Goal: Task Accomplishment & Management: Manage account settings

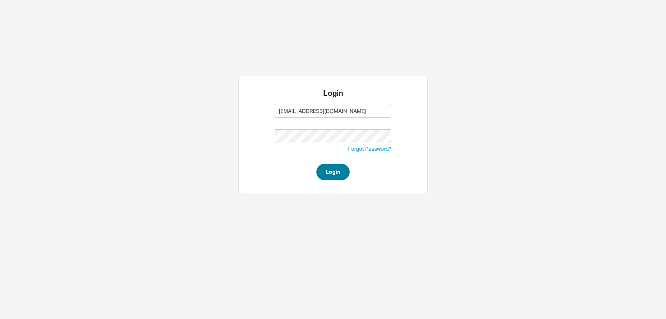
type input "adina@homeandstone.com"
click at [337, 178] on button "Login" at bounding box center [333, 172] width 33 height 17
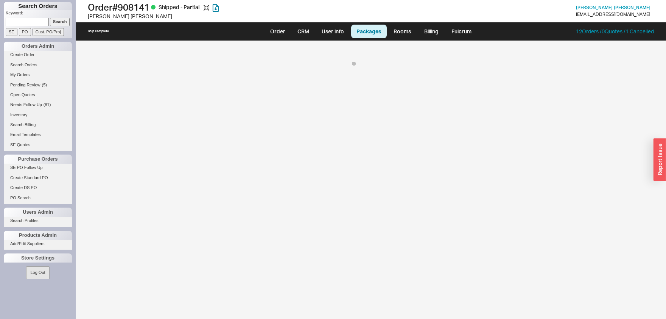
select select "9"
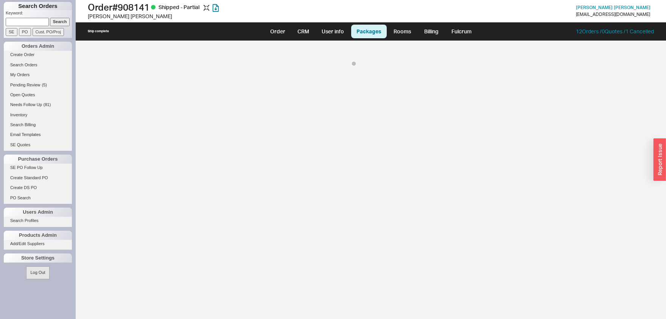
select select "9"
select select "1"
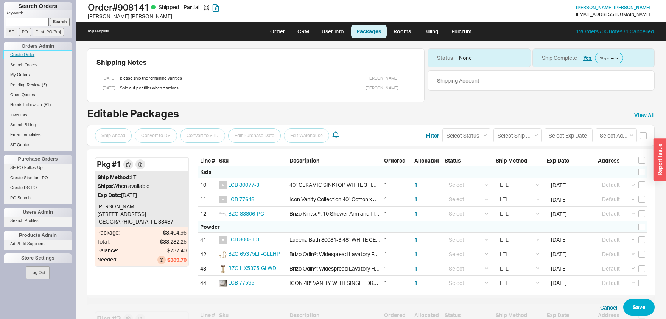
click at [28, 55] on link "Create Order" at bounding box center [38, 55] width 68 height 8
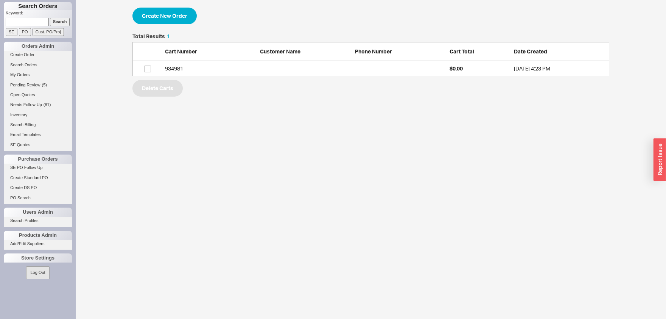
scroll to position [42, 477]
click at [203, 70] on div "934981" at bounding box center [210, 69] width 91 height 8
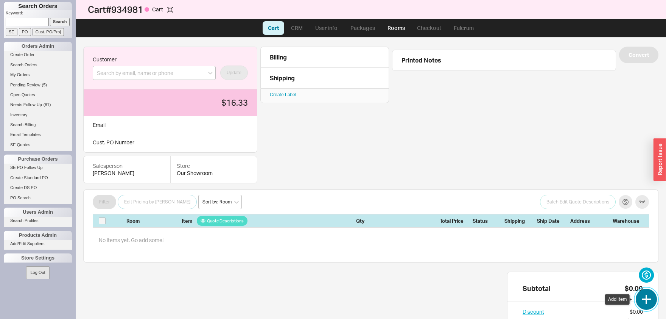
click at [652, 300] on button "button" at bounding box center [646, 299] width 21 height 21
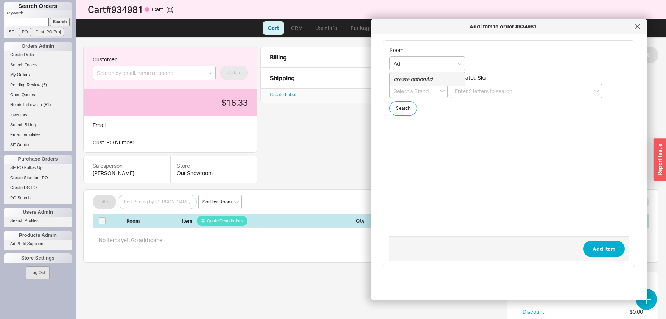
type input "A"
type input "Replacement Guest"
paste input "K-T14428-4-2MB"
type input "K-T14428-4-2MB"
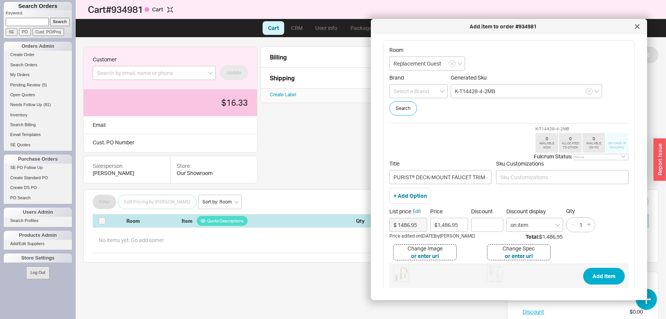
click at [584, 268] on button "Add Item" at bounding box center [605, 276] width 42 height 17
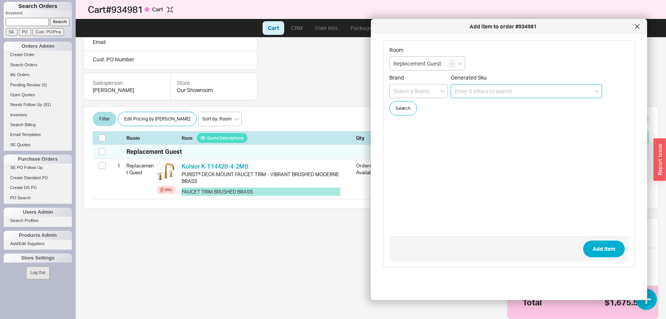
scroll to position [83, 0]
click at [424, 62] on input "Replacement Guest" at bounding box center [428, 63] width 76 height 14
type input "Repl. Guest"
click at [498, 87] on input at bounding box center [526, 91] width 151 height 14
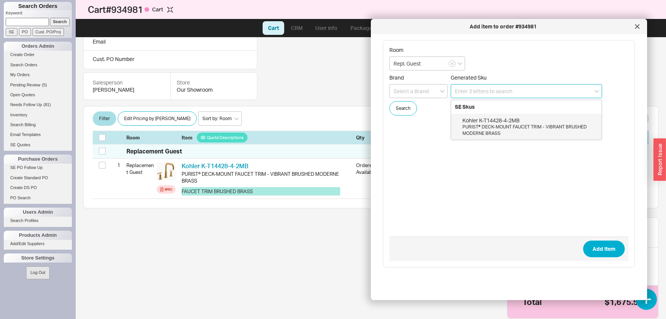
paste input "K-22170-G-2MB"
type input "K-22170-G-2MB"
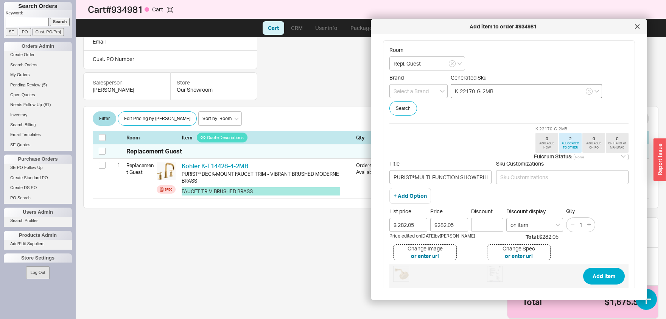
click at [584, 268] on button "Add Item" at bounding box center [605, 276] width 42 height 17
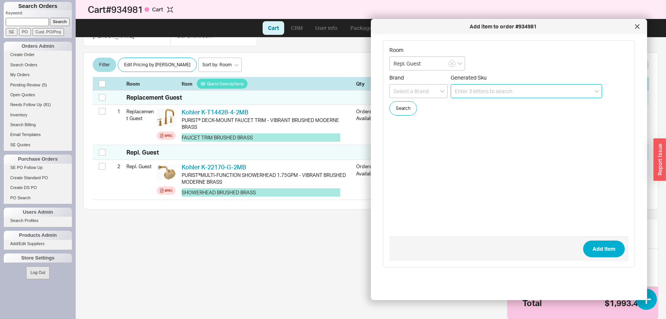
scroll to position [138, 0]
paste input "K-22166-2MB"
type input "K-22166-2MB"
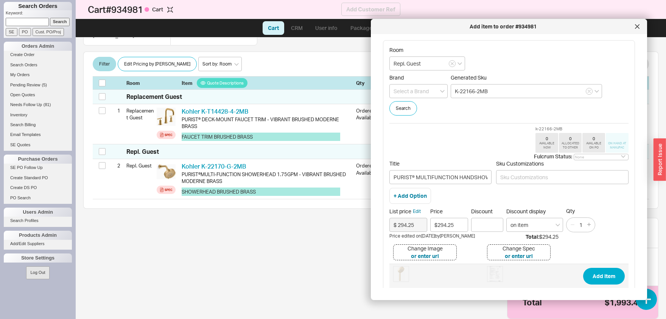
click at [584, 268] on button "Add Item" at bounding box center [605, 276] width 42 height 17
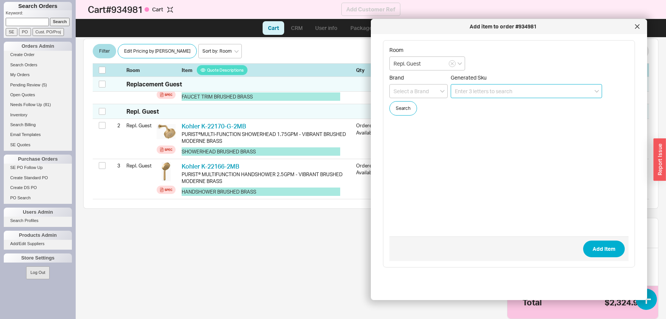
scroll to position [178, 0]
paste input "K-975-2MB"
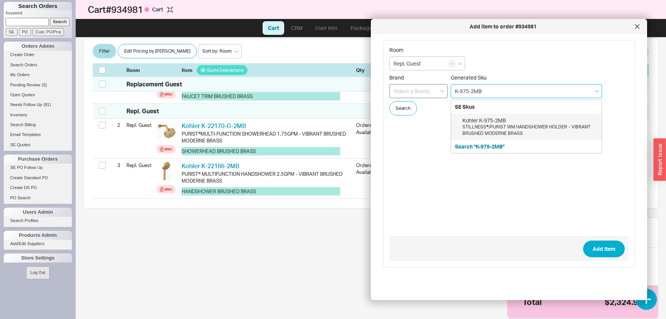
type input "K-975-2MB"
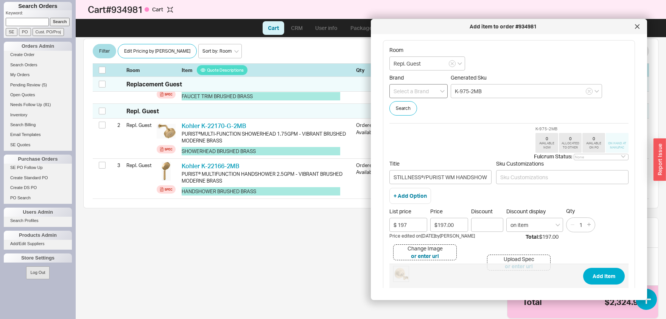
click at [584, 268] on button "Add Item" at bounding box center [605, 276] width 42 height 17
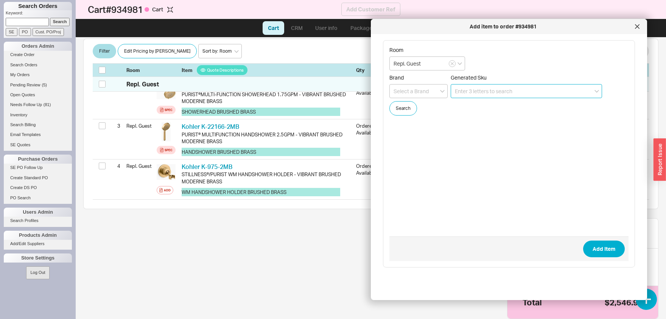
scroll to position [218, 0]
paste input "K-22172-2MB"
type input "K-22172-2MB"
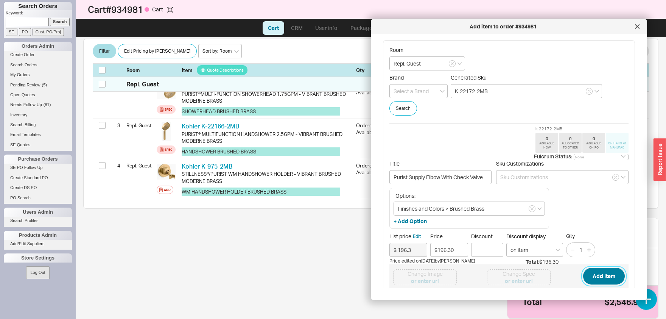
click at [605, 284] on button "Add Item" at bounding box center [605, 276] width 42 height 17
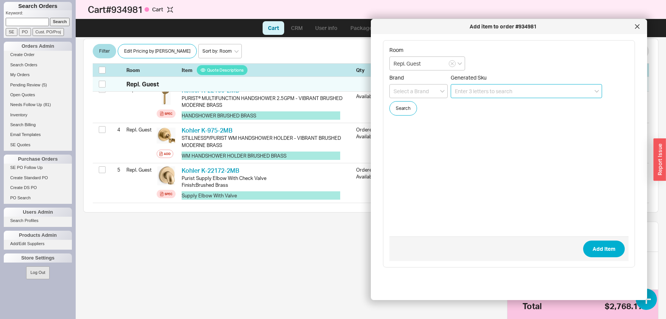
scroll to position [258, 0]
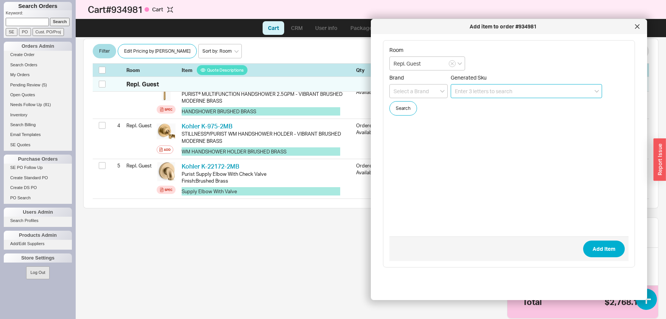
paste input "K-9514-2MB"
type input "K-9514-2MB"
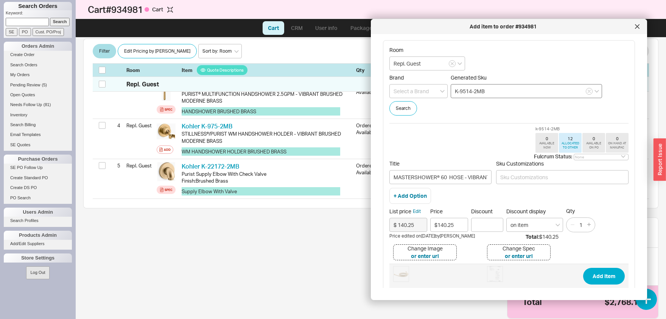
click at [584, 268] on button "Add Item" at bounding box center [605, 276] width 42 height 17
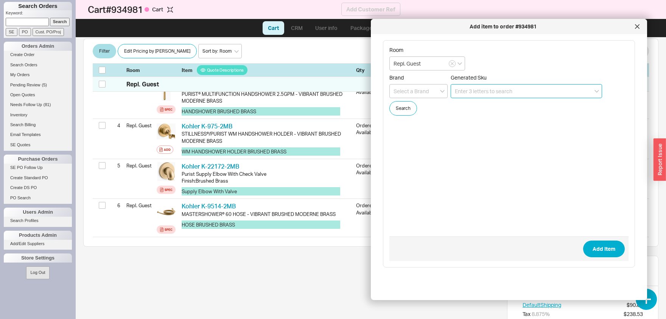
scroll to position [291, 0]
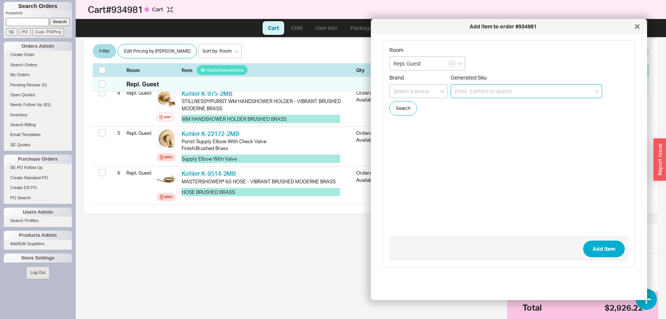
paste input "K-TS14423-4-2MB"
type input "K-TS14423-4-2MB"
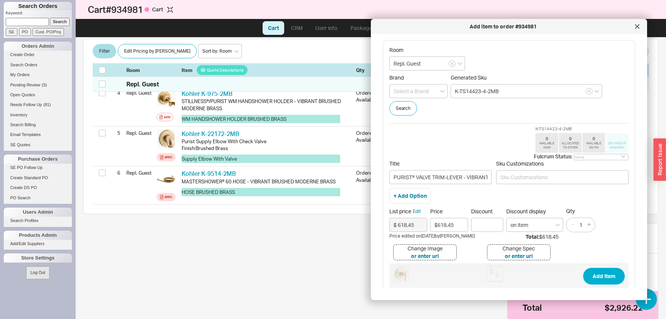
click at [584, 268] on button "Add Item" at bounding box center [605, 276] width 42 height 17
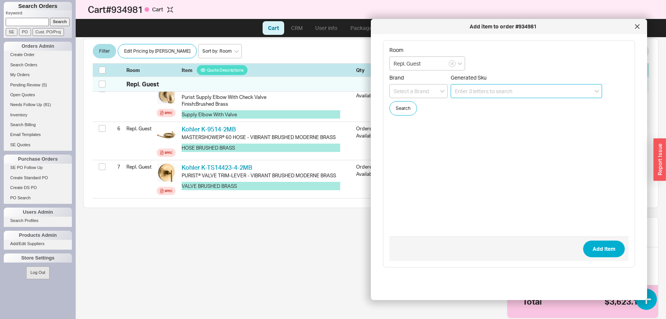
scroll to position [335, 0]
click at [490, 97] on input at bounding box center [526, 91] width 151 height 14
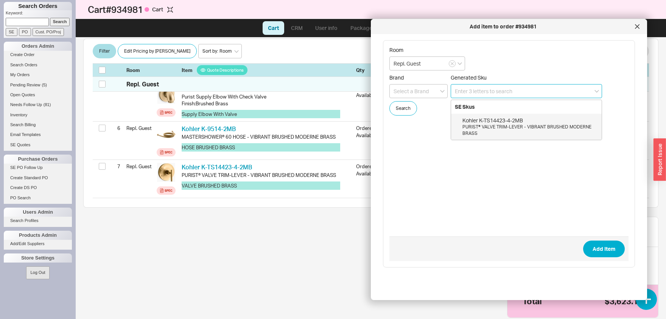
paste input "K-T14491-4-2MB"
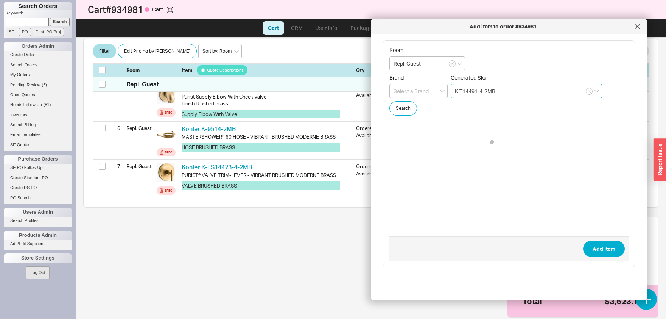
type input "K-T14491-4-2MB"
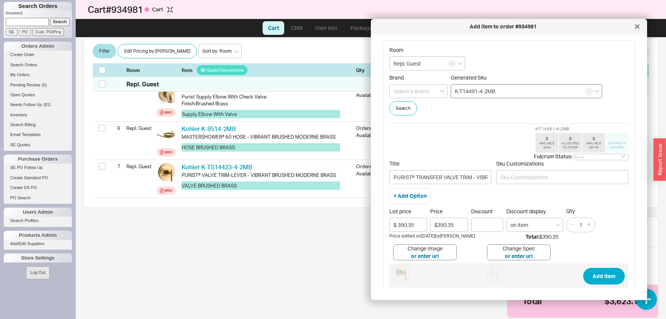
click at [584, 268] on button "Add Item" at bounding box center [605, 276] width 42 height 17
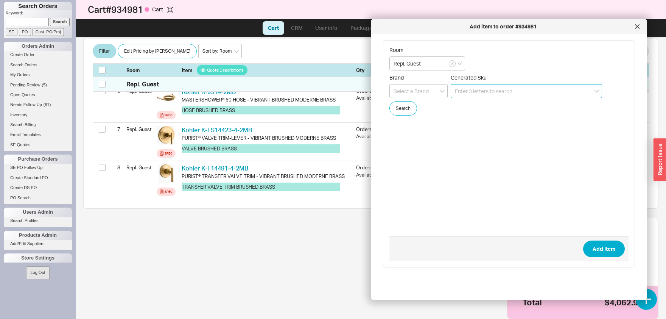
scroll to position [374, 0]
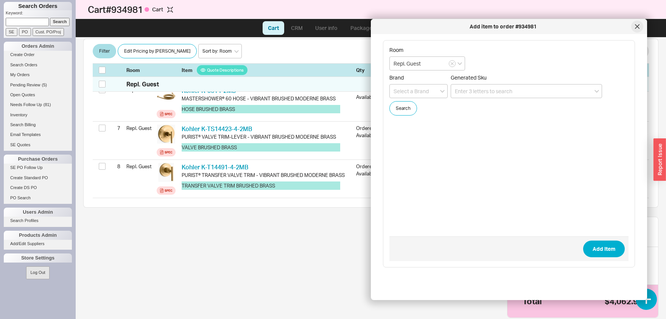
click at [642, 27] on div at bounding box center [638, 26] width 12 height 12
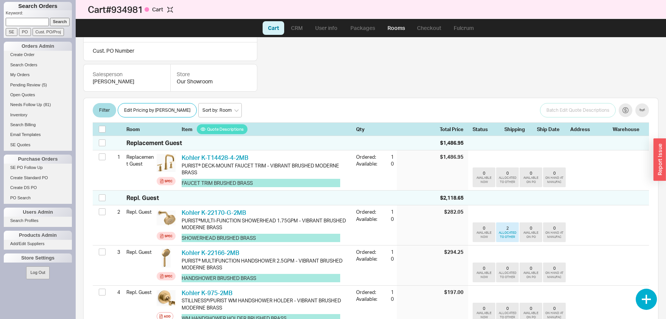
scroll to position [57, 0]
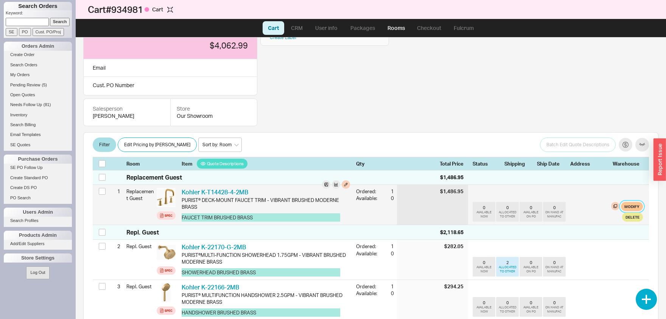
click at [635, 208] on button "Modify" at bounding box center [632, 206] width 22 height 9
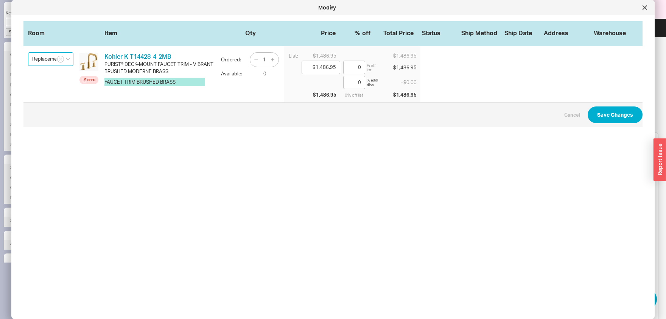
scroll to position [0, 20]
click at [42, 60] on input "Replacement Guest" at bounding box center [50, 59] width 45 height 14
type input "Repl. Guest"
click at [607, 112] on button "Save Changes" at bounding box center [615, 114] width 55 height 17
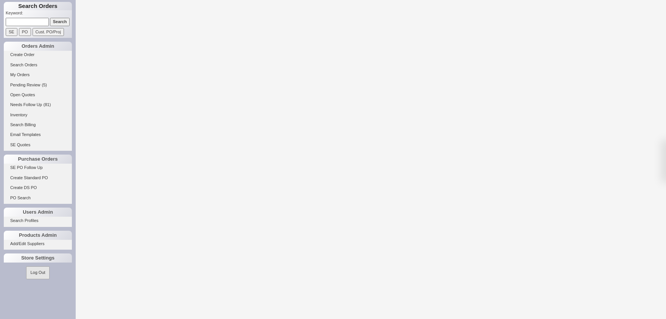
click at [42, 20] on input at bounding box center [27, 22] width 43 height 8
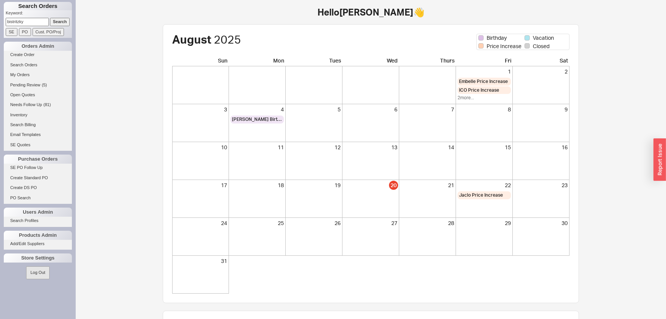
type input "bistritzky"
click at [64, 19] on input "Search" at bounding box center [60, 22] width 20 height 8
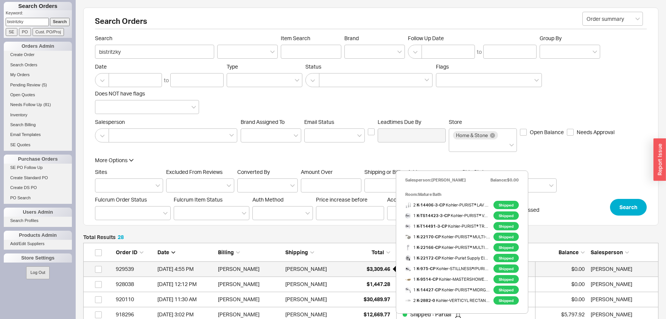
click at [373, 269] on span "$3,309.46" at bounding box center [378, 268] width 23 height 6
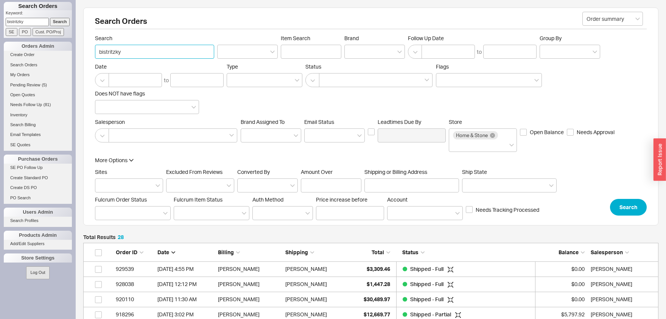
click at [143, 55] on input "bistritzky" at bounding box center [154, 52] width 119 height 14
type input "sutton"
click at [637, 209] on button "Search" at bounding box center [628, 207] width 37 height 17
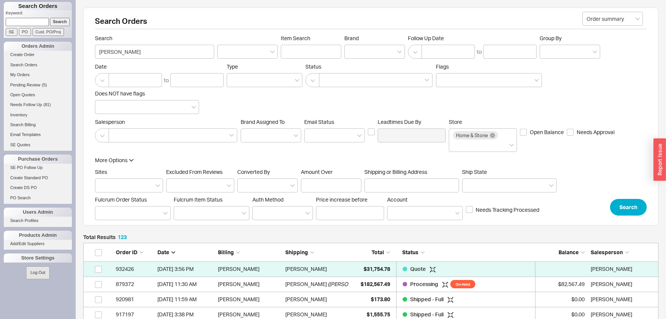
scroll to position [1882, 575]
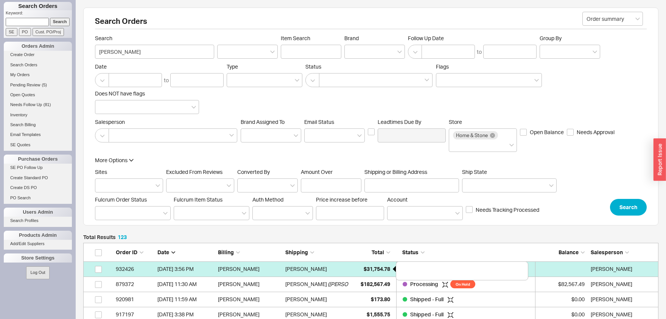
click at [383, 271] on span "$31,754.78" at bounding box center [377, 268] width 27 height 6
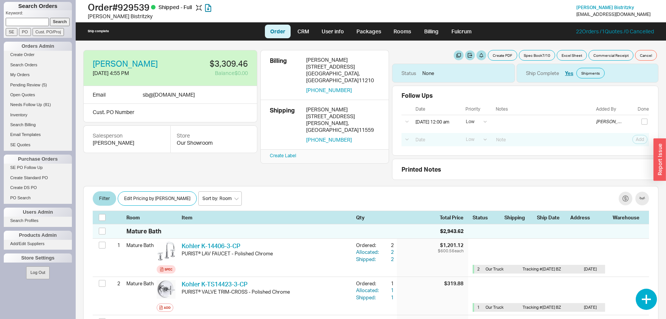
select select "LOW"
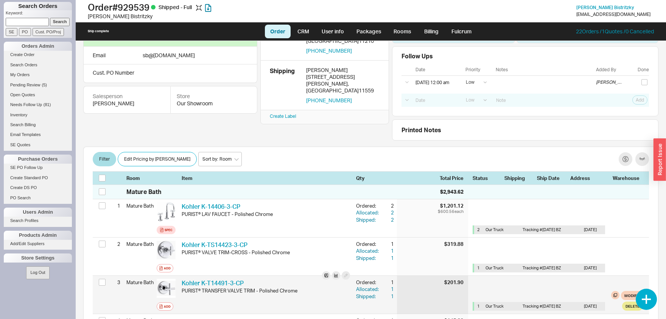
scroll to position [79, 0]
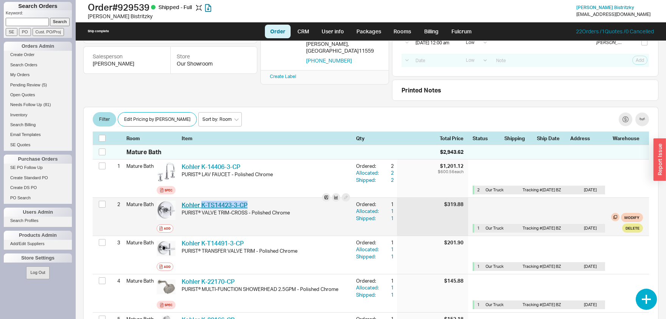
drag, startPoint x: 253, startPoint y: 204, endPoint x: 202, endPoint y: 205, distance: 50.4
click at [202, 205] on div "Kohler K-TS14423-3-CP KHL K-TS14423-3-CP" at bounding box center [266, 205] width 169 height 8
copy link "K-TS14423-3-CP"
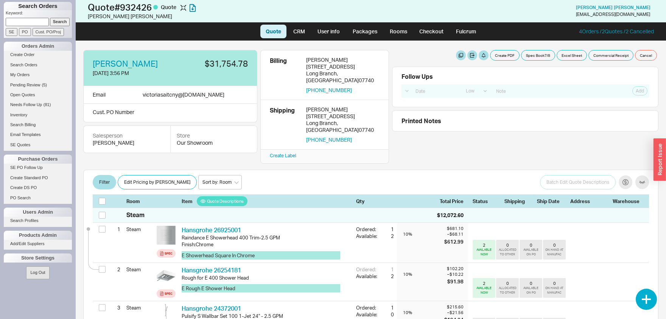
select select "LOW"
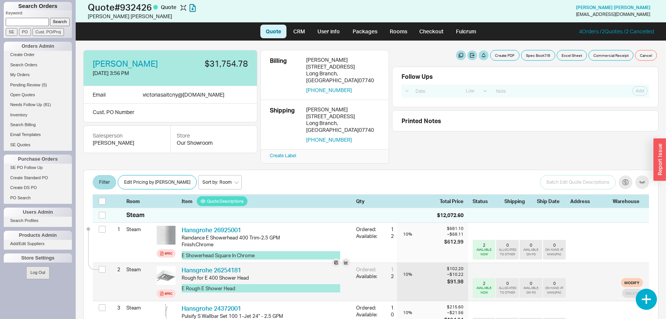
scroll to position [79, 0]
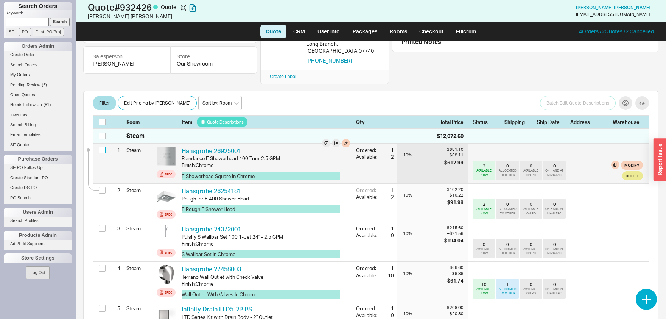
click at [100, 147] on input "checkbox" at bounding box center [102, 150] width 7 height 7
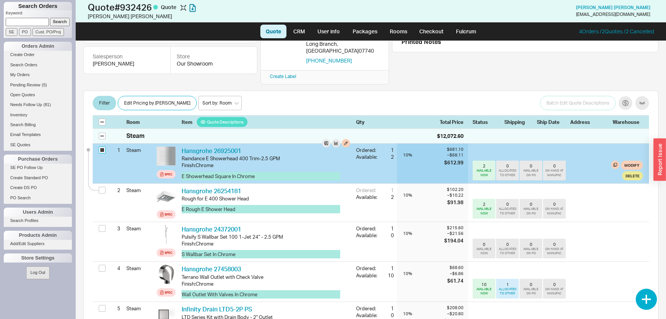
checkbox input "true"
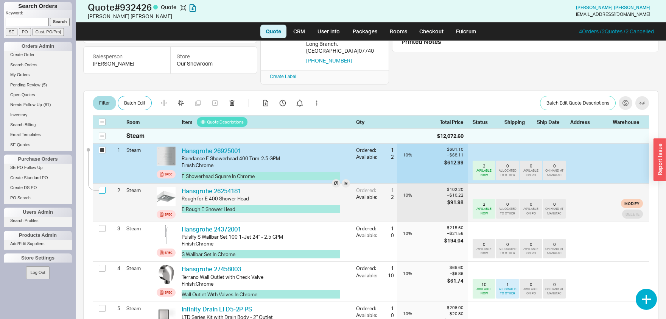
click at [103, 187] on input "checkbox" at bounding box center [102, 190] width 7 height 7
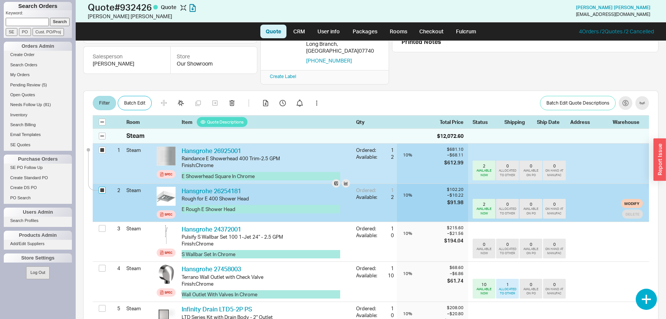
checkbox input "true"
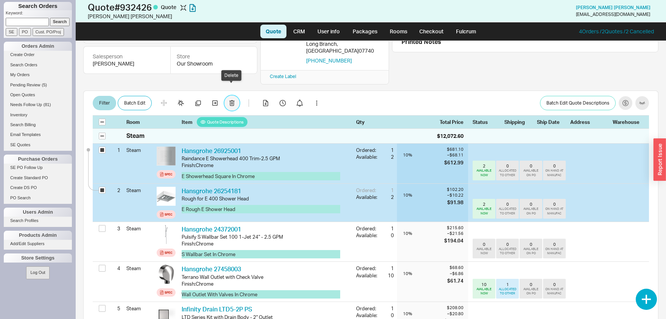
click at [233, 100] on icon "button" at bounding box center [231, 103] width 5 height 6
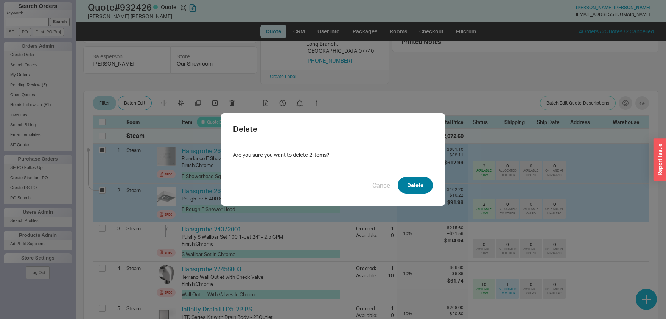
click at [424, 181] on button "Delete" at bounding box center [415, 185] width 35 height 17
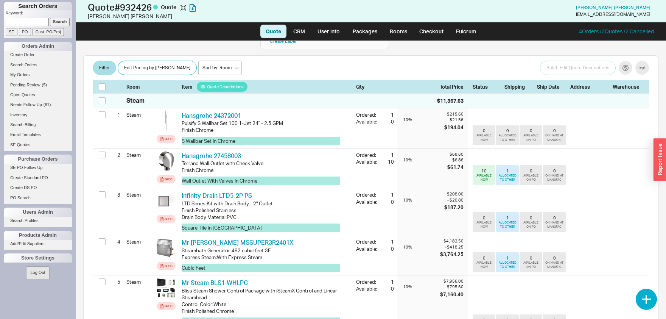
scroll to position [0, 0]
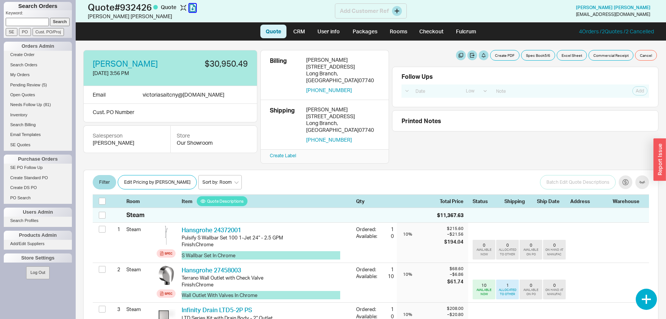
click at [196, 7] on icon "button" at bounding box center [192, 8] width 7 height 8
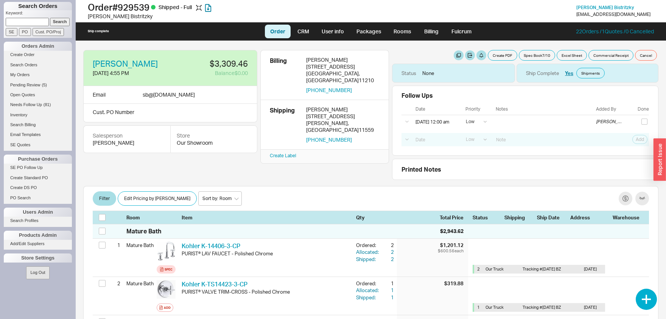
select select "LOW"
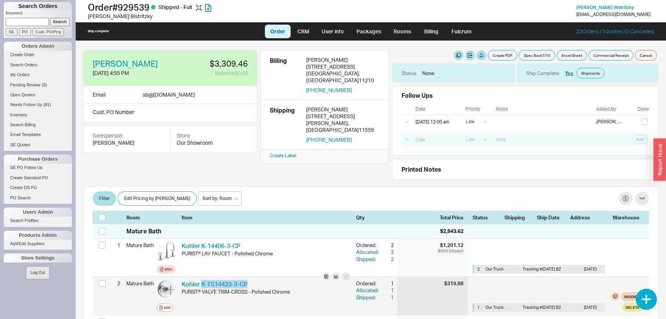
scroll to position [79, 0]
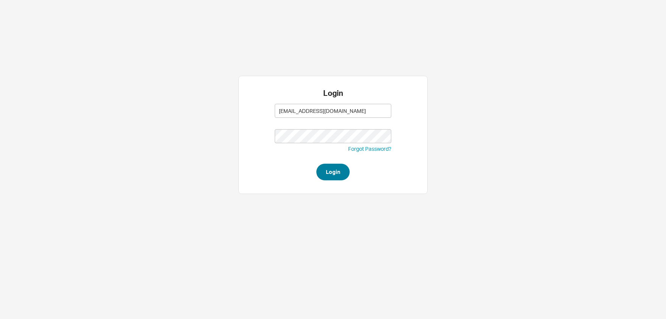
type input "[EMAIL_ADDRESS][DOMAIN_NAME]"
click at [336, 176] on button "Login" at bounding box center [333, 172] width 33 height 17
type input "adina@homeandstone.com"
click at [339, 169] on button "Login" at bounding box center [333, 172] width 33 height 17
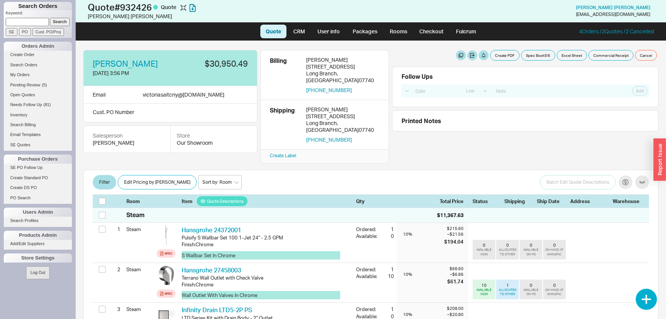
select select "LOW"
click at [30, 65] on link "Search Orders" at bounding box center [38, 65] width 68 height 8
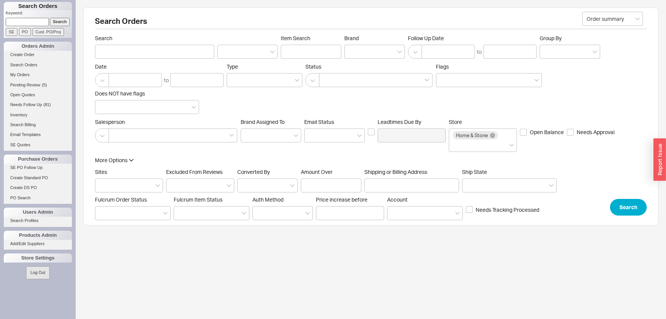
click at [129, 194] on div "More Options Sites Excluded From Reviews Converted By Amount Over Shipping or B…" at bounding box center [326, 185] width 462 height 59
click at [131, 188] on div at bounding box center [129, 185] width 68 height 14
click at [105, 188] on input "Sites" at bounding box center [101, 185] width 5 height 9
click at [130, 220] on div "HS Display Orders" at bounding box center [128, 215] width 67 height 14
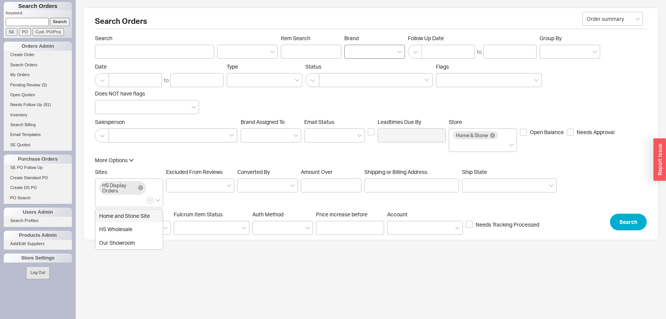
click at [384, 48] on div at bounding box center [375, 52] width 61 height 14
click at [354, 48] on input "Brand" at bounding box center [351, 51] width 5 height 9
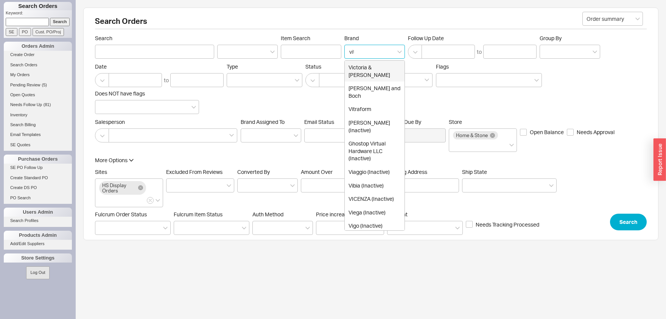
type input "vitr"
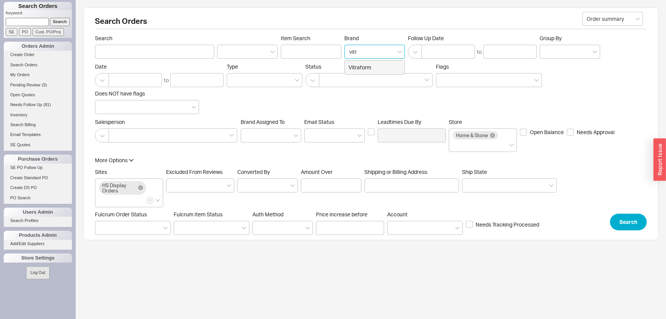
click at [390, 65] on div "Vitraform" at bounding box center [375, 68] width 60 height 14
type input "Brand"
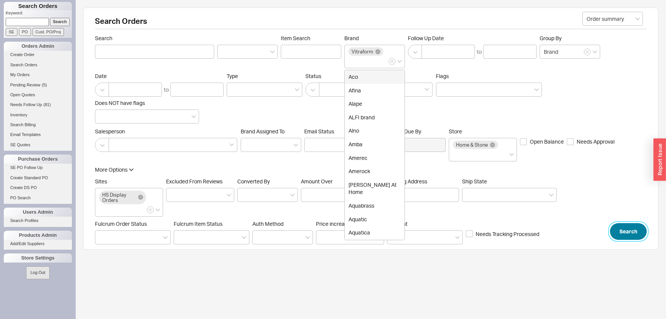
click at [634, 231] on button "Search" at bounding box center [628, 231] width 37 height 17
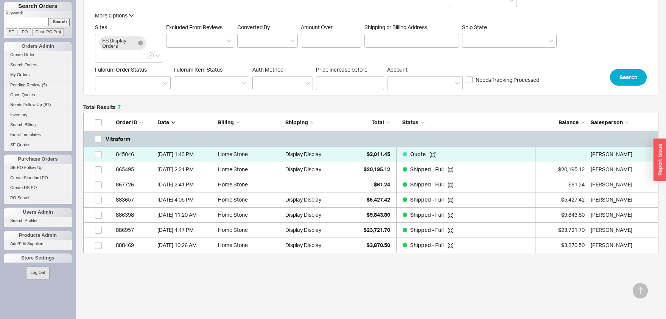
scroll to position [175, 0]
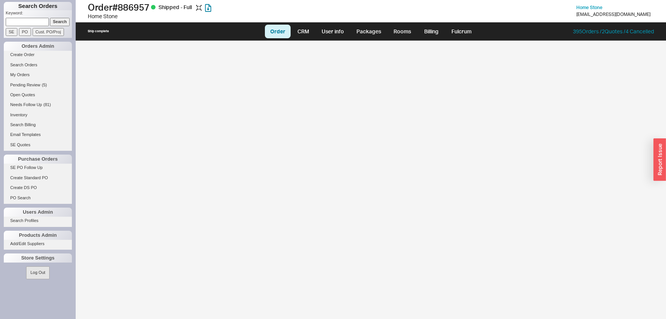
select select "LOW"
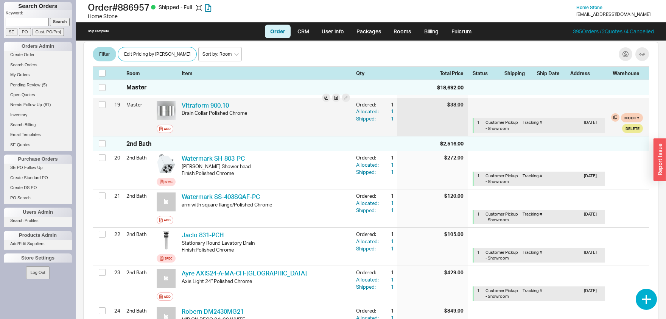
scroll to position [712, 0]
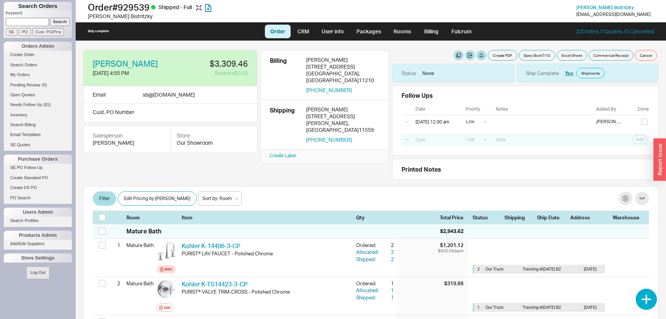
select select "LOW"
click at [144, 61] on link "[PERSON_NAME]" at bounding box center [125, 63] width 65 height 8
click at [651, 300] on button "button" at bounding box center [646, 299] width 21 height 21
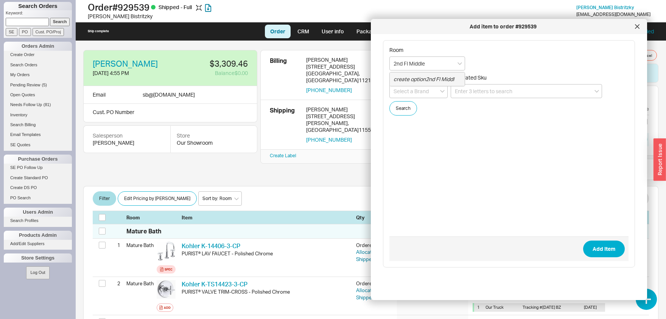
type input "2nd Fl Middle"
paste input "9112-65"
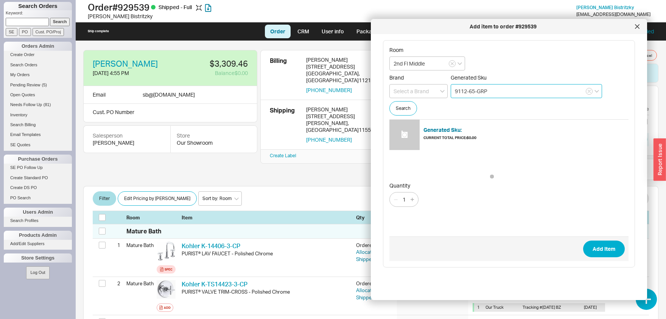
type input "9112-65-GRP"
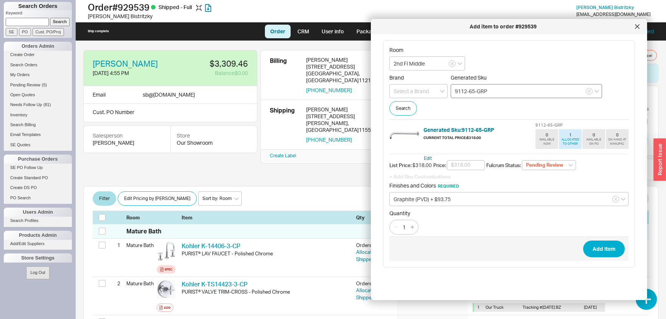
type input "$222.60"
select select
click option "None" at bounding box center [0, 0] width 0 height 0
click at [606, 248] on button "Add Item" at bounding box center [605, 248] width 42 height 17
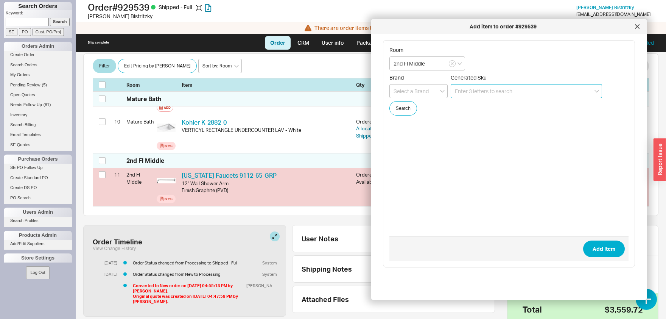
scroll to position [480, 0]
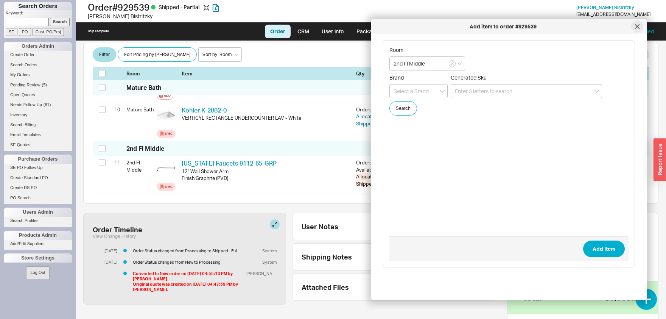
click at [640, 27] on div at bounding box center [638, 26] width 12 height 12
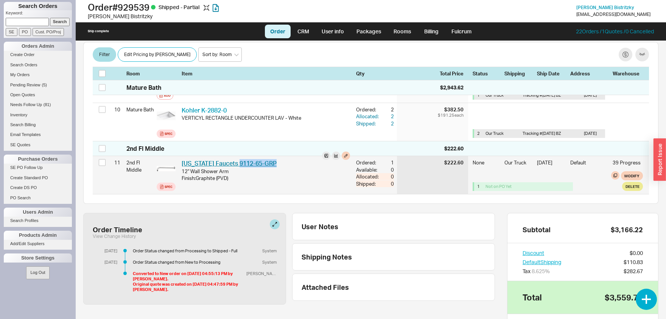
drag, startPoint x: 281, startPoint y: 161, endPoint x: 235, endPoint y: 164, distance: 46.7
click at [235, 164] on div "California Faucets 9112-65-GRP CAF 9112-65-GRP" at bounding box center [266, 163] width 169 height 8
copy link "9112-65-GRP"
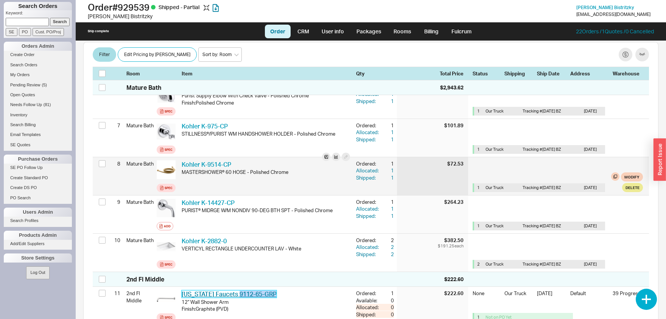
scroll to position [401, 0]
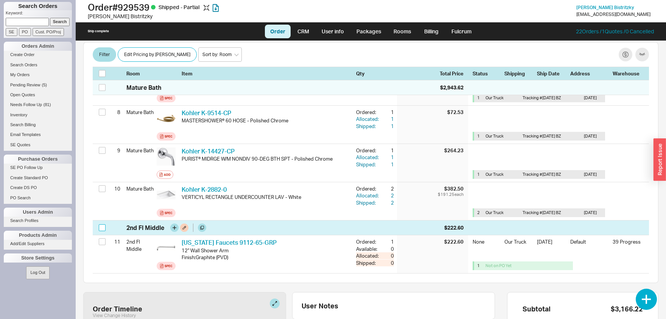
click at [103, 229] on input "checkbox" at bounding box center [102, 227] width 7 height 7
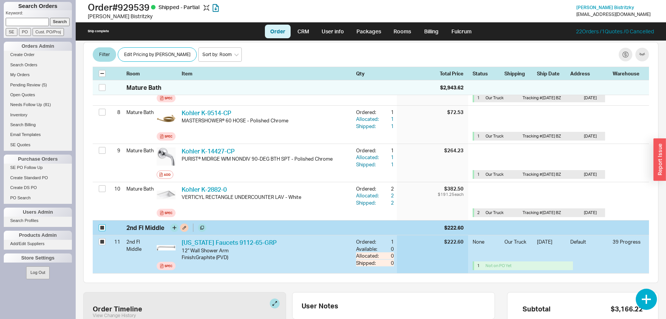
checkbox input "true"
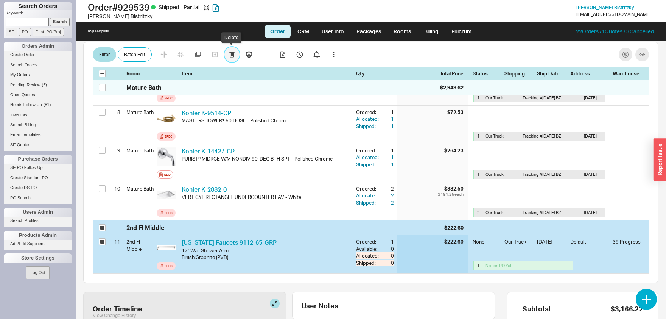
click at [234, 55] on icon "button" at bounding box center [231, 54] width 5 height 6
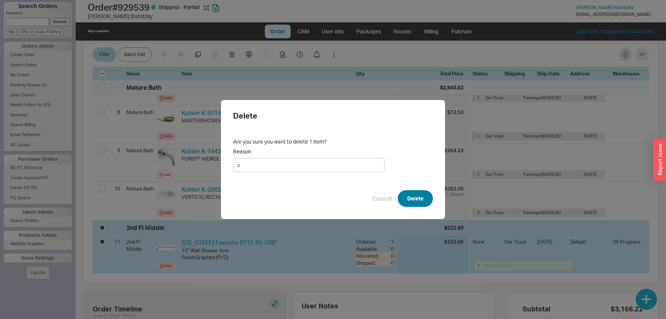
type input "c"
click at [417, 199] on button "Delete" at bounding box center [415, 198] width 35 height 17
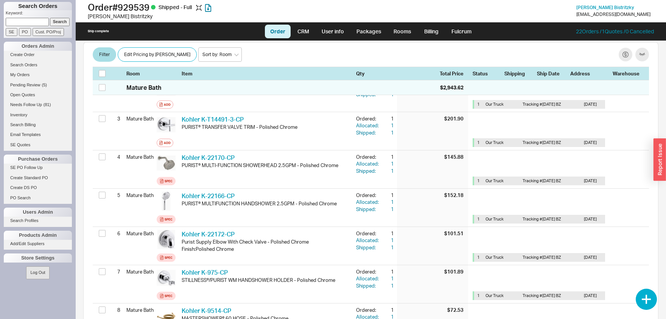
scroll to position [0, 0]
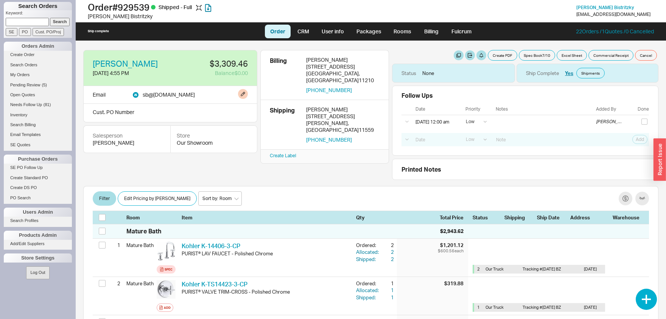
click at [165, 96] on div "sb @ qualityny.com" at bounding box center [169, 95] width 52 height 8
copy div "sb @"
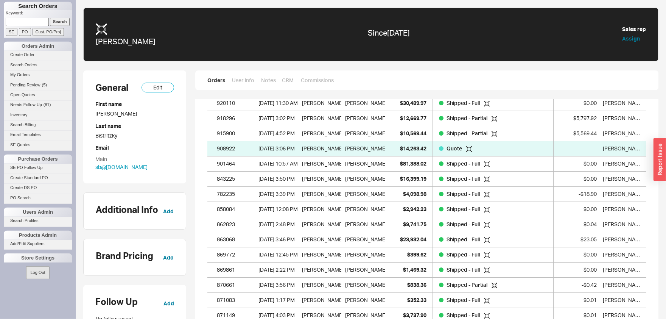
scroll to position [106, 0]
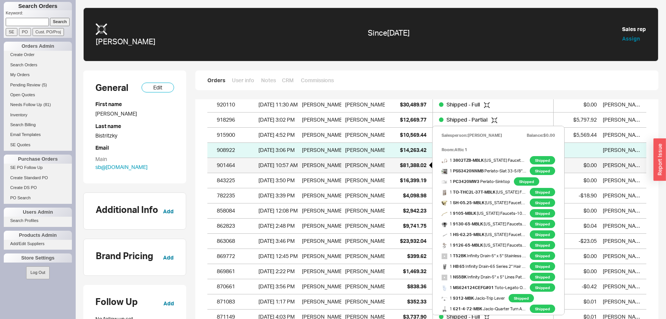
click at [413, 165] on span "$81,388.02" at bounding box center [413, 165] width 27 height 6
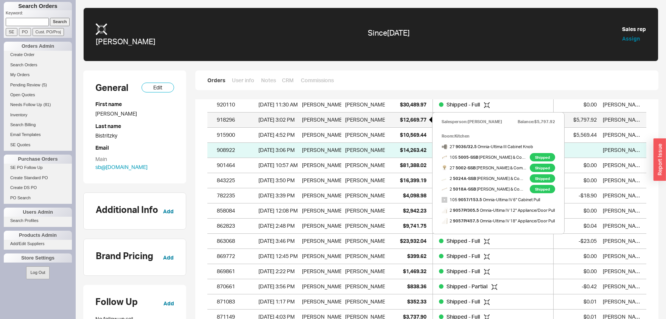
click at [415, 119] on span "$12,669.77" at bounding box center [413, 119] width 27 height 6
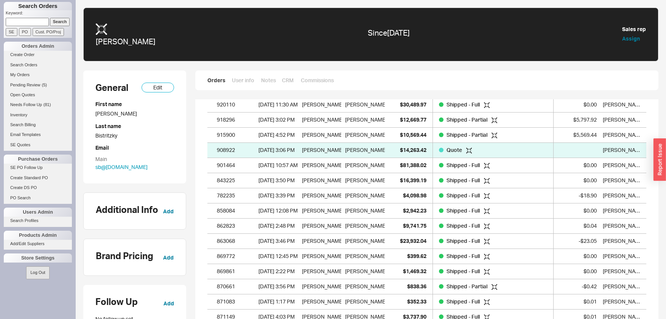
click at [21, 23] on input at bounding box center [27, 22] width 43 height 8
type input "sarah katz"
click at [61, 23] on input "Search" at bounding box center [60, 22] width 20 height 8
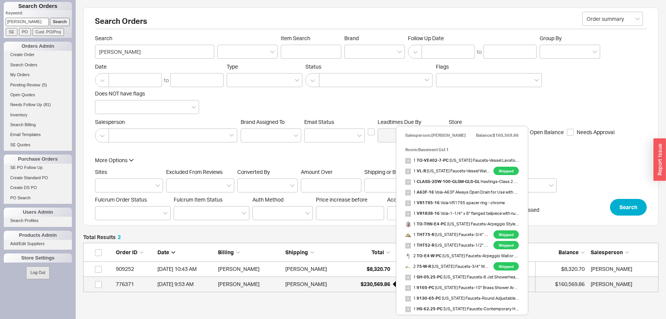
click at [366, 282] on span "$230,569.86" at bounding box center [376, 284] width 30 height 6
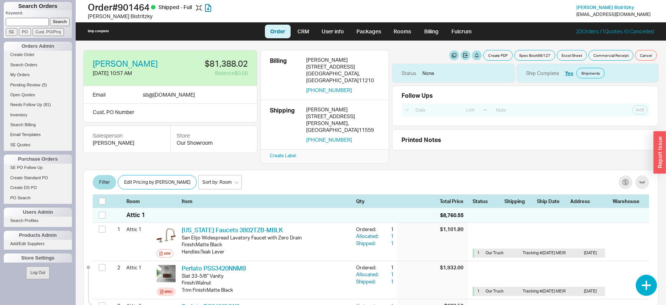
select select "LOW"
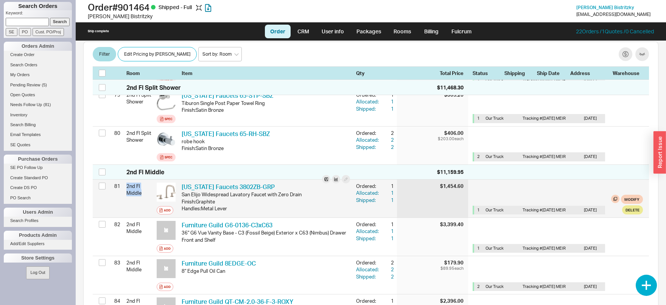
drag, startPoint x: 142, startPoint y: 177, endPoint x: 126, endPoint y: 169, distance: 17.8
click at [126, 179] on div "81 2nd Fl Middle Add [US_STATE] Faucets 3802ZB-GRP CAF 3802ZB-GRP San Elijo Wid…" at bounding box center [371, 198] width 557 height 38
copy div "2nd Fl Middle"
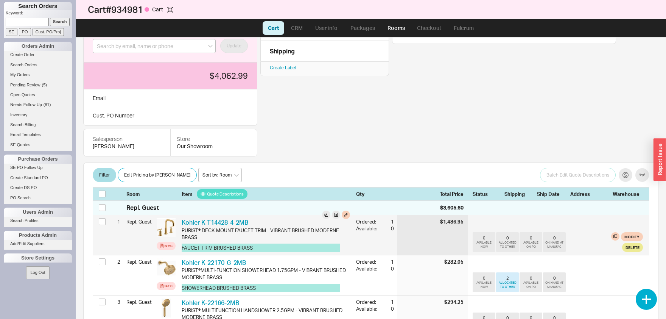
scroll to position [39, 0]
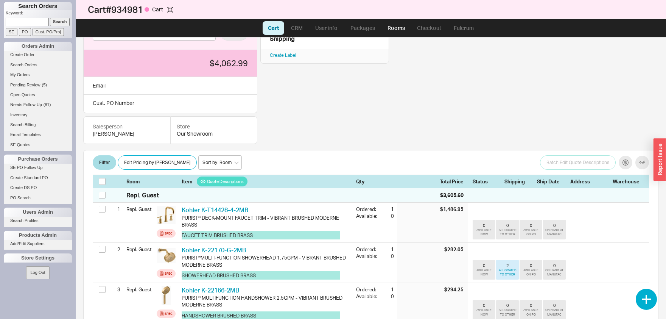
click at [644, 301] on button "button" at bounding box center [646, 299] width 21 height 21
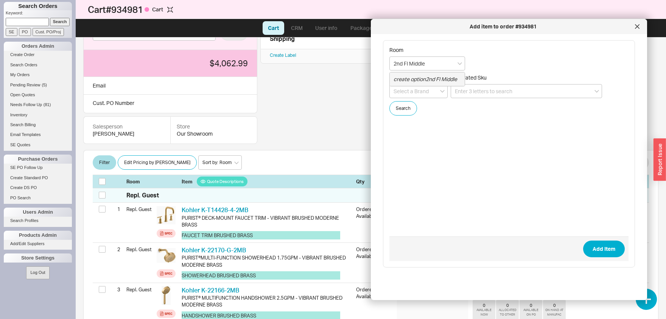
type input "2nd Fl Middle"
paste input "9112-65-GRP"
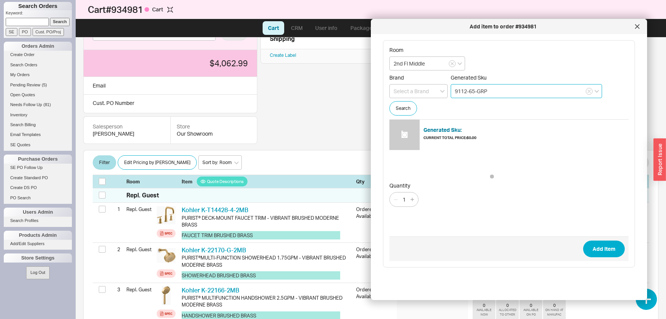
type input "9112-65-GRP"
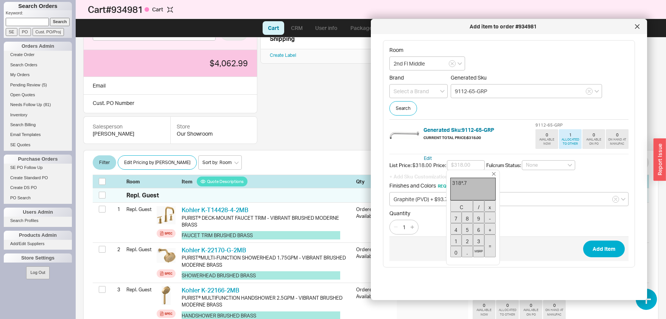
type input "$222.60"
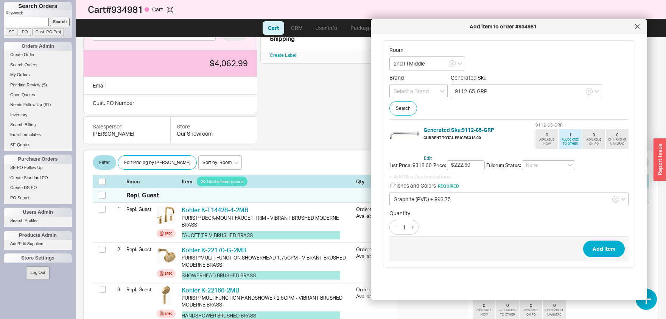
click at [584, 240] on button "Add Item" at bounding box center [605, 248] width 42 height 17
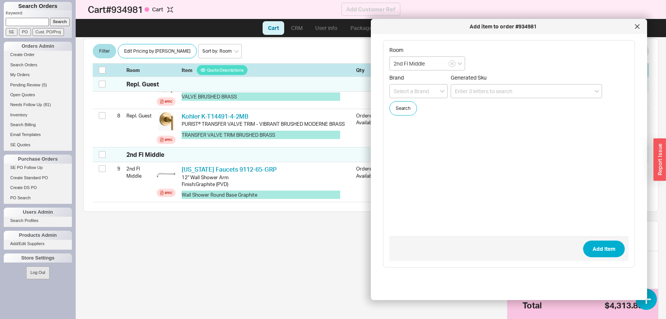
scroll to position [411, 0]
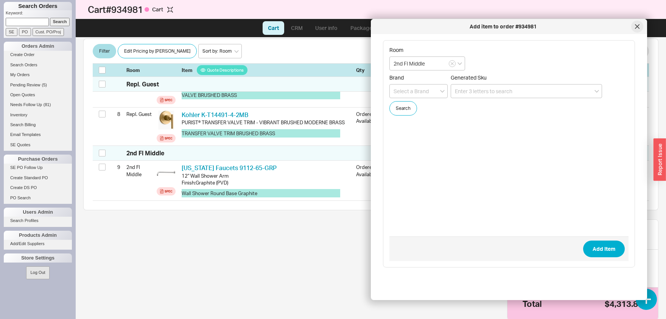
click at [640, 25] on icon at bounding box center [637, 26] width 5 height 5
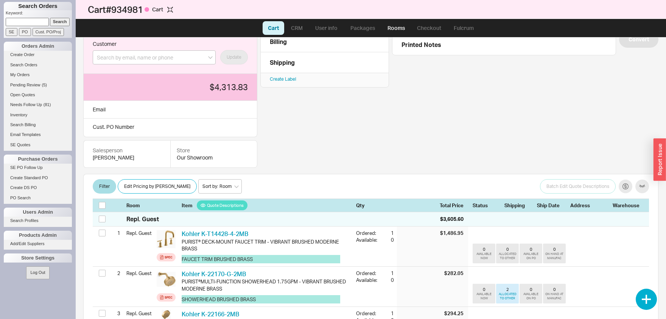
scroll to position [0, 0]
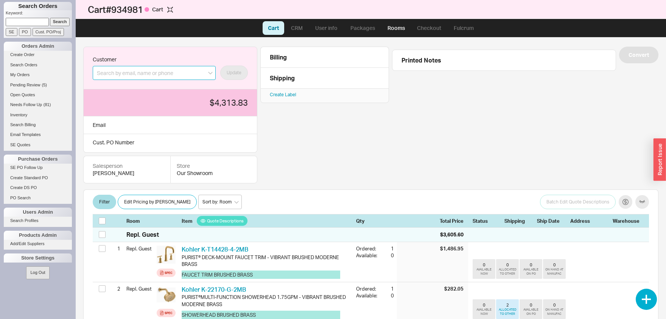
click at [167, 73] on input at bounding box center [154, 73] width 123 height 14
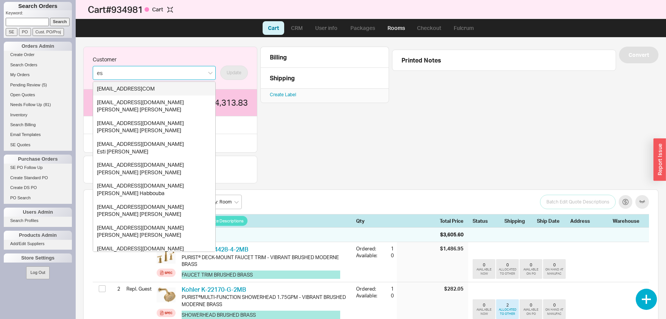
type input "e"
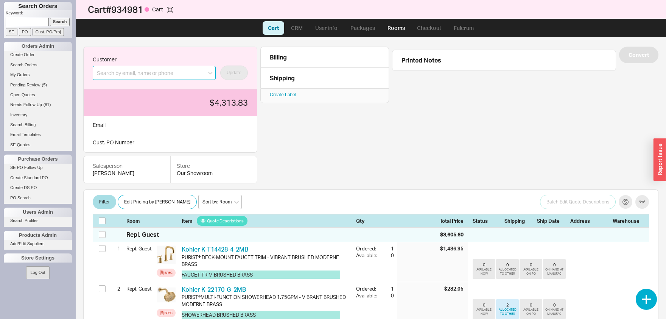
click at [161, 75] on input at bounding box center [154, 73] width 123 height 14
paste input "sb@qualityny.com"
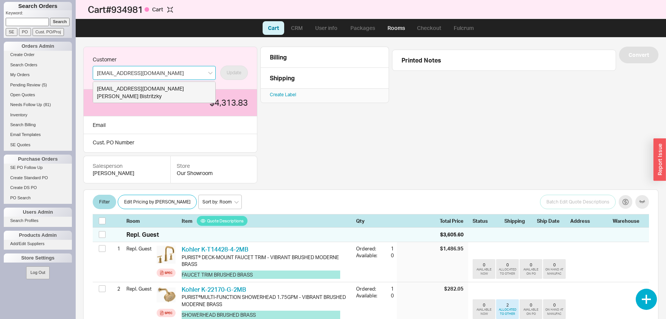
click at [158, 90] on div "sb@qualityny.com" at bounding box center [154, 89] width 115 height 8
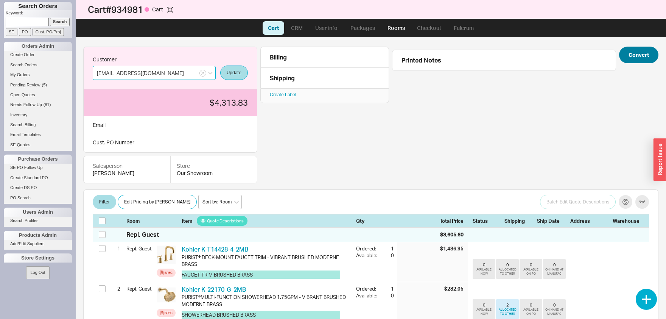
type input "sb@qualityny.com"
click at [650, 57] on button "Convert" at bounding box center [638, 55] width 39 height 17
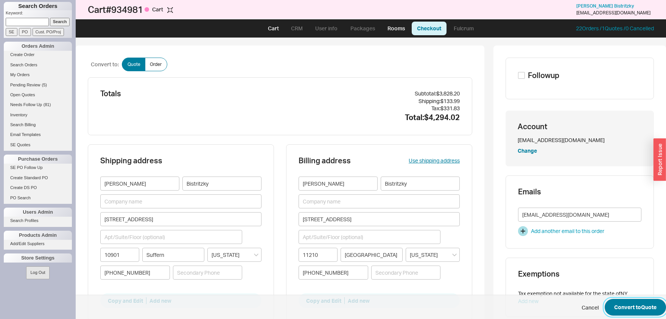
click at [630, 304] on button "Convert to Quote" at bounding box center [635, 307] width 61 height 17
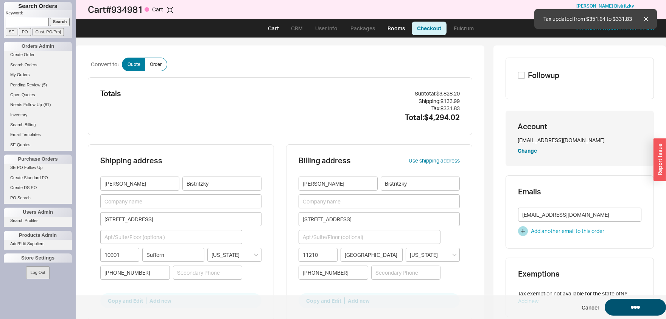
select select "LOW"
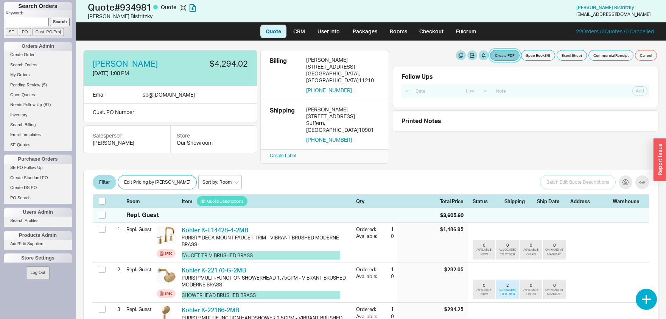
click at [509, 56] on button "Create PDF" at bounding box center [505, 55] width 30 height 11
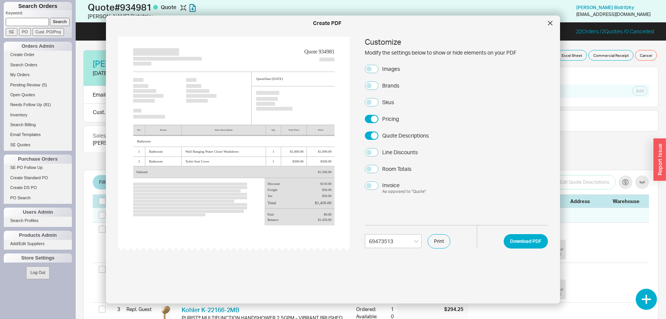
select select "69473513"
click at [386, 69] on div "Images" at bounding box center [391, 69] width 18 height 8
click at [379, 69] on button "Images" at bounding box center [372, 69] width 14 height 8
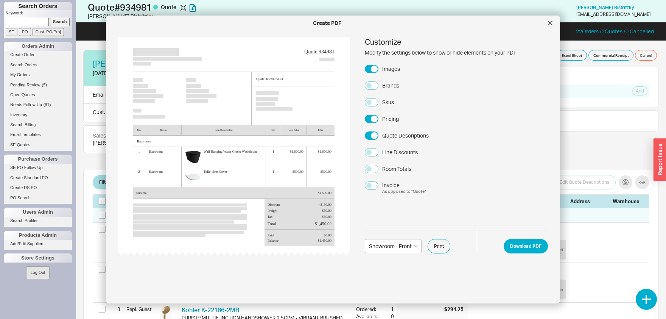
click at [391, 86] on div "Brands" at bounding box center [390, 86] width 17 height 8
click at [379, 86] on button "Brands" at bounding box center [372, 85] width 14 height 8
click at [388, 105] on div "Skus" at bounding box center [388, 102] width 12 height 8
click at [379, 105] on button "Skus" at bounding box center [372, 102] width 14 height 8
click at [444, 249] on button "Print" at bounding box center [439, 246] width 23 height 14
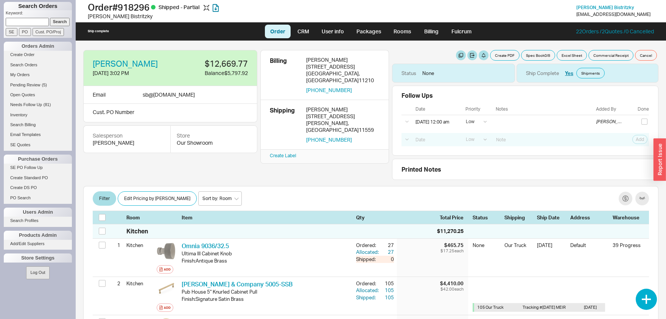
select select "LOW"
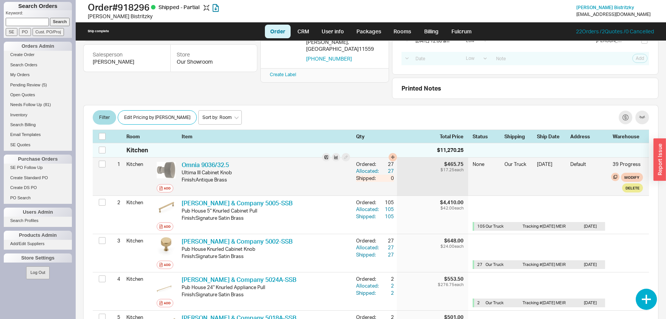
scroll to position [79, 0]
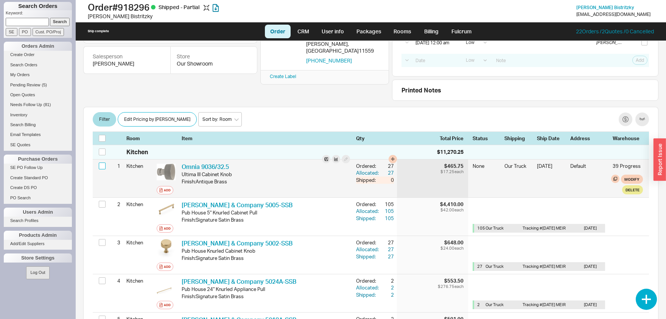
click at [103, 167] on input "checkbox" at bounding box center [102, 165] width 7 height 7
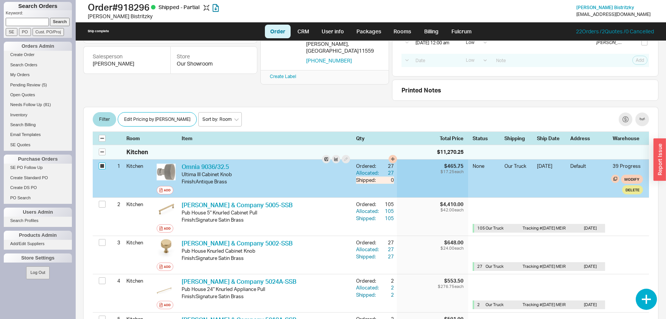
checkbox input "true"
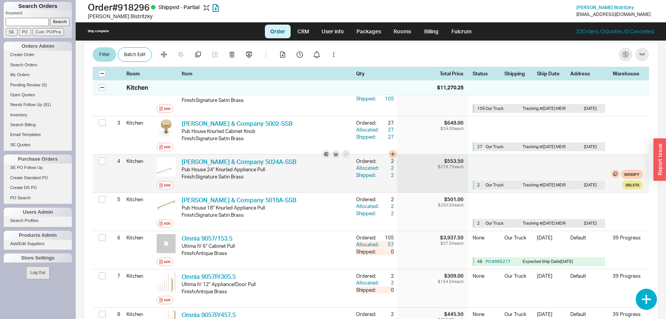
scroll to position [237, 0]
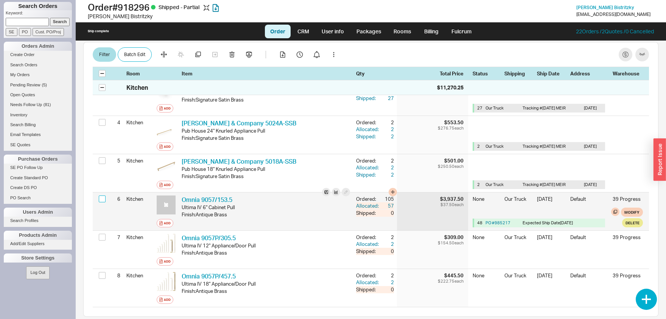
click at [99, 199] on input "checkbox" at bounding box center [102, 198] width 7 height 7
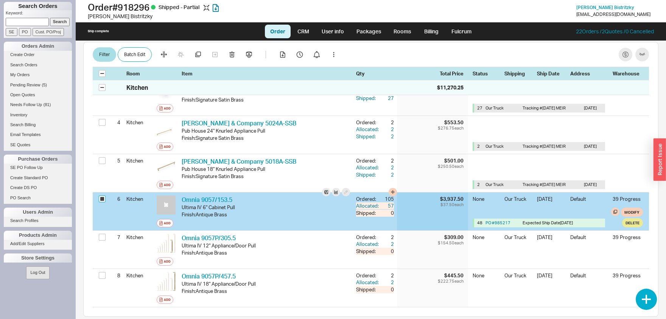
checkbox input "true"
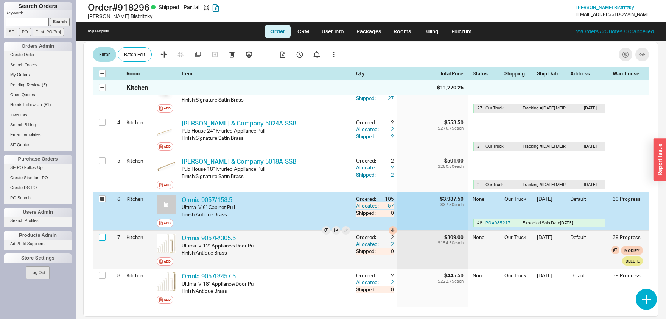
click at [103, 236] on input "checkbox" at bounding box center [102, 237] width 7 height 7
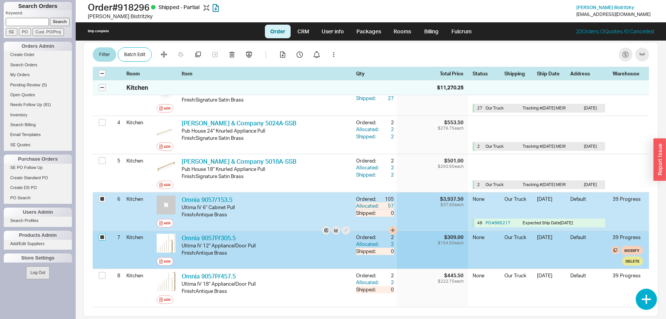
checkbox input "true"
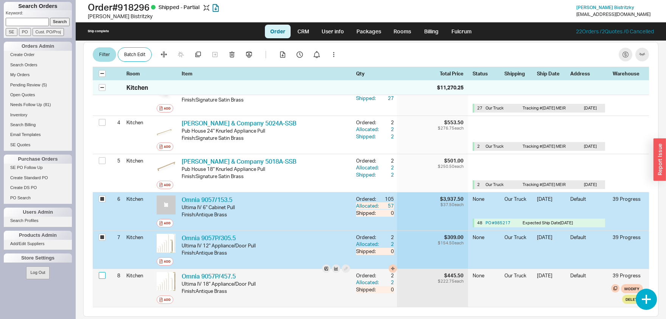
click at [101, 274] on input "checkbox" at bounding box center [102, 275] width 7 height 7
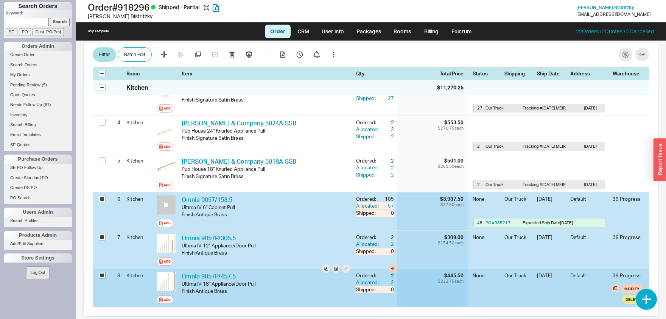
checkbox input "true"
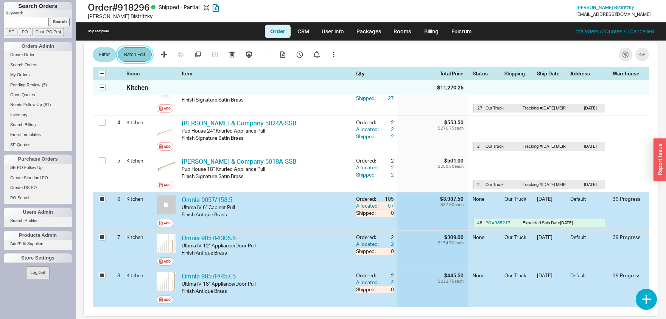
click at [136, 52] on button "Batch Edit" at bounding box center [135, 54] width 34 height 14
select select "8"
select select "3"
select select "8"
select select "3"
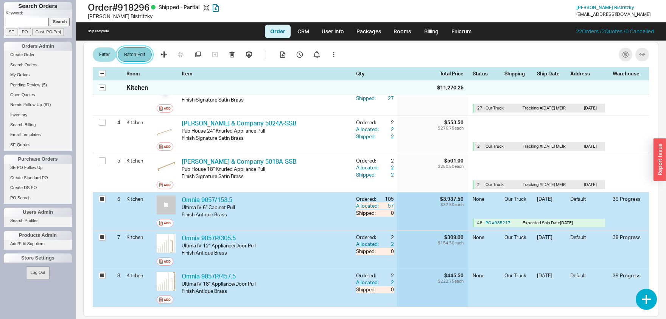
select select "8"
select select "3"
select select "8"
select select "3"
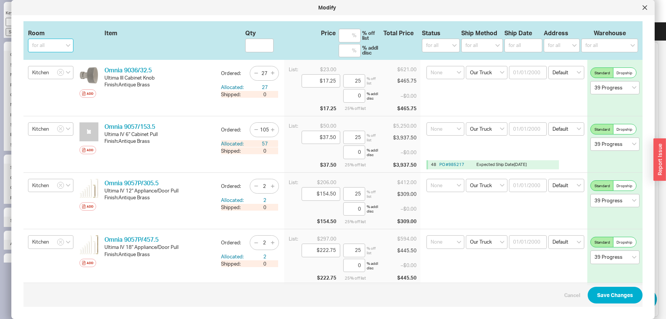
click at [50, 41] on input at bounding box center [50, 46] width 45 height 14
type input "Kitchen New"
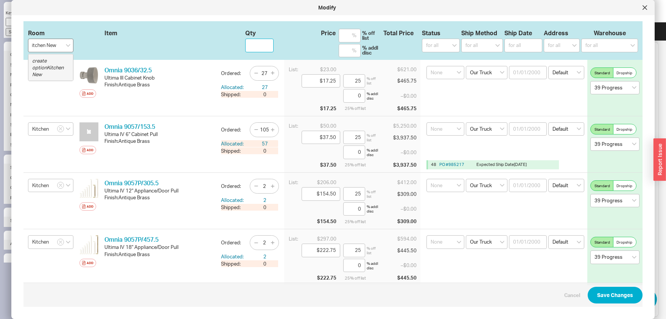
type input "Kitchen New"
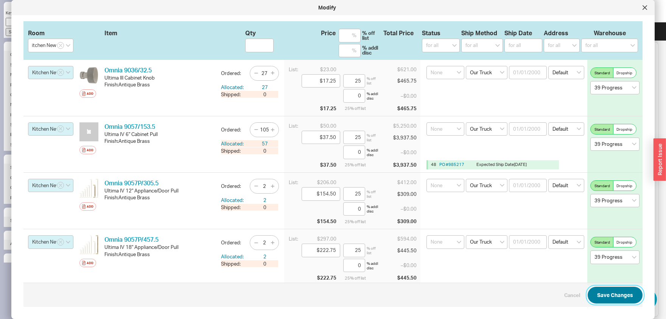
click at [617, 292] on button "Save Changes" at bounding box center [615, 295] width 55 height 17
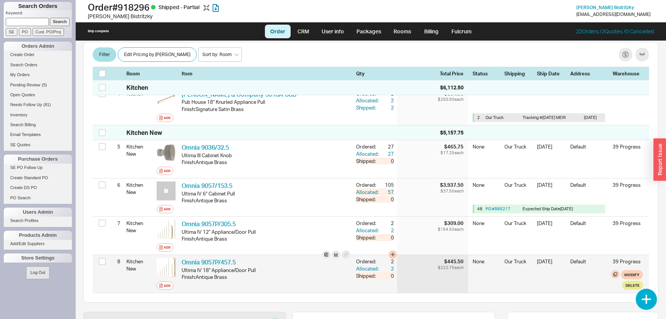
scroll to position [278, 0]
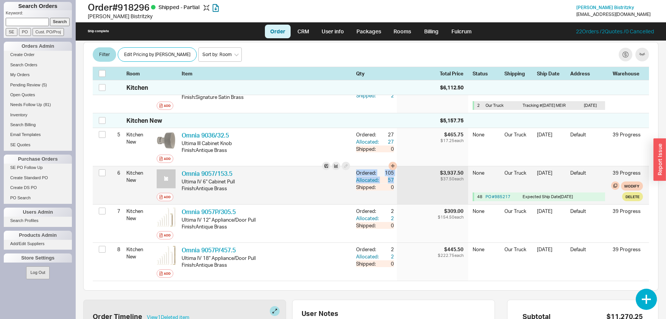
drag, startPoint x: 395, startPoint y: 181, endPoint x: 358, endPoint y: 173, distance: 38.4
click at [355, 173] on div "6 Kitchen New Add Omnia 9057/153.5 OMI 9057/153.5 Ultima IV 6" Cabinet Pull Fin…" at bounding box center [371, 185] width 557 height 38
copy div "Ordered: 105 Allocated: 57"
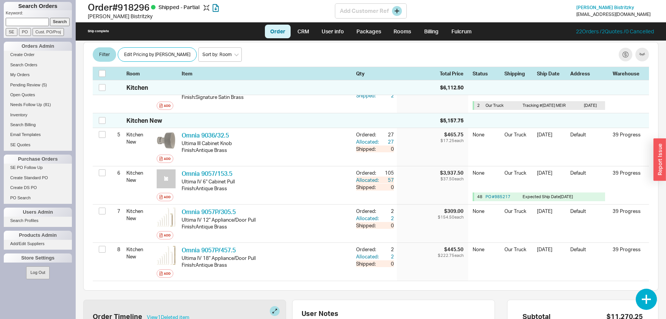
click at [122, 17] on div "Esther Bistritzky" at bounding box center [211, 16] width 247 height 8
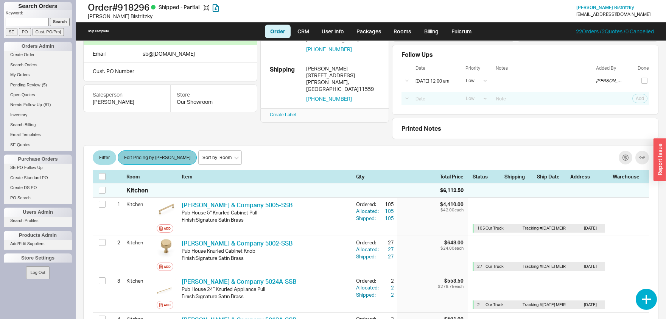
scroll to position [0, 0]
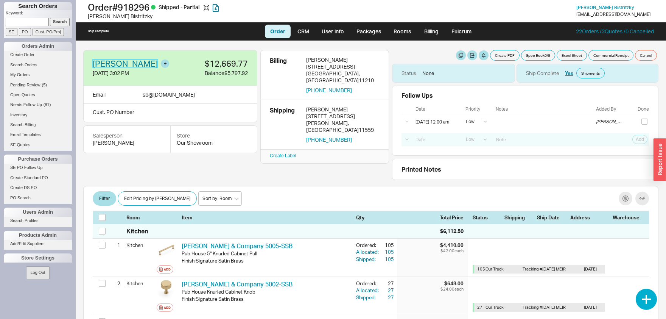
click at [135, 64] on link "Esther Bistritzky" at bounding box center [125, 63] width 65 height 8
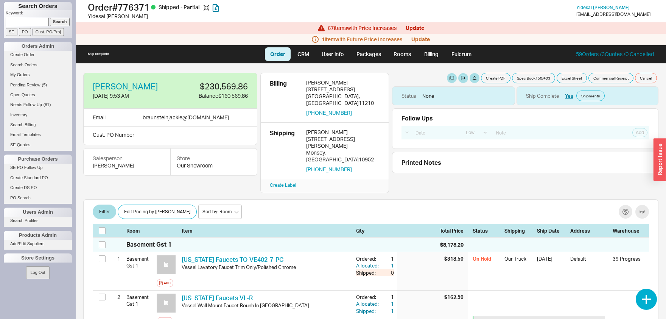
select select "LOW"
click at [103, 204] on button "Filter" at bounding box center [104, 211] width 23 height 14
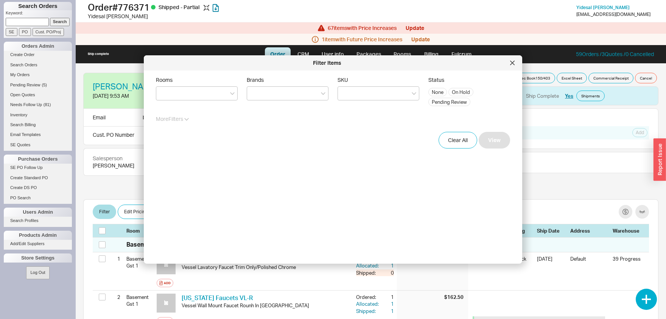
click at [294, 84] on label "Brands" at bounding box center [288, 88] width 82 height 24
click at [256, 89] on input "Brands" at bounding box center [253, 93] width 5 height 9
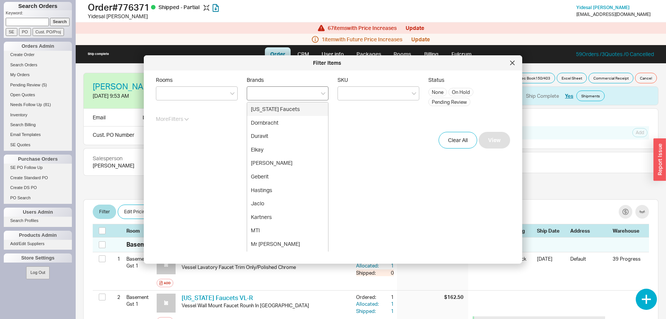
click at [288, 93] on div at bounding box center [288, 93] width 82 height 14
click at [256, 93] on input "Brands California Faucets Dornbracht Duravit Elkay Franke Geberit Hastings Jacl…" at bounding box center [253, 93] width 5 height 9
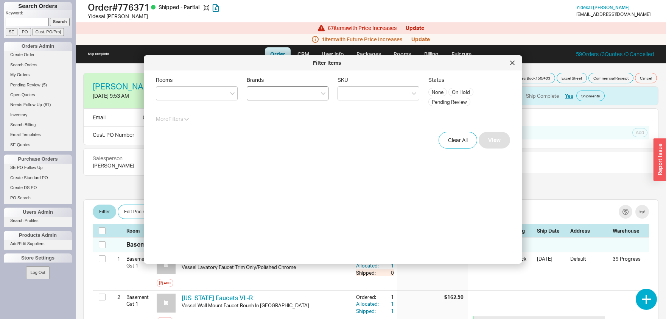
click at [288, 91] on div at bounding box center [288, 93] width 82 height 14
click at [275, 94] on div at bounding box center [288, 93] width 82 height 14
click at [256, 94] on input "Brands" at bounding box center [253, 93] width 5 height 9
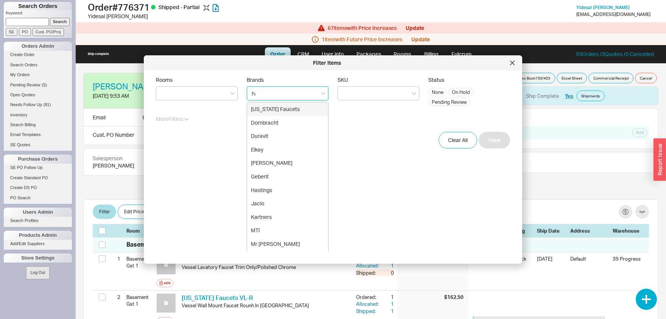
type input "has"
drag, startPoint x: 278, startPoint y: 107, endPoint x: 305, endPoint y: 99, distance: 28.8
click at [278, 107] on div "Hastings" at bounding box center [287, 109] width 81 height 14
click at [495, 144] on button "View" at bounding box center [494, 140] width 31 height 17
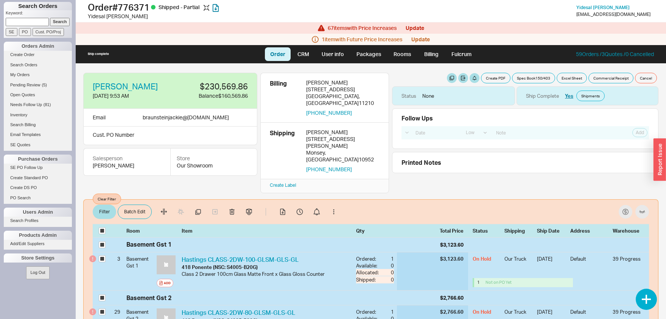
checkbox input "true"
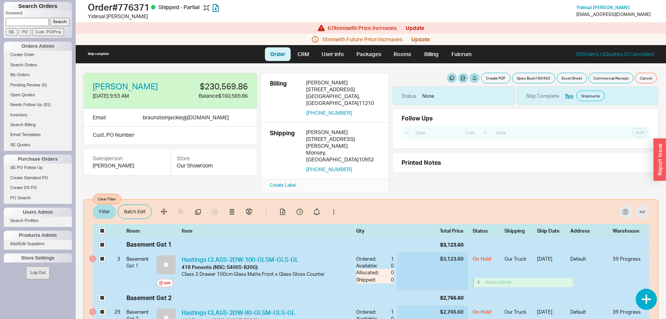
checkbox input "true"
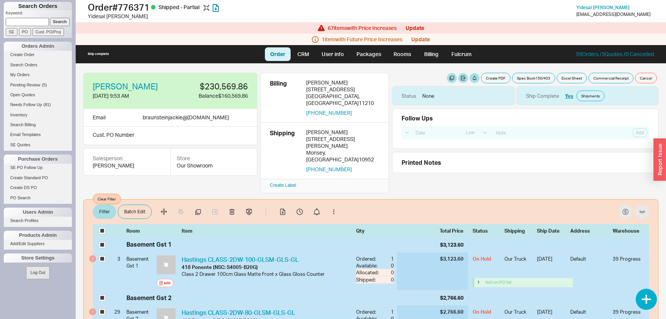
checkbox input "true"
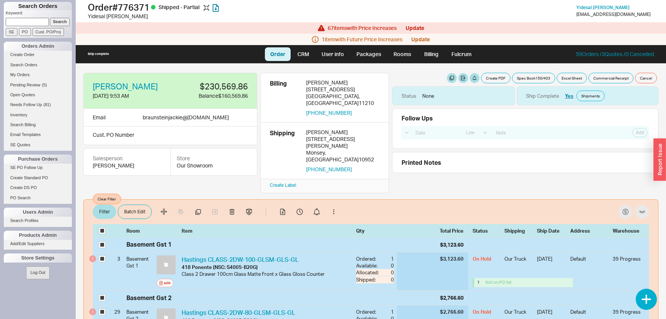
checkbox input "true"
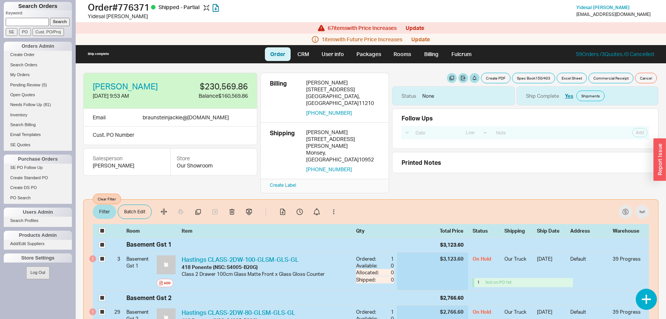
checkbox input "true"
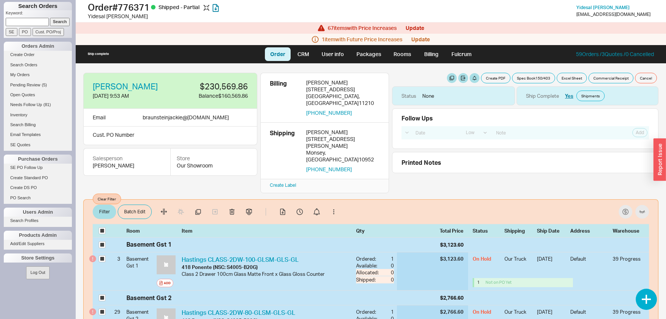
checkbox input "true"
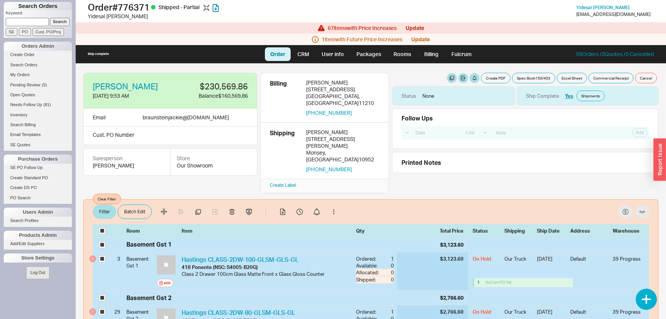
checkbox input "true"
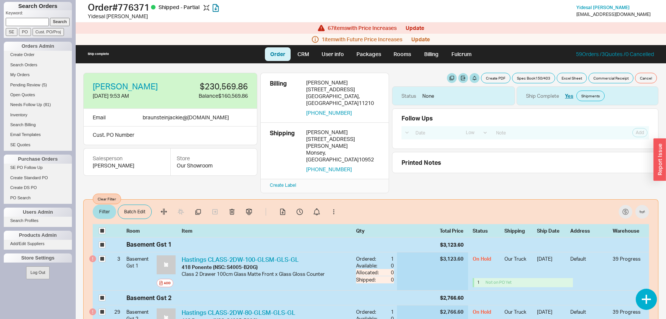
checkbox input "true"
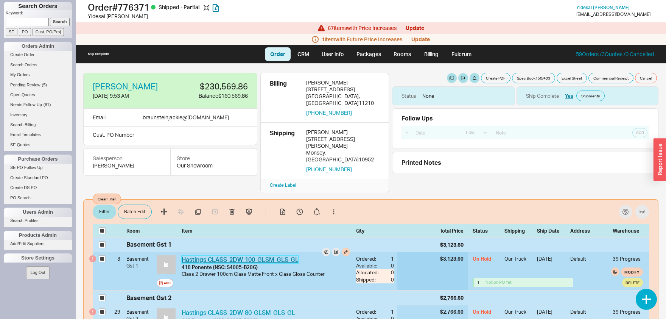
click at [241, 256] on link "Hastings CLASS-2DW-100-GLSM-GLS-GL" at bounding box center [240, 260] width 117 height 8
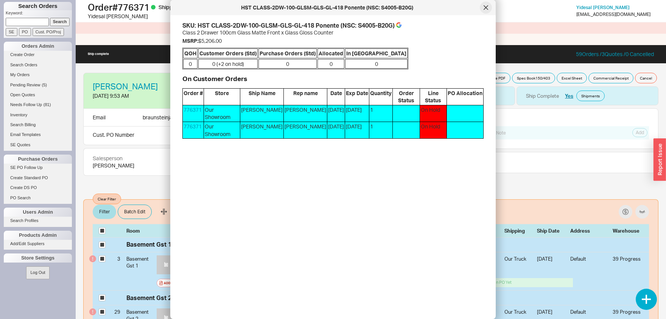
click at [485, 9] on icon at bounding box center [486, 7] width 5 height 5
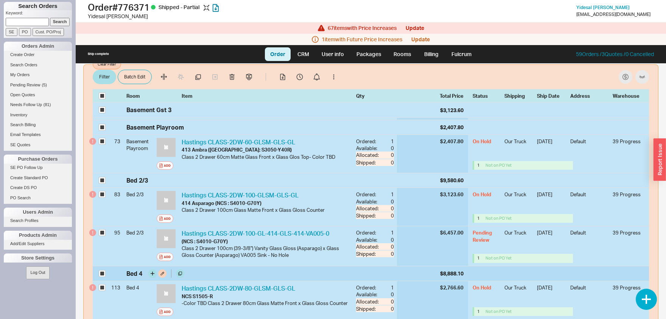
scroll to position [317, 0]
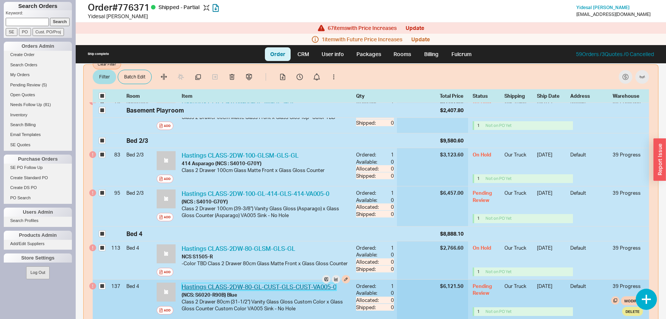
click at [237, 283] on link "Hastings CLASS-2DW-80-GL-CUST-GLS-CUST-VA005-0" at bounding box center [259, 287] width 155 height 8
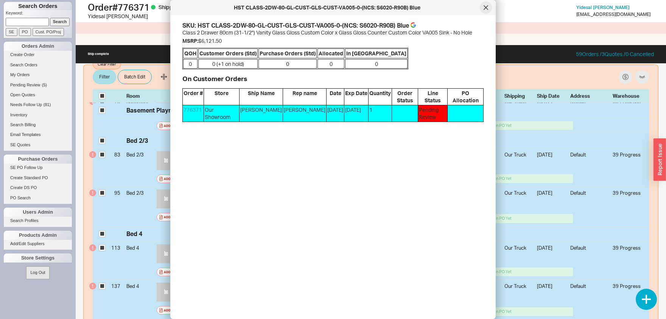
click at [483, 8] on div at bounding box center [486, 8] width 12 height 12
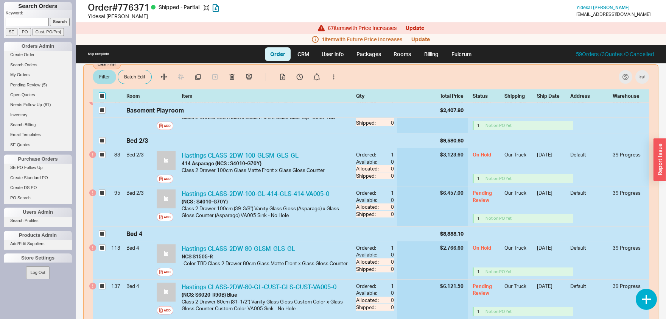
click at [102, 94] on input "checkbox" at bounding box center [102, 96] width 7 height 7
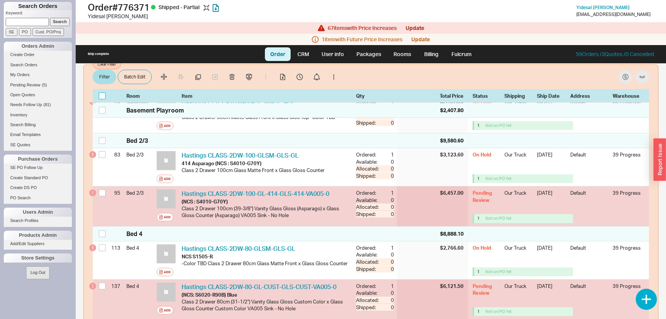
checkbox input "false"
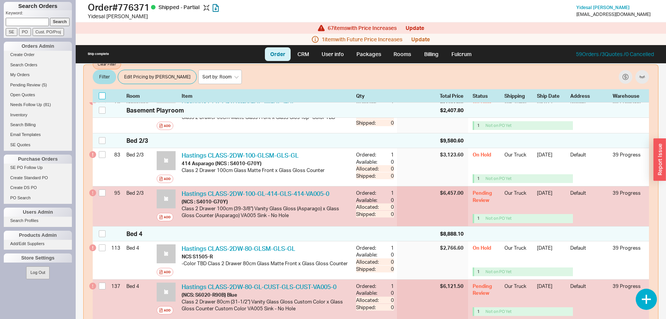
checkbox input "false"
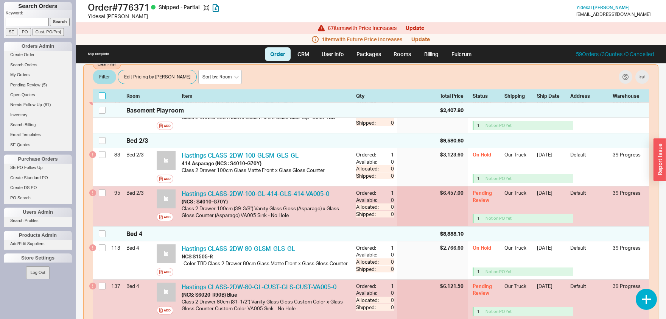
checkbox input "false"
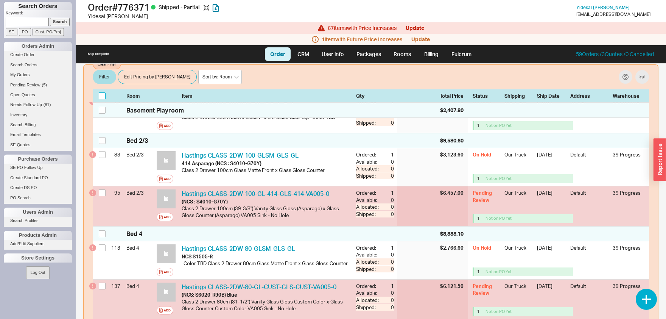
checkbox input "false"
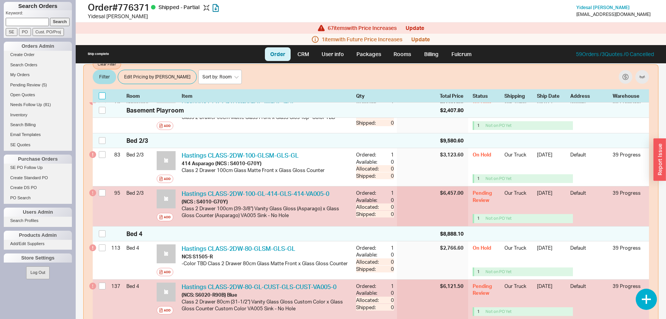
checkbox input "false"
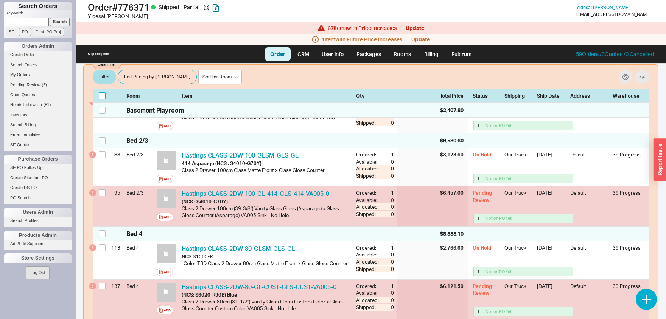
checkbox input "false"
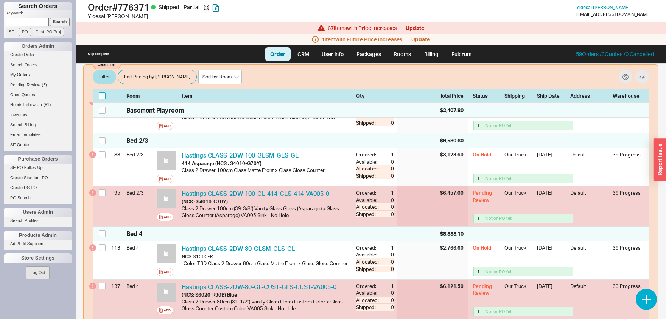
checkbox input "false"
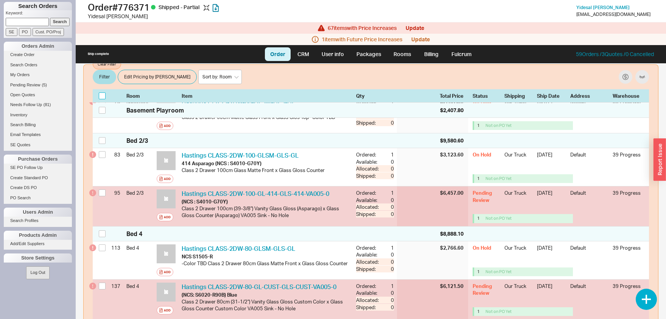
checkbox input "false"
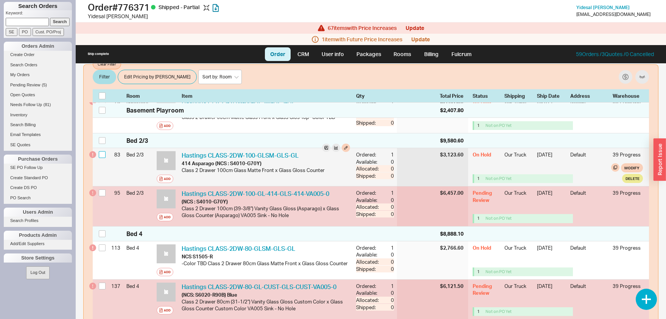
click at [102, 151] on input "checkbox" at bounding box center [102, 154] width 7 height 7
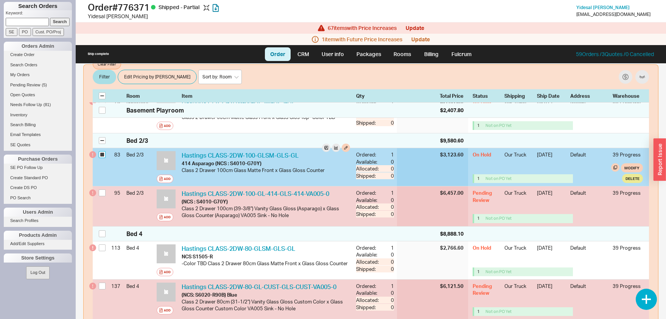
checkbox input "true"
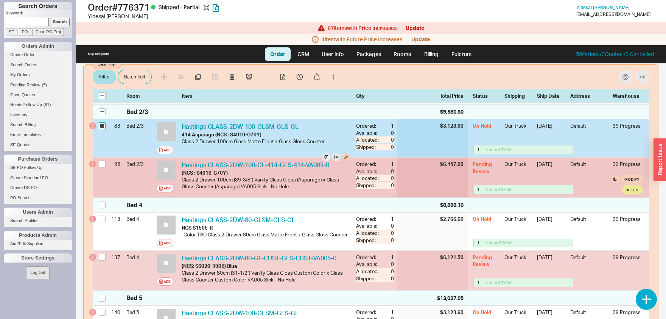
scroll to position [356, 0]
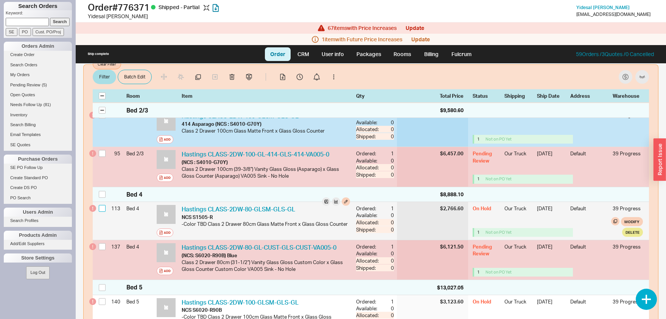
click at [102, 205] on input "checkbox" at bounding box center [102, 208] width 7 height 7
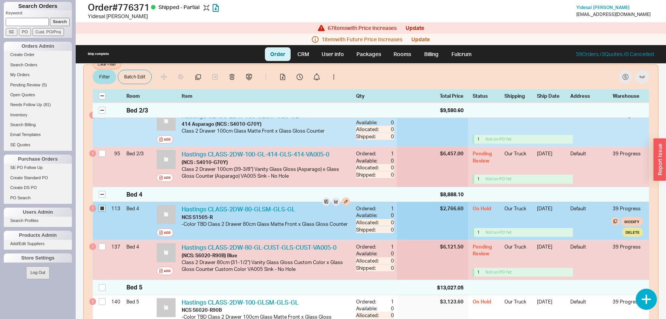
checkbox input "true"
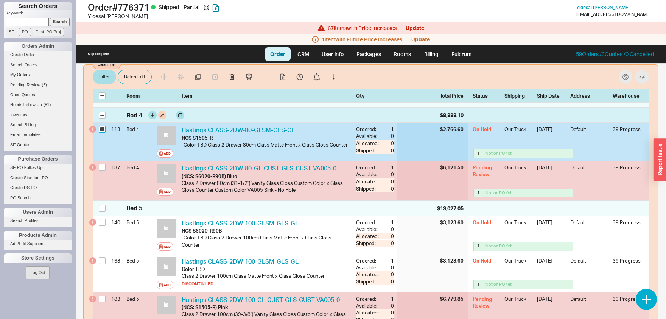
scroll to position [475, 0]
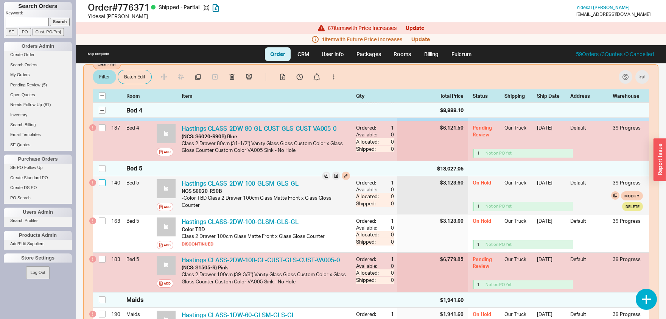
click at [102, 179] on input "checkbox" at bounding box center [102, 182] width 7 height 7
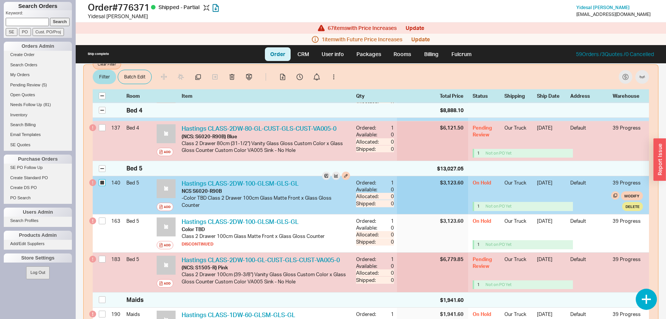
checkbox input "true"
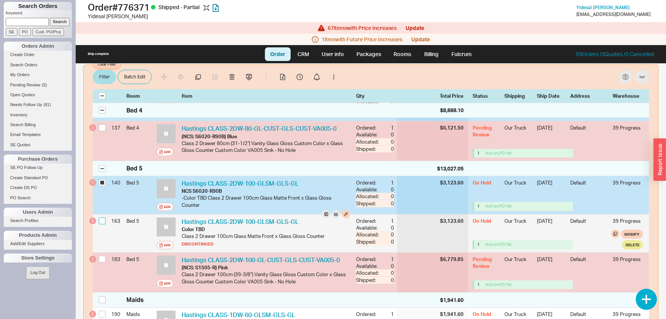
click at [104, 217] on input "checkbox" at bounding box center [102, 220] width 7 height 7
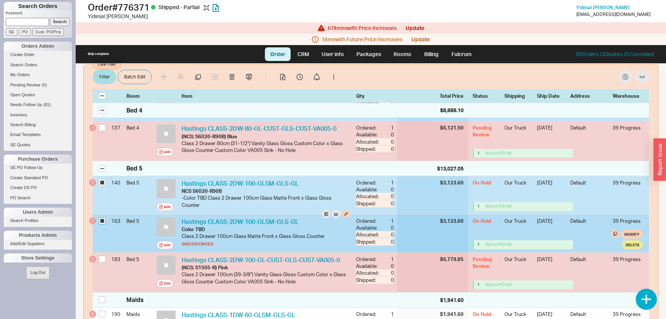
checkbox input "true"
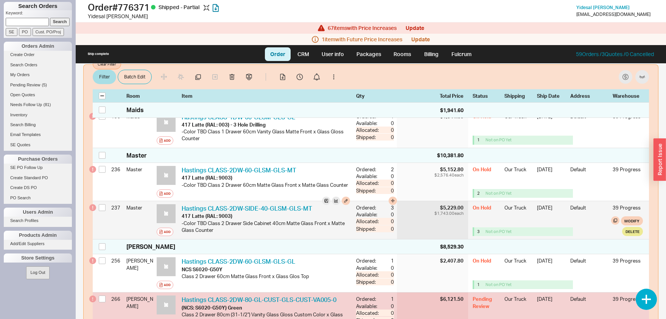
scroll to position [712, 0]
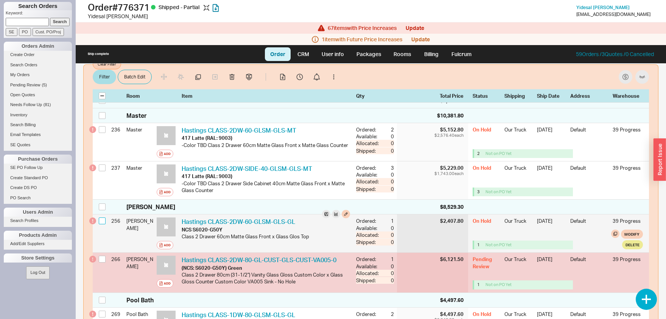
click at [103, 217] on input "checkbox" at bounding box center [102, 220] width 7 height 7
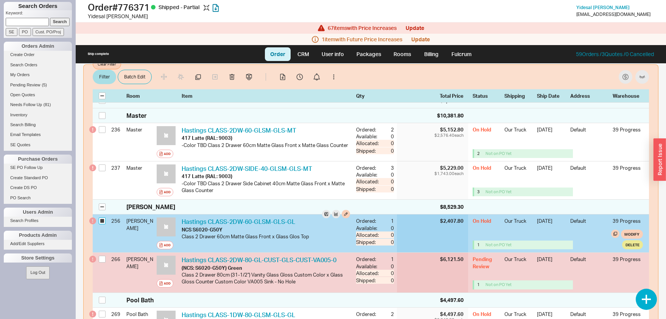
checkbox input "true"
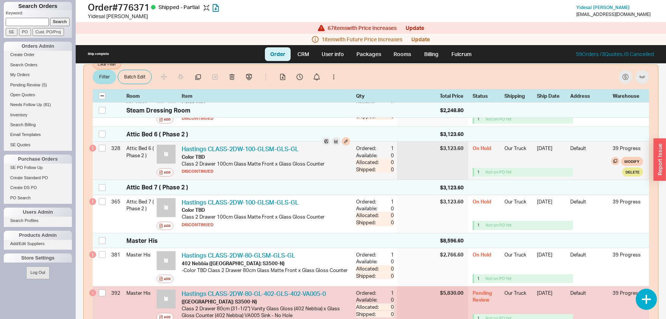
scroll to position [1029, 0]
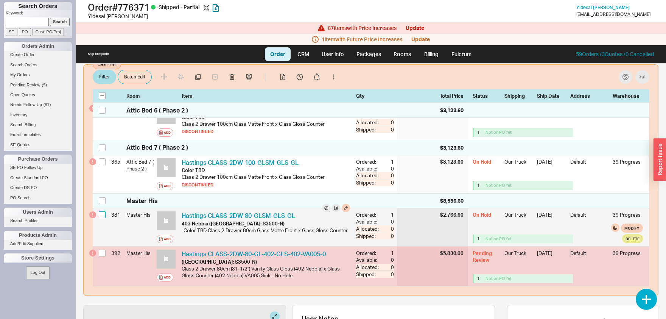
click at [99, 211] on input "checkbox" at bounding box center [102, 214] width 7 height 7
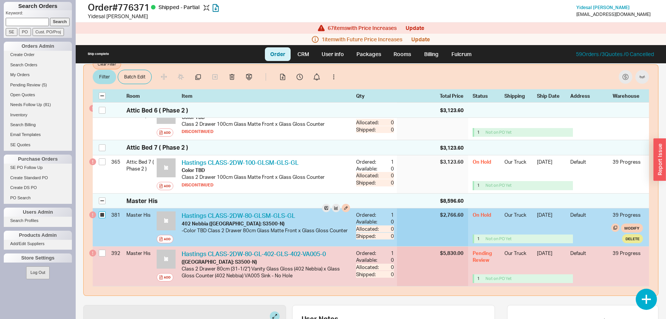
checkbox input "true"
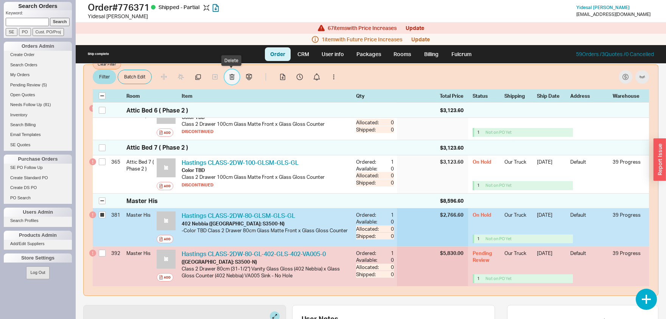
click at [229, 80] on icon "button" at bounding box center [231, 77] width 5 height 6
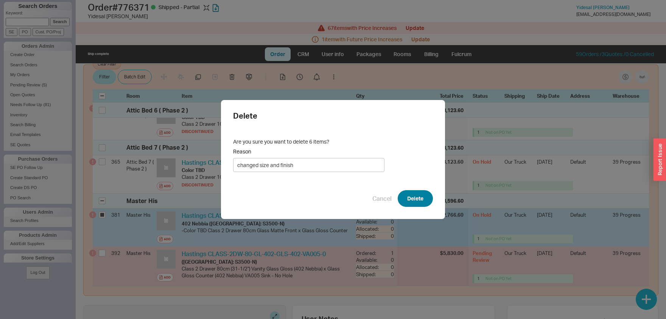
type input "changed size and finish"
click at [410, 201] on button "Delete" at bounding box center [415, 198] width 35 height 17
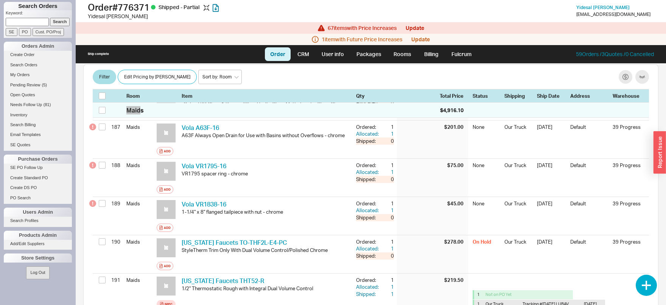
scroll to position [7298, 0]
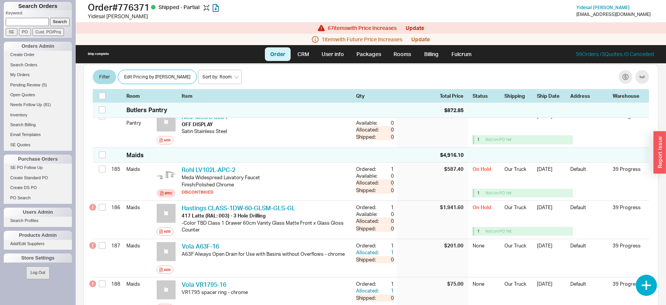
click at [39, 20] on input at bounding box center [27, 22] width 43 height 8
type input "1008725"
click at [50, 18] on input "Search" at bounding box center [60, 22] width 20 height 8
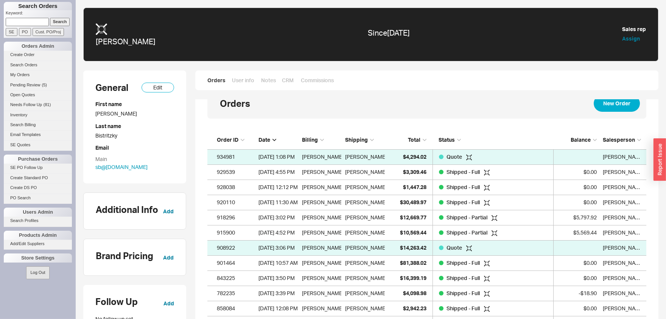
scroll to position [83, 0]
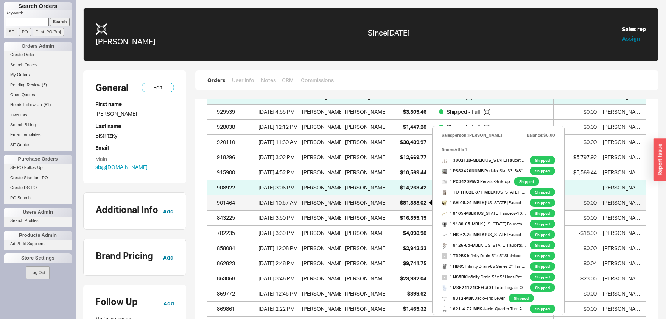
click at [415, 202] on span "$81,388.02" at bounding box center [413, 202] width 27 height 6
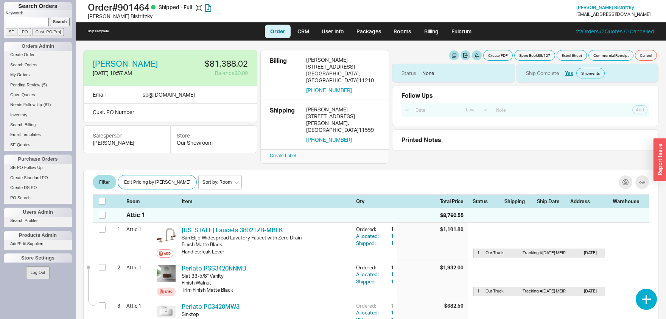
select select "LOW"
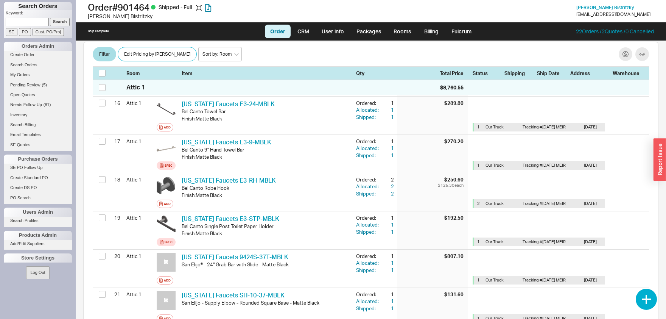
scroll to position [712, 0]
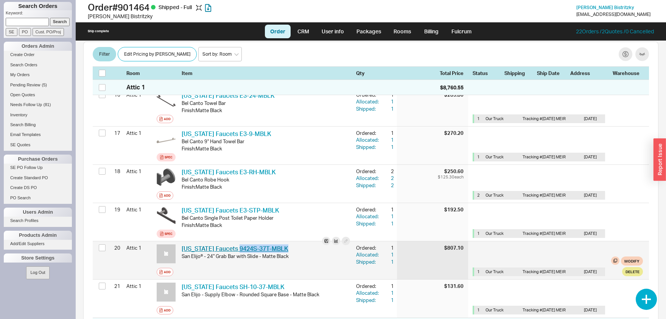
drag, startPoint x: 290, startPoint y: 237, endPoint x: 236, endPoint y: 237, distance: 54.5
click at [236, 244] on div "[US_STATE] Faucets 9424S-37T-MBLK CAF 9424S-37T-MBLK" at bounding box center [266, 248] width 169 height 8
copy link "9424S-37T-MBLK"
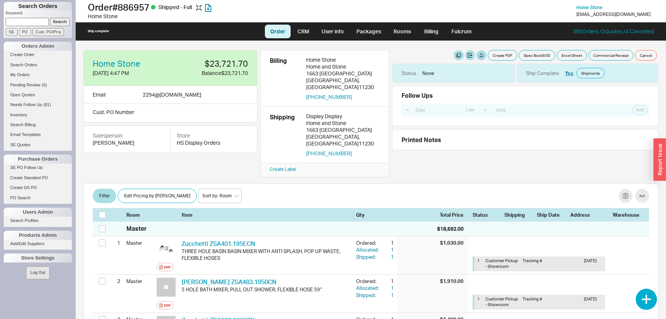
select select "LOW"
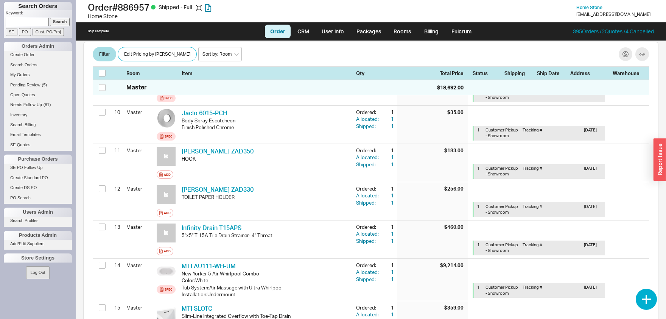
scroll to position [237, 0]
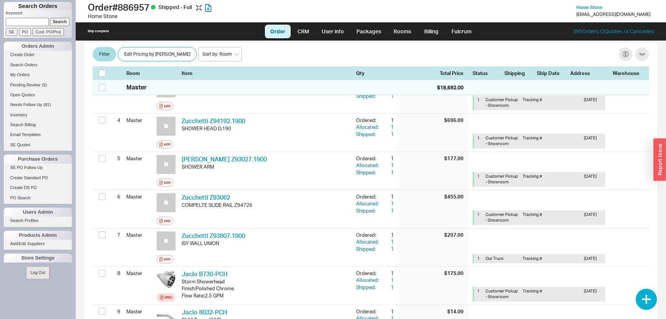
click at [22, 21] on input at bounding box center [27, 22] width 43 height 8
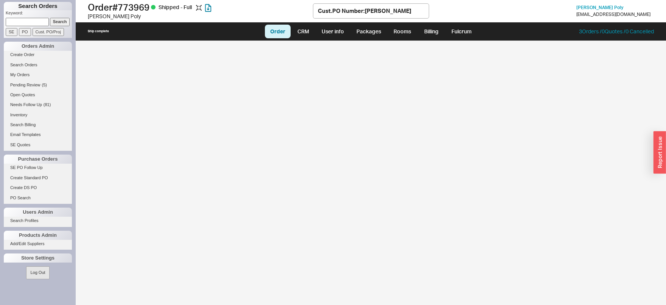
select select "LOW"
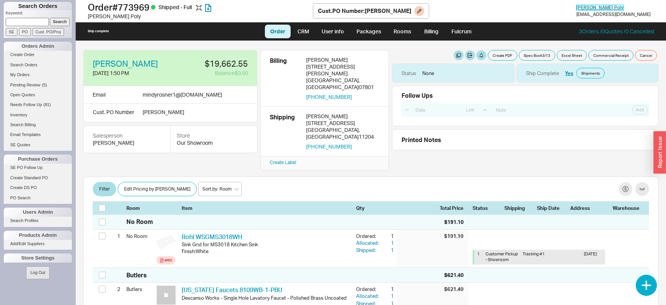
click at [609, 8] on span "Dana Poly" at bounding box center [600, 8] width 47 height 6
click at [40, 20] on input at bounding box center [27, 22] width 43 height 8
type input "sutton"
click at [50, 18] on input "Search" at bounding box center [60, 22] width 20 height 8
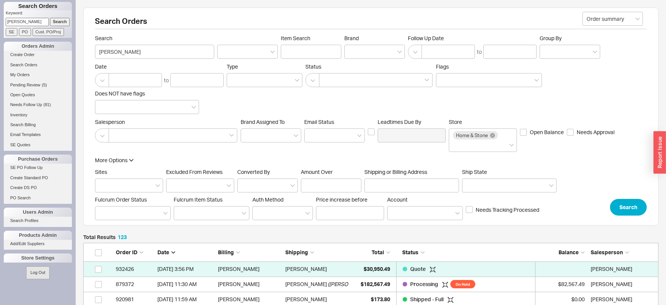
scroll to position [1882, 575]
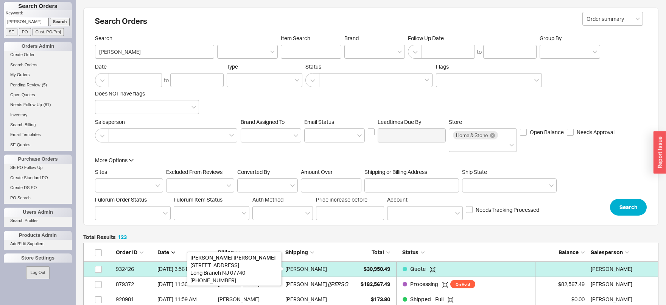
click at [314, 272] on div "Joseph Sutton" at bounding box center [307, 268] width 42 height 15
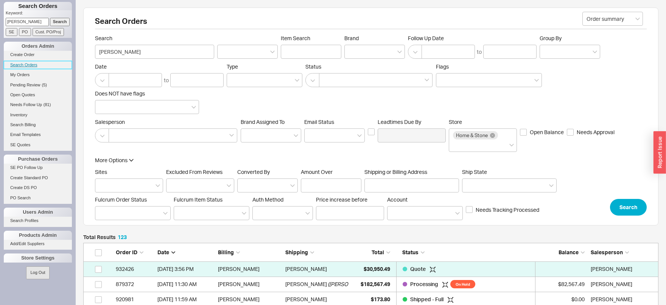
click at [29, 64] on link "Search Orders" at bounding box center [38, 65] width 68 height 8
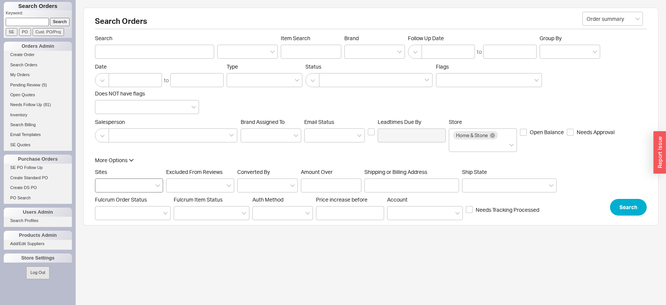
click at [118, 183] on div at bounding box center [129, 185] width 68 height 14
click at [105, 183] on input "Sites" at bounding box center [101, 185] width 5 height 9
click at [118, 216] on div "HS Display Orders" at bounding box center [128, 215] width 67 height 14
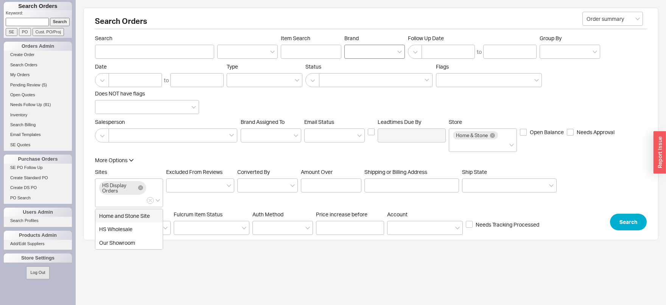
click at [388, 50] on div at bounding box center [375, 52] width 61 height 14
click at [354, 50] on input "Brand" at bounding box center [351, 51] width 5 height 9
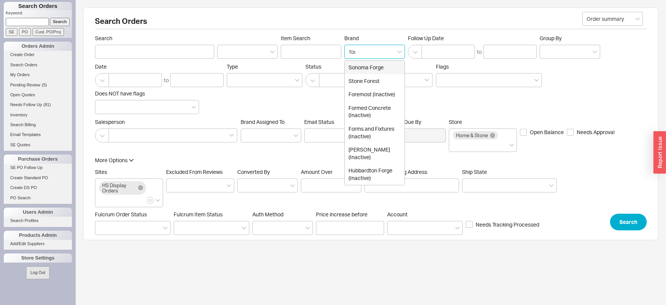
type input "form"
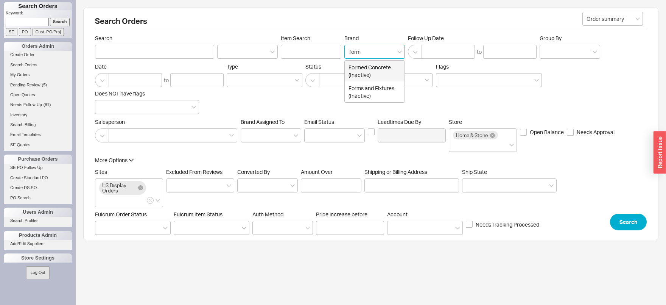
click at [384, 73] on div "Formed Concrete (Inactive)" at bounding box center [375, 71] width 60 height 21
type input "Brand"
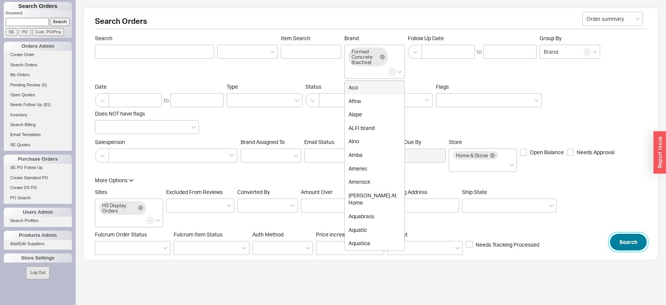
click at [630, 242] on button "Search" at bounding box center [628, 242] width 37 height 17
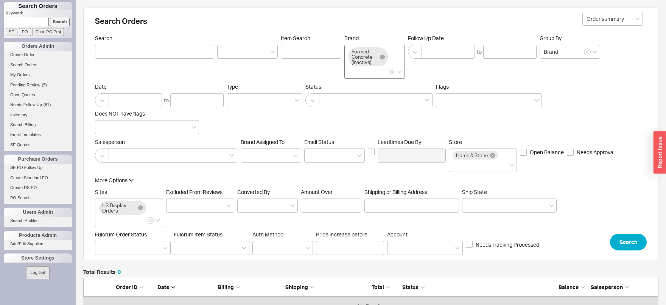
click at [385, 56] on div "Formed Concrete (Inactive)" at bounding box center [368, 56] width 39 height 19
click at [354, 67] on input "Brand Formed Concrete (Inactive)" at bounding box center [351, 71] width 5 height 9
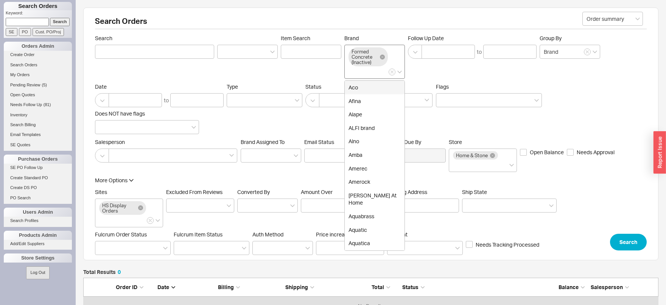
click at [384, 56] on icon at bounding box center [382, 57] width 5 height 5
click at [354, 67] on input "Brand Formed Concrete (Inactive) Aco Afina Alape ALFI brand Alno Amba Amerec Am…" at bounding box center [351, 71] width 5 height 9
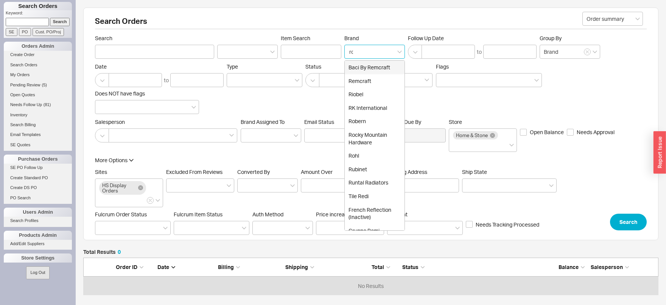
type input "rob"
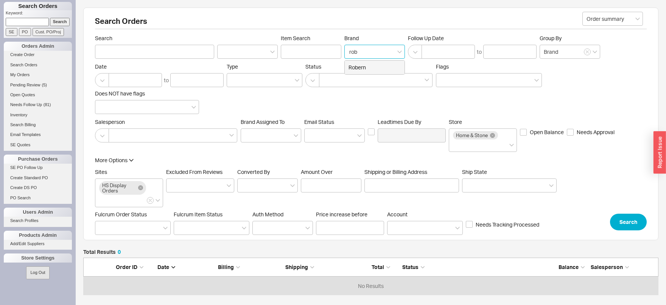
click at [372, 64] on div "Robern" at bounding box center [375, 68] width 60 height 14
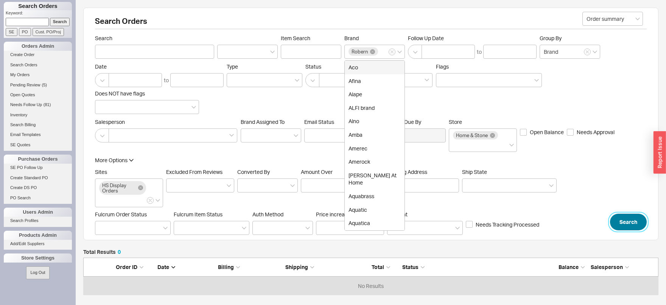
click at [638, 224] on button "Search" at bounding box center [628, 222] width 37 height 17
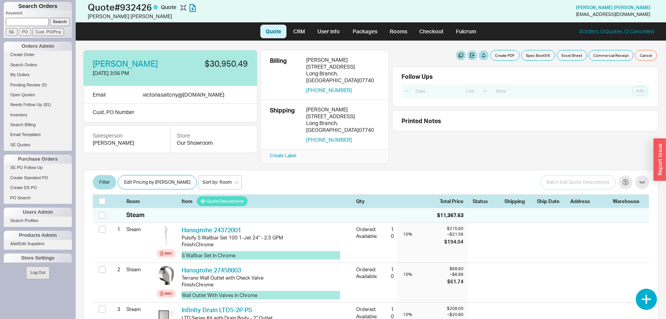
select select "LOW"
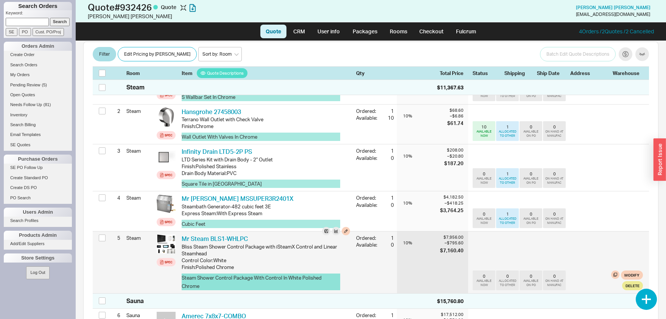
scroll to position [237, 0]
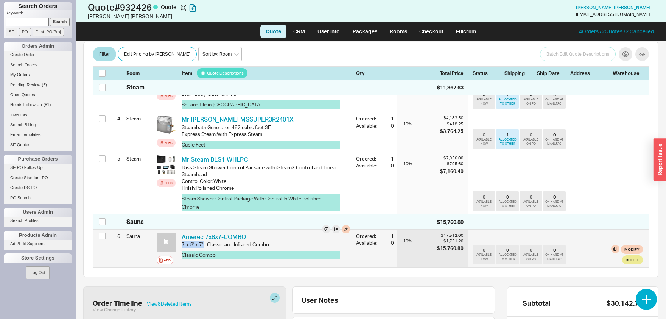
drag, startPoint x: 203, startPoint y: 223, endPoint x: 181, endPoint y: 224, distance: 21.6
click at [181, 229] on div "Amerec 7x8x7-COMBO AMR 7x8x7-COMBO 7' x 8' x 7' - Classic and Infrared Combo Cl…" at bounding box center [266, 248] width 175 height 38
copy div "7' x 8' x 7'"
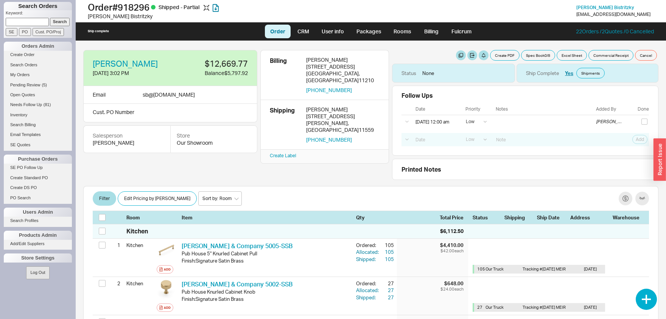
select select "LOW"
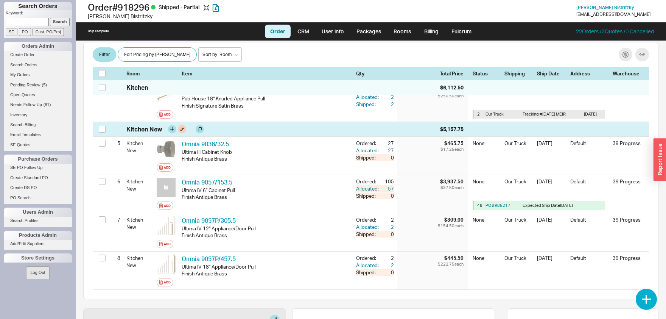
scroll to position [277, 0]
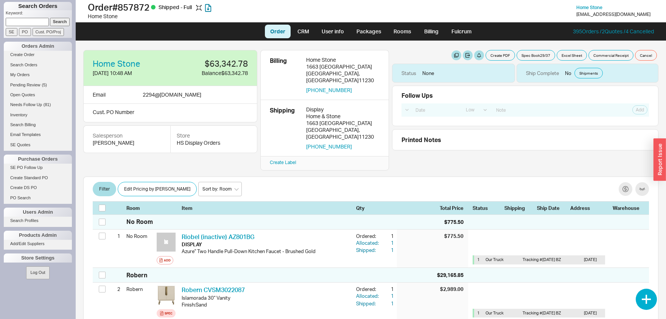
select select "LOW"
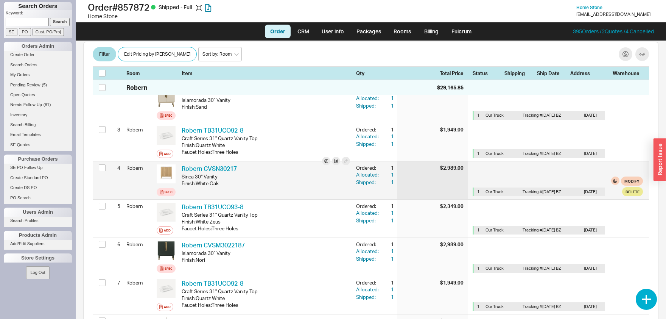
scroll to position [277, 0]
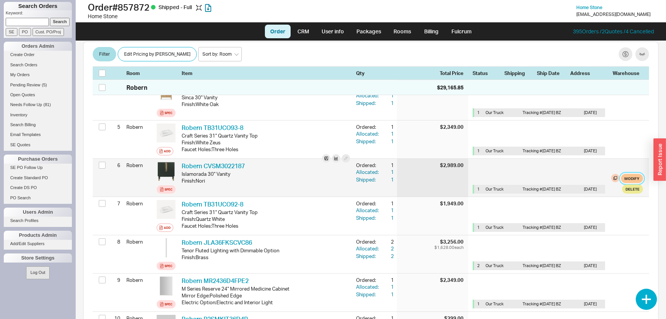
click at [636, 174] on button "Modify" at bounding box center [632, 178] width 22 height 9
select select "8"
select select "3"
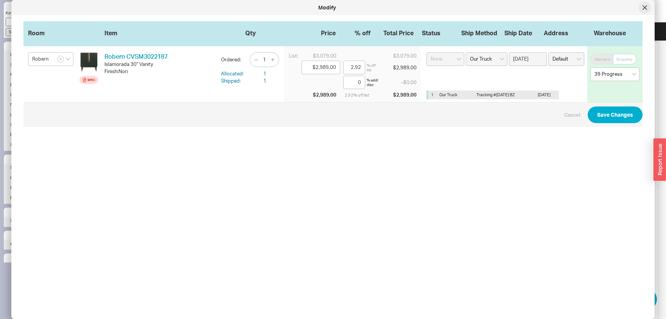
click at [648, 10] on div at bounding box center [645, 8] width 12 height 12
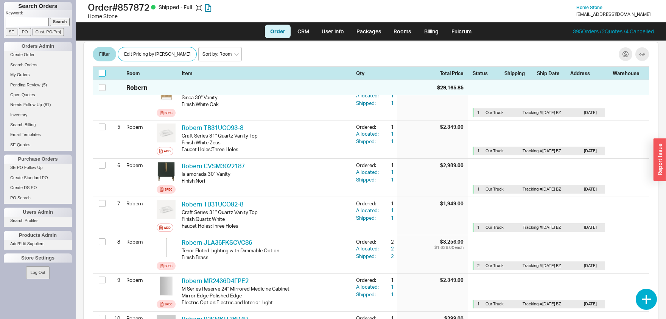
click at [104, 72] on input "checkbox" at bounding box center [102, 73] width 7 height 7
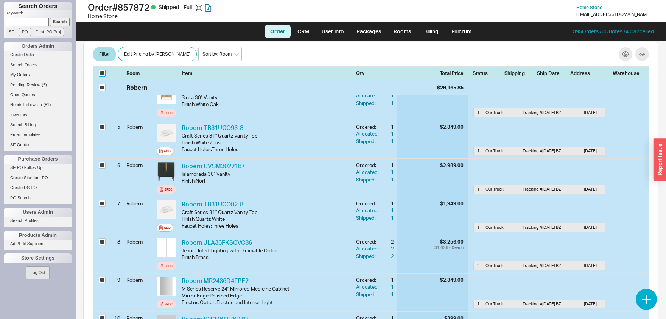
checkbox input "true"
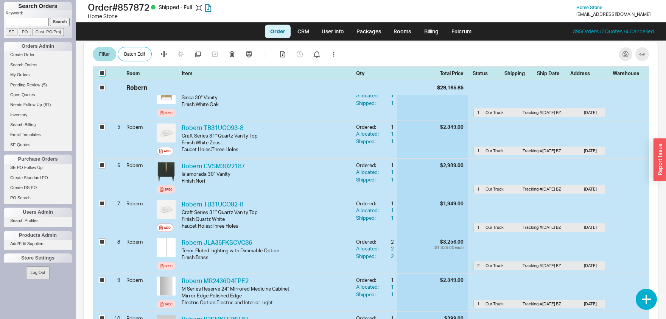
checkbox input "true"
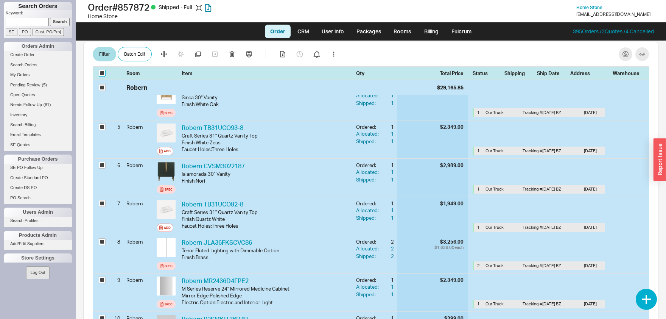
checkbox input "true"
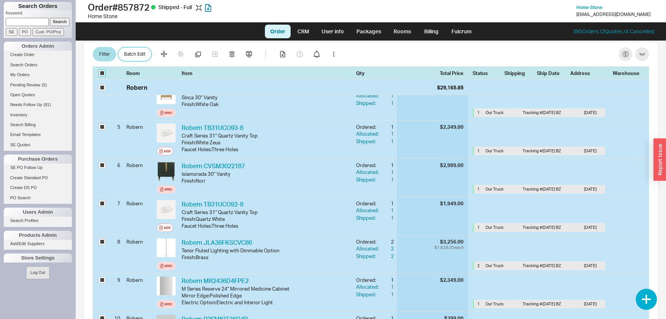
checkbox input "true"
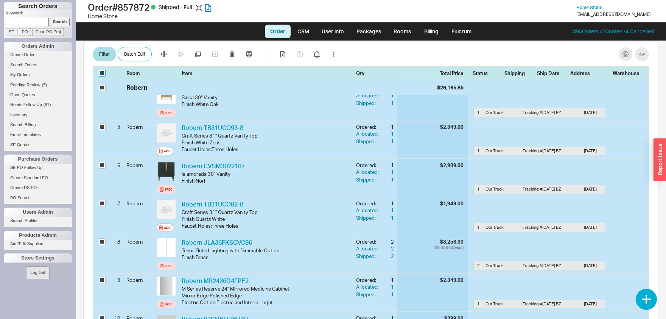
checkbox input "true"
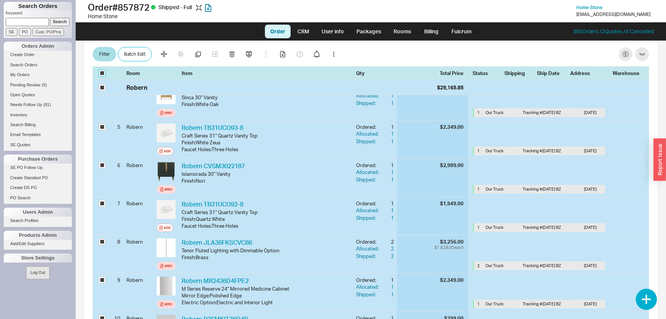
checkbox input "true"
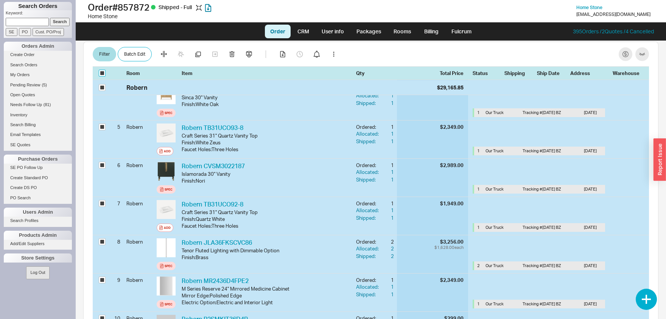
checkbox input "true"
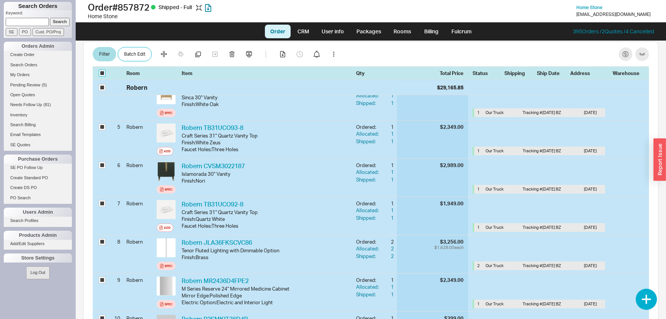
checkbox input "true"
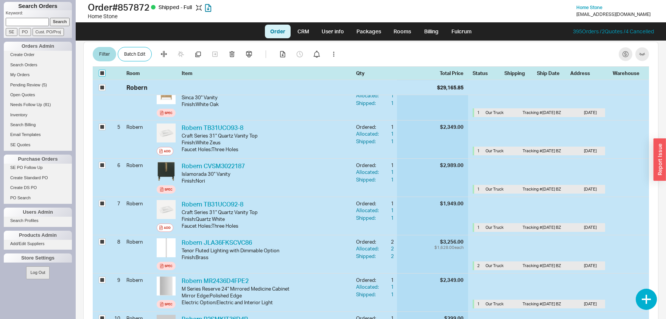
checkbox input "true"
click at [144, 57] on button "Batch Edit" at bounding box center [135, 54] width 34 height 14
select select "8"
select select "3280"
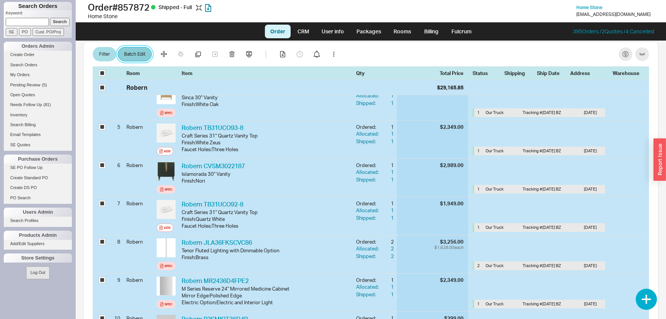
select select "3"
select select "8"
select select "3"
select select "8"
select select "3"
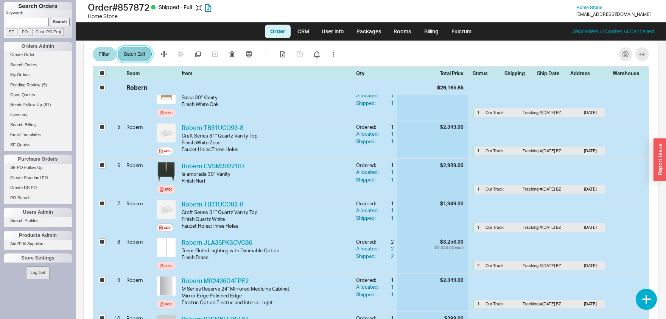
select select "8"
select select "3"
select select "8"
select select "3"
select select "8"
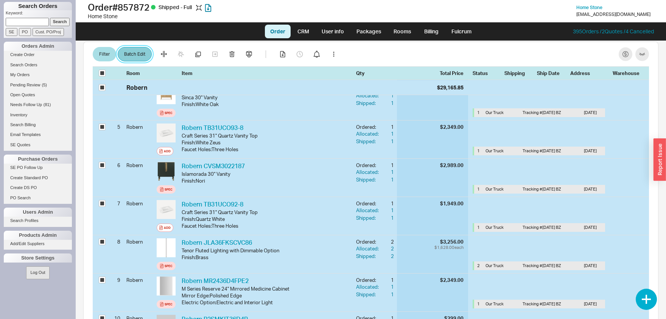
select select "3"
select select "8"
select select "3"
select select "8"
select select "3"
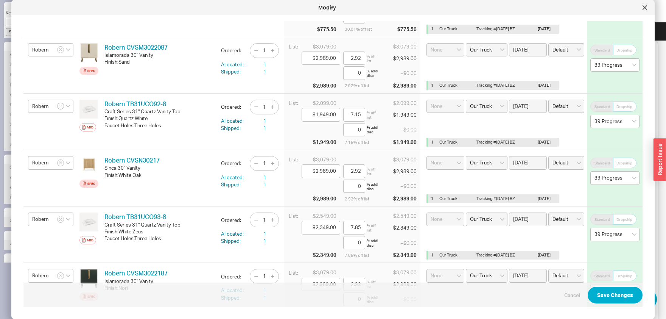
select select "8"
select select "3"
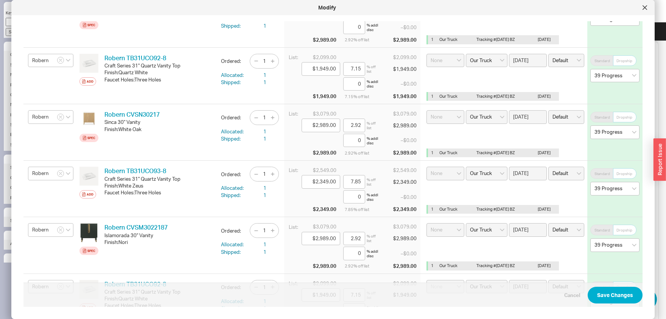
scroll to position [198, 0]
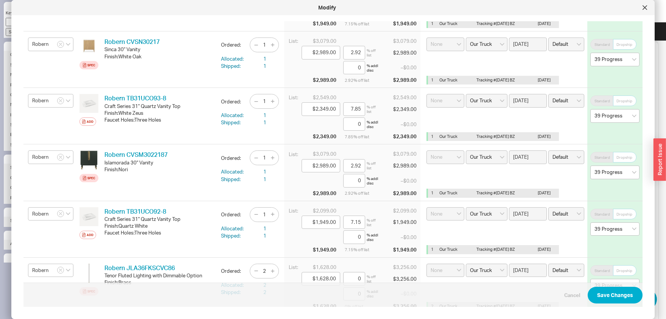
select select "8"
select select "3"
select select "8"
select select "3"
click at [645, 8] on icon at bounding box center [645, 8] width 4 height 4
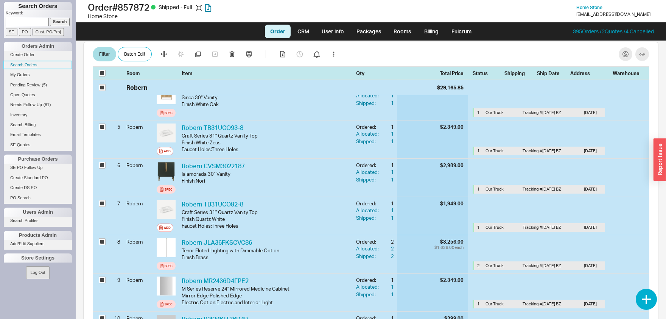
click at [25, 65] on link "Search Orders" at bounding box center [38, 65] width 68 height 8
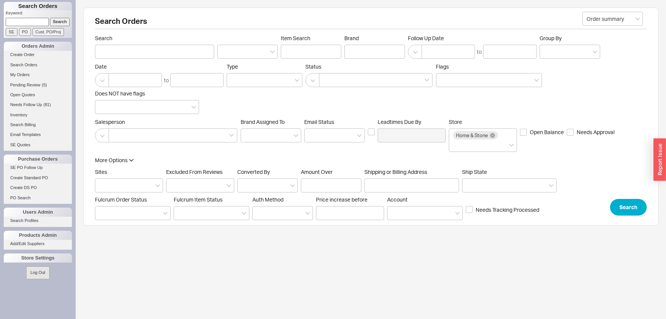
click at [129, 180] on div at bounding box center [129, 185] width 68 height 14
click at [105, 181] on input "Sites" at bounding box center [101, 185] width 5 height 9
drag, startPoint x: 129, startPoint y: 217, endPoint x: 142, endPoint y: 203, distance: 19.0
click at [129, 217] on div "HS Display Orders" at bounding box center [128, 215] width 67 height 14
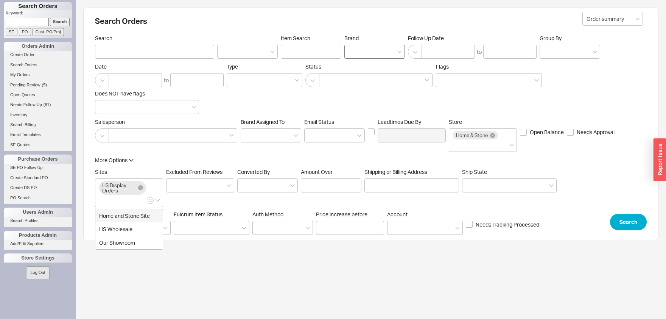
click at [360, 55] on div at bounding box center [375, 52] width 61 height 14
click at [354, 55] on input "Brand" at bounding box center [351, 51] width 5 height 9
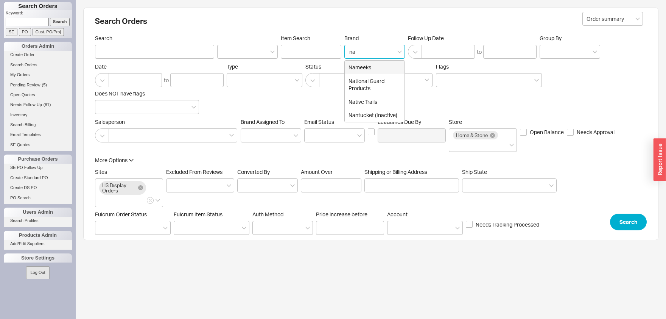
type input "nat"
click at [390, 88] on div "Native Trails" at bounding box center [375, 88] width 60 height 14
type input "Brand"
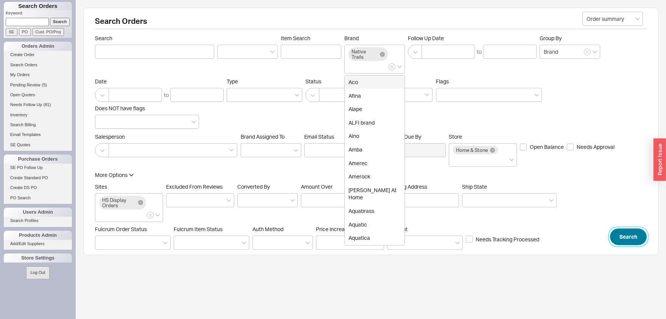
click at [630, 239] on button "Search" at bounding box center [628, 236] width 37 height 17
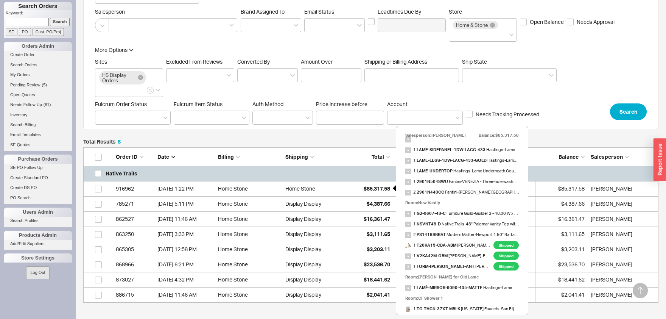
scroll to position [31, 0]
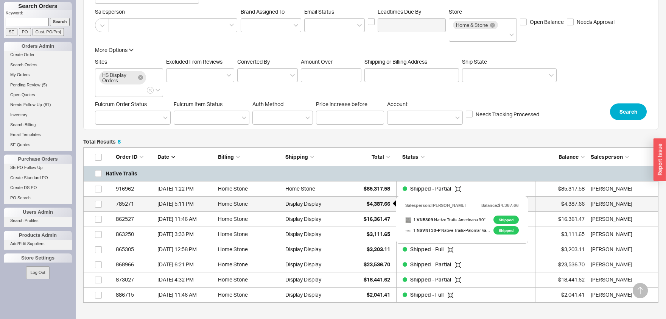
click at [370, 202] on span "$4,387.66" at bounding box center [378, 203] width 23 height 6
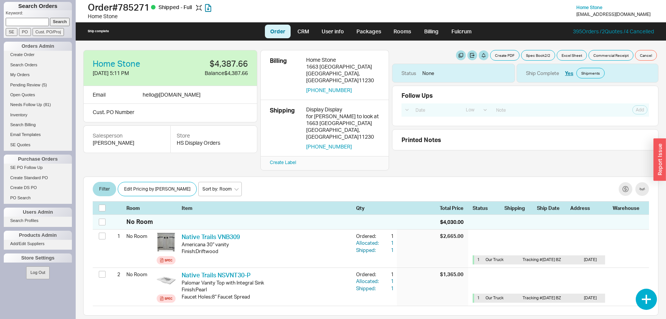
select select "LOW"
click at [626, 182] on button "button" at bounding box center [626, 189] width 14 height 14
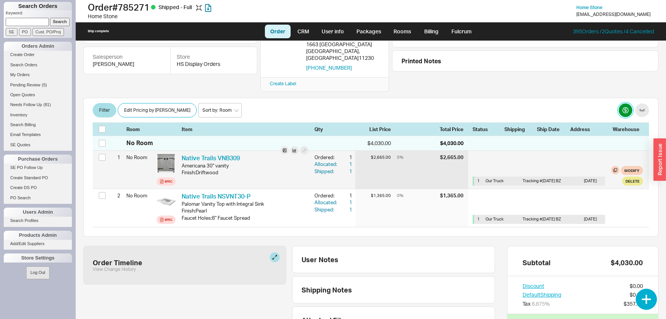
scroll to position [79, 0]
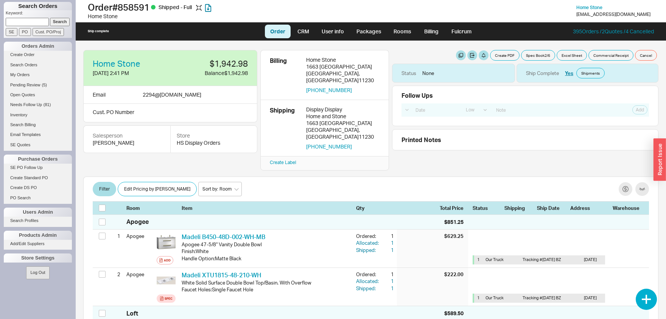
select select "LOW"
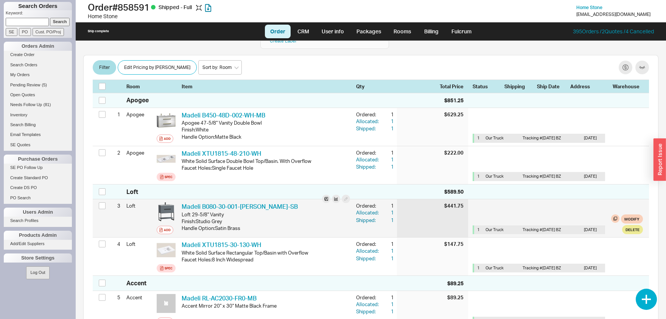
scroll to position [158, 0]
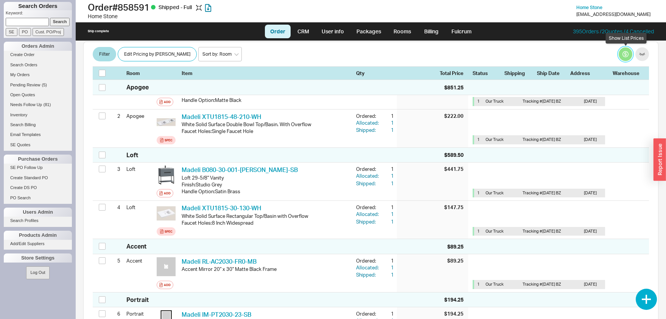
click at [628, 52] on button "button" at bounding box center [626, 55] width 14 height 14
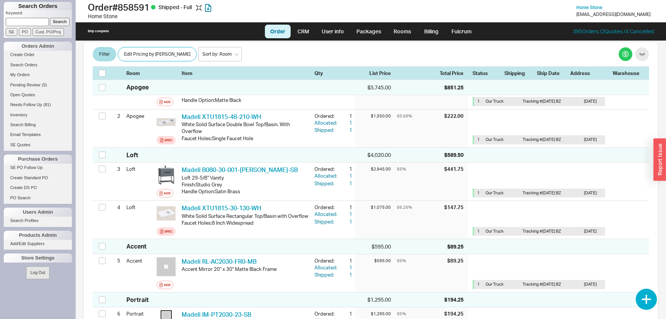
click at [38, 25] on input at bounding box center [27, 22] width 43 height 8
type input "arem"
click at [58, 23] on input "Search" at bounding box center [60, 22] width 20 height 8
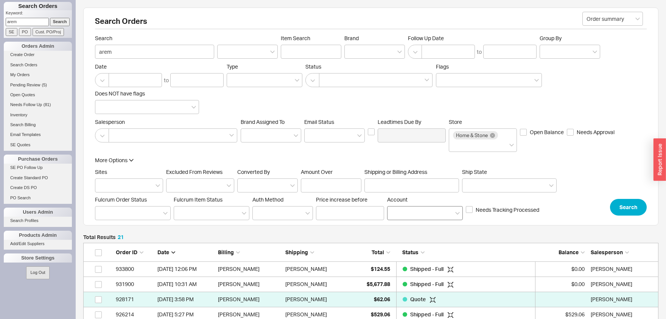
scroll to position [42, 0]
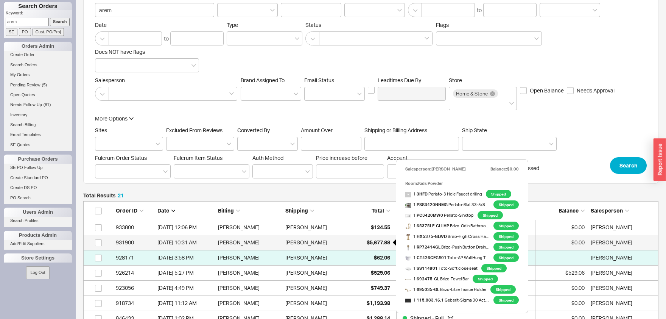
click at [385, 244] on span "$5,677.88" at bounding box center [378, 242] width 23 height 6
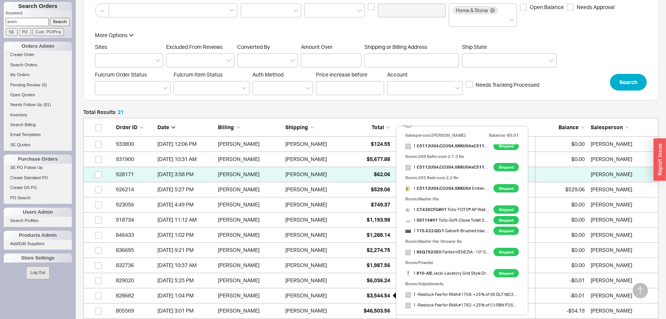
scroll to position [156, 0]
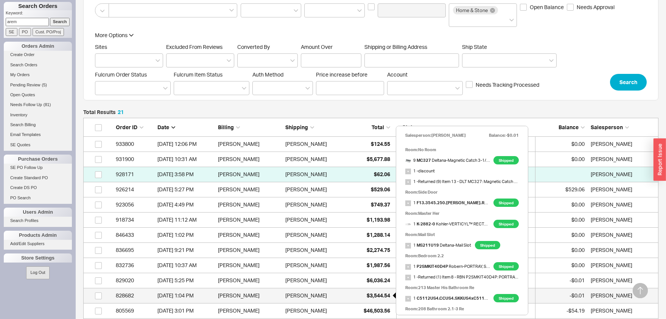
click at [373, 298] on span "$3,544.54" at bounding box center [378, 295] width 23 height 6
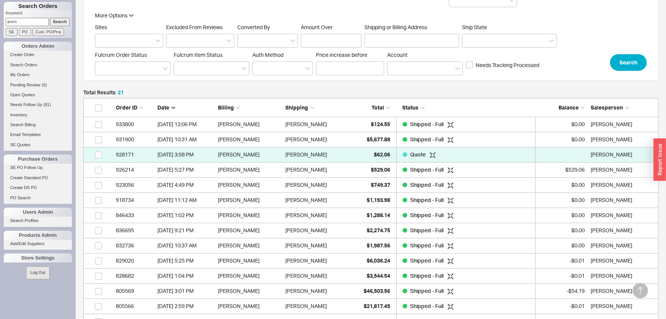
scroll to position [208, 0]
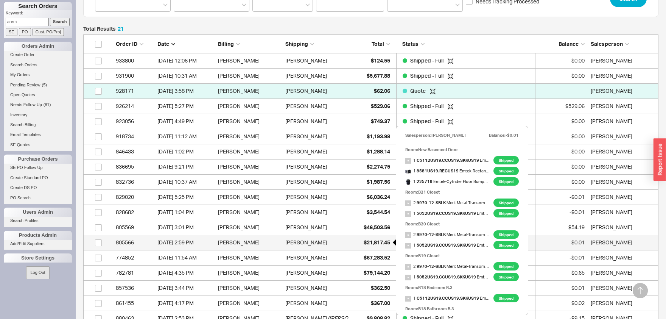
click at [373, 239] on span "$21,817.45" at bounding box center [377, 242] width 27 height 6
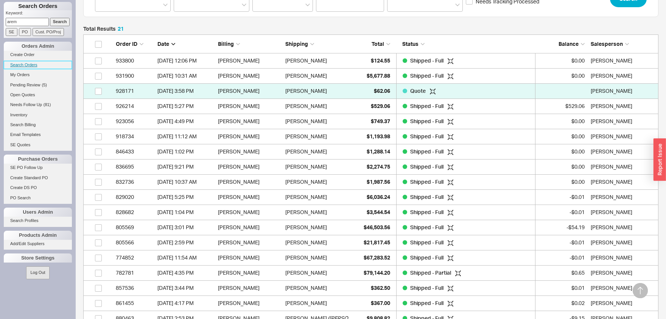
click at [27, 62] on link "Search Orders" at bounding box center [38, 65] width 68 height 8
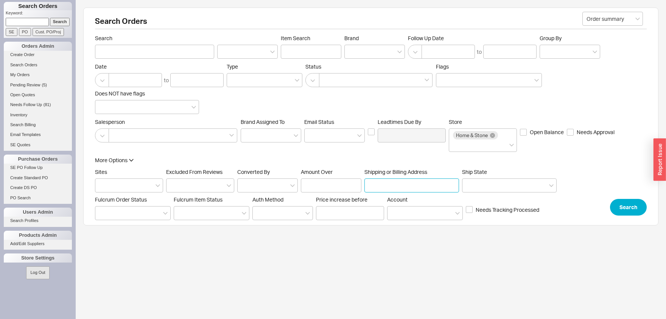
paste input "156 east 71st"
type input "156 east 71st"
click at [619, 205] on button "Search" at bounding box center [628, 207] width 37 height 17
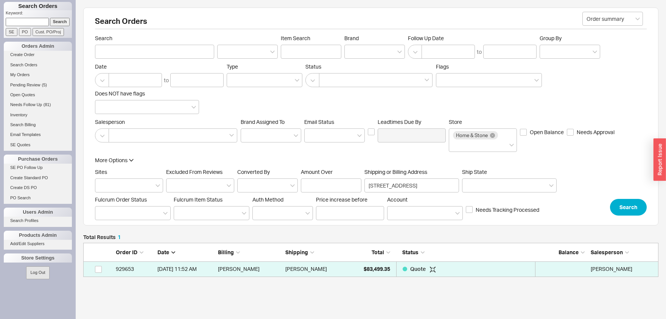
scroll to position [34, 575]
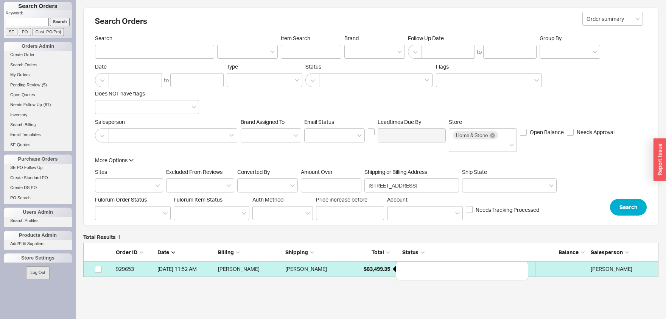
click at [381, 269] on span "$83,499.35" at bounding box center [377, 268] width 27 height 6
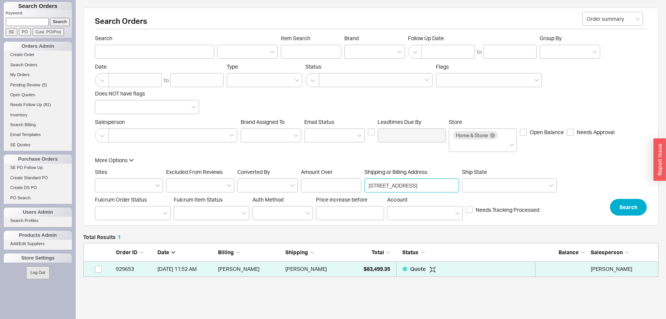
drag, startPoint x: 410, startPoint y: 185, endPoint x: 331, endPoint y: 185, distance: 78.4
click at [365, 185] on input "156 east 71st" at bounding box center [412, 185] width 95 height 14
type input "88 Southgate"
click at [639, 209] on button "Search" at bounding box center [628, 207] width 37 height 17
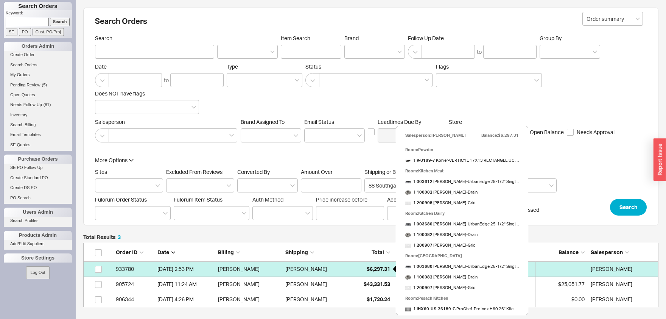
click at [370, 271] on span "$6,297.31" at bounding box center [378, 268] width 23 height 6
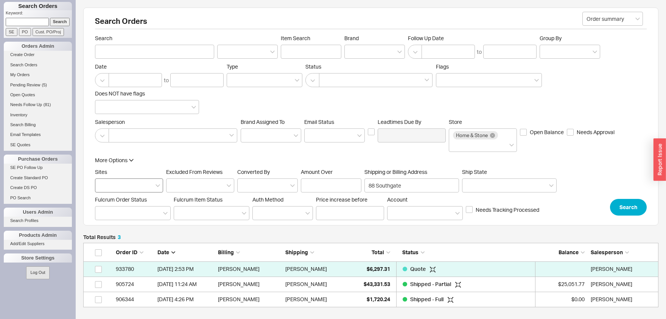
click at [146, 185] on div at bounding box center [129, 185] width 68 height 14
click at [105, 185] on input "Sites" at bounding box center [101, 185] width 5 height 9
click at [128, 217] on div "HS Display Orders" at bounding box center [128, 215] width 67 height 14
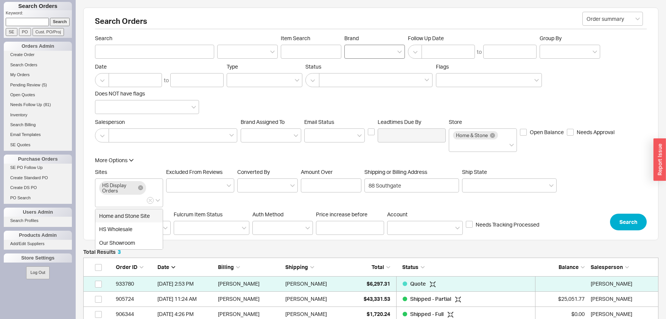
click at [363, 54] on div at bounding box center [375, 52] width 61 height 14
click at [354, 54] on input "Brand" at bounding box center [351, 51] width 5 height 9
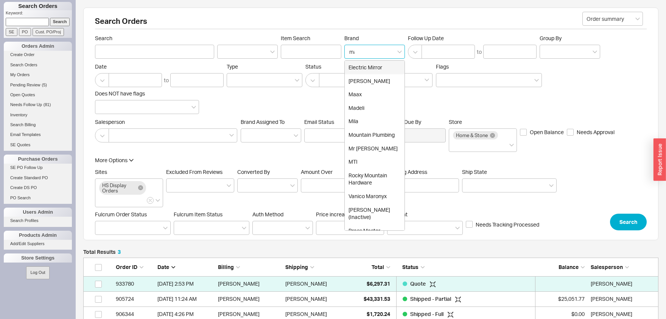
type input "mad"
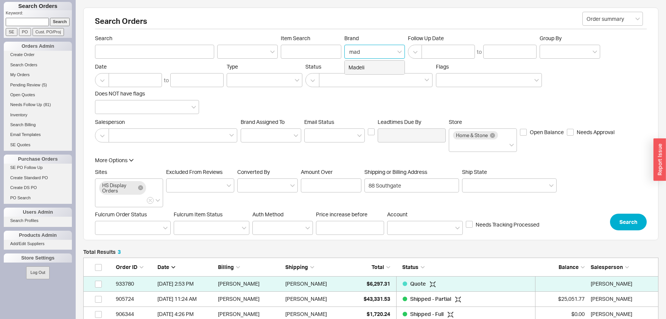
click at [364, 67] on div "Madeli" at bounding box center [375, 68] width 60 height 14
type input "Brand"
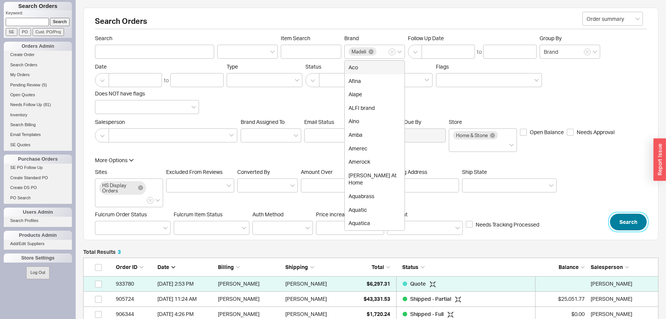
click at [631, 225] on button "Search" at bounding box center [628, 222] width 37 height 17
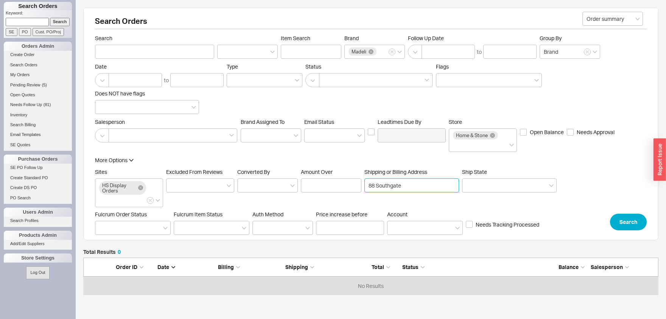
drag, startPoint x: 413, startPoint y: 187, endPoint x: 319, endPoint y: 189, distance: 93.9
click at [365, 189] on input "88 Southgate" at bounding box center [412, 185] width 95 height 14
click at [629, 218] on button "Search" at bounding box center [628, 222] width 37 height 17
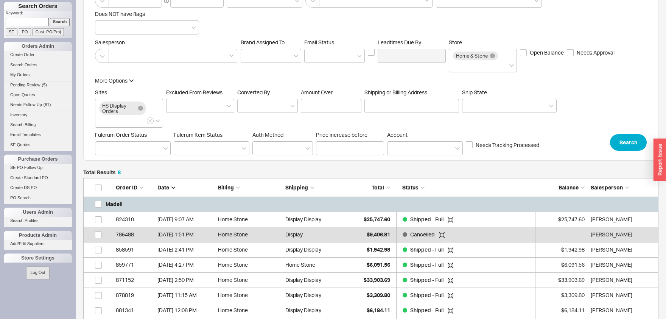
scroll to position [83, 0]
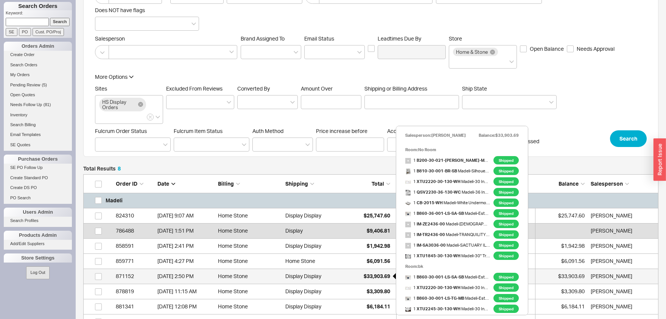
click at [375, 278] on span "$33,903.69" at bounding box center [377, 276] width 27 height 6
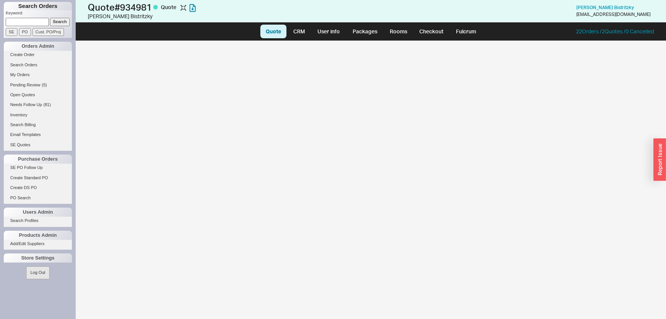
select select "LOW"
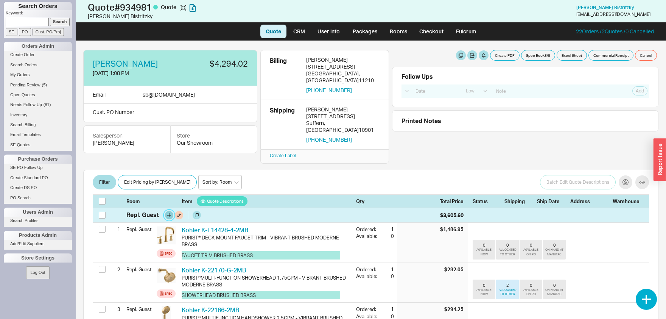
click at [167, 211] on button "button" at bounding box center [169, 215] width 8 height 8
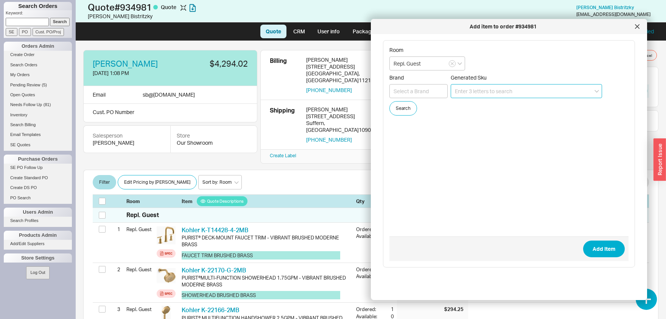
click at [498, 89] on input at bounding box center [526, 91] width 151 height 14
paste input "K-14406-4-2MB"
type input "K-14406-4-2MB"
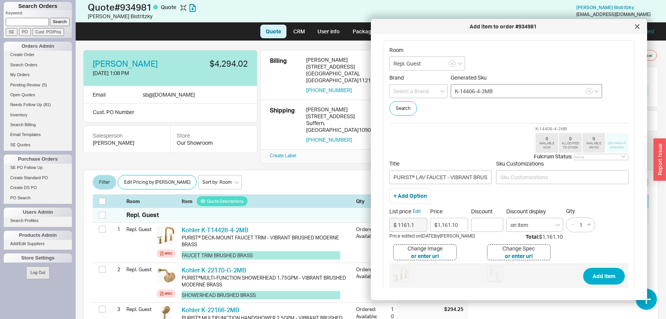
click at [584, 268] on button "Add Item" at bounding box center [605, 276] width 42 height 17
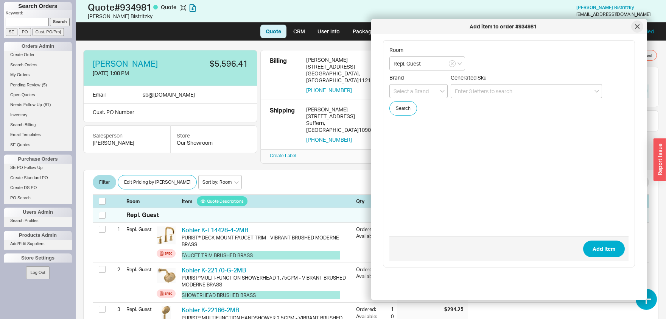
click at [644, 27] on div at bounding box center [638, 26] width 12 height 12
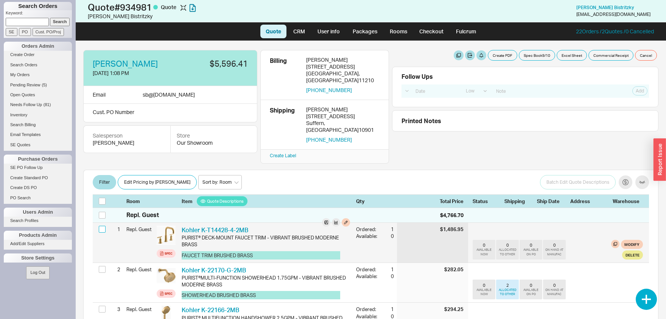
click at [99, 226] on input "checkbox" at bounding box center [102, 229] width 7 height 7
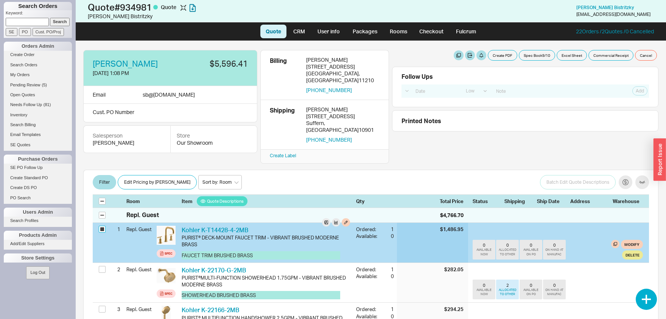
checkbox input "true"
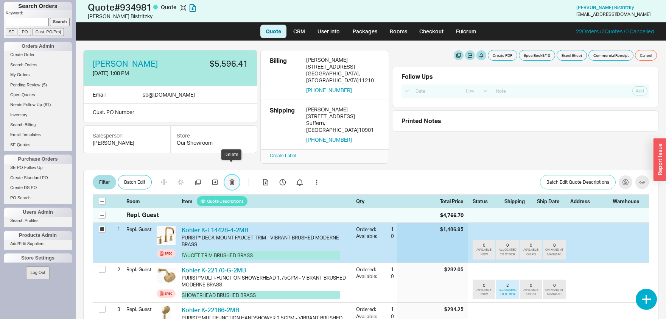
click at [228, 175] on button "button" at bounding box center [232, 182] width 15 height 15
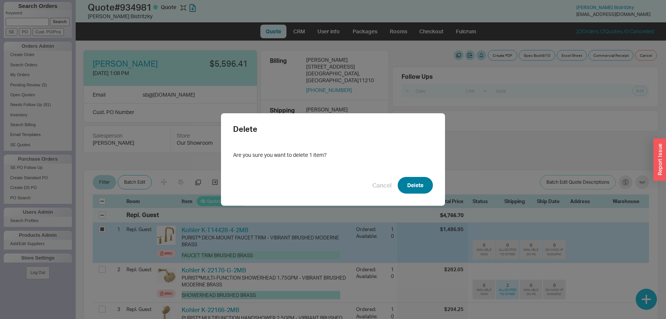
click at [409, 182] on button "Delete" at bounding box center [415, 185] width 35 height 17
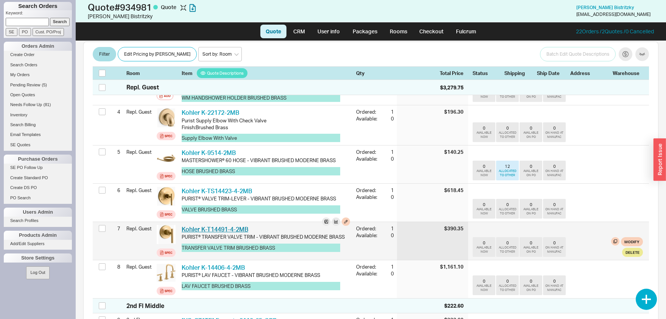
scroll to position [317, 0]
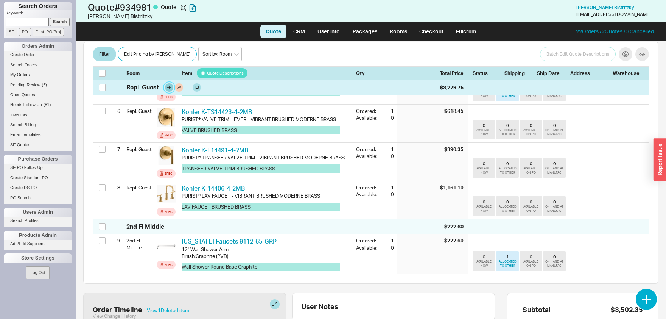
click at [171, 87] on button "button" at bounding box center [169, 87] width 8 height 8
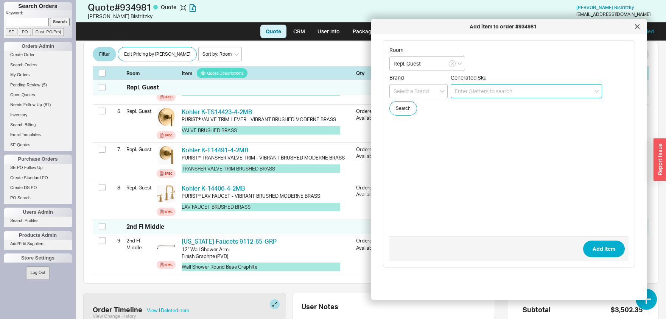
click at [484, 96] on input at bounding box center [526, 91] width 151 height 14
paste input "K-14435-2MB"
type input "K-14435-2MB"
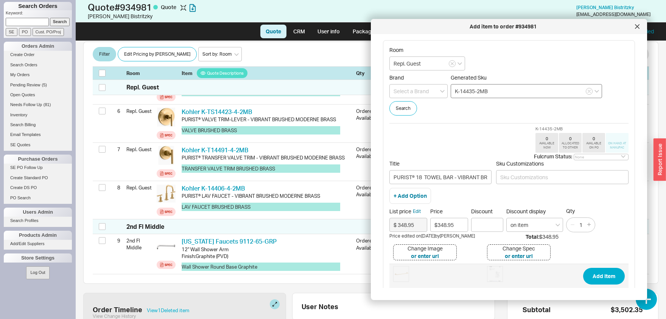
click at [584, 268] on button "Add Item" at bounding box center [605, 276] width 42 height 17
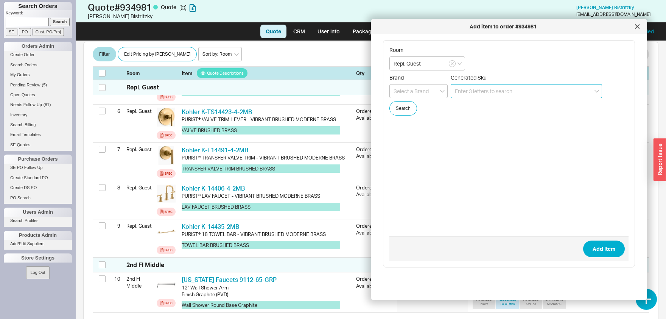
paste input "K-14377-2MB"
type input "K-14377-2MB"
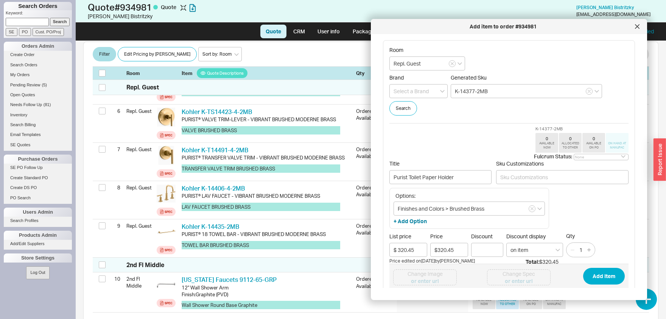
click at [584, 268] on button "Add Item" at bounding box center [605, 276] width 42 height 17
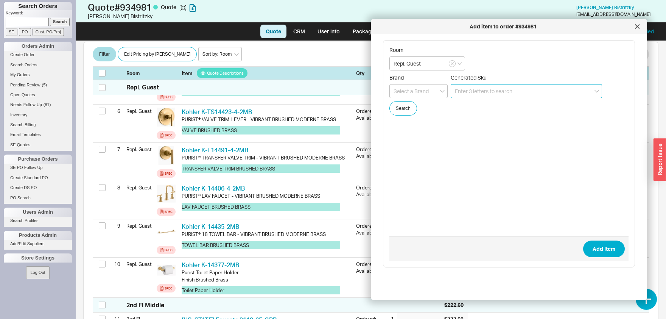
paste input "K-14443-2MB"
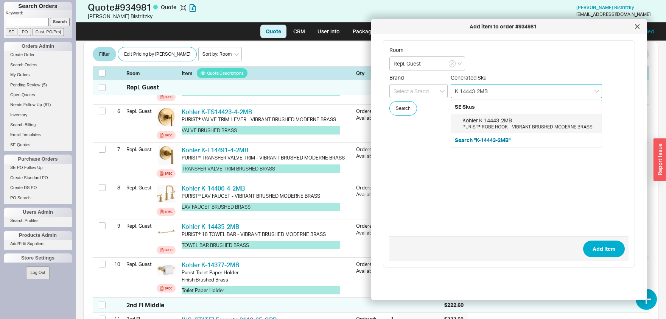
click at [493, 128] on div "PURIST® ROBE HOOK - VIBRANT BRUSHED MODERNE BRASS" at bounding box center [531, 127] width 136 height 6
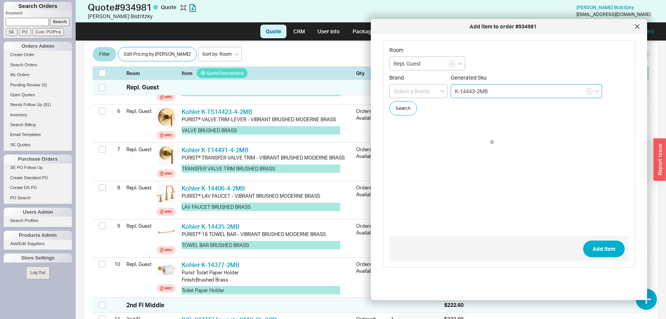
type input "K-14443-2MB"
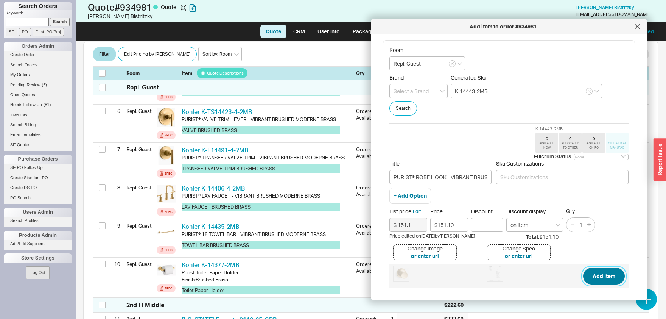
click at [597, 275] on button "Add Item" at bounding box center [605, 276] width 42 height 17
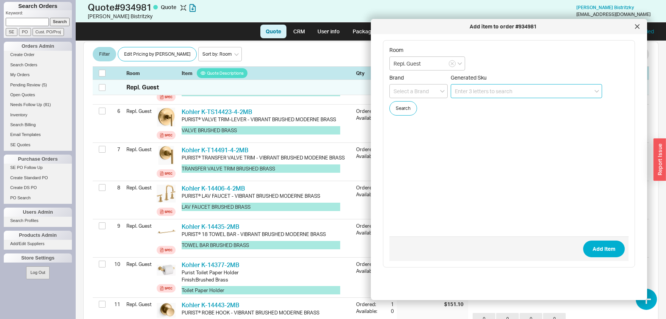
paste input "K-11892-2MB"
type input "K-11892-2MB"
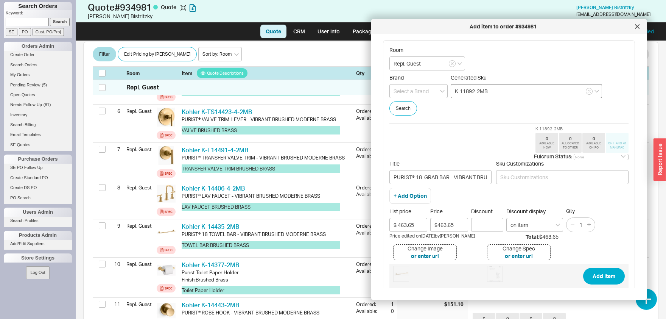
click at [584, 268] on button "Add Item" at bounding box center [605, 276] width 42 height 17
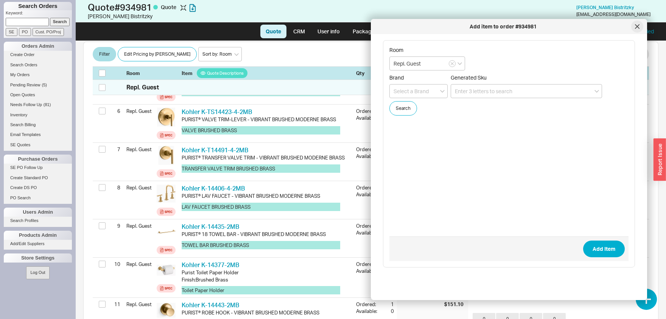
click at [635, 27] on div at bounding box center [638, 26] width 12 height 12
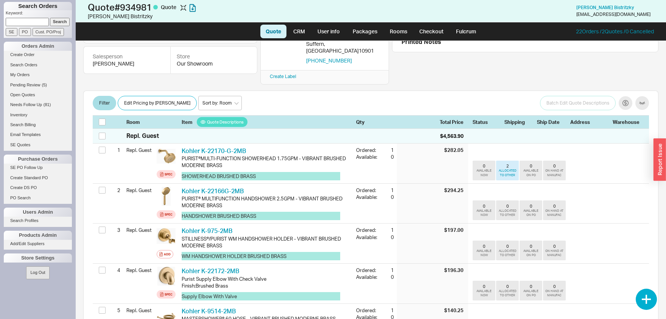
scroll to position [79, 0]
click at [393, 31] on link "Rooms" at bounding box center [398, 32] width 28 height 14
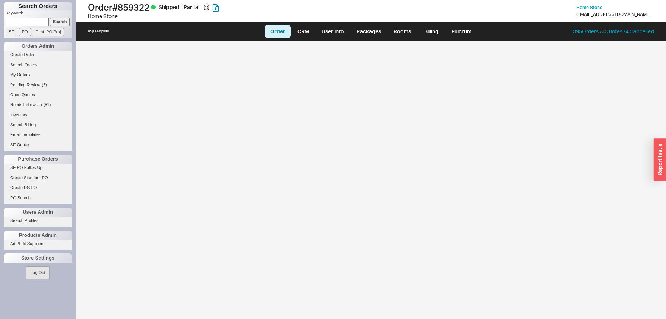
select select "LOW"
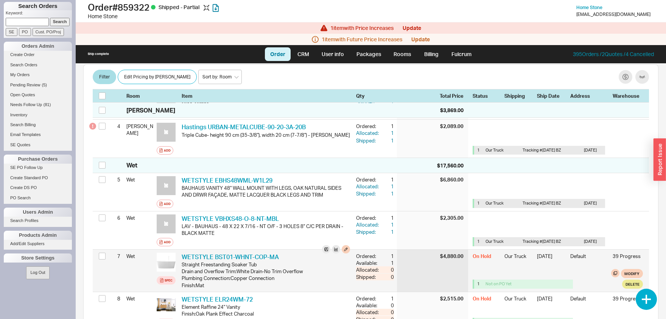
scroll to position [237, 0]
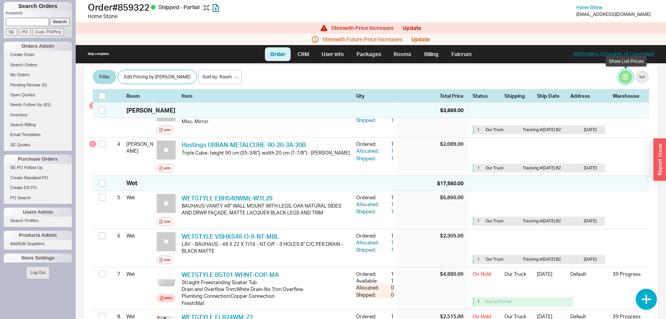
click at [626, 76] on button "button" at bounding box center [626, 77] width 14 height 14
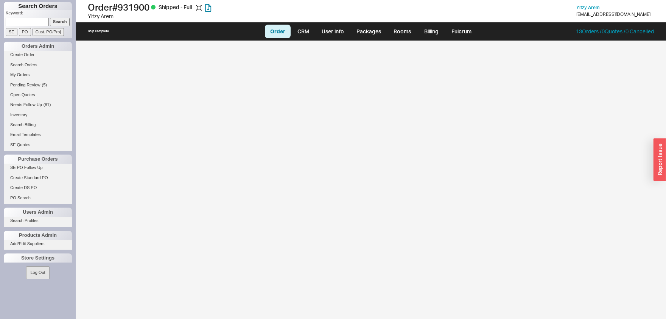
select select "LOW"
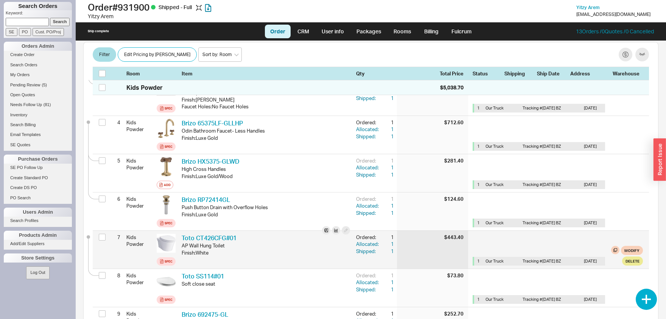
scroll to position [356, 0]
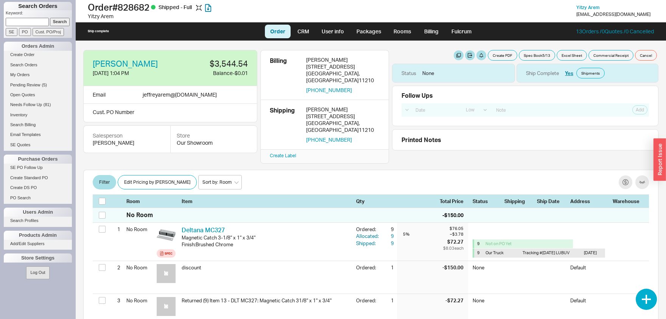
select select "LOW"
click at [22, 65] on link "Search Orders" at bounding box center [38, 65] width 68 height 8
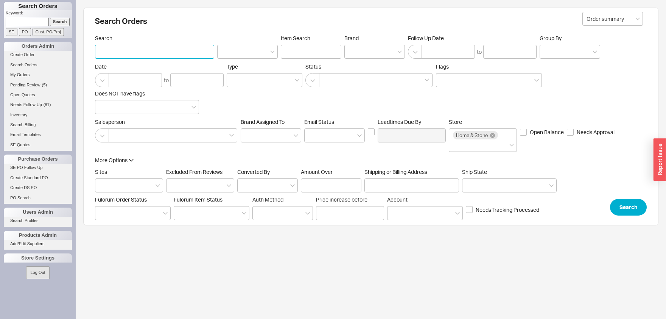
click at [151, 50] on input "Search" at bounding box center [154, 52] width 119 height 14
type input "arem"
click at [392, 55] on div at bounding box center [375, 52] width 61 height 14
click at [354, 55] on input "Brand" at bounding box center [351, 51] width 5 height 9
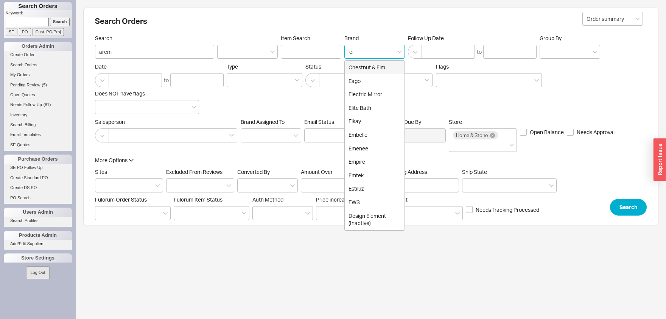
type input "emt"
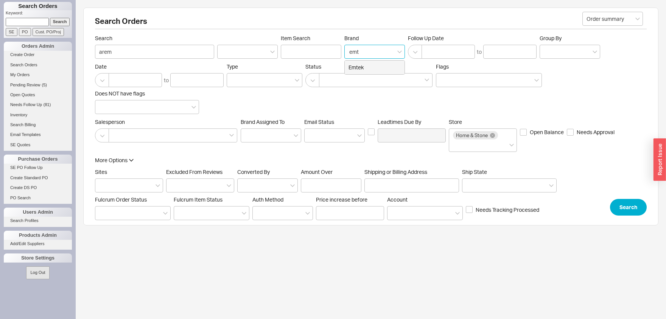
click at [376, 67] on div "Emtek" at bounding box center [375, 68] width 60 height 14
type input "Brand"
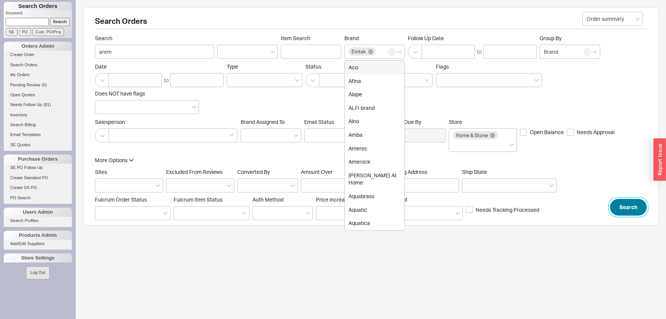
click at [628, 208] on button "Search" at bounding box center [628, 207] width 37 height 17
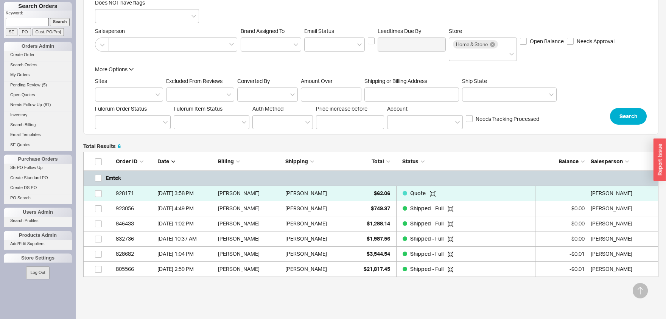
scroll to position [136, 0]
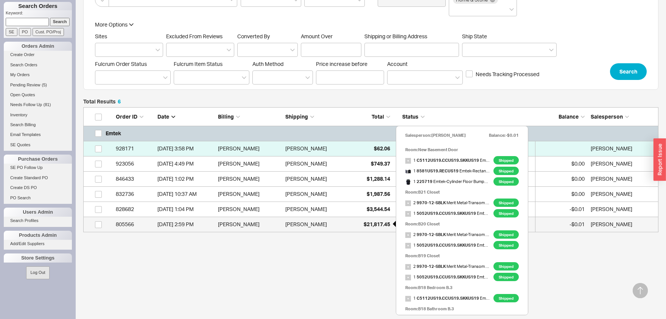
click at [373, 223] on span "$21,817.45" at bounding box center [377, 224] width 27 height 6
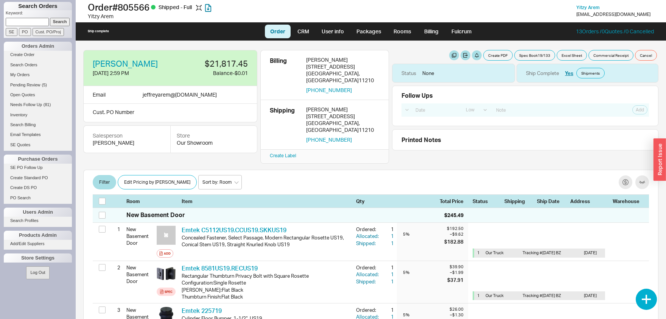
select select "LOW"
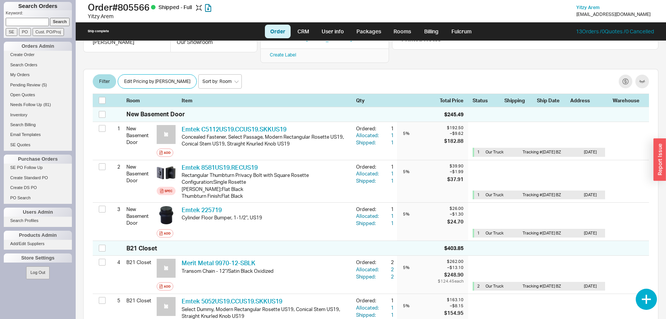
scroll to position [79, 0]
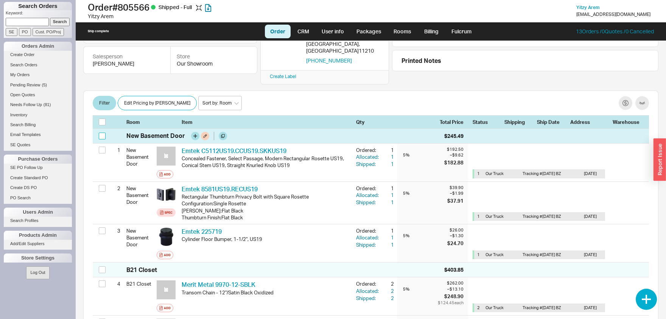
click at [100, 133] on input "checkbox" at bounding box center [102, 136] width 7 height 7
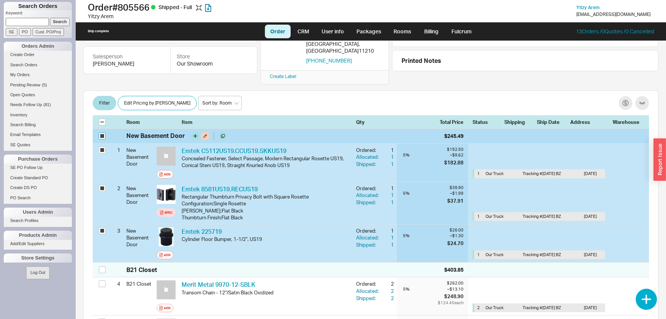
checkbox input "true"
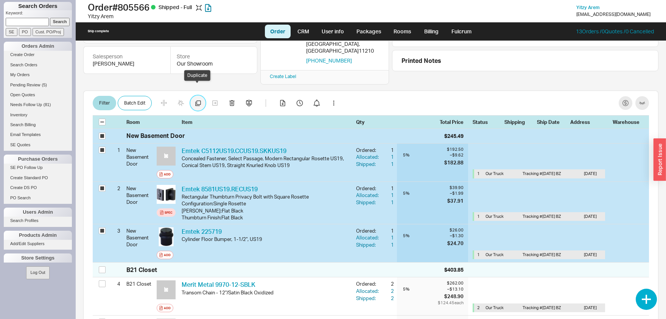
click at [198, 100] on icon "button" at bounding box center [198, 103] width 6 height 6
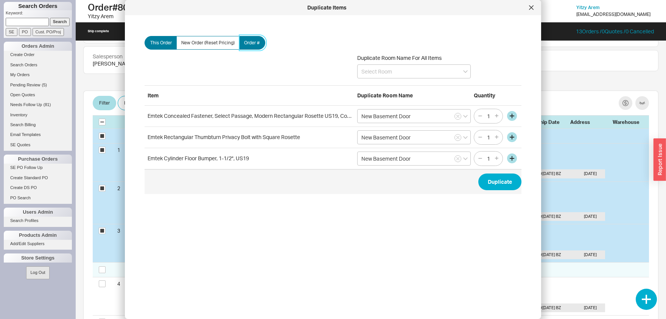
click at [260, 45] on label "Order #" at bounding box center [252, 43] width 26 height 14
click at [0, 0] on input "Order #" at bounding box center [0, 0] width 0 height 0
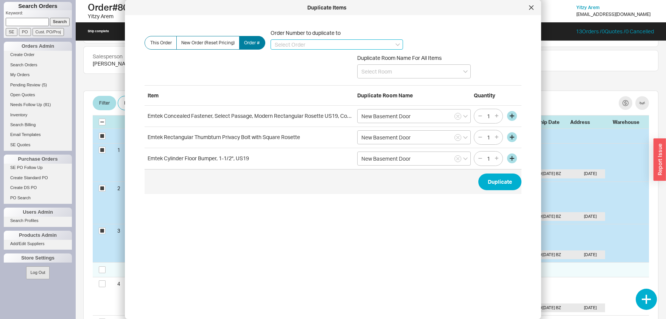
click at [374, 48] on input at bounding box center [337, 44] width 133 height 10
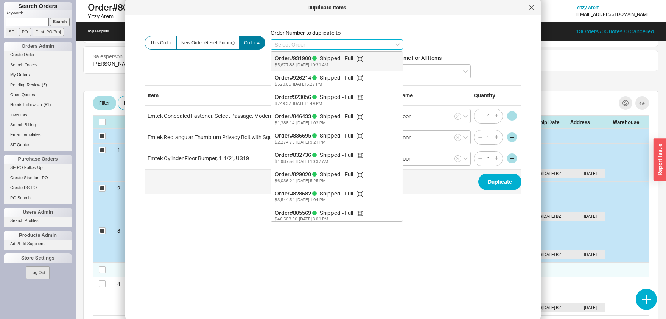
click at [287, 60] on div "Order # 931900 Shipped - Full" at bounding box center [337, 59] width 124 height 8
type input "931900"
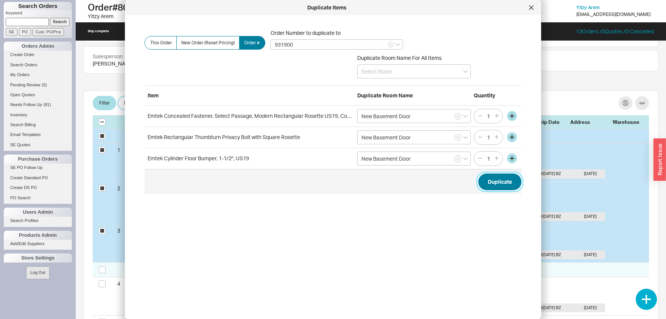
click at [497, 186] on button "Duplicate" at bounding box center [500, 181] width 43 height 17
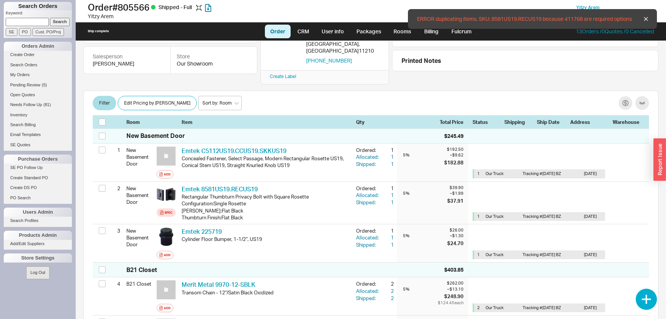
checkbox input "false"
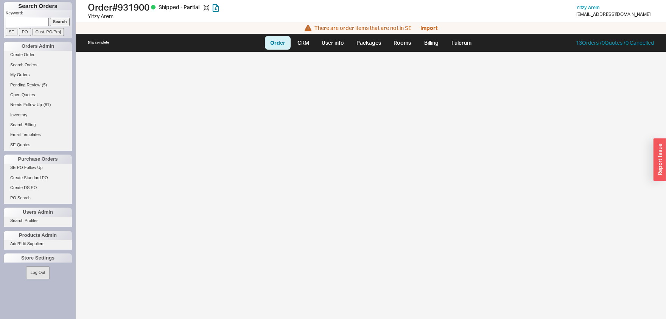
select select "LOW"
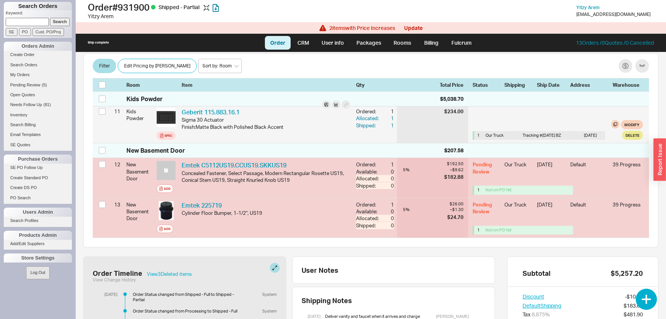
scroll to position [514, 0]
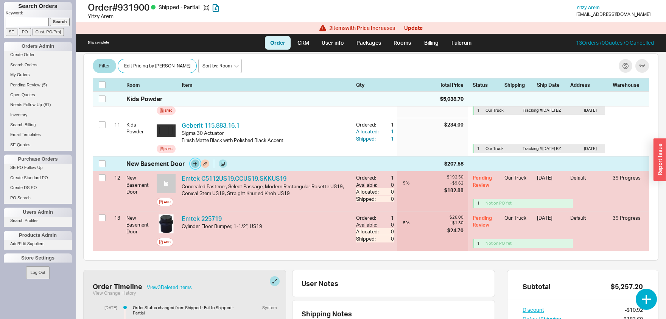
click at [197, 164] on button "button" at bounding box center [195, 163] width 8 height 8
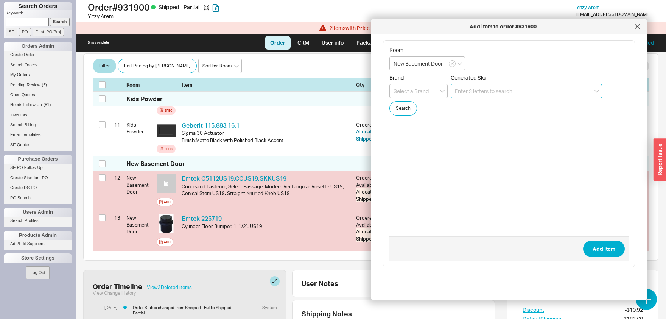
paste input "8581US19.RECUS19"
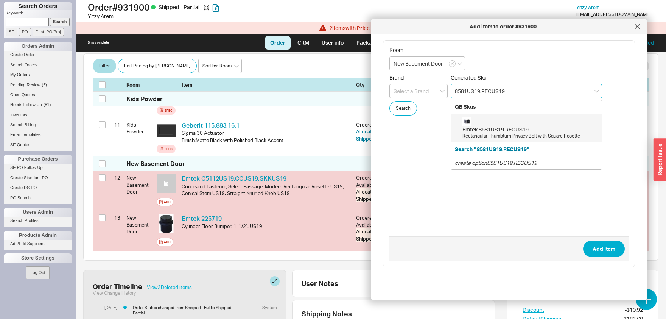
click at [496, 131] on div "Emtek 8581US19.RECUS19" at bounding box center [531, 130] width 136 height 8
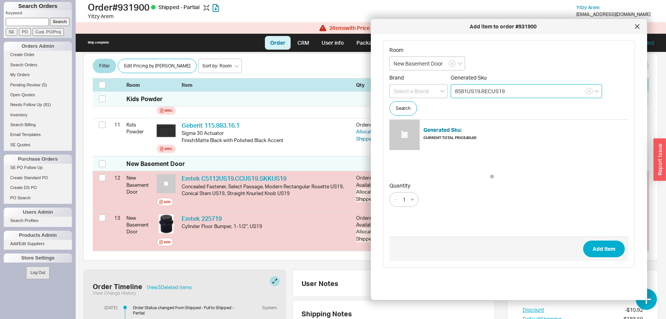
type input "8581US19.RECUS19"
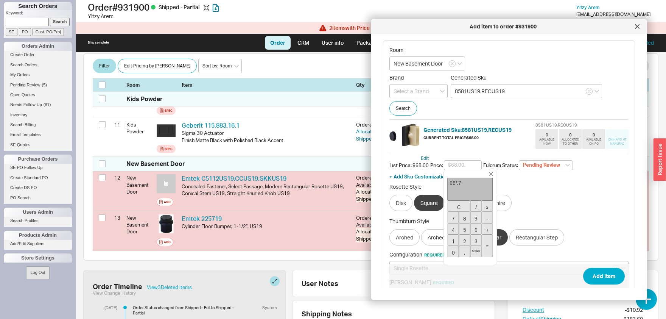
type input "$47.60"
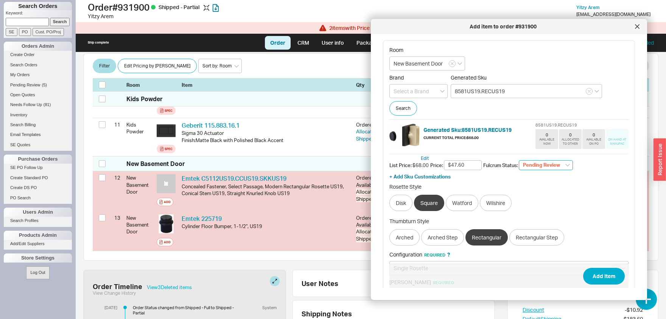
click at [519, 160] on select "Pending Review None On Hold Call Before Ship Hold for Balance Wait For Cust. Ca…" at bounding box center [546, 165] width 54 height 10
select select
click option "None" at bounding box center [0, 0] width 0 height 0
click at [608, 280] on button "Add Item" at bounding box center [605, 276] width 42 height 17
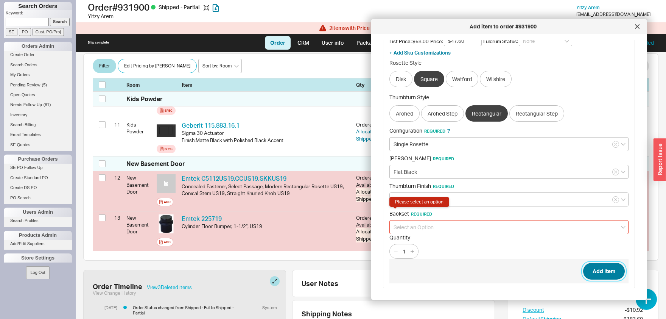
scroll to position [125, 0]
click at [453, 220] on input at bounding box center [509, 226] width 239 height 14
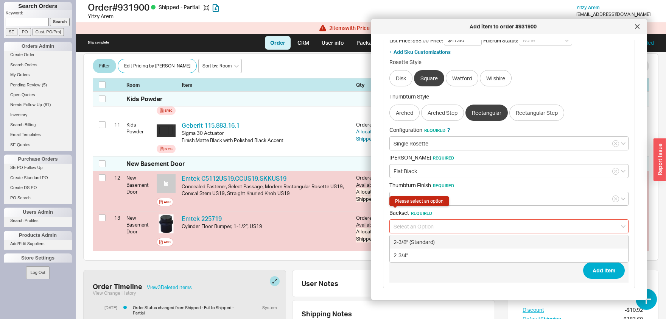
click at [432, 240] on div "2-3/8" (Standard)" at bounding box center [509, 242] width 239 height 14
type input "2-3/8" (Standard)"
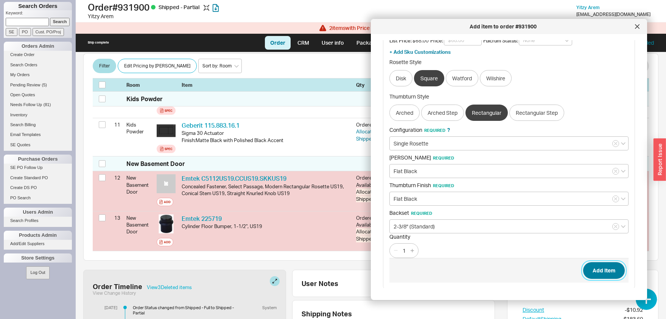
click at [602, 269] on button "Add Item" at bounding box center [605, 270] width 42 height 17
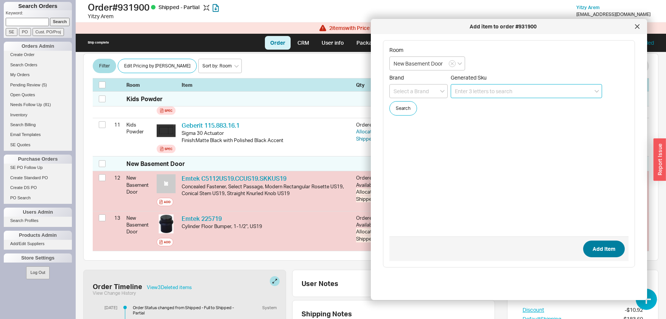
scroll to position [0, 0]
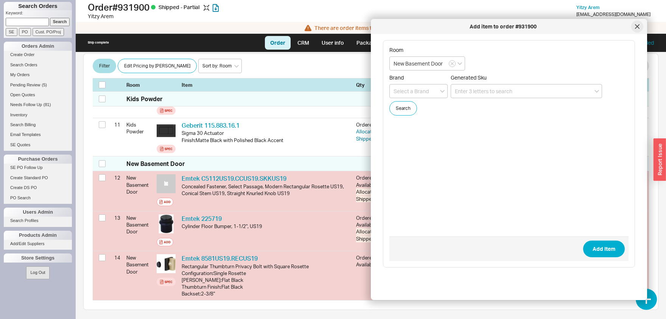
click at [640, 26] on icon at bounding box center [637, 26] width 5 height 5
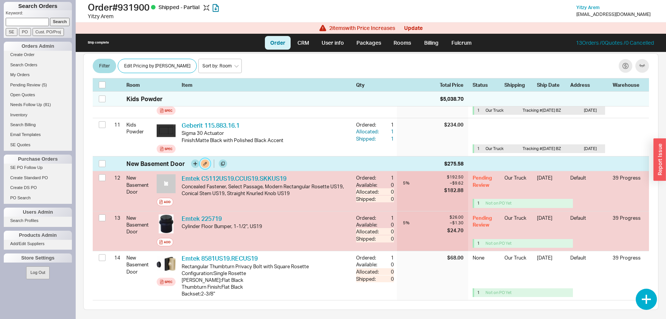
click at [202, 161] on button at bounding box center [205, 163] width 8 height 8
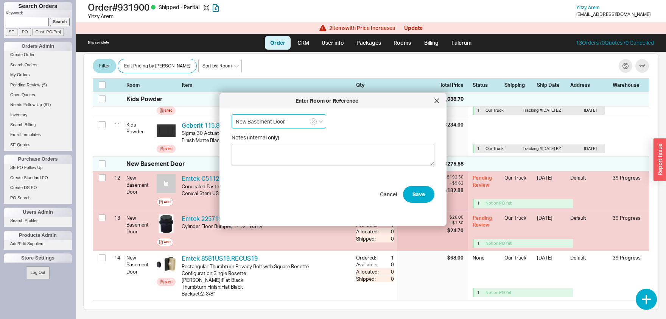
click at [294, 117] on input "New Basement Door" at bounding box center [279, 121] width 95 height 14
click at [279, 136] on div "Kids Powder" at bounding box center [279, 137] width 94 height 14
type input "Kids Powder"
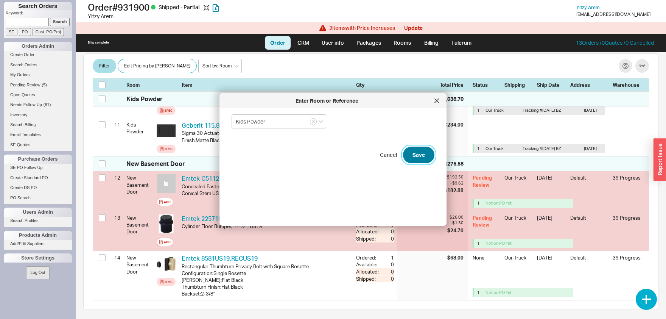
click at [419, 152] on button "Save" at bounding box center [418, 155] width 31 height 17
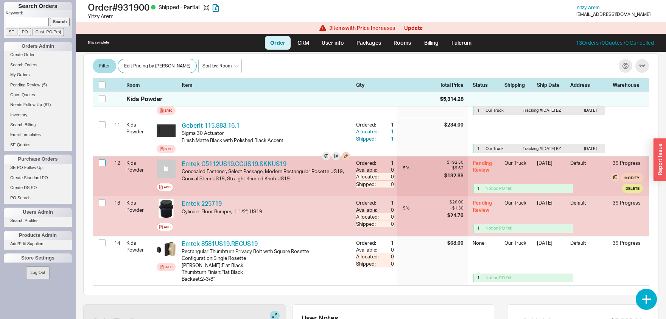
click at [103, 161] on input "checkbox" at bounding box center [102, 162] width 7 height 7
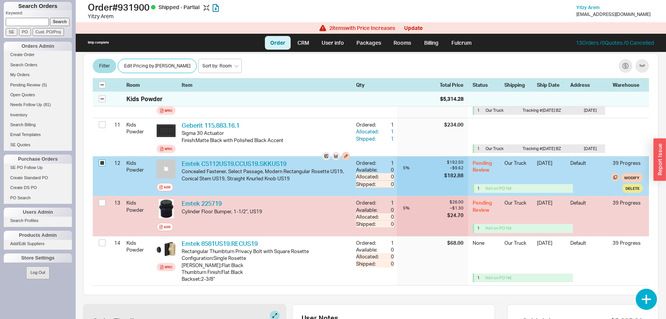
checkbox input "true"
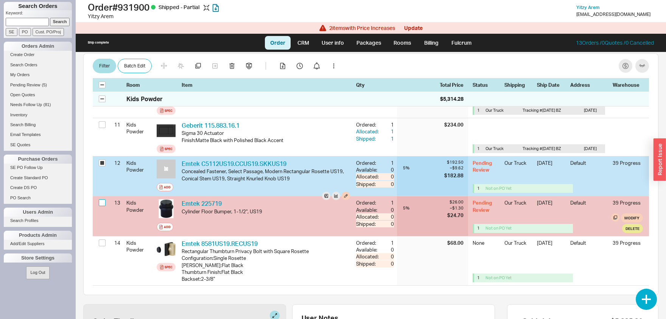
click at [99, 201] on input "checkbox" at bounding box center [102, 202] width 7 height 7
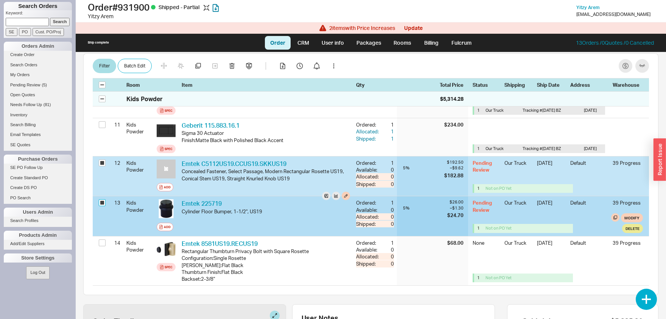
checkbox input "true"
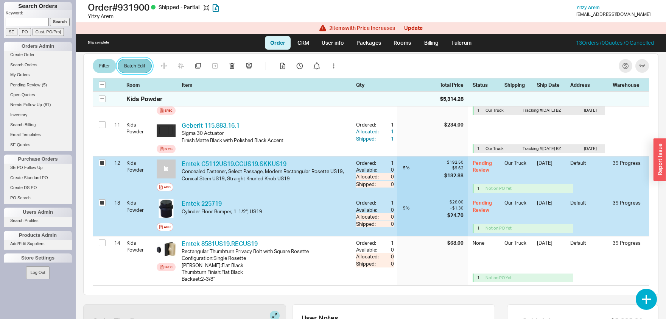
click at [135, 62] on button "Batch Edit" at bounding box center [135, 66] width 34 height 14
select select "8"
select select "3"
select select "8"
select select "3"
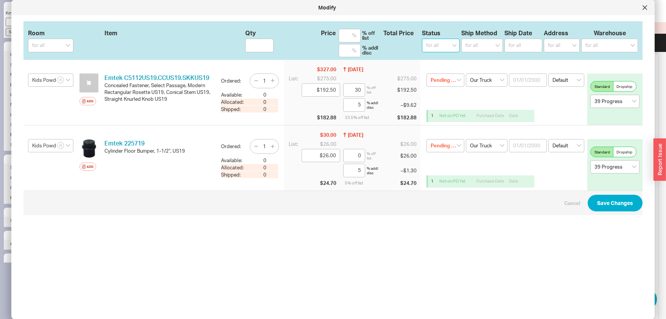
click at [422, 39] on select "for all (none) On Hold Call Before Ship Hold for Balance Wait For Cust. Call Wa…" at bounding box center [441, 46] width 38 height 14
select select
click option "(none)" at bounding box center [0, 0] width 0 height 0
select select
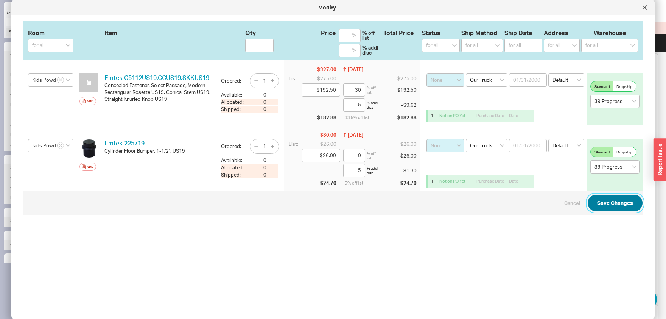
click at [623, 207] on button "Save Changes" at bounding box center [615, 203] width 55 height 17
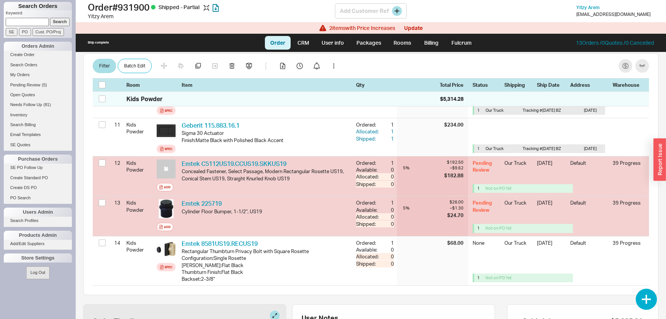
checkbox input "false"
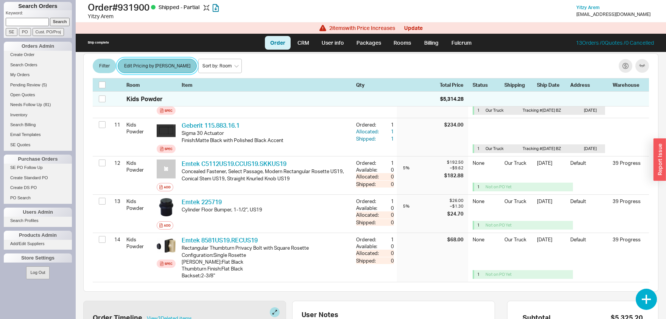
click at [143, 66] on button "Edit Pricing by [PERSON_NAME]" at bounding box center [157, 66] width 79 height 14
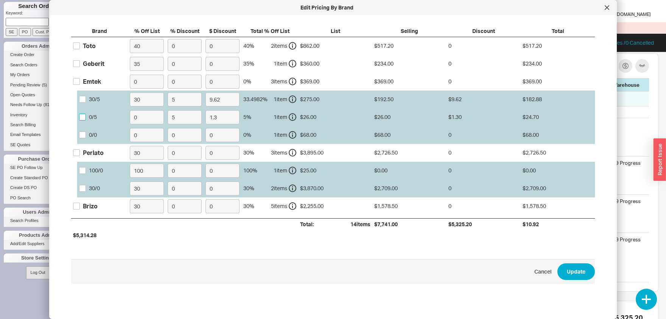
click at [83, 118] on input "0 / 5" at bounding box center [82, 117] width 7 height 7
checkbox input "true"
click at [78, 133] on div "0 / 0" at bounding box center [105, 135] width 57 height 18
click at [84, 135] on input "0 / 0" at bounding box center [82, 134] width 7 height 7
checkbox input "true"
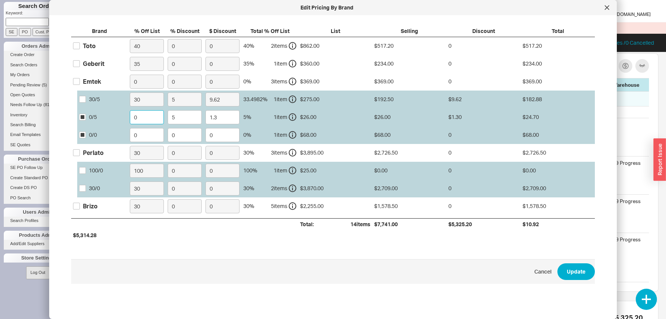
click at [133, 120] on input "0" at bounding box center [147, 117] width 34 height 14
type input "3"
type input "1.26"
type input "30"
type input "0.91"
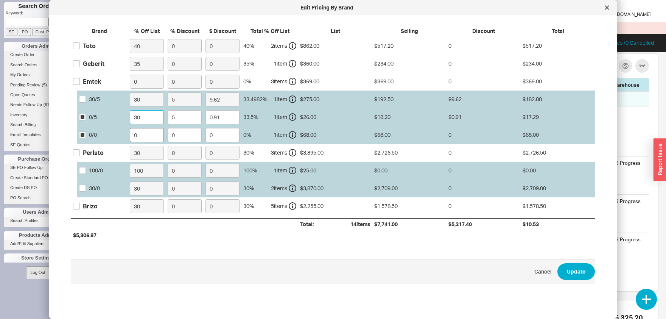
type input "30"
drag, startPoint x: 145, startPoint y: 134, endPoint x: 122, endPoint y: 137, distance: 22.9
click at [130, 137] on input "0" at bounding box center [147, 135] width 34 height 14
type input "30"
click at [581, 269] on button "Update" at bounding box center [576, 271] width 37 height 17
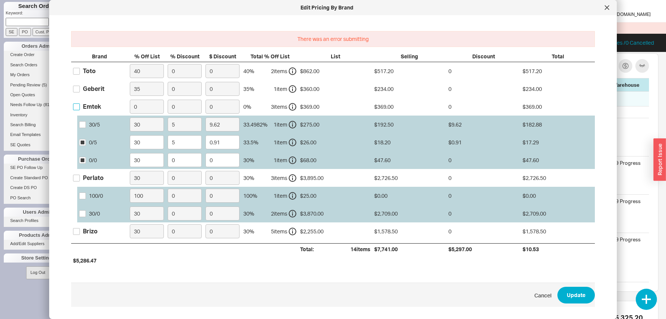
click at [76, 108] on input "Emtek" at bounding box center [76, 106] width 7 height 7
checkbox input "true"
checkbox input "false"
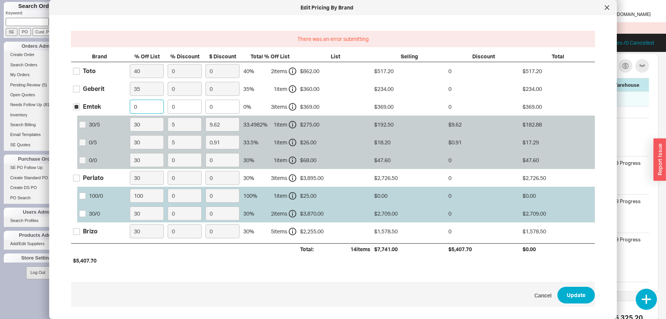
drag, startPoint x: 139, startPoint y: 108, endPoint x: 95, endPoint y: 101, distance: 44.4
click at [130, 101] on input "0" at bounding box center [147, 107] width 34 height 14
type input "30"
click at [582, 300] on button "Update" at bounding box center [576, 295] width 37 height 17
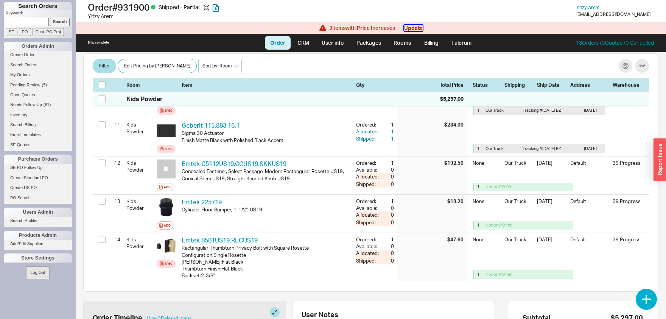
click at [413, 27] on button "Update" at bounding box center [413, 28] width 19 height 6
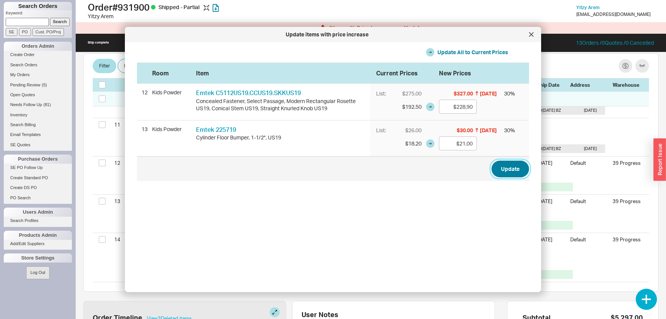
click at [510, 168] on button "Update" at bounding box center [510, 169] width 37 height 17
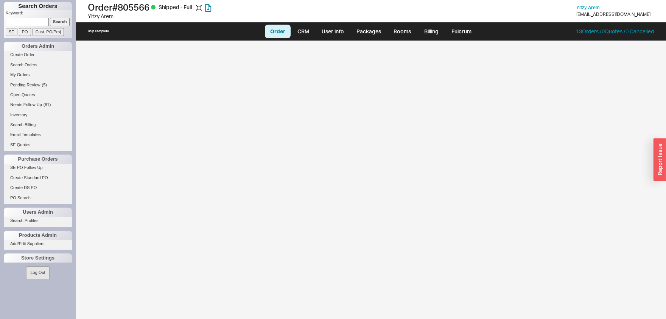
select select "LOW"
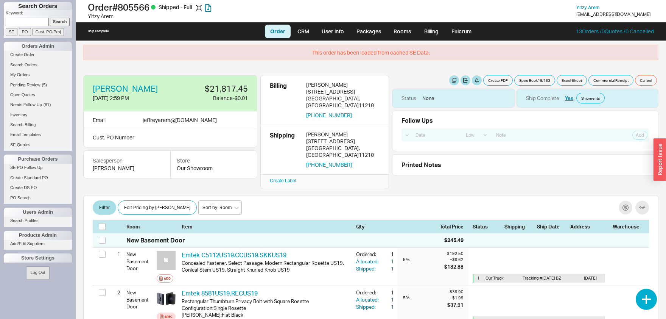
scroll to position [39, 0]
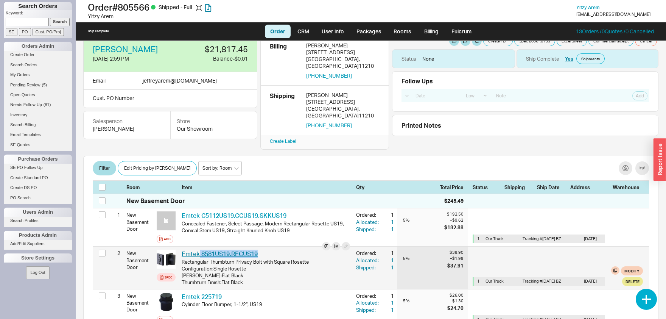
drag, startPoint x: 264, startPoint y: 241, endPoint x: 200, endPoint y: 243, distance: 64.8
click at [200, 250] on div "Emtek 8581US19.RECUS19 EMT 8581US19.RECUS19" at bounding box center [266, 254] width 169 height 8
copy link "8581US19.RECUS19"
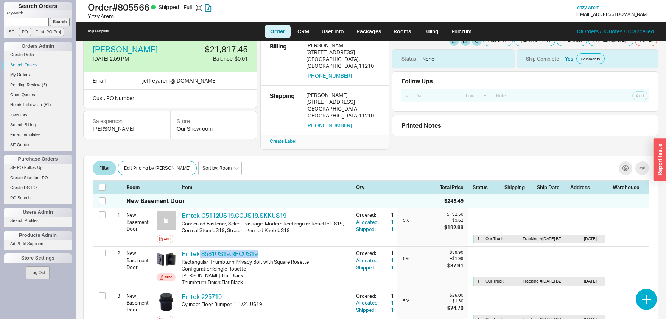
click at [29, 68] on link "Search Orders" at bounding box center [38, 65] width 68 height 8
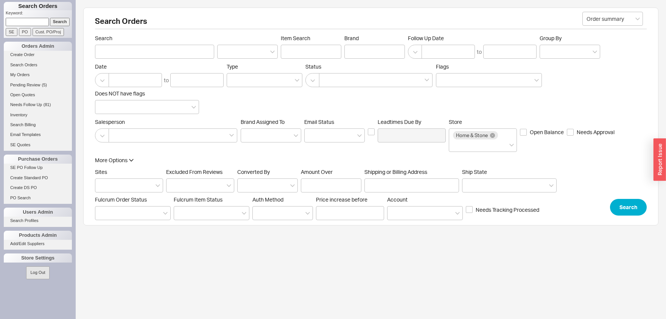
click at [144, 178] on label "Sites" at bounding box center [129, 181] width 68 height 24
click at [105, 181] on input "Sites" at bounding box center [101, 185] width 5 height 9
click at [128, 200] on div "Home and Stone Site" at bounding box center [128, 201] width 67 height 14
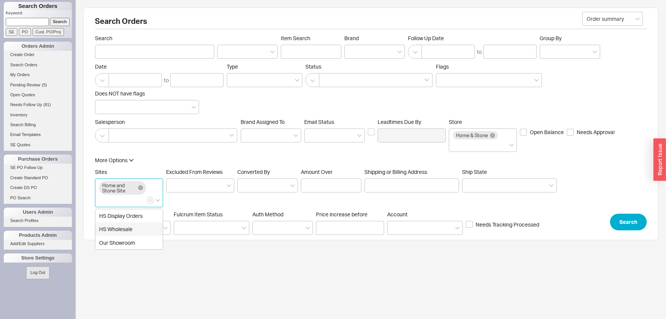
click at [125, 231] on div "HS Wholesale" at bounding box center [128, 229] width 67 height 14
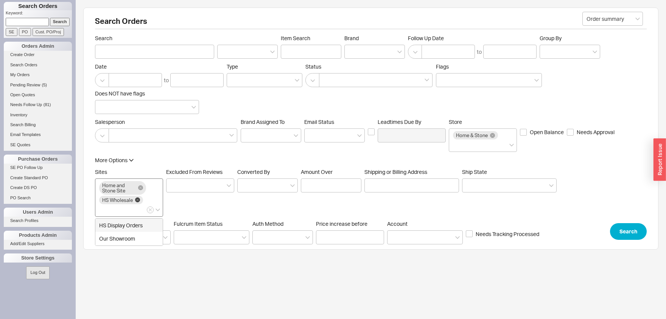
click at [137, 200] on icon at bounding box center [137, 199] width 5 height 5
click at [105, 205] on input "Sites Home and Stone Site HS Wholesale HS Display Orders Our Showroom" at bounding box center [101, 209] width 5 height 9
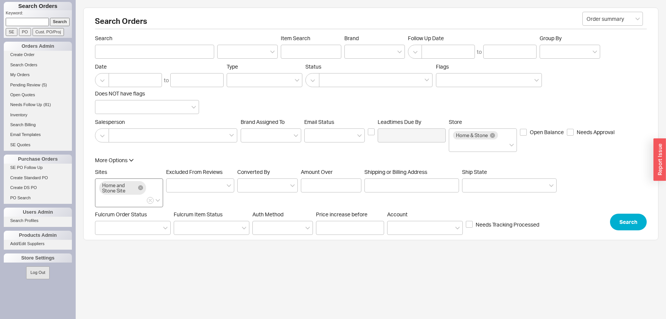
click at [140, 190] on div "Home and Stone Site" at bounding box center [122, 188] width 47 height 14
click at [105, 196] on input "Sites Home and Stone Site" at bounding box center [101, 200] width 5 height 9
click at [141, 185] on div "Home and Stone Site" at bounding box center [122, 188] width 47 height 14
click at [105, 196] on input "Sites Home and Stone Site HS Display Orders HS Wholesale Our Showroom" at bounding box center [101, 200] width 5 height 9
click at [139, 188] on div "Home and Stone Site" at bounding box center [122, 188] width 47 height 14
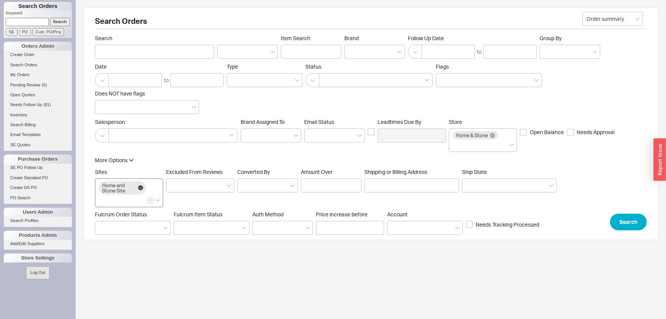
click at [140, 187] on icon at bounding box center [140, 187] width 5 height 5
click at [105, 196] on input "Sites Home and Stone Site" at bounding box center [101, 200] width 5 height 9
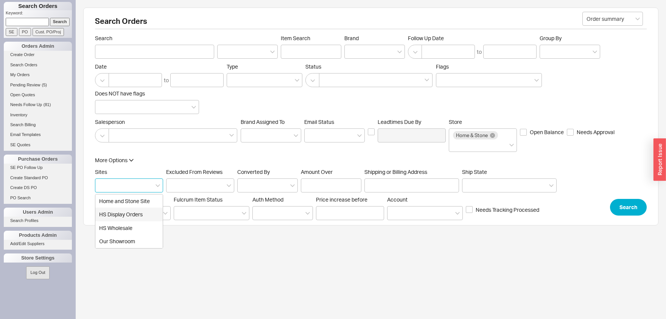
click at [119, 213] on div "HS Display Orders" at bounding box center [128, 215] width 67 height 14
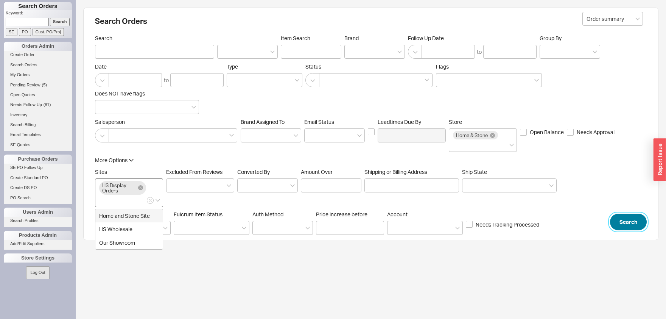
click at [640, 218] on button "Search" at bounding box center [628, 222] width 37 height 17
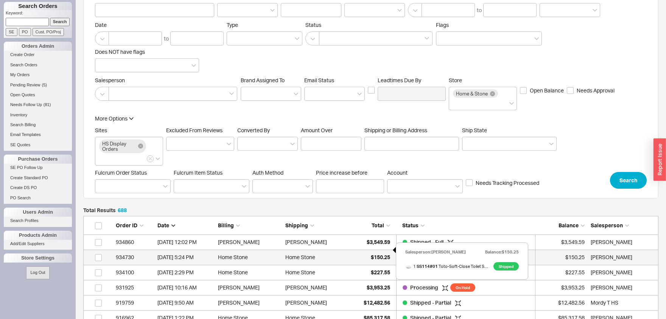
scroll to position [83, 0]
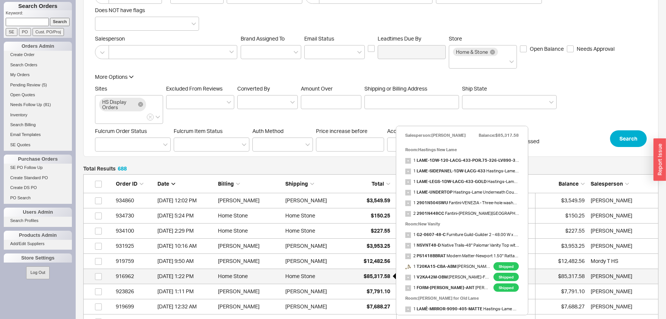
click at [372, 276] on span "$85,317.58" at bounding box center [377, 276] width 27 height 6
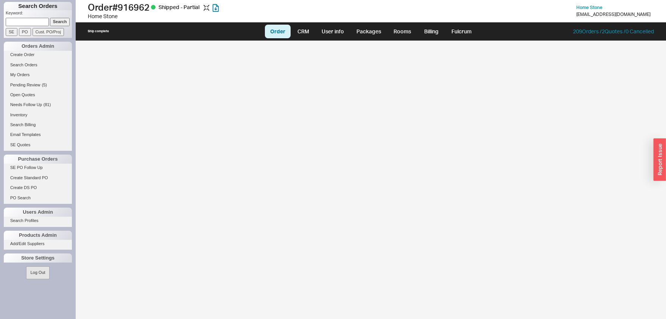
select select "LOW"
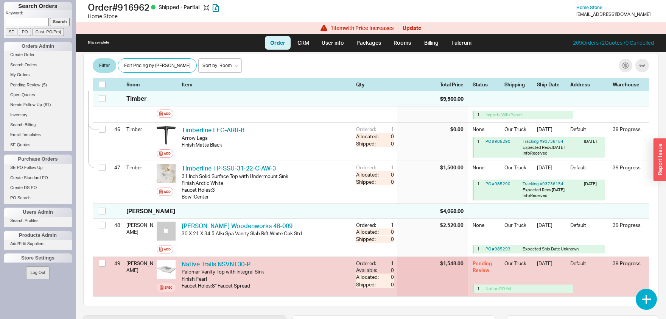
scroll to position [2018, 0]
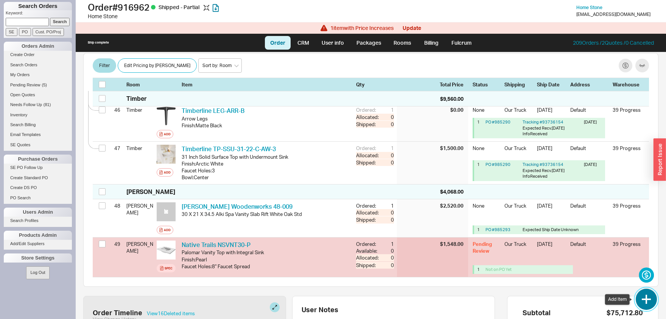
click at [644, 304] on button "button" at bounding box center [646, 299] width 21 height 21
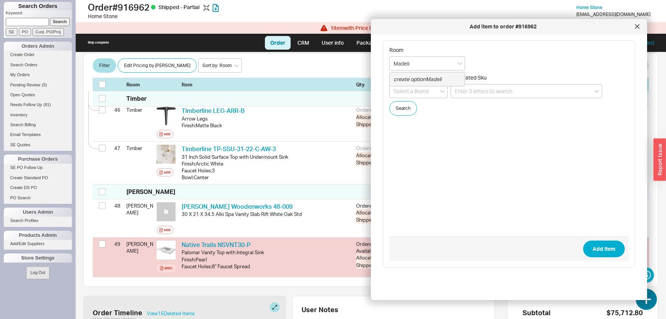
type input "Madeli"
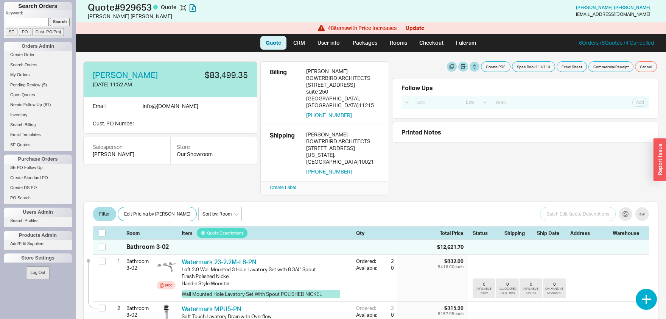
select select "LOW"
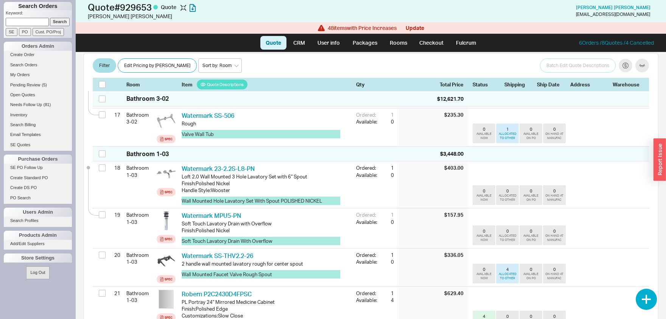
scroll to position [950, 0]
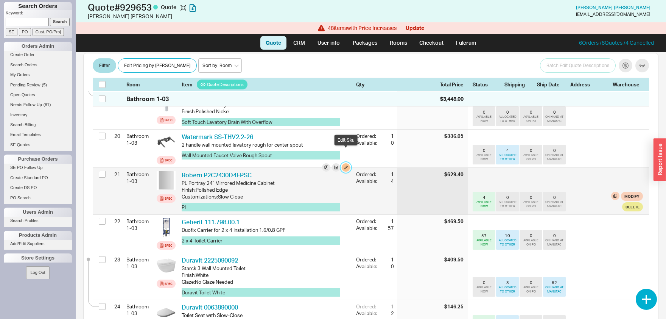
click at [346, 163] on button "button" at bounding box center [346, 167] width 8 height 8
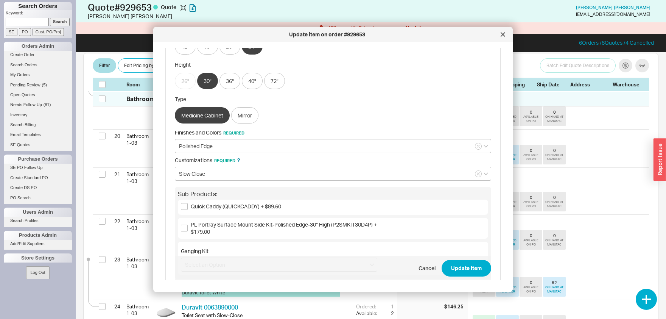
scroll to position [119, 0]
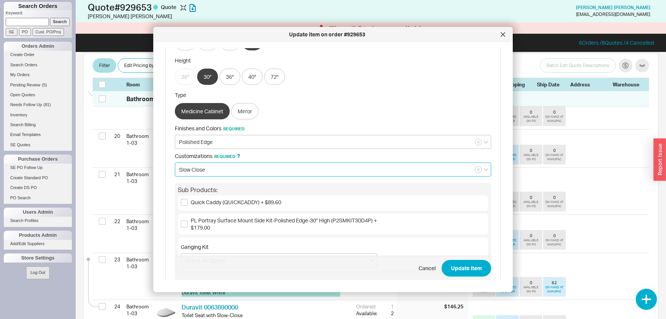
click at [206, 170] on input "Slow Close" at bounding box center [333, 169] width 317 height 14
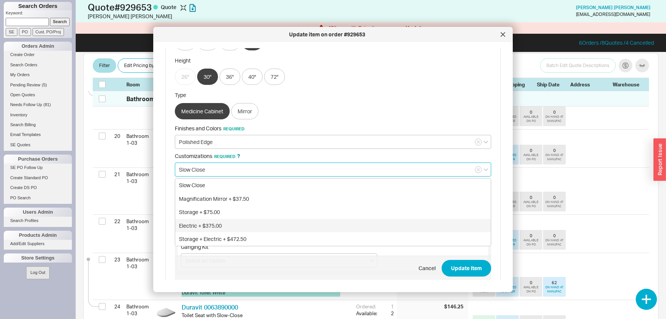
click at [199, 225] on div "Electric + $375.00" at bounding box center [333, 226] width 316 height 14
type input "Electric + $375.00"
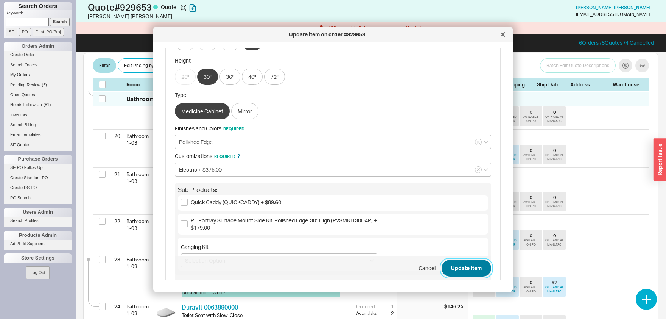
click at [472, 268] on button "Update Item" at bounding box center [467, 268] width 50 height 17
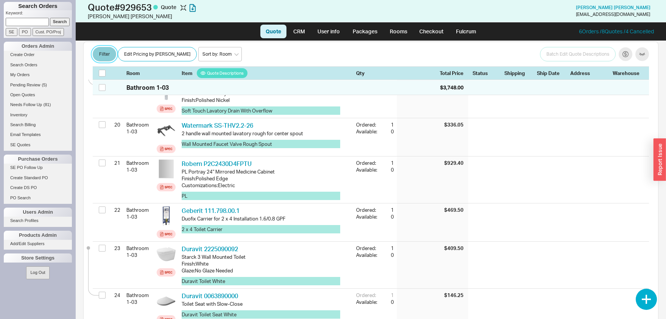
click at [111, 55] on button "Filter" at bounding box center [104, 54] width 23 height 14
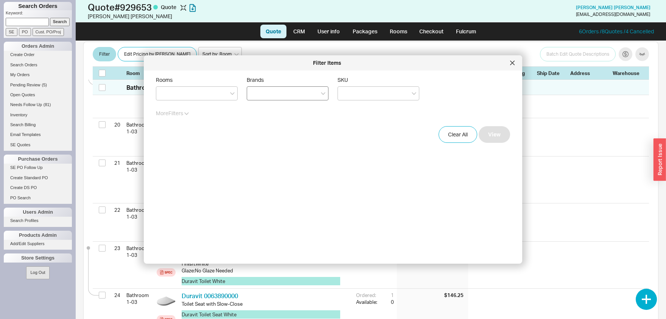
click at [264, 100] on div at bounding box center [288, 93] width 82 height 14
click at [256, 98] on input "Brands" at bounding box center [253, 93] width 5 height 9
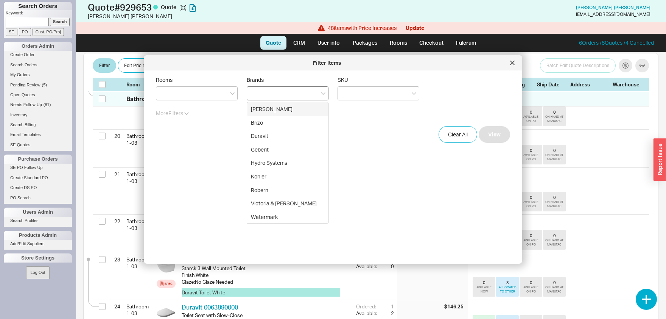
click at [276, 96] on div at bounding box center [288, 93] width 82 height 14
click at [256, 96] on input "Brands Blanco Brizo Duravit Geberit Hydro Systems Kohler Robern Victoria & Albe…" at bounding box center [253, 93] width 5 height 9
type input "rob"
click at [282, 111] on div "Robern" at bounding box center [287, 109] width 81 height 14
click at [502, 134] on button "View" at bounding box center [494, 134] width 31 height 17
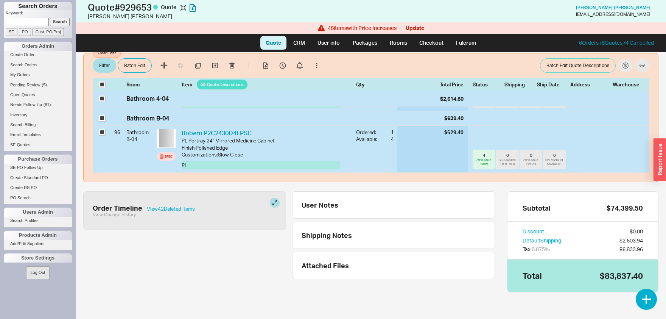
checkbox input "true"
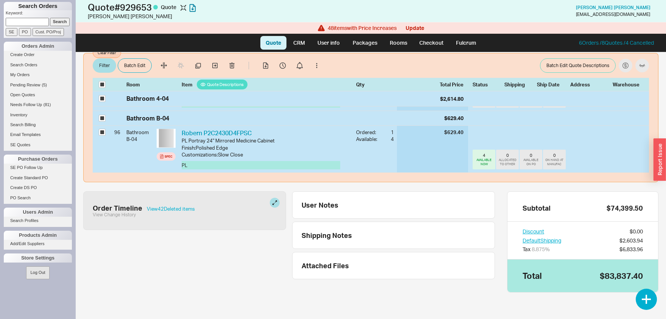
checkbox input "true"
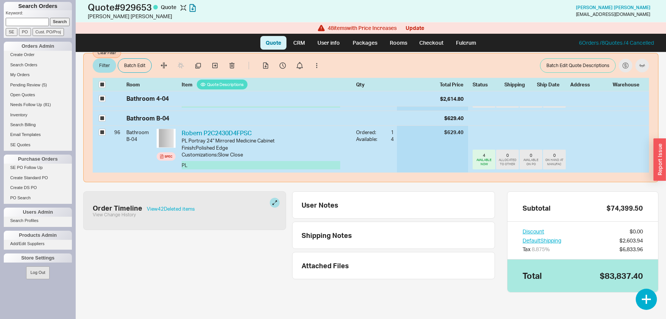
checkbox input "true"
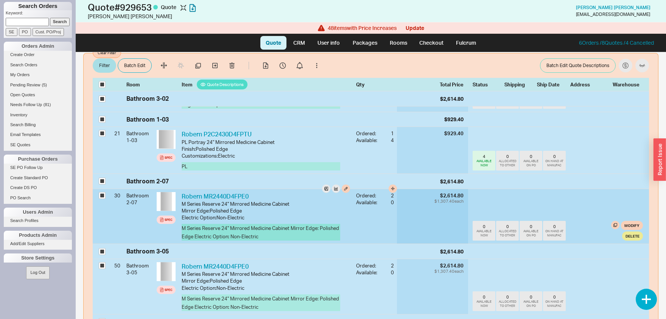
scroll to position [237, 0]
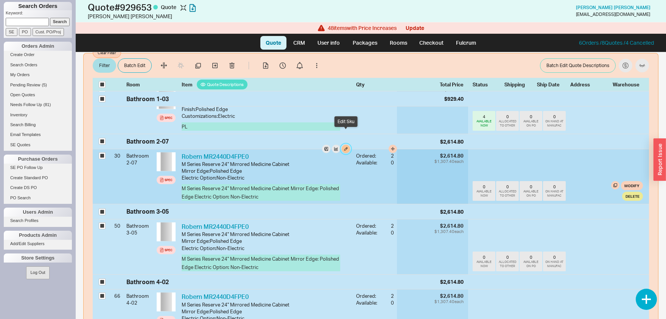
click at [344, 145] on button "button" at bounding box center [346, 149] width 8 height 8
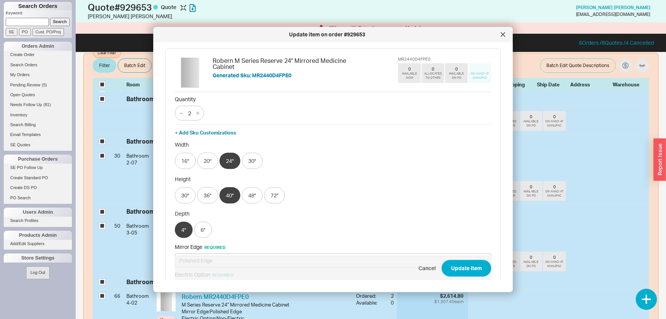
scroll to position [119, 0]
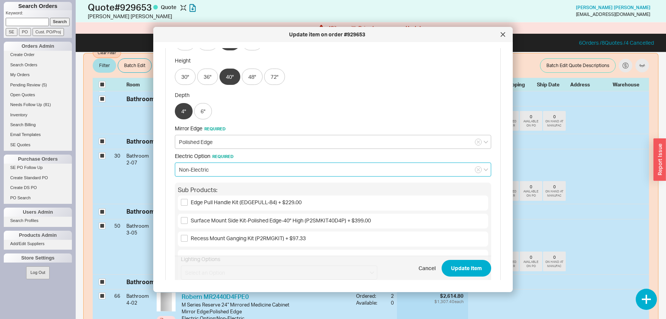
click at [220, 171] on input "Non-Electric" at bounding box center [333, 169] width 317 height 14
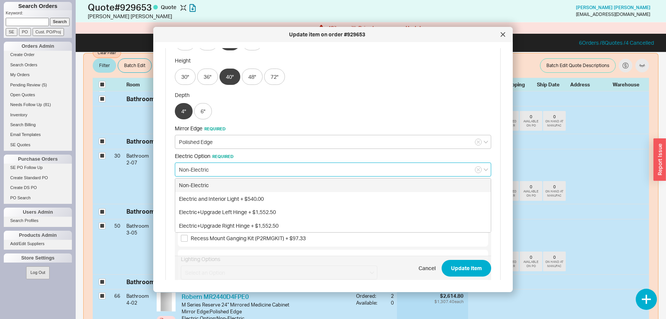
scroll to position [0, 0]
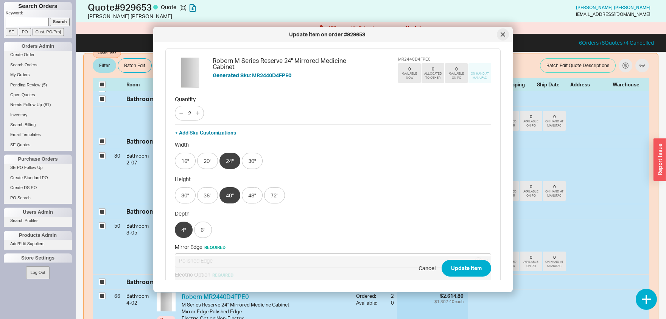
click at [500, 35] on div at bounding box center [503, 34] width 12 height 12
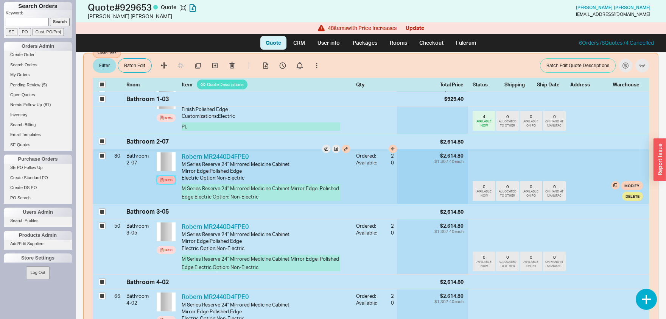
click at [166, 177] on div "Spec" at bounding box center [169, 180] width 8 height 6
drag, startPoint x: 258, startPoint y: 143, endPoint x: 205, endPoint y: 144, distance: 53.0
click at [205, 152] on div "Robern MR2440D4FPE0 RBN MR2440D4FPE0" at bounding box center [266, 156] width 169 height 8
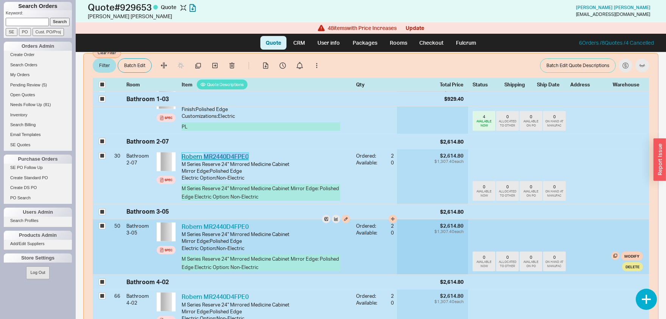
copy link "MR2440D4FPE0"
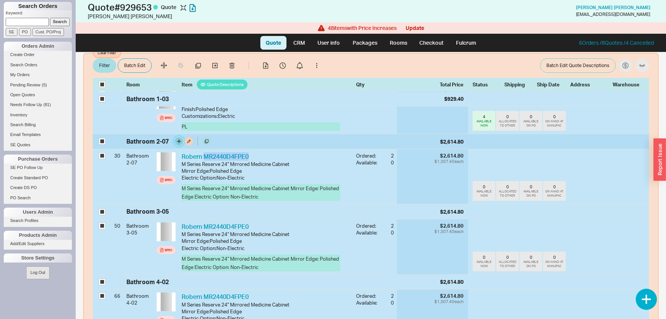
click at [178, 137] on button "button" at bounding box center [179, 141] width 8 height 8
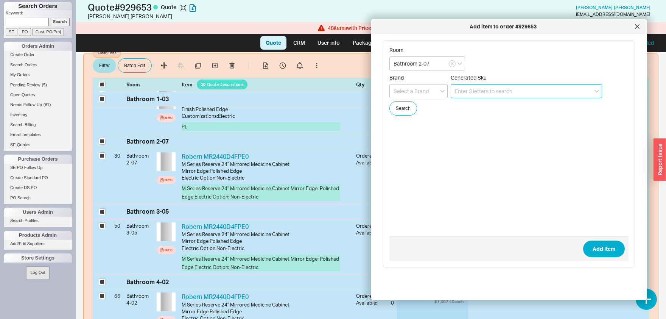
click at [481, 93] on input at bounding box center [526, 91] width 151 height 14
paste input "MR2440D4FPE0"
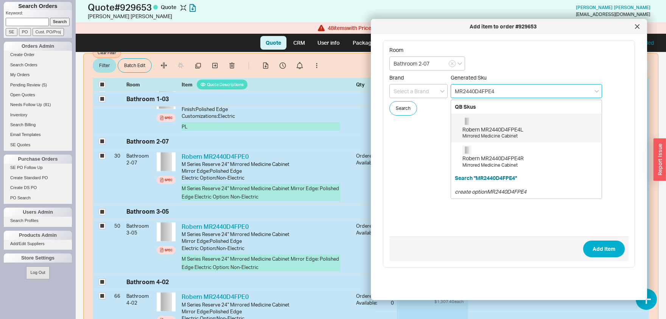
type input "MR2440D4FPE4L"
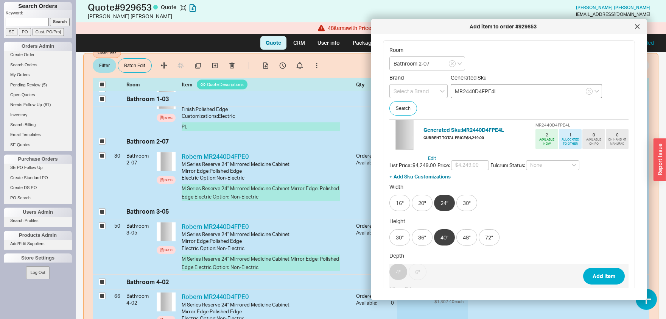
click at [584, 268] on button "Add Item" at bounding box center [605, 276] width 42 height 17
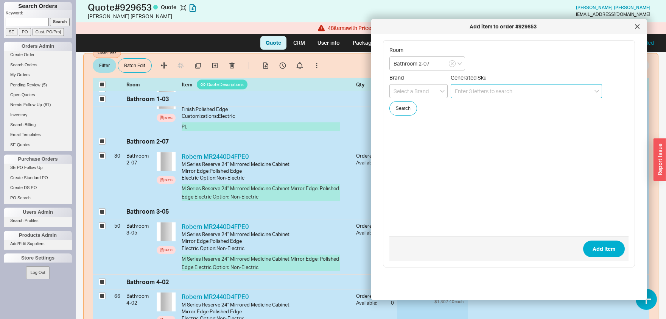
checkbox input "true"
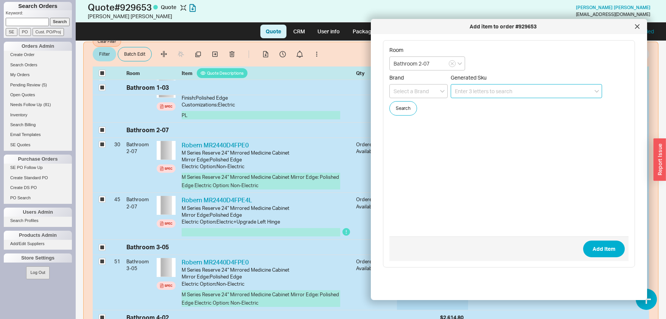
paste input "MR2440D4FPE0"
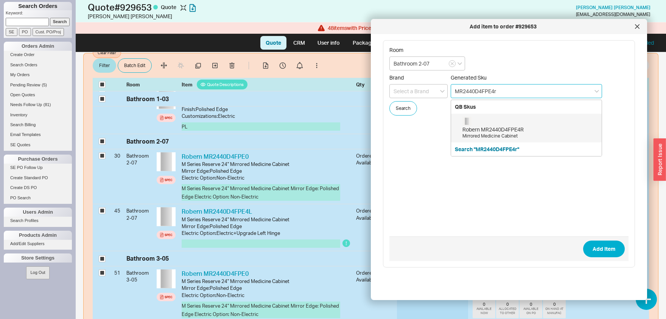
type input "MR2440D4FPE4R"
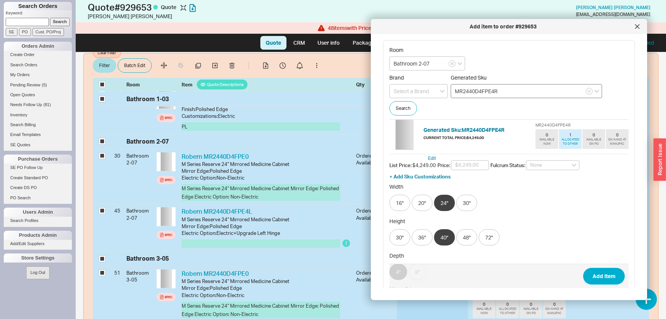
click at [584, 268] on button "Add Item" at bounding box center [605, 276] width 42 height 17
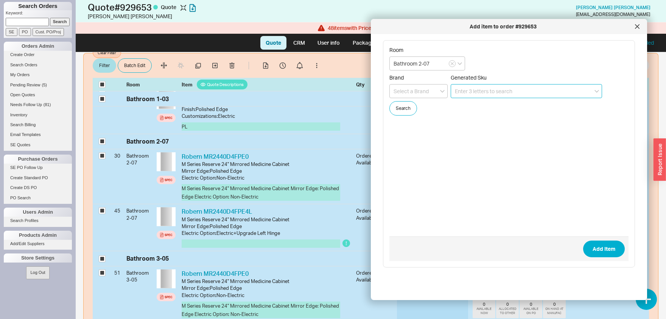
checkbox input "true"
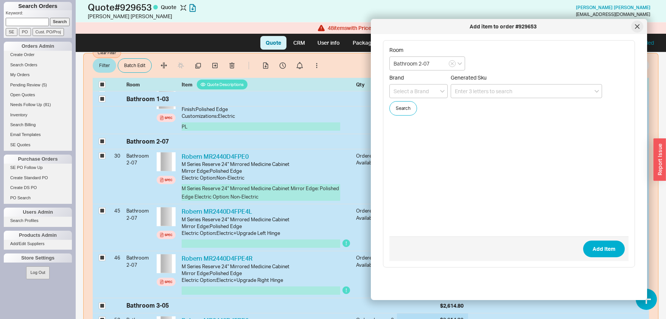
click at [641, 29] on div at bounding box center [638, 26] width 12 height 12
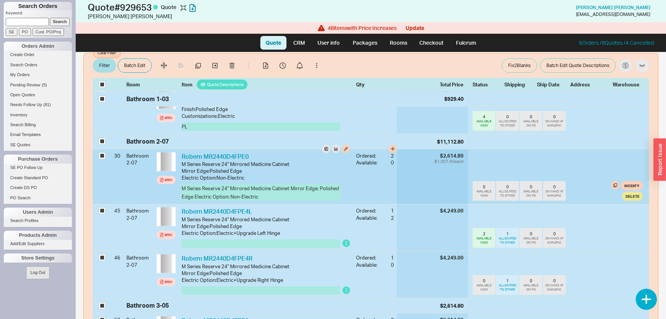
scroll to position [198, 0]
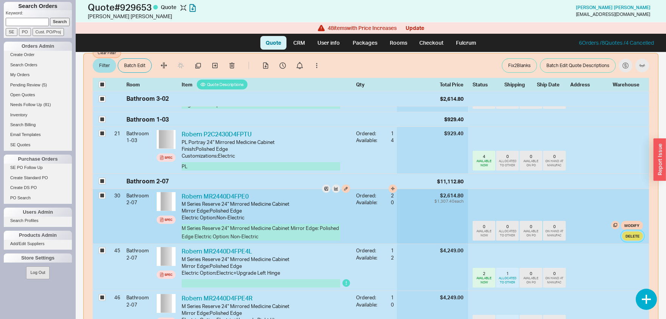
click at [637, 231] on button "Delete" at bounding box center [633, 235] width 21 height 9
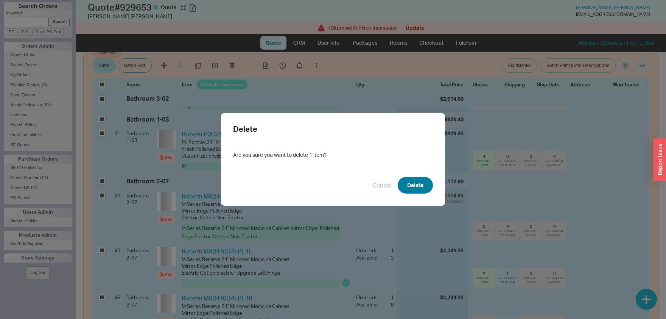
click at [415, 187] on button "Delete" at bounding box center [415, 185] width 35 height 17
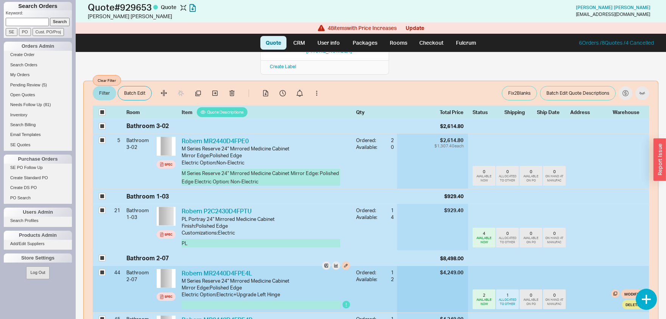
scroll to position [119, 0]
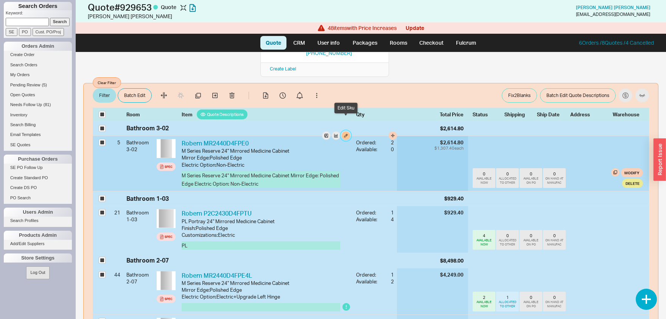
click at [347, 131] on button "button" at bounding box center [346, 135] width 8 height 8
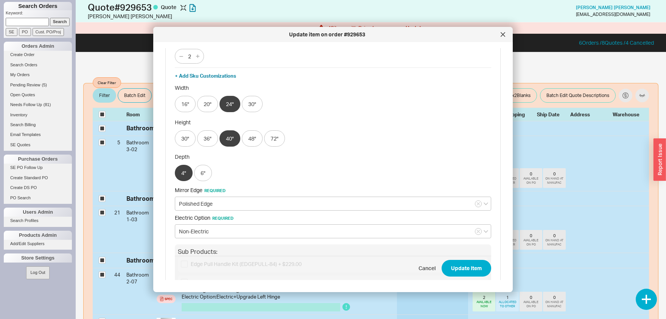
scroll to position [158, 0]
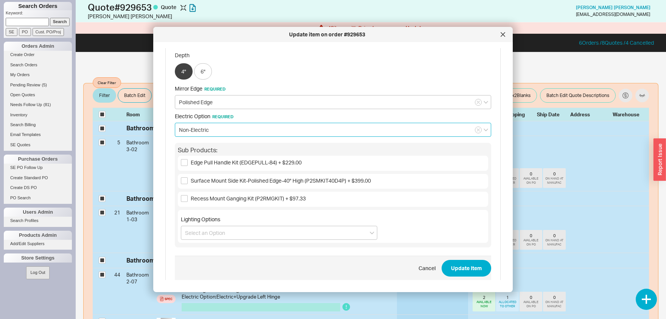
click at [231, 127] on input "Non-Electric" at bounding box center [333, 130] width 317 height 14
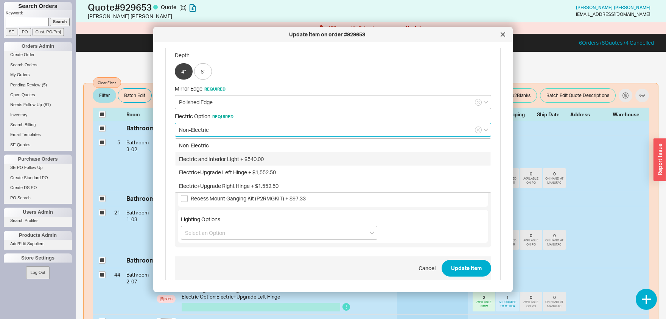
click at [224, 161] on div "Electric and Interior Light + $540.00" at bounding box center [333, 159] width 316 height 14
type input "Electric and Interior Light + $540.00"
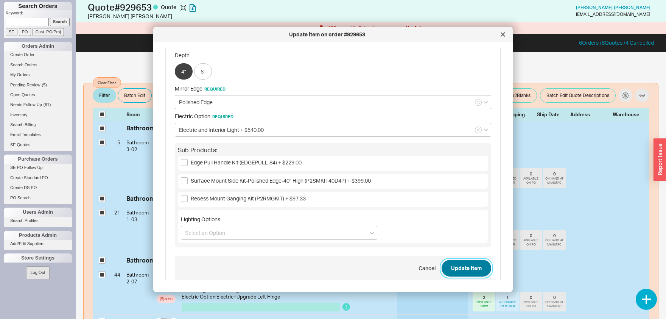
click at [459, 273] on button "Update Item" at bounding box center [467, 268] width 50 height 17
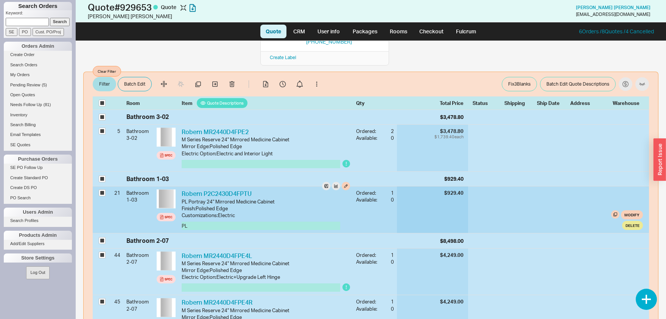
checkbox input "true"
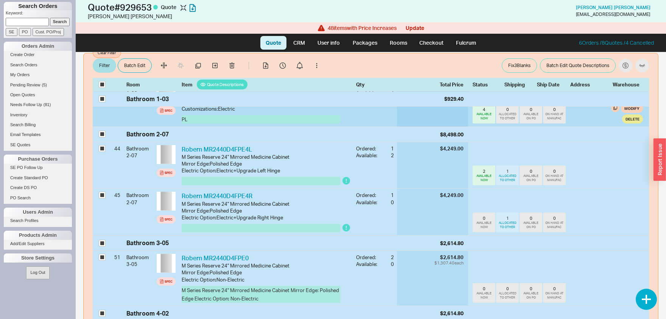
scroll to position [237, 0]
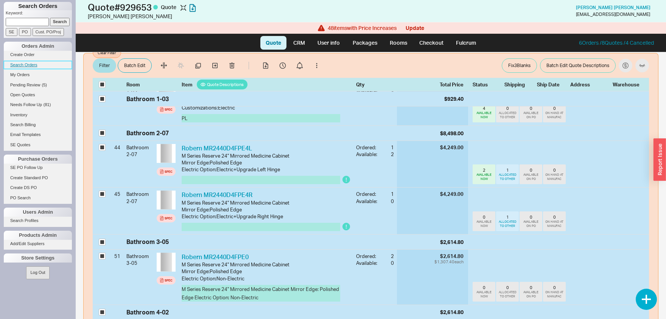
click at [31, 64] on link "Search Orders" at bounding box center [38, 65] width 68 height 8
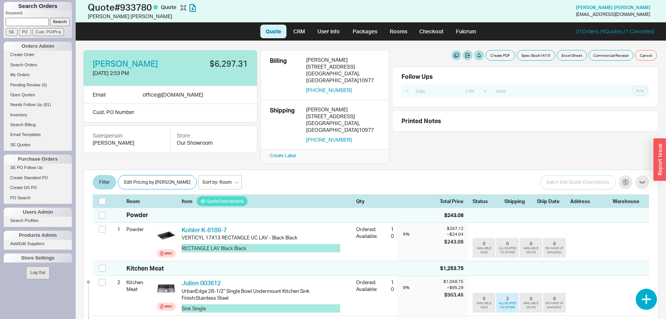
select select "LOW"
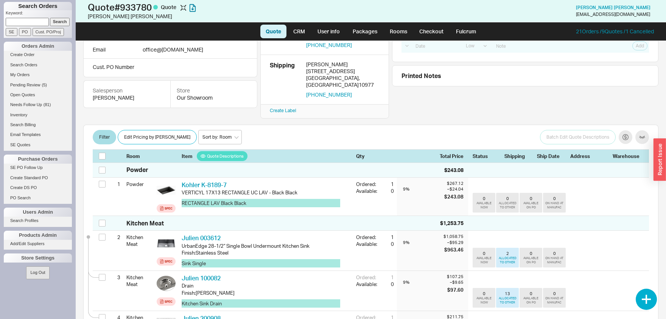
scroll to position [79, 0]
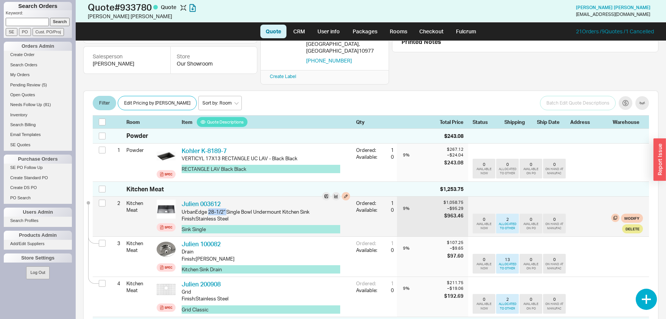
drag, startPoint x: 226, startPoint y: 200, endPoint x: 208, endPoint y: 202, distance: 18.3
click at [208, 208] on div "UrbanEdge 28-1/2" Single Bowl Undermount Kitchen Sink" at bounding box center [266, 211] width 169 height 7
click at [252, 215] on div "Finish : Stainless Steel" at bounding box center [266, 218] width 169 height 7
drag, startPoint x: 225, startPoint y: 200, endPoint x: 208, endPoint y: 200, distance: 17.4
click at [208, 208] on div "UrbanEdge 28-1/2" Single Bowl Undermount Kitchen Sink" at bounding box center [266, 211] width 169 height 7
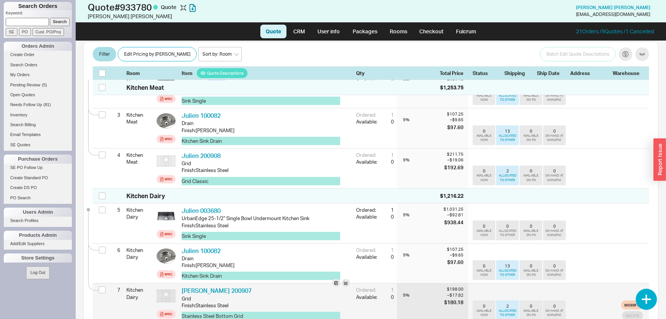
scroll to position [277, 0]
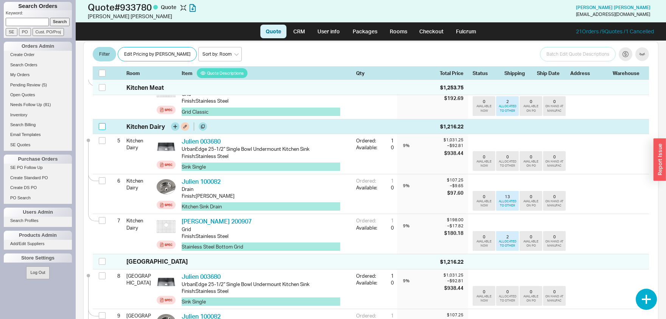
click at [100, 123] on input "checkbox" at bounding box center [102, 126] width 7 height 7
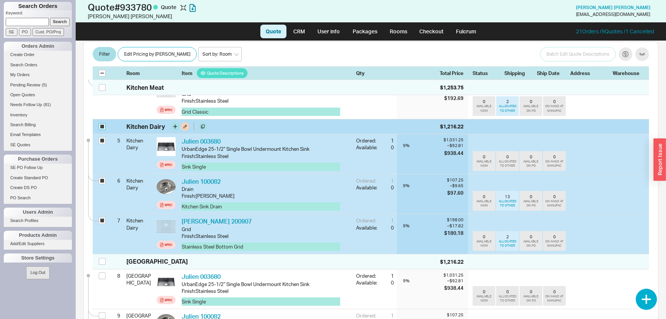
checkbox input "true"
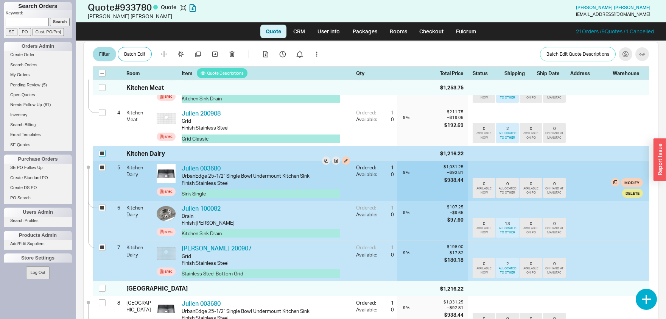
scroll to position [237, 0]
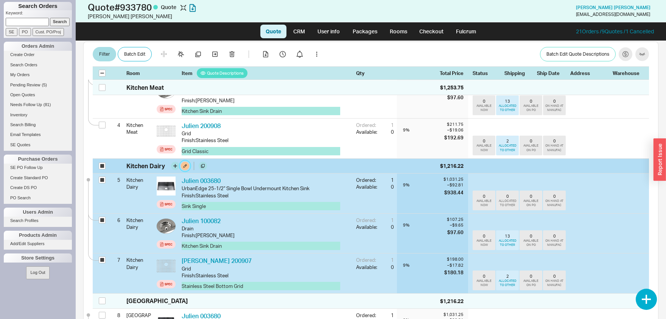
click at [186, 162] on button at bounding box center [185, 166] width 8 height 8
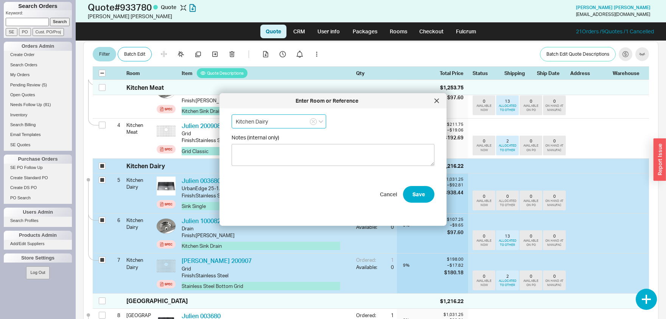
click at [277, 124] on input "Kitchen Dairy" at bounding box center [279, 121] width 95 height 14
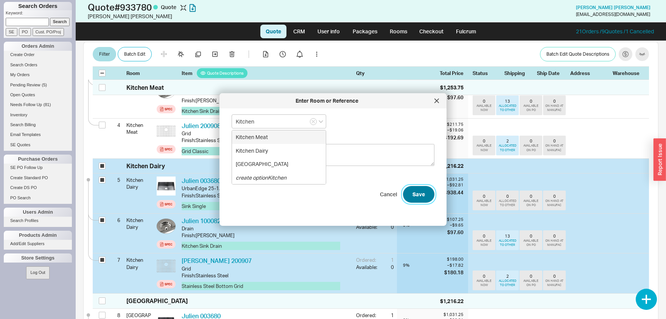
click at [423, 191] on button "Save" at bounding box center [418, 194] width 31 height 17
type input "Kitchen"
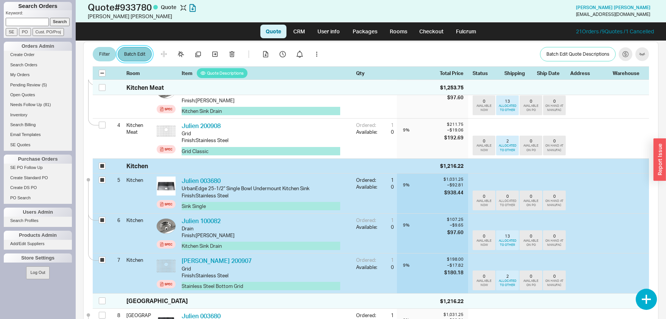
click at [141, 55] on button "Batch Edit" at bounding box center [135, 54] width 34 height 14
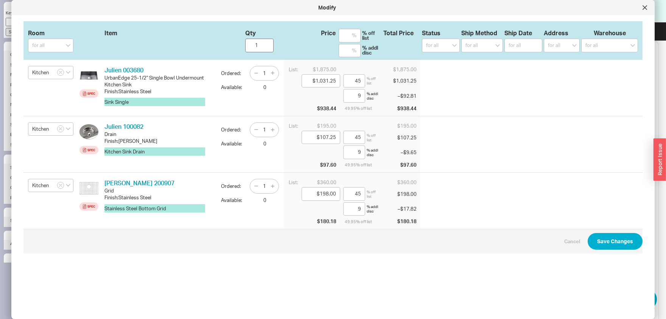
click at [264, 42] on input "1" at bounding box center [259, 46] width 28 height 14
type input "2"
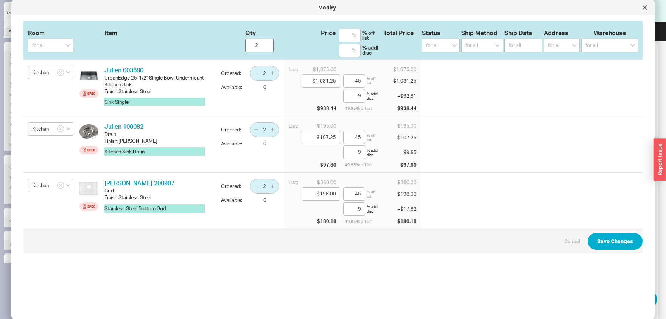
click at [264, 42] on input "2" at bounding box center [259, 46] width 28 height 14
type input "3"
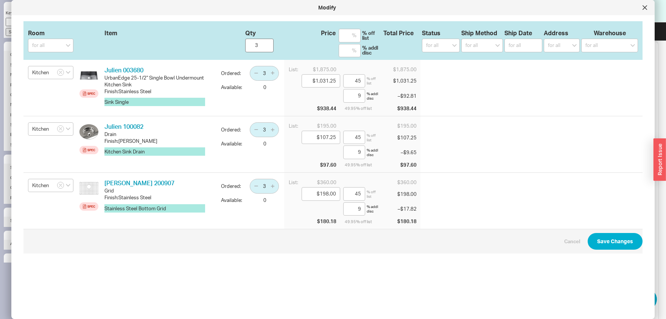
type input "3"
click at [264, 42] on input "3" at bounding box center [259, 46] width 28 height 14
click at [612, 235] on button "Save Changes" at bounding box center [615, 241] width 55 height 17
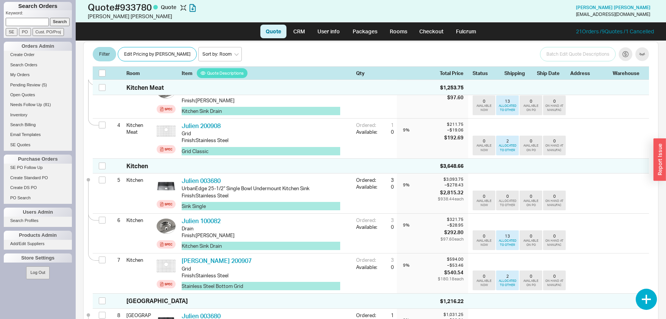
checkbox input "false"
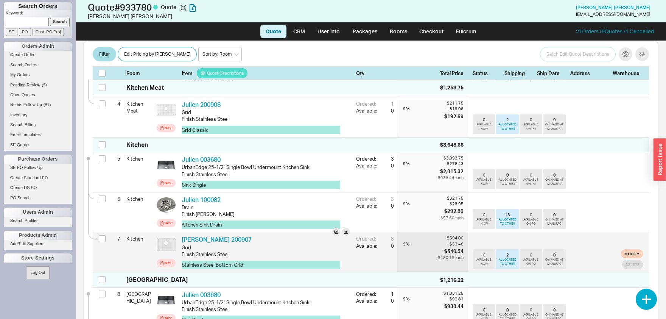
scroll to position [317, 0]
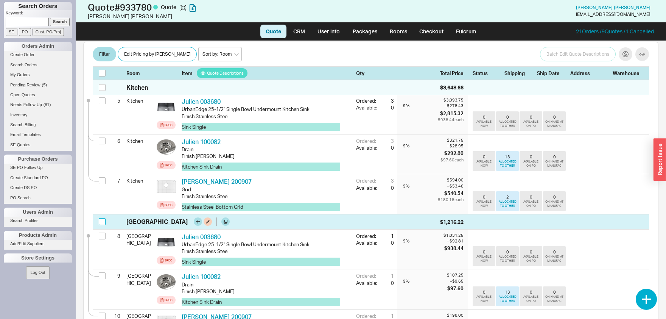
click at [101, 218] on input "checkbox" at bounding box center [102, 221] width 7 height 7
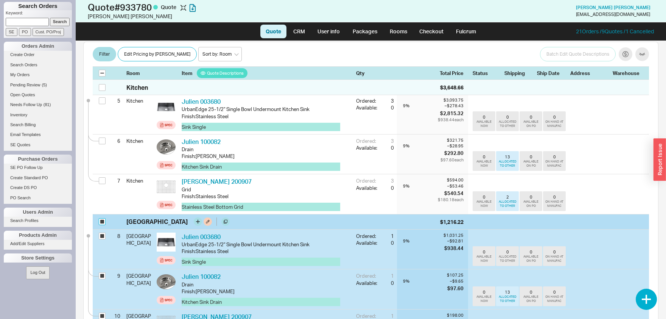
checkbox input "true"
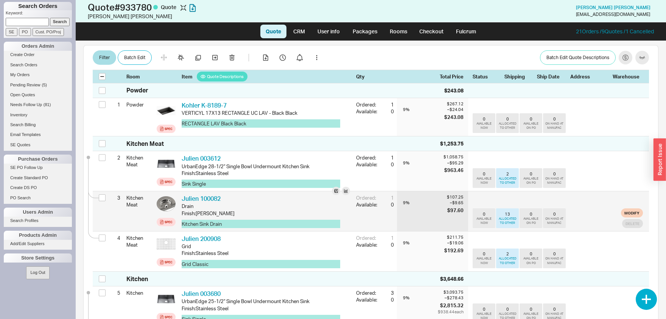
scroll to position [119, 0]
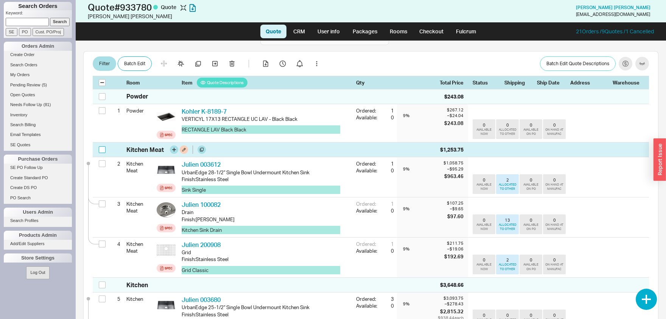
click at [101, 146] on input "checkbox" at bounding box center [102, 149] width 7 height 7
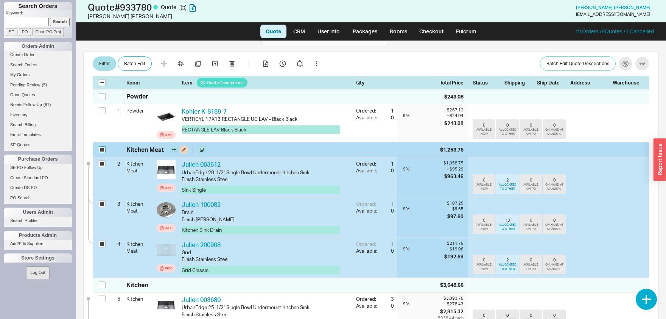
checkbox input "true"
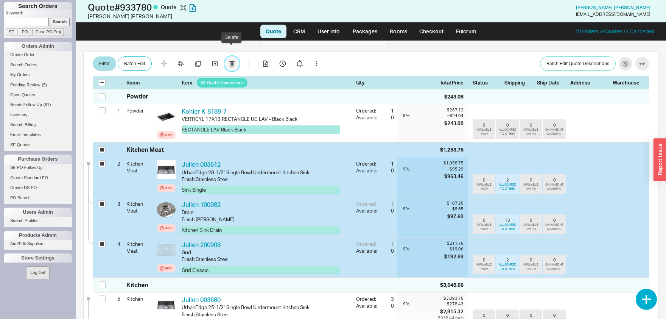
click at [233, 61] on icon "button" at bounding box center [231, 64] width 5 height 6
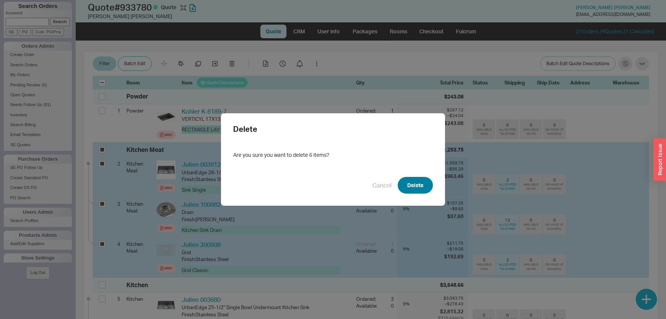
click at [431, 188] on button "Delete" at bounding box center [415, 185] width 35 height 17
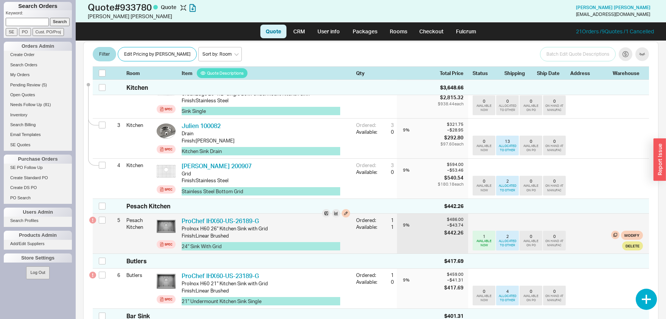
scroll to position [198, 0]
click at [164, 240] on link "Spec" at bounding box center [166, 244] width 19 height 8
click at [100, 216] on input "checkbox" at bounding box center [102, 219] width 7 height 7
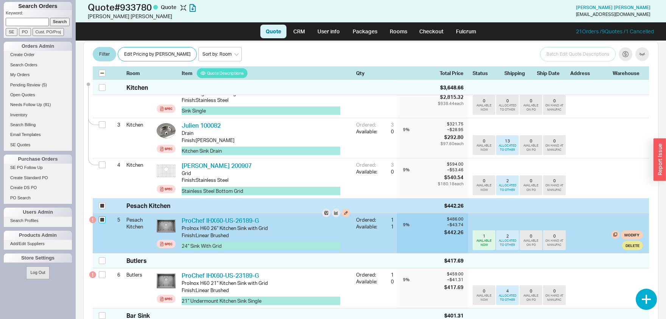
checkbox input "true"
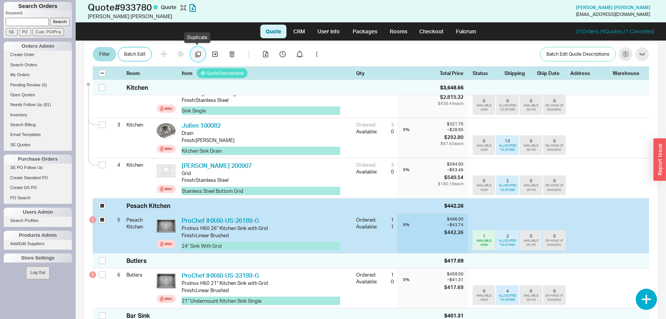
click at [201, 57] on button "button" at bounding box center [197, 54] width 15 height 15
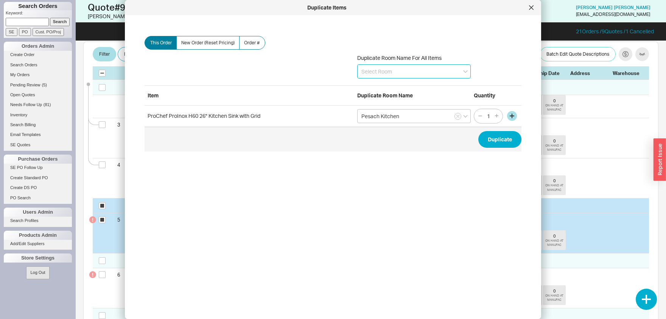
click at [437, 67] on input at bounding box center [414, 71] width 114 height 14
type input "Kitchen"
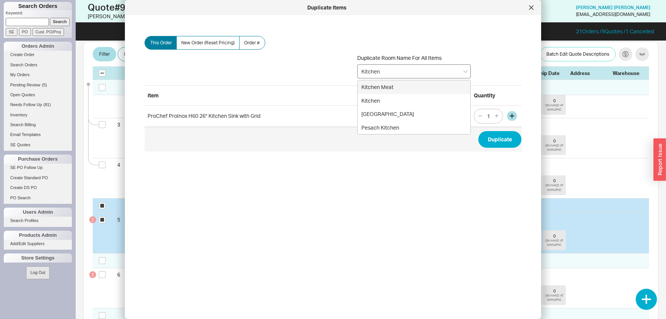
type input "Kitchen"
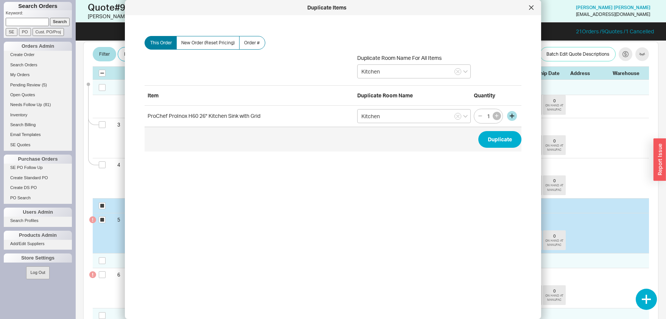
click at [499, 115] on button "button" at bounding box center [497, 116] width 8 height 8
type input "3"
click at [504, 140] on button "Duplicate" at bounding box center [500, 139] width 43 height 17
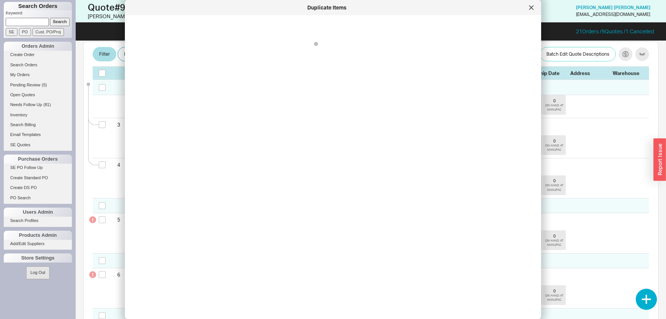
checkbox input "false"
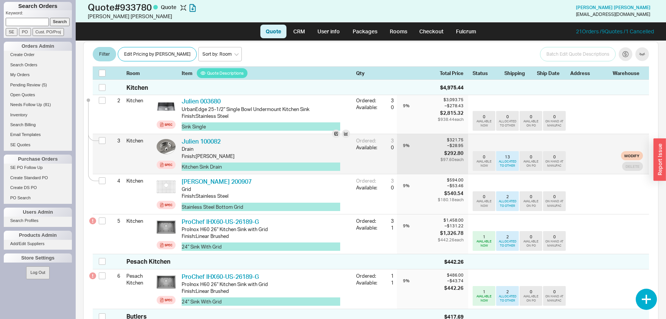
scroll to position [158, 0]
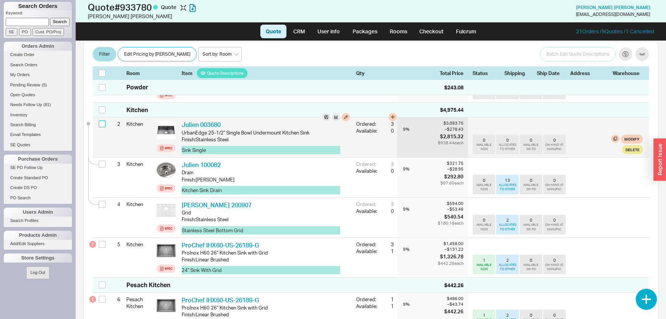
click at [101, 120] on input "checkbox" at bounding box center [102, 123] width 7 height 7
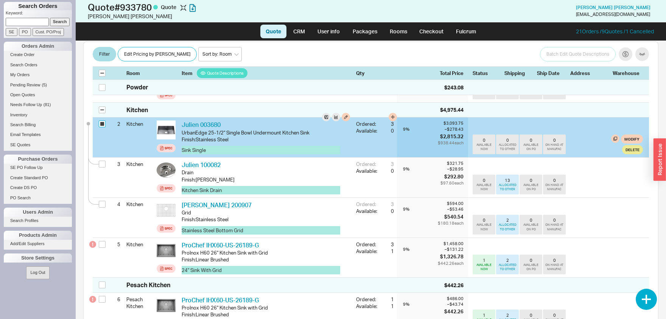
checkbox input "true"
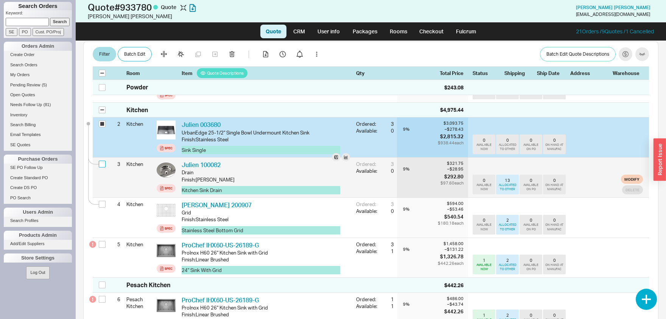
click at [101, 161] on input "checkbox" at bounding box center [102, 164] width 7 height 7
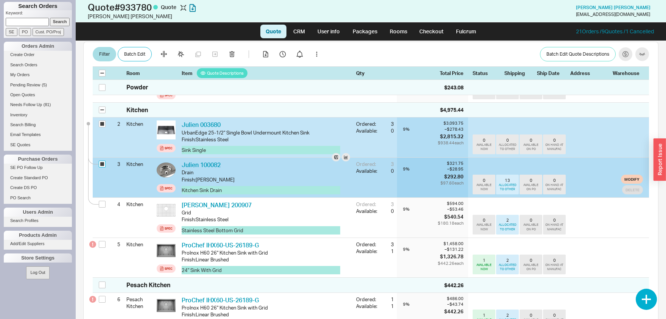
checkbox input "true"
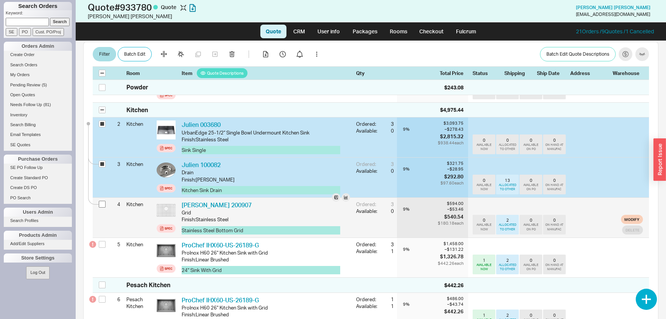
drag, startPoint x: 97, startPoint y: 190, endPoint x: 102, endPoint y: 193, distance: 6.2
click at [98, 198] on div at bounding box center [93, 201] width 11 height 7
click at [103, 201] on input "checkbox" at bounding box center [102, 204] width 7 height 7
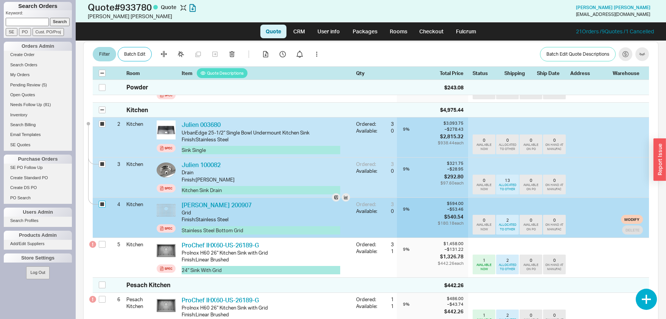
checkbox input "true"
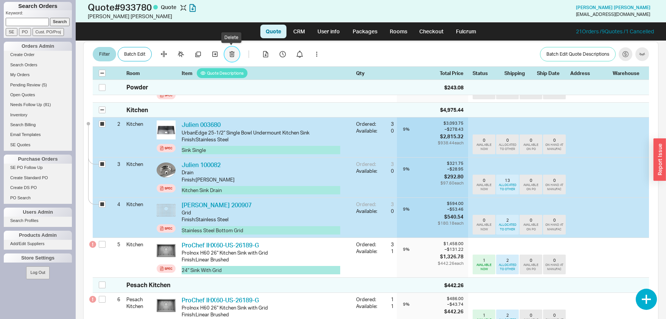
click at [228, 53] on button "button" at bounding box center [232, 54] width 15 height 15
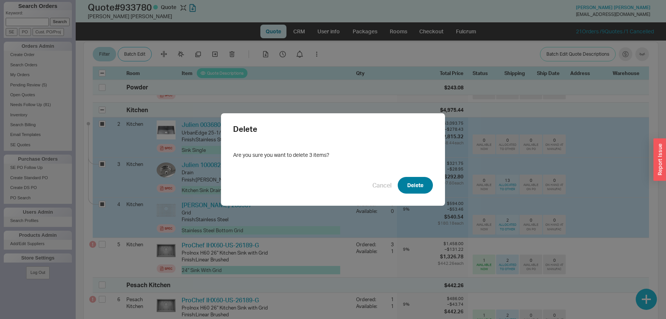
click at [407, 185] on button "Delete" at bounding box center [415, 185] width 35 height 17
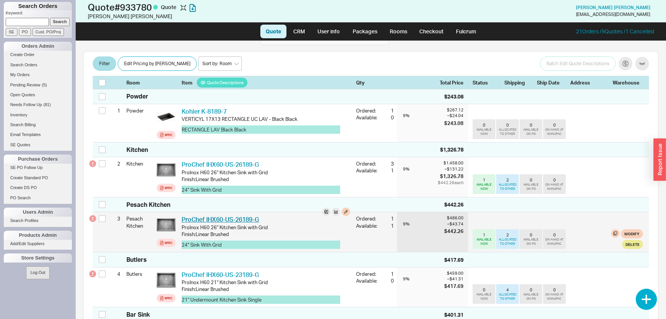
scroll to position [0, 0]
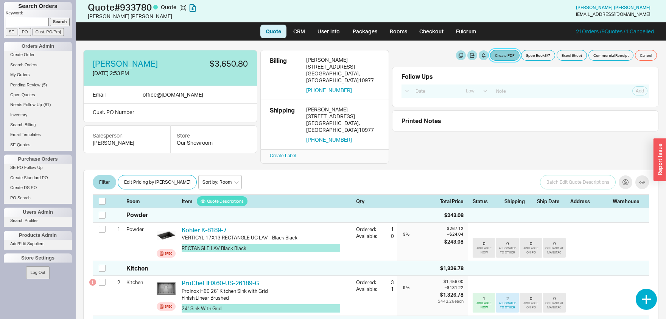
click at [505, 58] on button "Create PDF" at bounding box center [505, 55] width 30 height 11
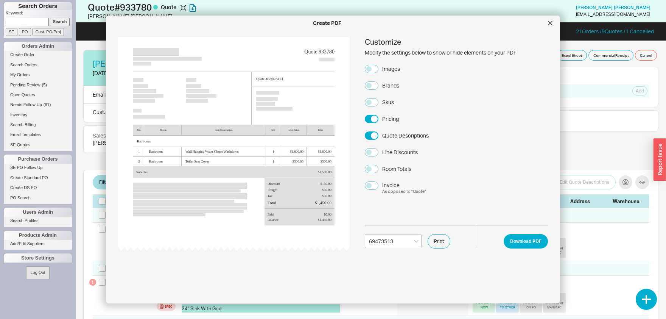
select select "69473513"
click at [449, 242] on button "Print" at bounding box center [439, 241] width 23 height 14
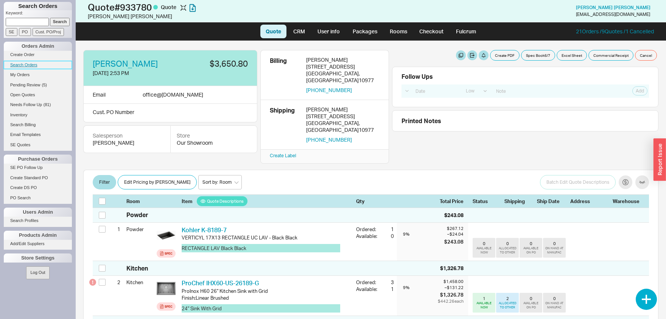
click at [33, 66] on link "Search Orders" at bounding box center [38, 65] width 68 height 8
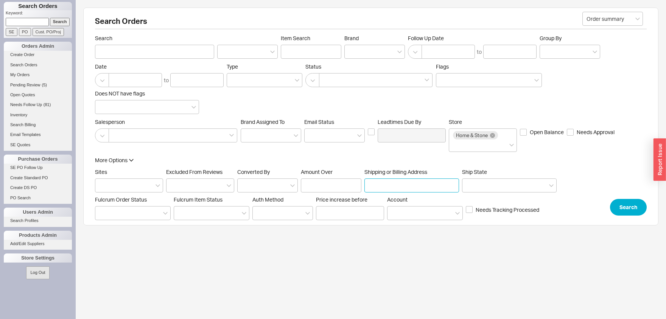
click at [406, 187] on input "Shipping or Billing Address" at bounding box center [412, 185] width 95 height 14
type input "52 lime"
click at [624, 209] on button "Search" at bounding box center [628, 207] width 37 height 17
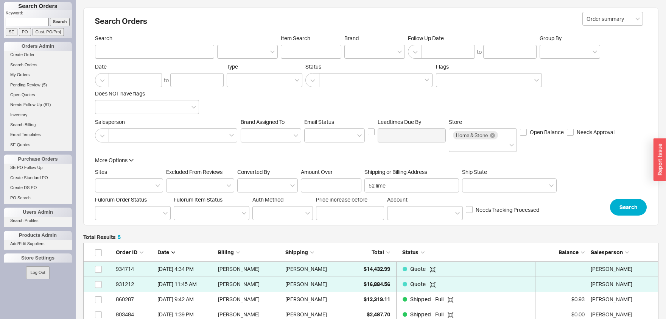
scroll to position [95, 575]
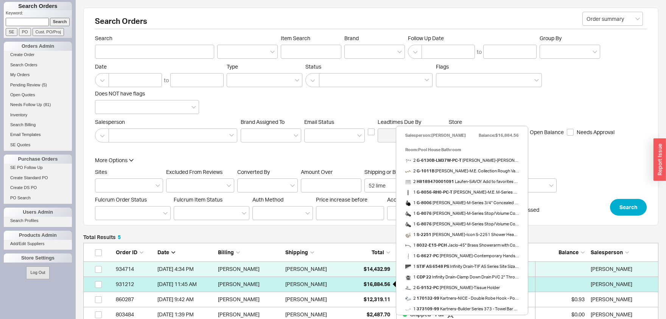
click at [384, 287] on span "$16,884.56" at bounding box center [377, 284] width 27 height 6
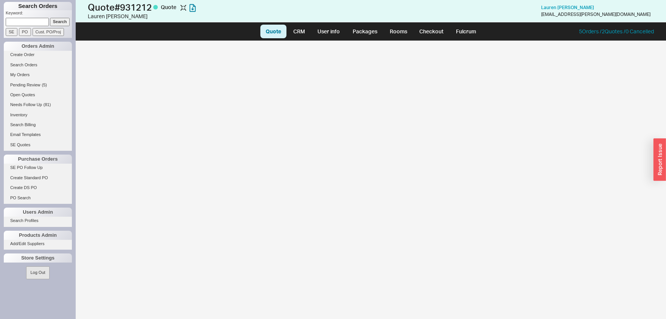
select select "LOW"
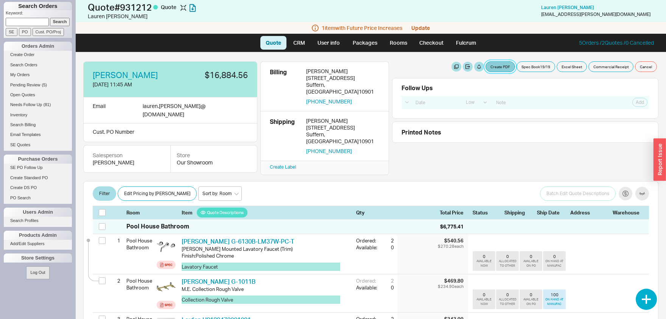
click at [502, 69] on button "Create PDF" at bounding box center [501, 66] width 30 height 11
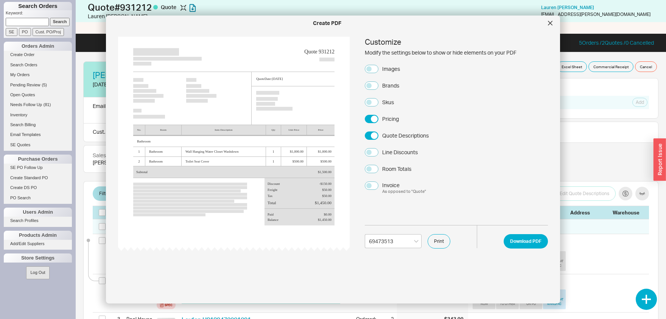
select select "69473513"
click at [443, 245] on button "Print" at bounding box center [439, 241] width 23 height 14
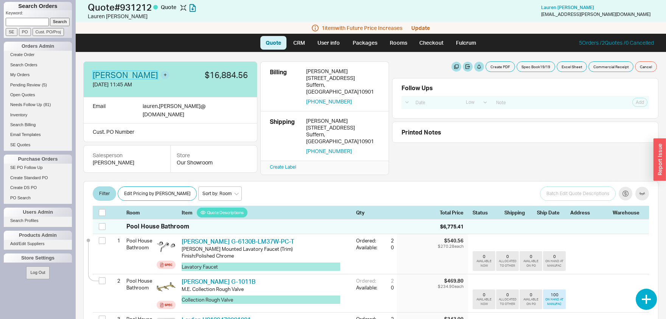
click at [129, 73] on link "[PERSON_NAME]" at bounding box center [125, 75] width 65 height 8
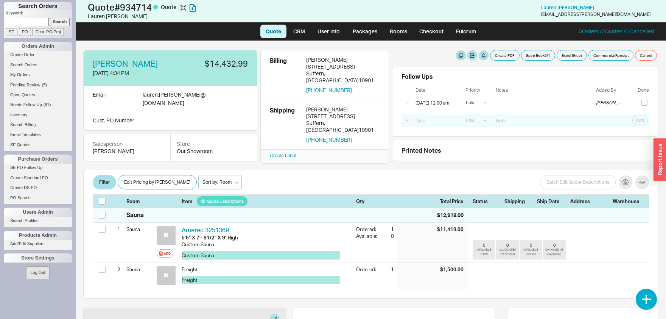
select select "LOW"
click at [500, 58] on button "Create PDF" at bounding box center [505, 55] width 30 height 11
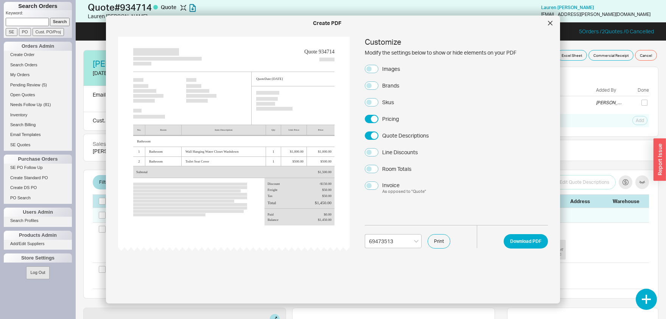
select select "69473513"
click at [442, 239] on button "Print" at bounding box center [439, 241] width 23 height 14
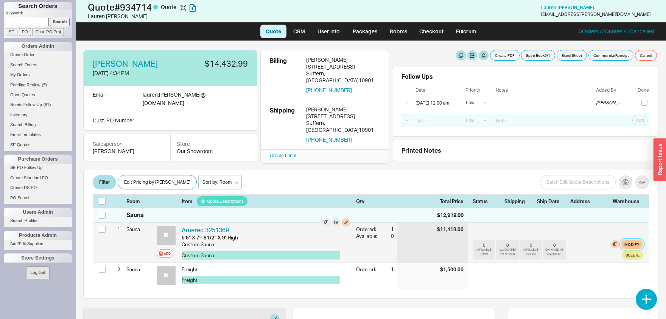
click at [640, 243] on button "Modify" at bounding box center [632, 244] width 22 height 9
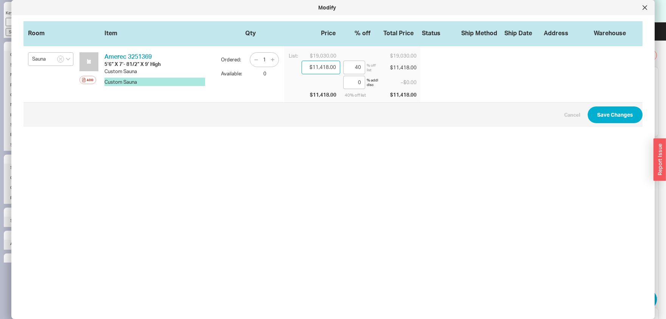
drag, startPoint x: 315, startPoint y: 67, endPoint x: 343, endPoint y: 67, distance: 28.4
click at [340, 67] on input "$11,418.00" at bounding box center [321, 68] width 39 height 14
type input "$1.00"
type input "99.99"
type input "$13.00"
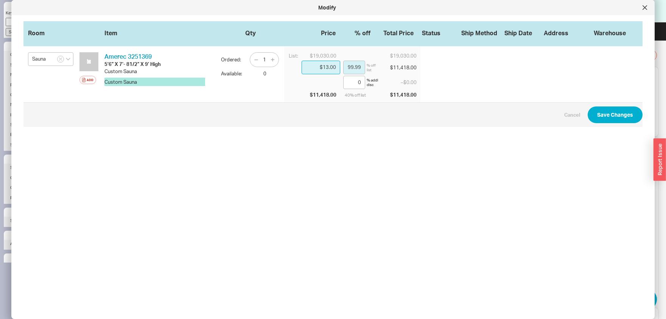
type input "99.93"
type input "$130.00"
type input "99.32"
type input "$1,300.00"
type input "93.17"
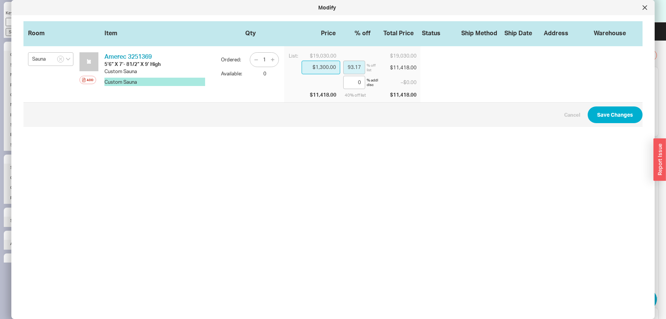
type input "$13,000.00"
type input "31.69"
type input "$13,000.00"
click at [620, 115] on button "Save Changes" at bounding box center [615, 114] width 55 height 17
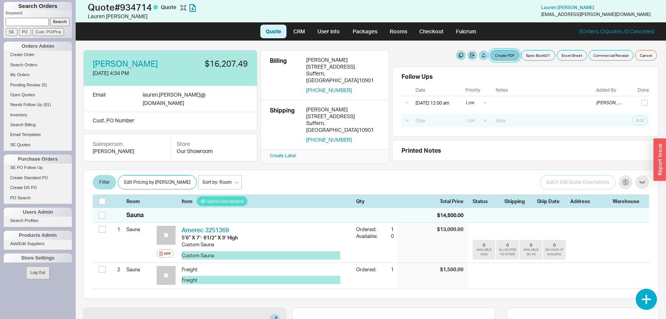
click at [503, 54] on button "Create PDF" at bounding box center [505, 55] width 30 height 11
select select "69473513"
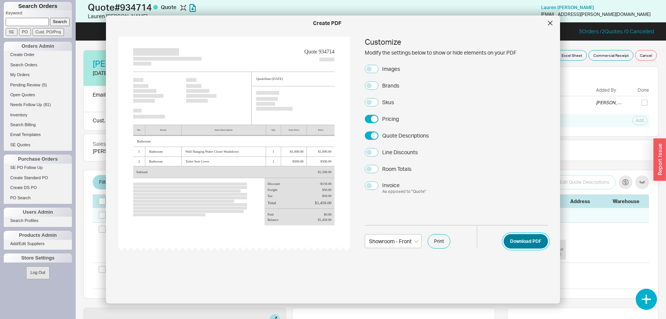
click at [516, 242] on button "Download PDF" at bounding box center [526, 241] width 44 height 14
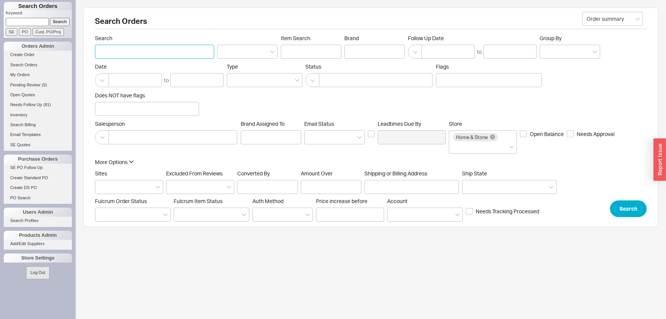
drag, startPoint x: 0, startPoint y: 0, endPoint x: 125, endPoint y: 56, distance: 137.5
click at [125, 56] on input "Search" at bounding box center [154, 52] width 119 height 14
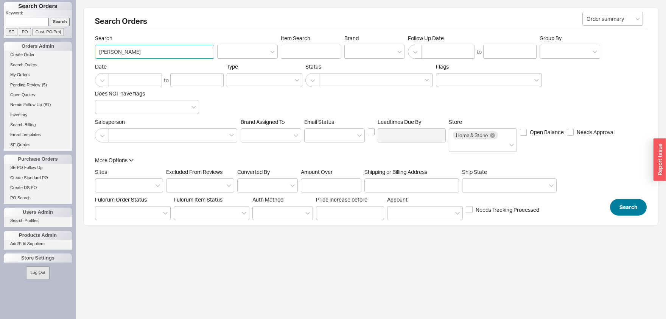
type input "[PERSON_NAME]"
click at [630, 206] on button "Search" at bounding box center [628, 207] width 37 height 17
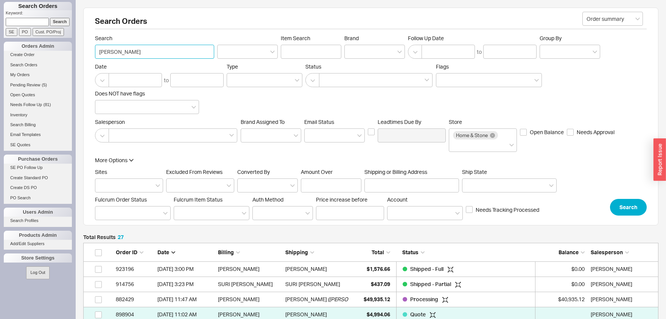
drag, startPoint x: 163, startPoint y: 53, endPoint x: 64, endPoint y: 56, distance: 99.6
click at [95, 56] on input "[PERSON_NAME]" at bounding box center [154, 52] width 119 height 14
paste input "[STREET_ADDRESS]"
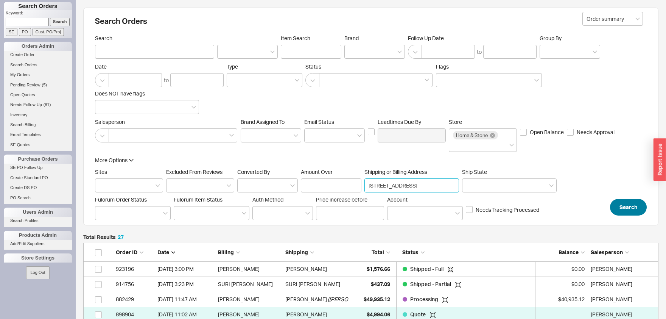
type input "[STREET_ADDRESS]"
click at [637, 203] on button "Search" at bounding box center [628, 207] width 37 height 17
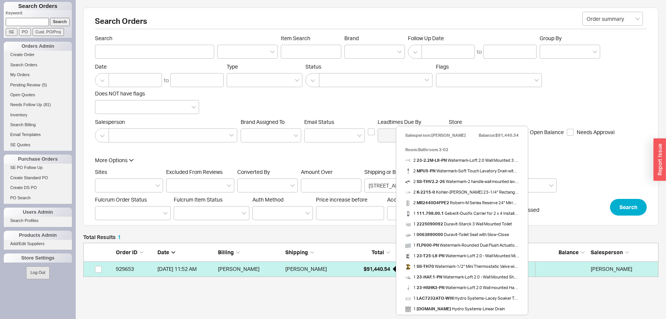
click at [385, 269] on span "$91,440.54" at bounding box center [377, 268] width 27 height 6
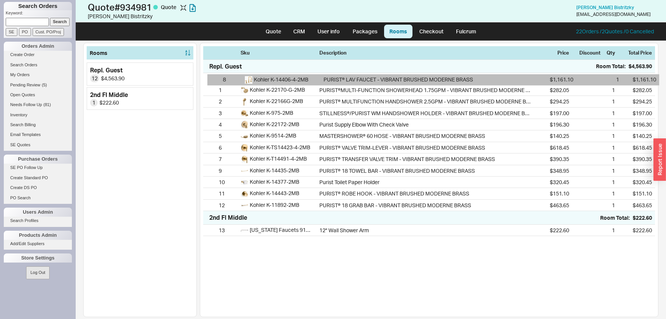
drag, startPoint x: 208, startPoint y: 159, endPoint x: 213, endPoint y: 78, distance: 81.2
click at [213, 78] on div "1 Kohler K-22170-G-2MB PURIST®MULTI-FUNCTION SHOWERHEAD 1.75GPM - VIBRANT BRUSH…" at bounding box center [429, 142] width 452 height 138
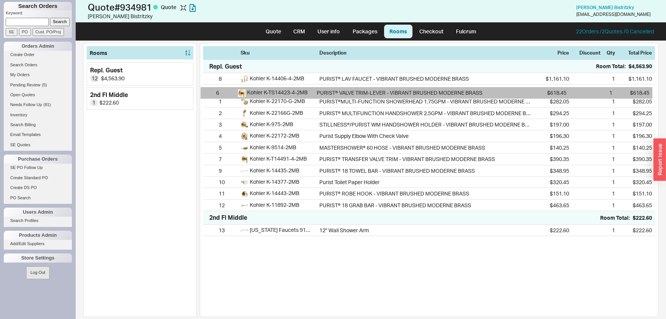
drag, startPoint x: 211, startPoint y: 147, endPoint x: 208, endPoint y: 86, distance: 60.3
click at [208, 86] on div "8 Kohler K-14406-4-2MB PURIST® LAV FAUCET - VIBRANT BRUSHED MODERNE BRASS $1,16…" at bounding box center [429, 142] width 452 height 138
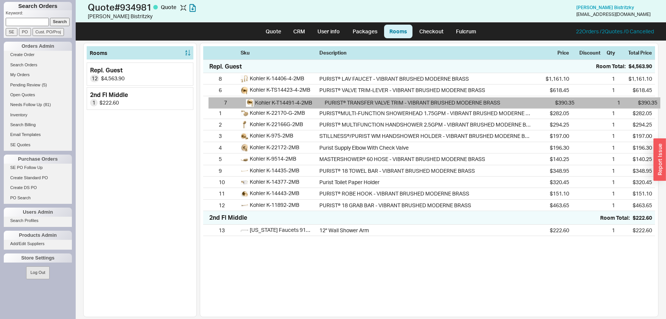
drag, startPoint x: 207, startPoint y: 160, endPoint x: 212, endPoint y: 102, distance: 57.8
click at [212, 102] on div "8 Kohler K-14406-4-2MB PURIST® LAV FAUCET - VIBRANT BRUSHED MODERNE BRASS $1,16…" at bounding box center [429, 142] width 452 height 138
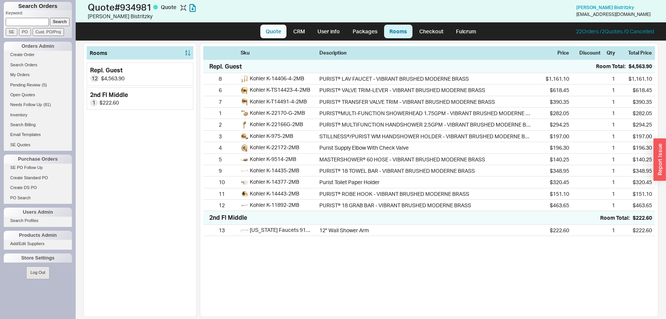
click at [274, 32] on link "Quote" at bounding box center [274, 32] width 26 height 14
select select "LOW"
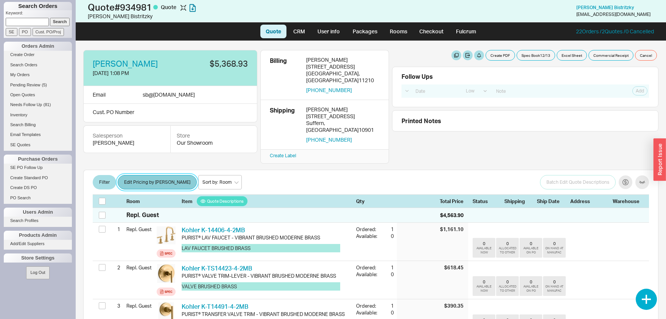
click at [145, 175] on button "Edit Pricing by [PERSON_NAME]" at bounding box center [157, 182] width 79 height 14
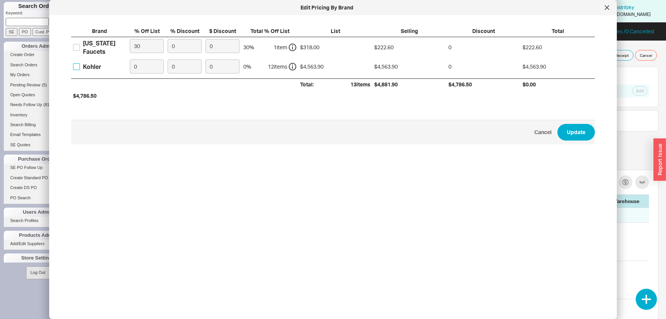
click at [74, 68] on input "Kohler" at bounding box center [76, 66] width 7 height 7
checkbox input "true"
click at [133, 68] on input "0" at bounding box center [147, 66] width 34 height 14
type input "25"
click at [571, 129] on button "Update" at bounding box center [576, 132] width 37 height 17
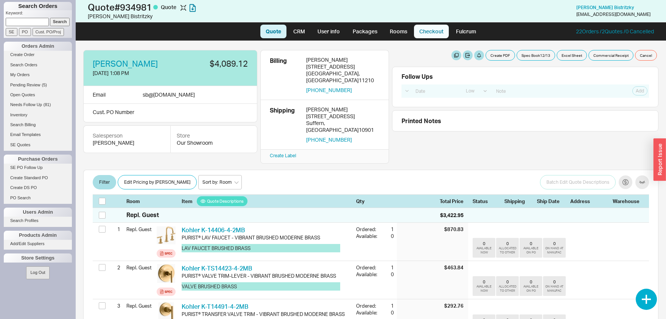
click at [435, 36] on link "Checkout" at bounding box center [431, 32] width 35 height 14
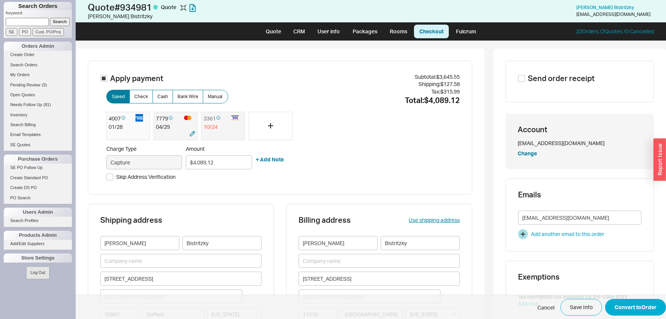
click at [172, 131] on div at bounding box center [168, 135] width 24 height 8
click at [130, 133] on div at bounding box center [122, 135] width 26 height 8
click at [111, 176] on input "Skip Address Verification" at bounding box center [109, 176] width 7 height 7
checkbox input "true"
click at [646, 303] on button "Convert to Order" at bounding box center [635, 307] width 61 height 17
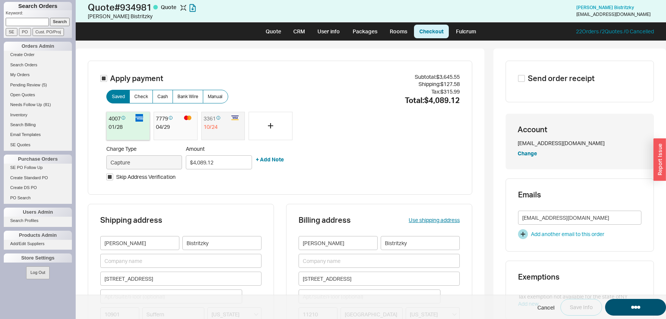
select select "LOW"
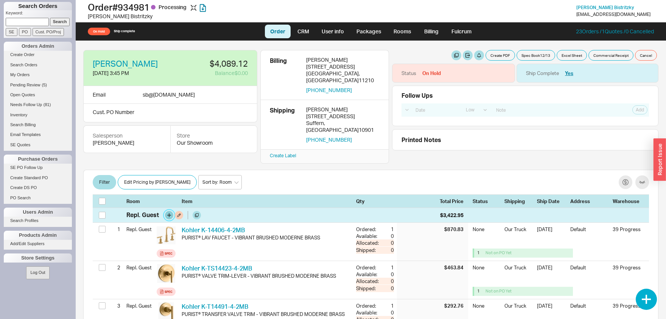
click at [169, 211] on button "button" at bounding box center [169, 215] width 8 height 8
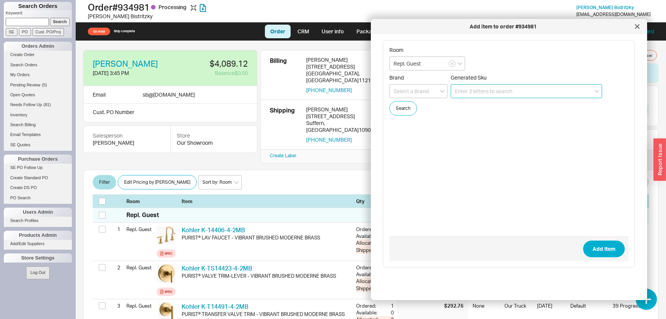
click at [485, 95] on input at bounding box center [526, 91] width 151 height 14
paste input "B455-30-002-NO-HY-SB"
type input "B455-30-002-NO-HY-SB"
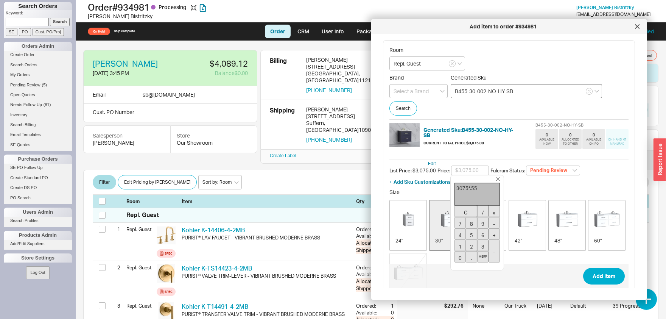
type input "$1,691.25"
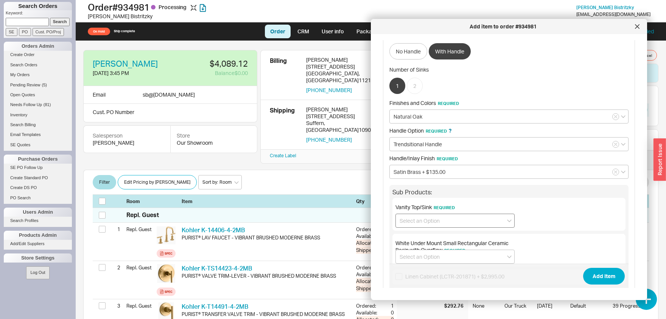
scroll to position [317, 0]
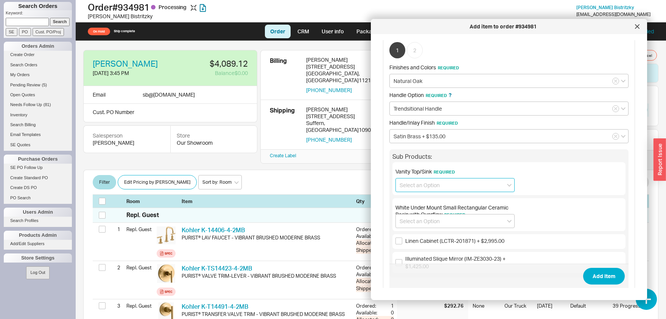
click at [428, 181] on input at bounding box center [455, 185] width 119 height 14
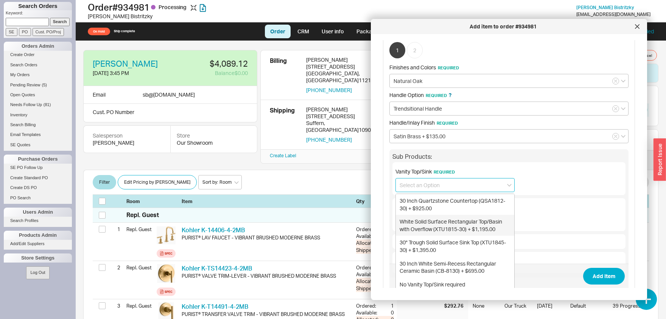
click at [449, 228] on div "White Solid Surface Rectangular Top/Basin with Overflow (XTU1815-30) + $1,195.00" at bounding box center [455, 225] width 119 height 21
type input "White Solid Surface Rectangular Top/Basin with Overflow (XTU1815-30) + $1,195.00"
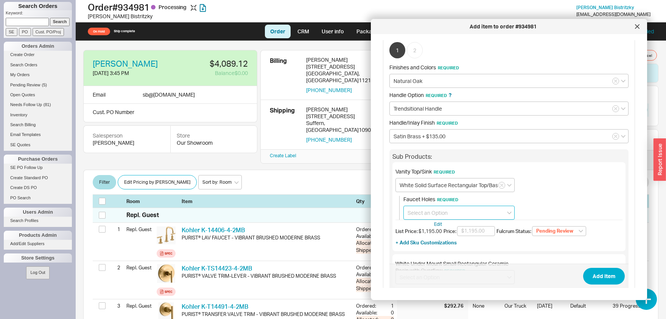
click at [452, 212] on input at bounding box center [459, 213] width 111 height 14
click at [442, 253] on div "8 inch widespread" at bounding box center [459, 255] width 111 height 14
type input "8 inch widespread"
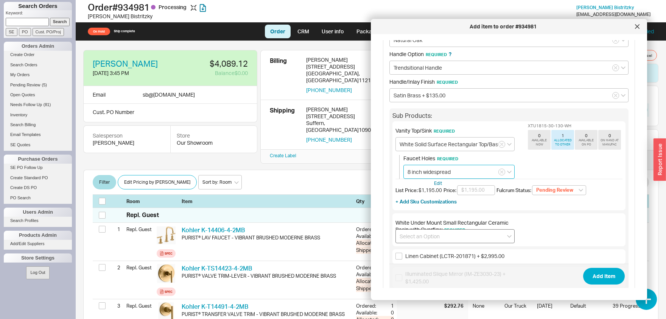
scroll to position [396, 0]
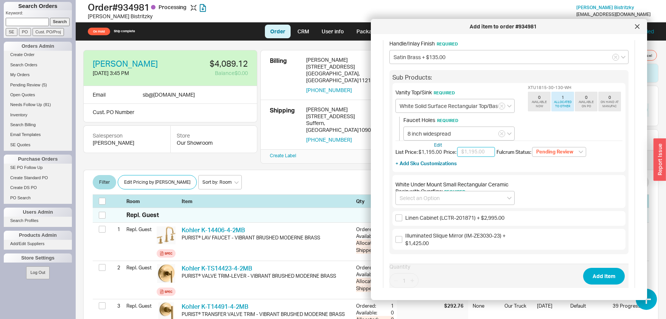
click at [479, 150] on input "text" at bounding box center [476, 152] width 38 height 10
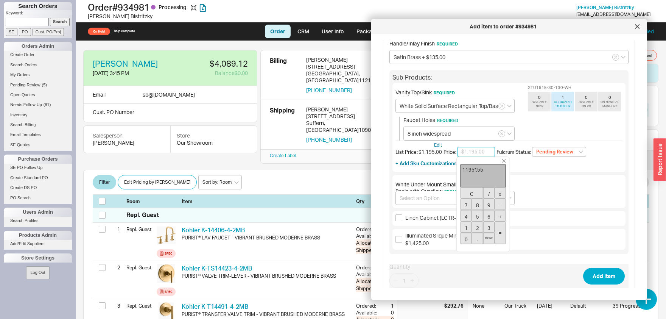
type input "$657.25"
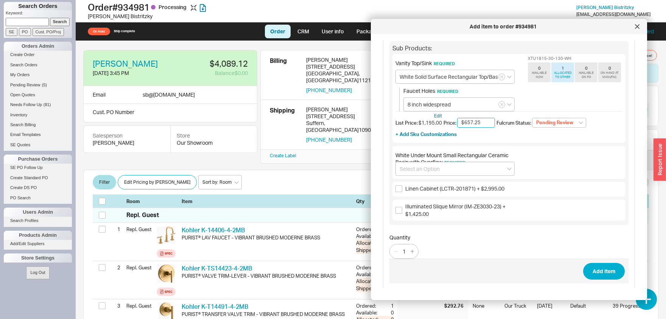
scroll to position [425, 0]
click at [606, 267] on button "Add Item" at bounding box center [605, 270] width 42 height 17
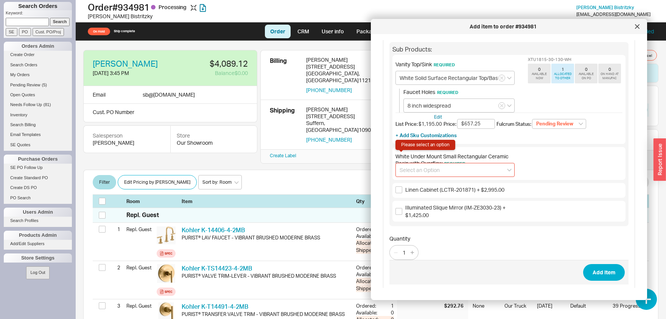
click at [463, 170] on input at bounding box center [455, 170] width 119 height 14
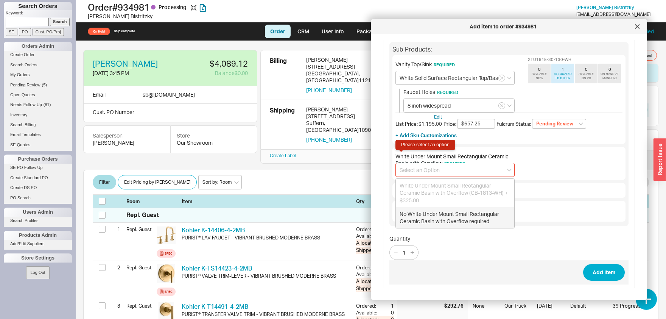
click at [447, 221] on div "No White Under Mount Small Rectangular Ceramic Basin with Overflow required" at bounding box center [455, 217] width 119 height 21
type input "No White Under Mount Small Rectangular Ceramic Basin with Overflow required"
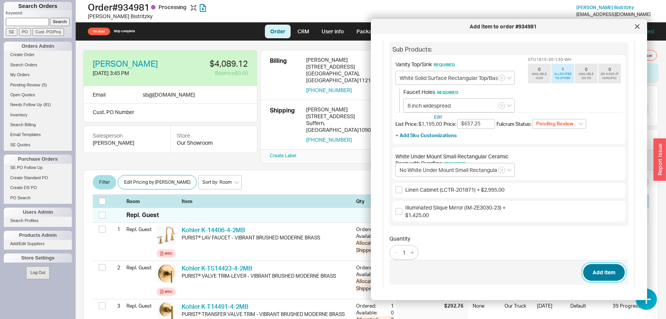
click at [610, 273] on button "Add Item" at bounding box center [605, 272] width 42 height 17
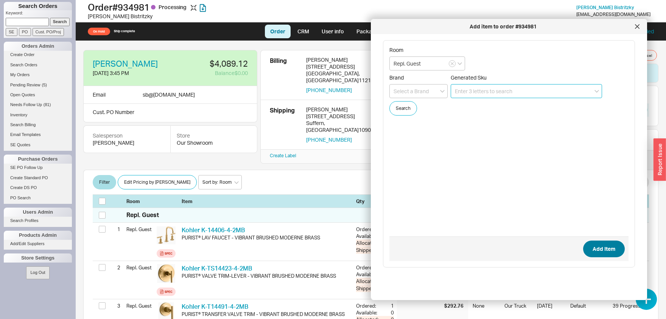
scroll to position [0, 0]
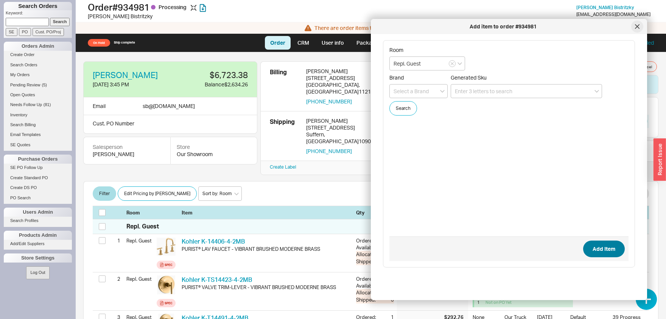
click at [640, 23] on div at bounding box center [638, 26] width 12 height 12
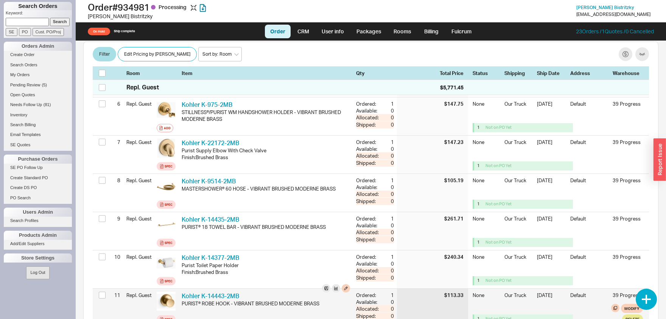
scroll to position [514, 0]
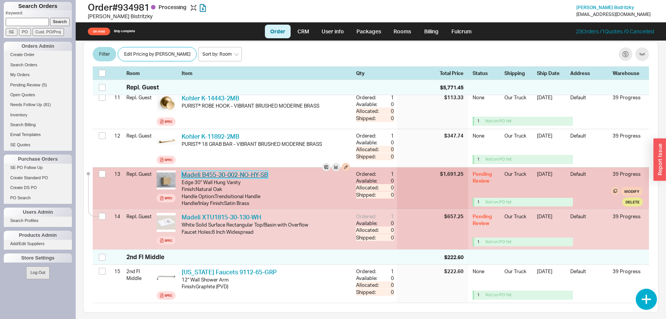
click at [252, 171] on link "Madeli B455-30-002-NO-HY-SB" at bounding box center [225, 175] width 86 height 8
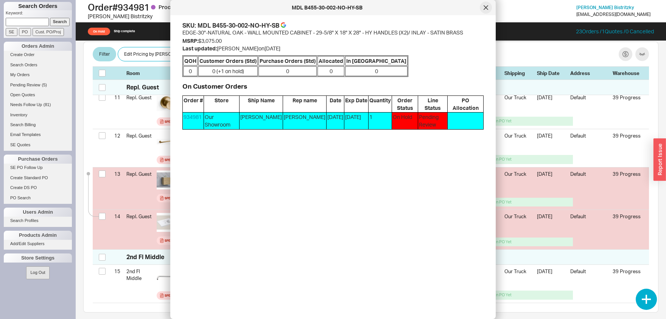
click at [484, 8] on div at bounding box center [486, 8] width 12 height 12
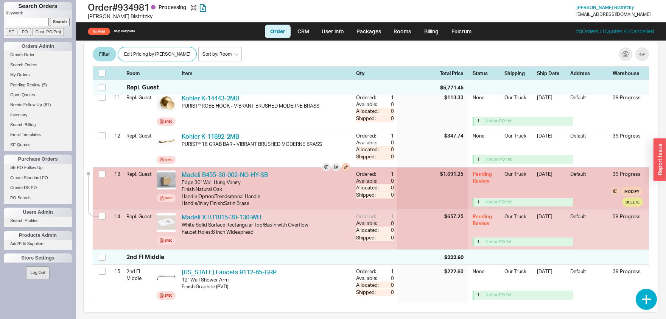
click at [103, 167] on div at bounding box center [103, 174] width 9 height 14
click at [102, 170] on input "checkbox" at bounding box center [102, 173] width 7 height 7
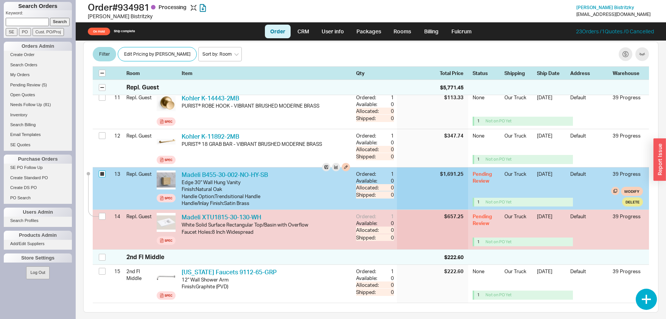
checkbox input "true"
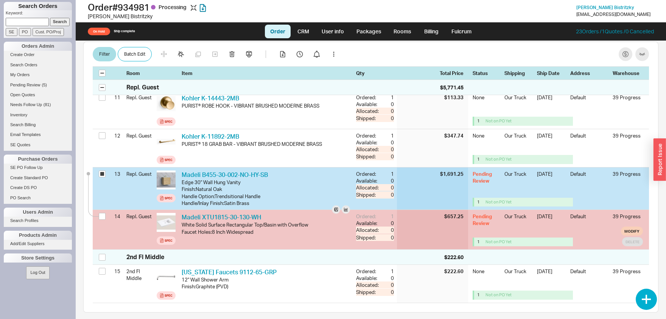
click at [98, 210] on div at bounding box center [93, 213] width 11 height 7
click at [100, 213] on input "checkbox" at bounding box center [102, 216] width 7 height 7
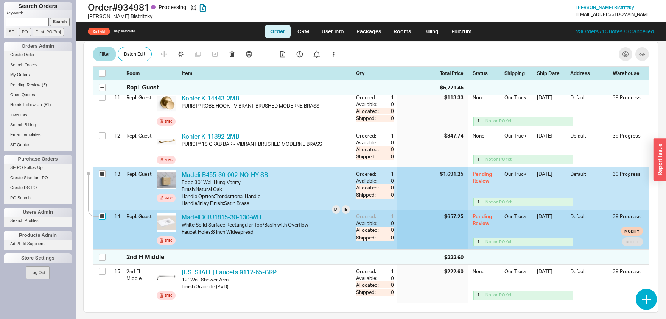
checkbox input "true"
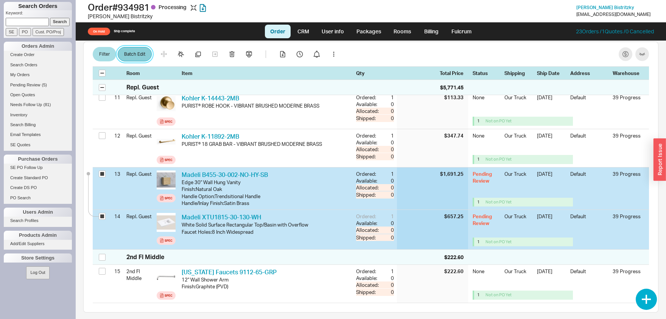
click at [129, 52] on button "Batch Edit" at bounding box center [135, 54] width 34 height 14
select select "8"
select select "3"
select select "8"
select select "3"
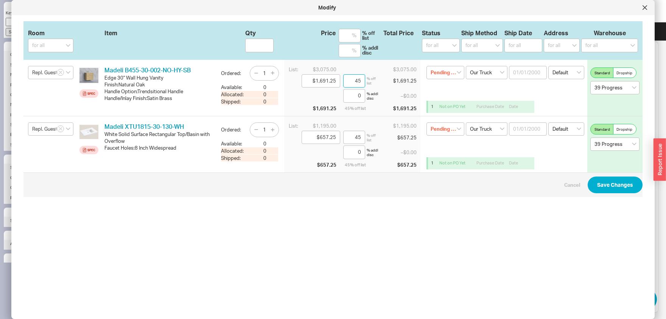
drag, startPoint x: 356, startPoint y: 81, endPoint x: 365, endPoint y: 81, distance: 9.1
click at [365, 81] on input "45" at bounding box center [354, 81] width 22 height 14
type input "$2,952.00"
type input "4"
type input "$1,845.00"
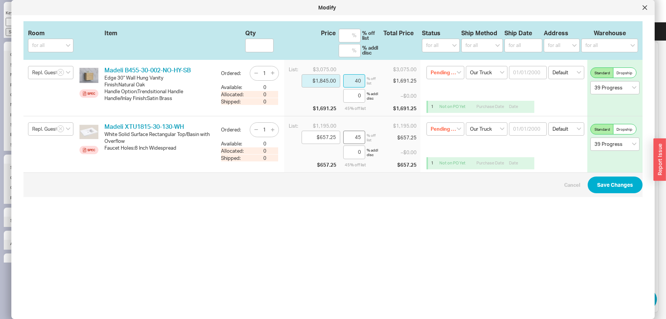
type input "40"
click at [356, 136] on input "45" at bounding box center [354, 138] width 22 height 14
click at [357, 136] on input "45" at bounding box center [354, 138] width 22 height 14
type input "$1,147.20"
type input "4"
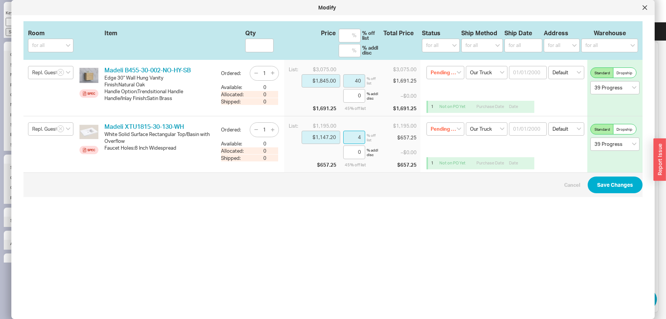
type input "$717.00"
type input "40"
select select
click option "None" at bounding box center [0, 0] width 0 height 0
click at [427, 122] on select "Pending Review None On Hold Call Before Ship Hold for Balance Wait For Cust. Ca…" at bounding box center [446, 129] width 38 height 14
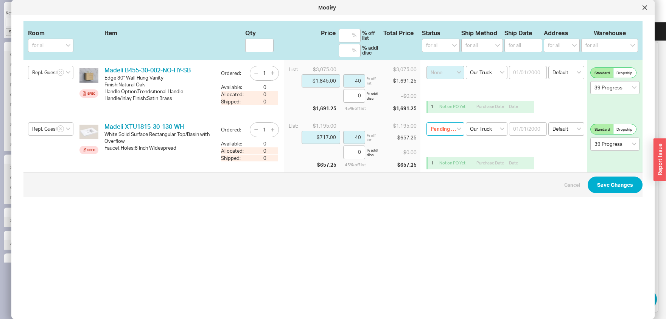
select select
click option "None" at bounding box center [0, 0] width 0 height 0
click at [466, 66] on select "Select an option Ground LTL Our Truck --------------- Customer Pickup - Showroo…" at bounding box center [487, 73] width 42 height 14
click at [627, 75] on span "Dropship" at bounding box center [625, 73] width 16 height 6
click at [0, 0] on input "Dropship" at bounding box center [0, 0] width 0 height 0
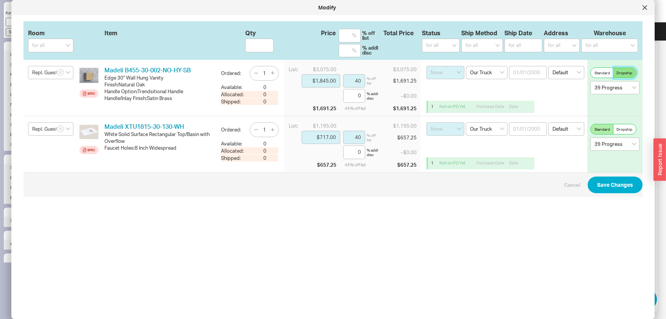
select select "602"
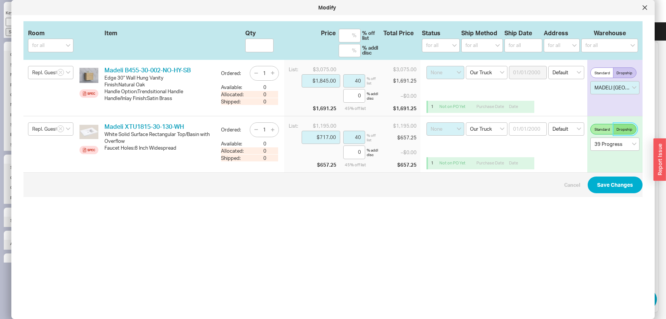
click at [630, 130] on span "Dropship" at bounding box center [625, 129] width 16 height 6
click at [0, 0] on input "Dropship" at bounding box center [0, 0] width 0 height 0
select select "602"
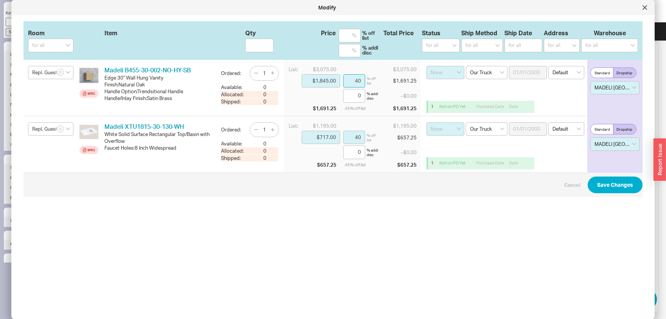
click at [357, 82] on input "40" at bounding box center [354, 81] width 22 height 14
click at [357, 83] on input "40" at bounding box center [354, 81] width 22 height 14
click at [358, 79] on input "40" at bounding box center [354, 81] width 22 height 14
type input "$2,982.75"
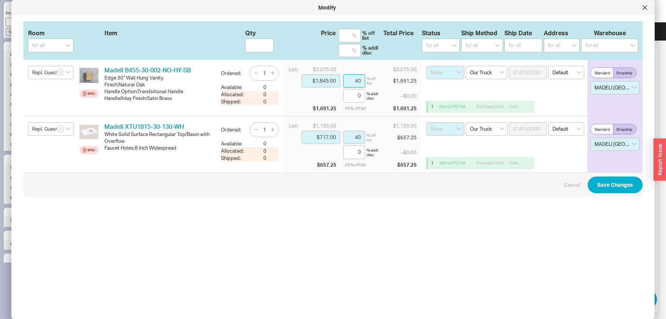
type input "3"
type input "$1,998.75"
type input "35"
click at [357, 138] on input "40" at bounding box center [354, 138] width 22 height 14
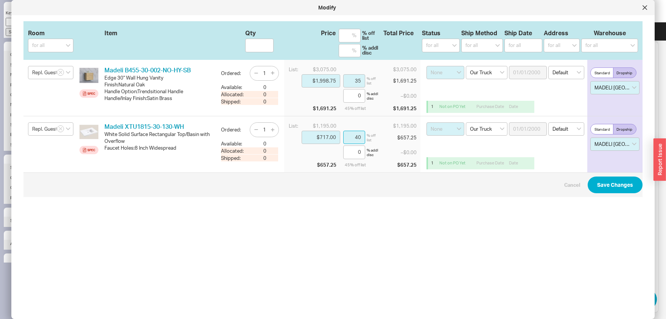
type input "$1,159.15"
type input "3"
type input "$776.75"
type input "35"
click at [614, 185] on button "Save Changes" at bounding box center [615, 184] width 55 height 17
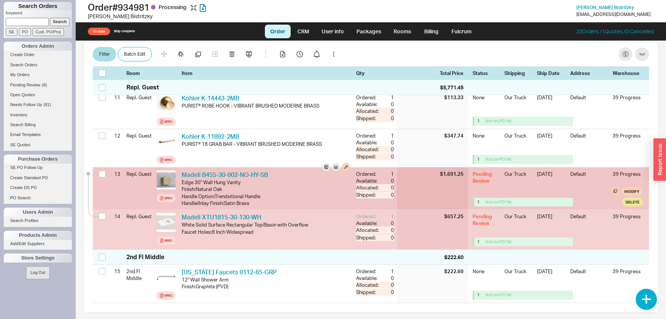
checkbox input "false"
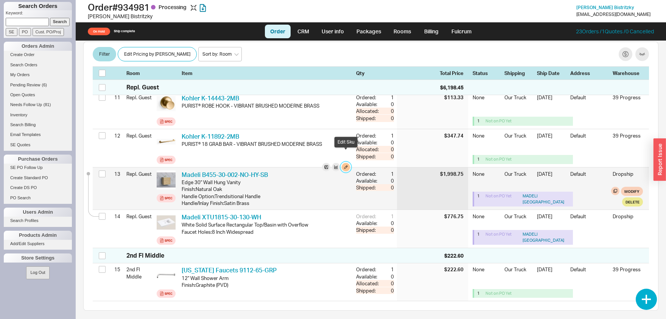
click at [347, 163] on button "button" at bounding box center [346, 167] width 8 height 8
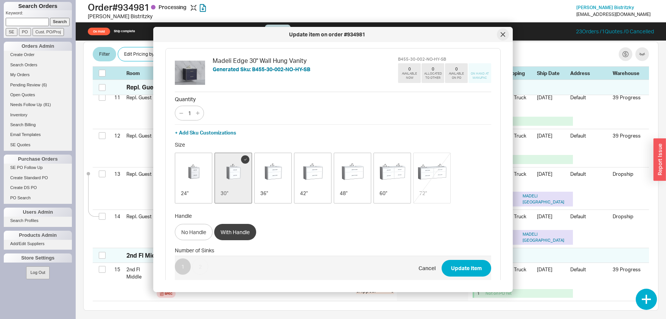
click at [504, 34] on icon at bounding box center [503, 34] width 5 height 5
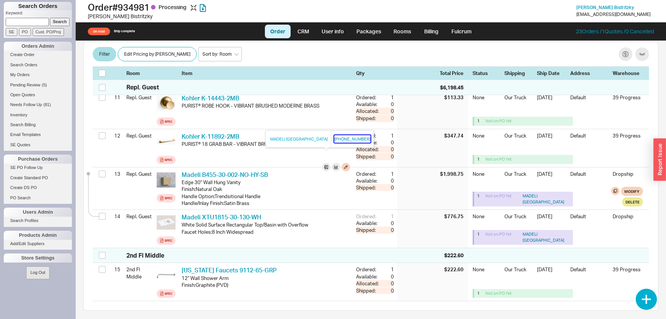
click at [334, 139] on button "305-718-8817" at bounding box center [352, 139] width 36 height 8
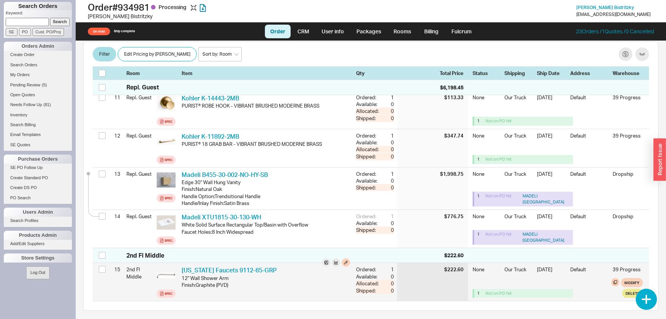
click at [231, 266] on div "California Faucets 9112-65-GRP CAF 9112-65-GRP" at bounding box center [266, 270] width 169 height 8
click at [234, 266] on link "California Faucets 9112-65-GRP" at bounding box center [229, 270] width 95 height 8
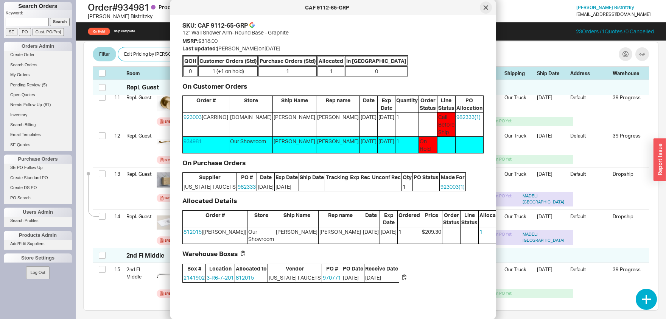
click at [488, 8] on icon at bounding box center [486, 7] width 5 height 5
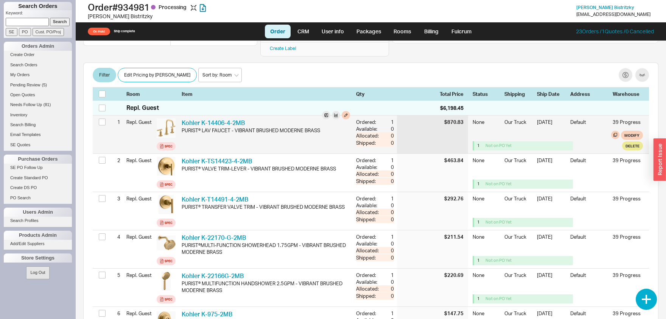
scroll to position [0, 0]
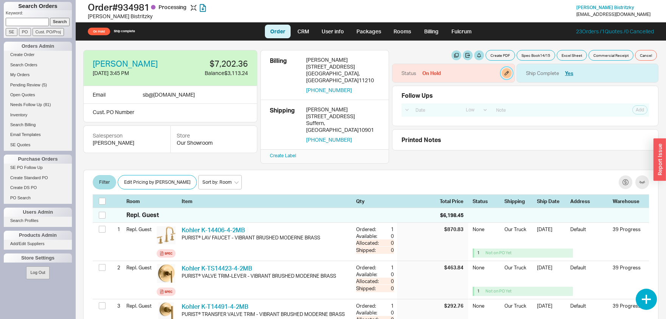
click at [506, 73] on button "button" at bounding box center [507, 73] width 10 height 10
select select "On Hold"
click at [443, 95] on select "None On Hold Call Before Ship Hold for Balance Hold For Payment Wait For Cust. …" at bounding box center [479, 102] width 72 height 14
select select
click option "None" at bounding box center [0, 0] width 0 height 0
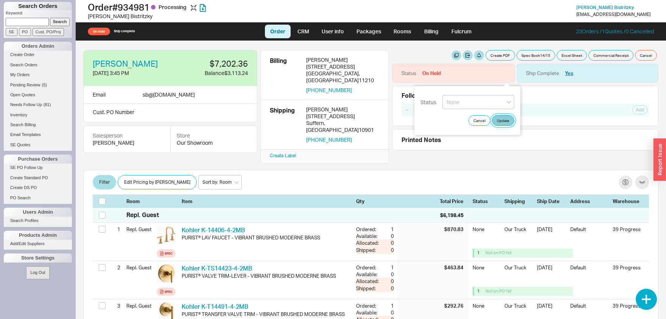
click at [510, 118] on button "Update" at bounding box center [503, 120] width 22 height 11
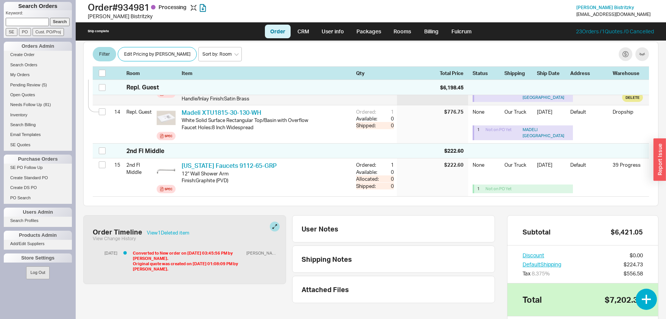
scroll to position [576, 0]
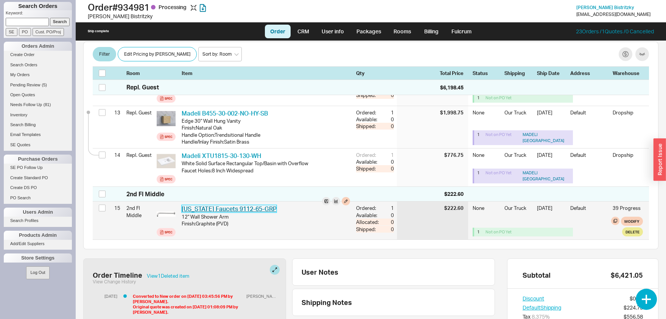
click at [200, 205] on link "California Faucets 9112-65-GRP" at bounding box center [229, 209] width 95 height 8
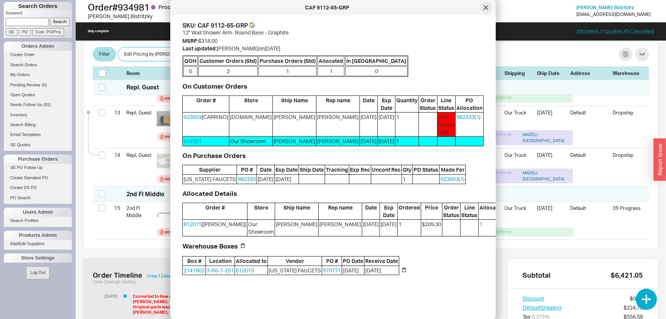
click at [488, 7] on icon at bounding box center [486, 7] width 5 height 5
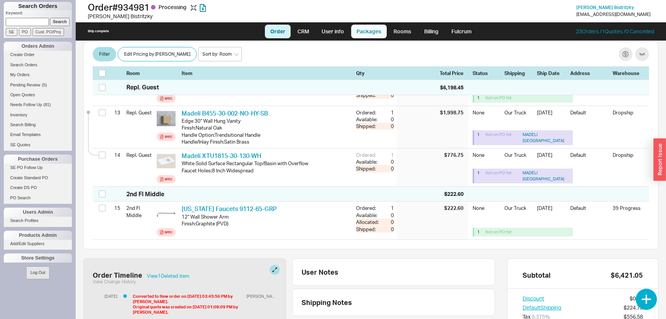
click at [362, 33] on link "Packages" at bounding box center [369, 32] width 36 height 14
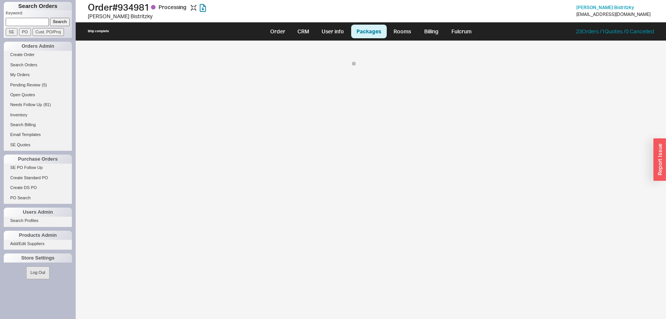
select select "8"
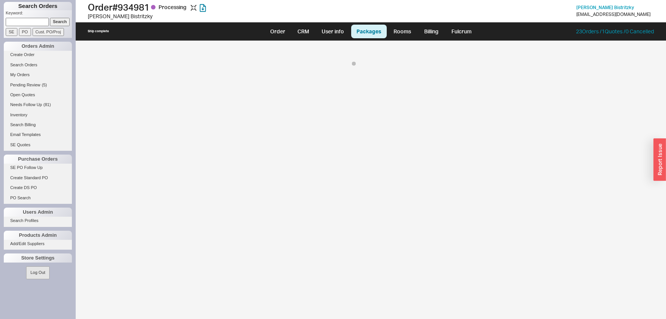
select select "8"
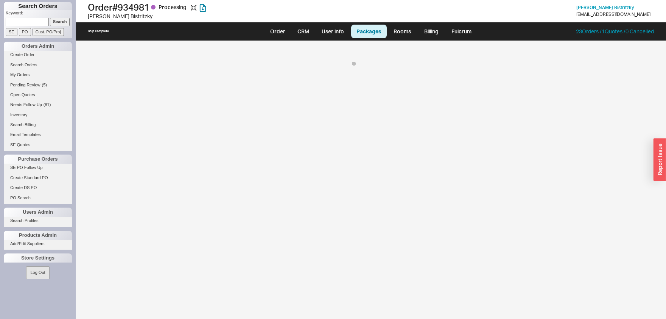
select select "8"
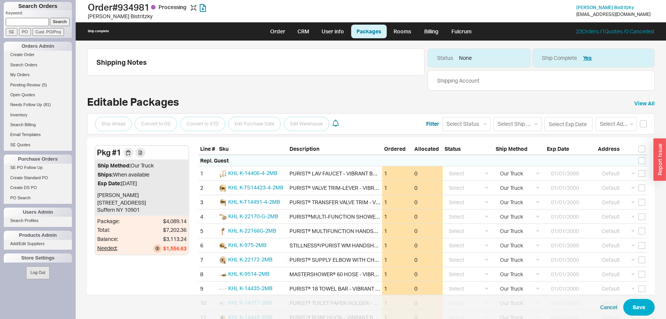
click at [638, 159] on div "Repl. Guest" at bounding box center [422, 161] width 449 height 12
click at [643, 148] on input "checkbox" at bounding box center [642, 148] width 7 height 7
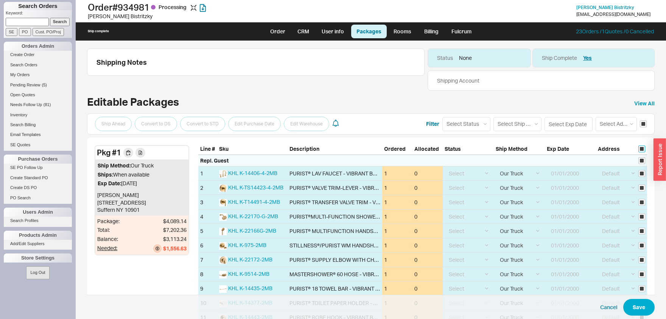
checkbox input "true"
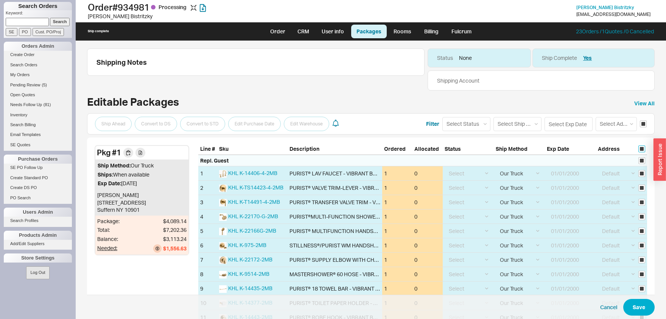
checkbox input "true"
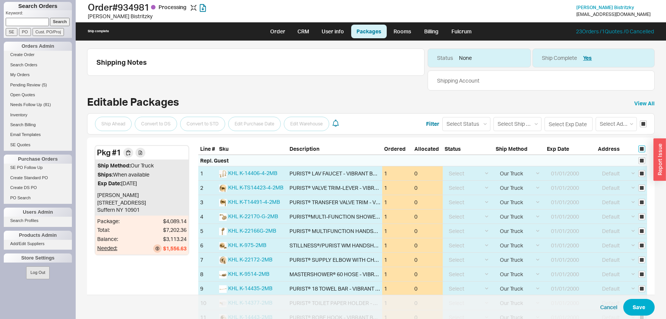
checkbox input "true"
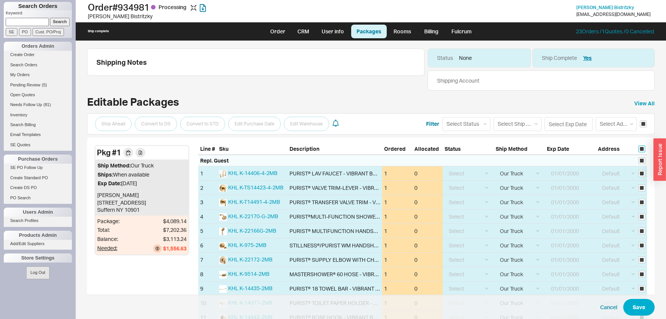
checkbox input "true"
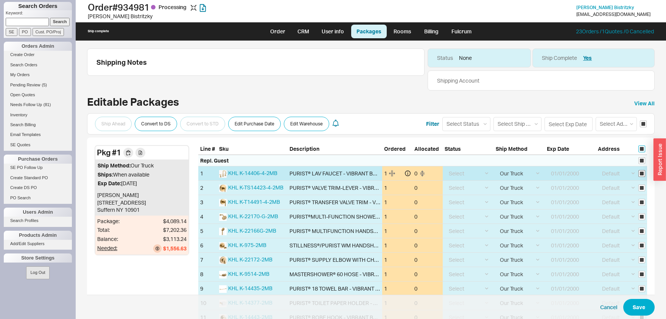
scroll to position [97, 0]
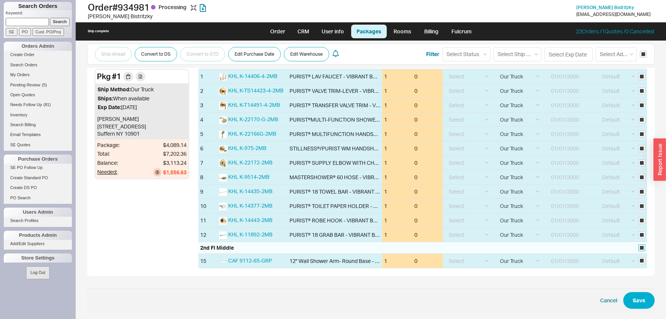
click at [642, 246] on input "checkbox" at bounding box center [642, 247] width 7 height 7
checkbox input "false"
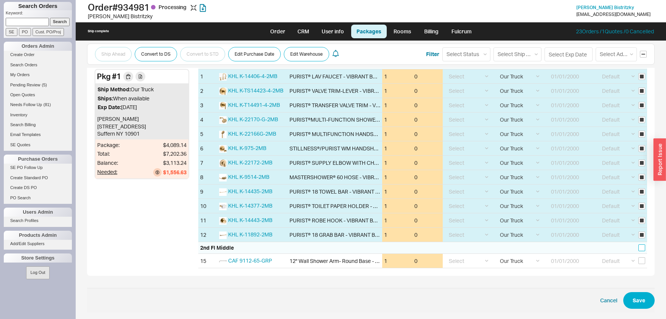
checkbox input "false"
click at [494, 47] on select "Select Ship Method Ground LTL Our Truck --------------- Customer Pickup - Showr…" at bounding box center [518, 54] width 48 height 14
select select "1"
click option "Ground" at bounding box center [0, 0] width 0 height 0
select select
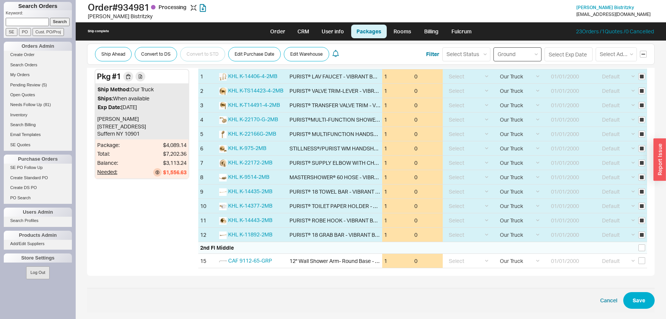
select select "1"
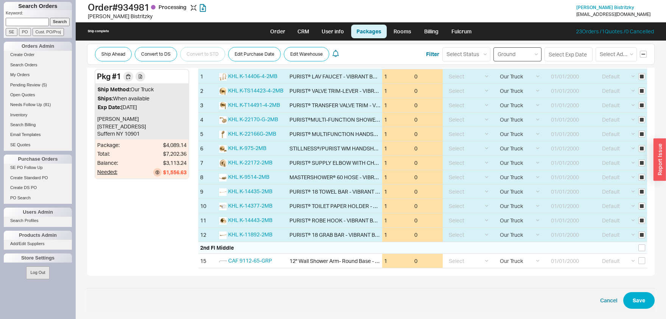
select select "1"
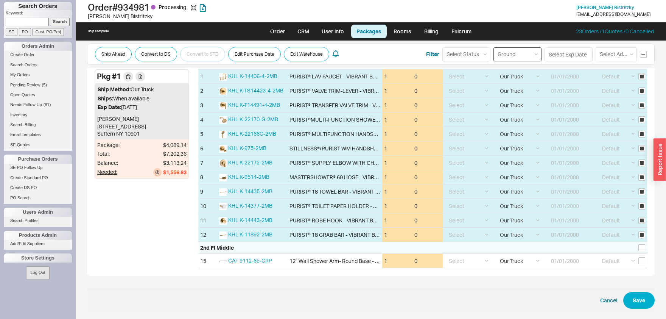
select select "1"
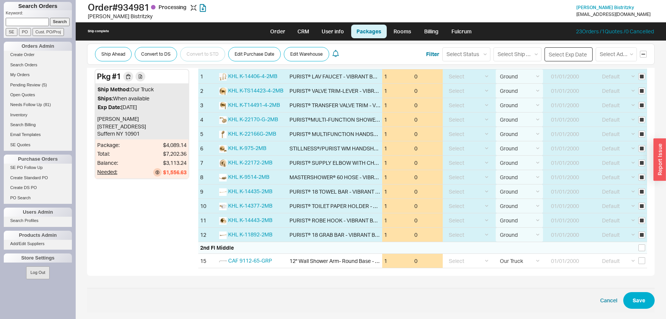
click at [567, 51] on input at bounding box center [569, 54] width 48 height 14
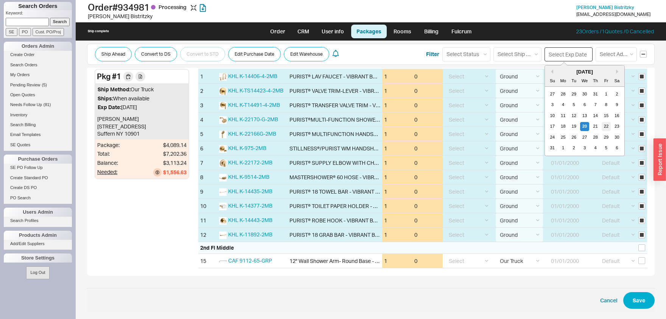
click at [604, 128] on div "22" at bounding box center [606, 126] width 9 height 9
type input "08/22/2025"
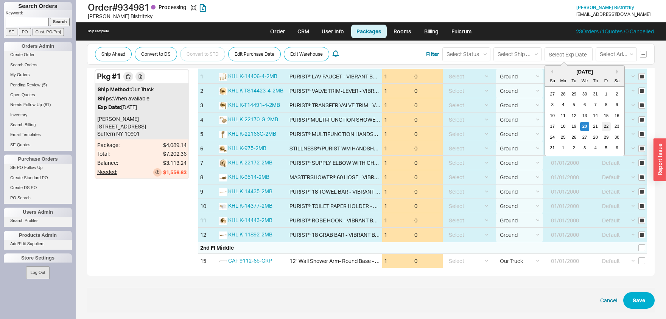
type input "08/22/2025"
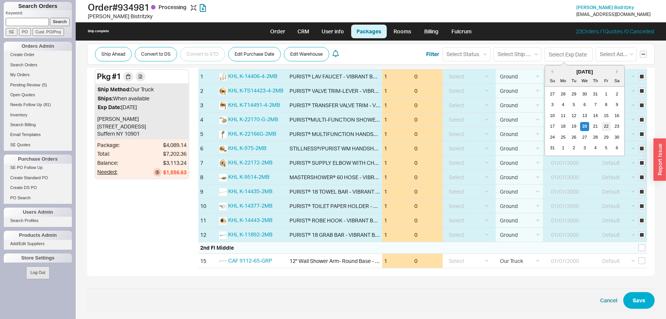
type input "08/22/2025"
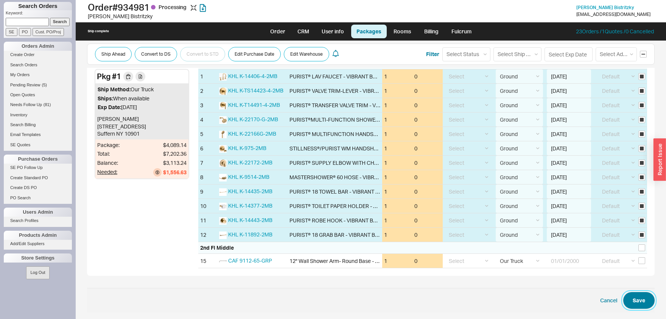
click at [649, 298] on button "Save" at bounding box center [639, 300] width 31 height 17
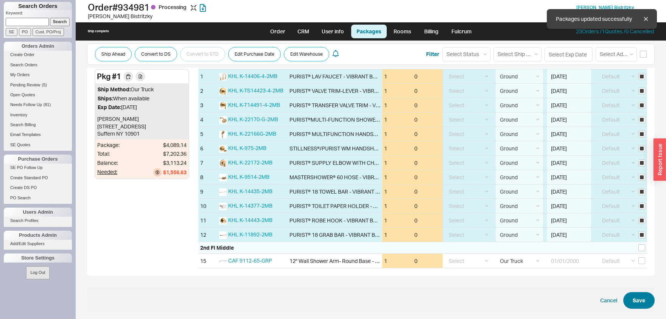
select select "1"
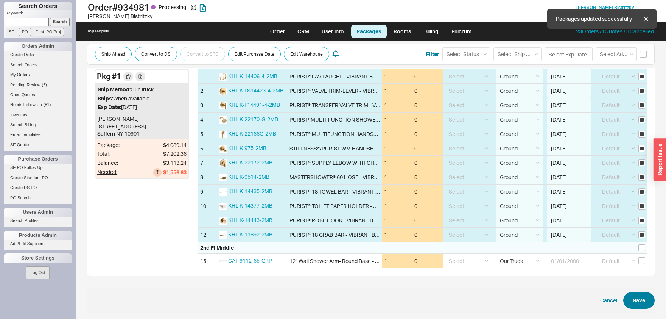
select select "1"
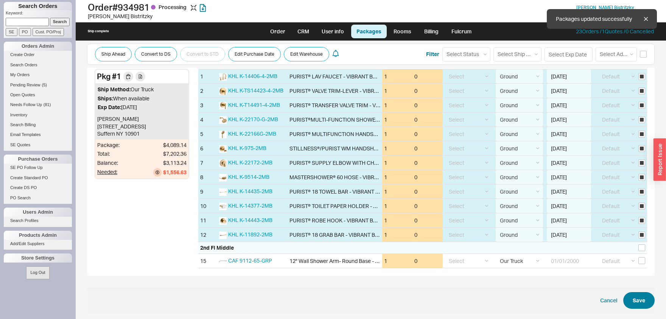
select select "1"
select select "8"
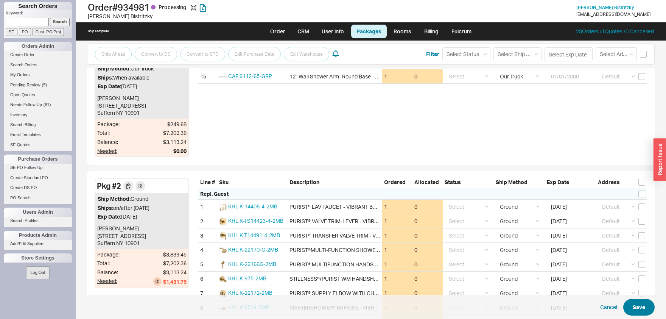
checkbox input "false"
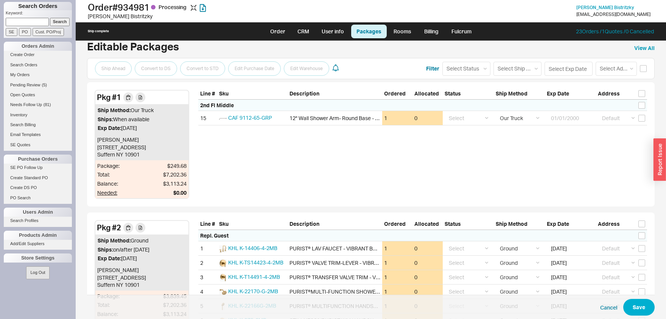
scroll to position [0, 0]
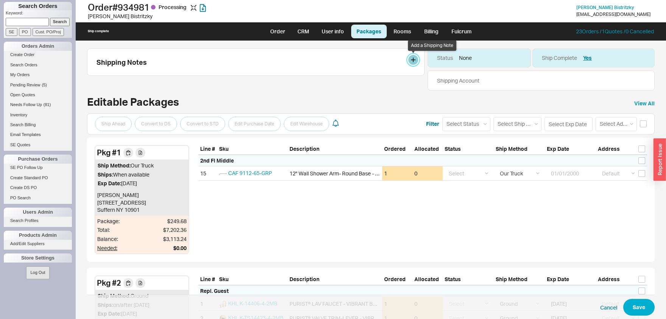
click at [415, 60] on button at bounding box center [414, 60] width 10 height 10
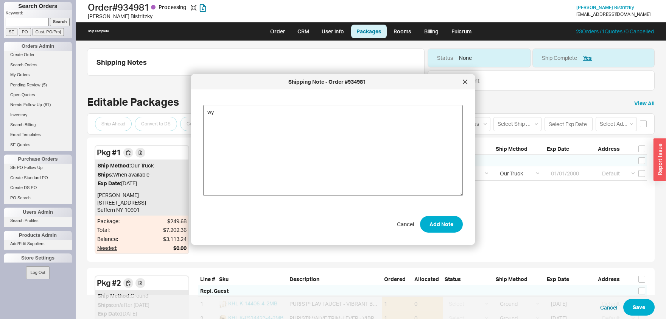
type textarea "w"
type textarea "ship kohler stuff"
click at [461, 231] on div "Cancel Add Note" at bounding box center [333, 224] width 260 height 17
click at [448, 224] on button "Add Note" at bounding box center [441, 224] width 43 height 17
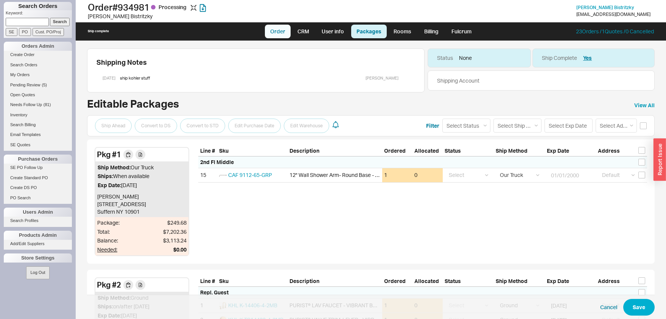
click at [282, 35] on link "Order" at bounding box center [278, 32] width 26 height 14
select select "LOW"
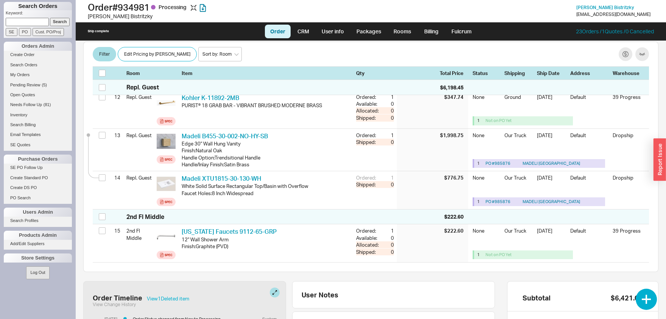
scroll to position [554, 0]
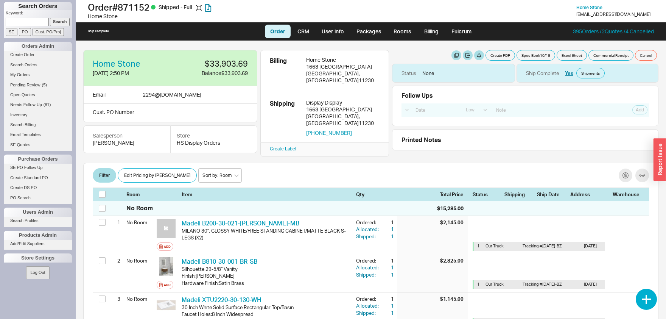
select select "LOW"
click at [29, 64] on link "Search Orders" at bounding box center [38, 65] width 68 height 8
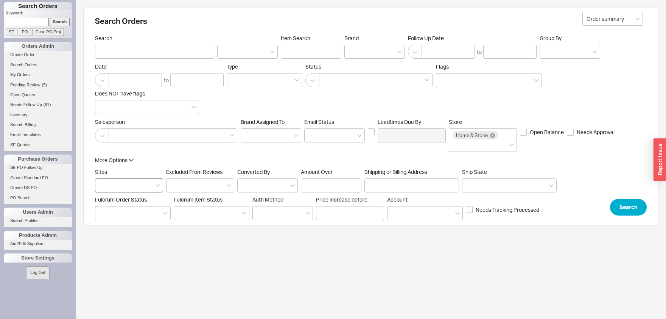
click at [145, 186] on div at bounding box center [129, 185] width 68 height 14
click at [105, 186] on input "Sites" at bounding box center [101, 185] width 5 height 9
click at [133, 217] on div "HS Display Orders" at bounding box center [128, 215] width 67 height 14
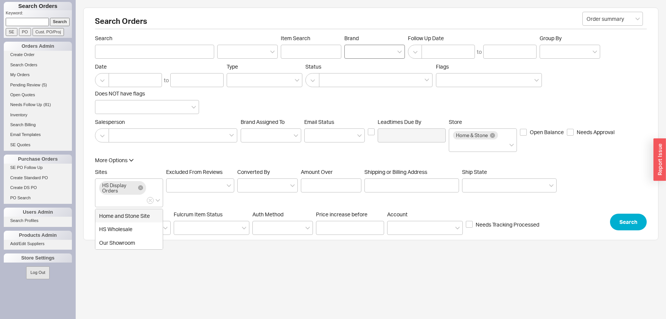
click at [364, 56] on div at bounding box center [375, 52] width 61 height 14
click at [354, 56] on input "Brand" at bounding box center [351, 51] width 5 height 9
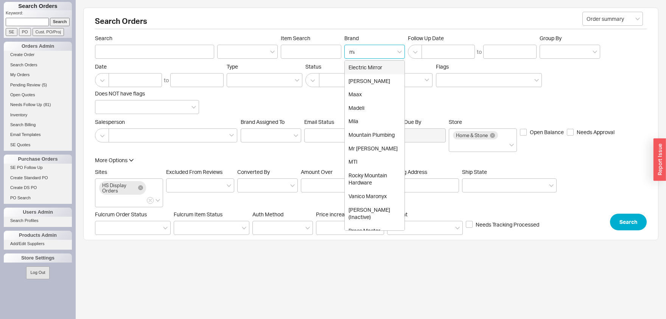
type input "mad"
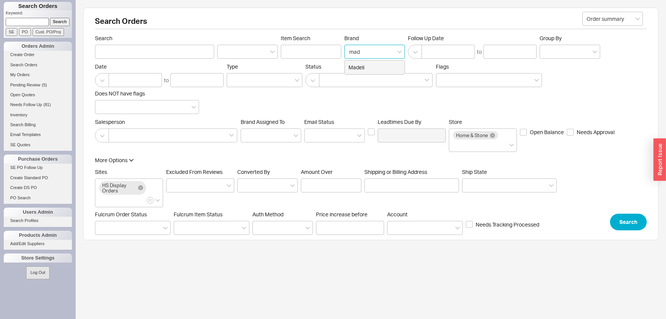
click at [367, 66] on div "Madeli" at bounding box center [375, 68] width 60 height 14
type input "Brand"
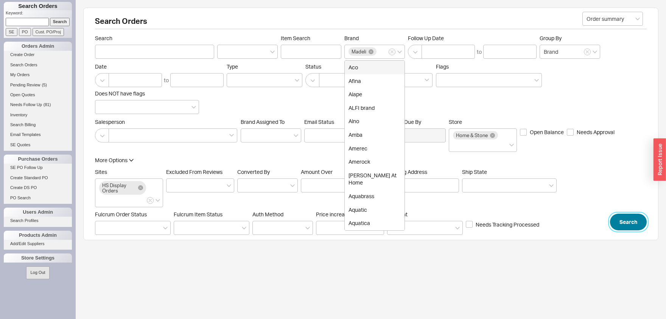
click at [631, 222] on button "Search" at bounding box center [628, 222] width 37 height 17
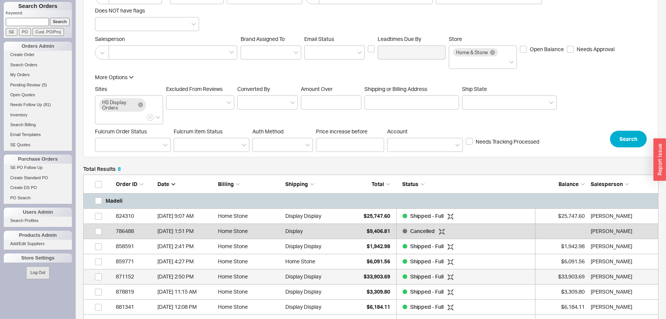
scroll to position [83, 0]
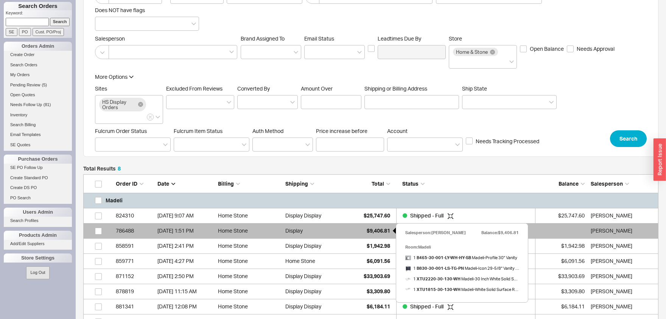
click at [380, 232] on span "$9,406.81" at bounding box center [378, 230] width 23 height 6
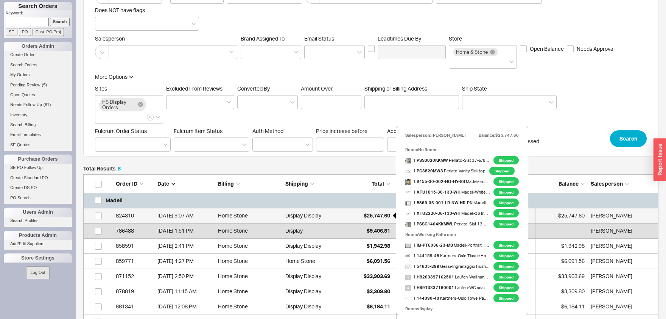
click at [380, 218] on span "$25,747.60" at bounding box center [377, 215] width 27 height 6
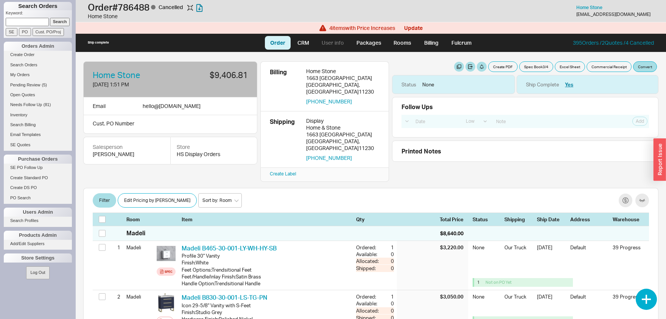
select select "LOW"
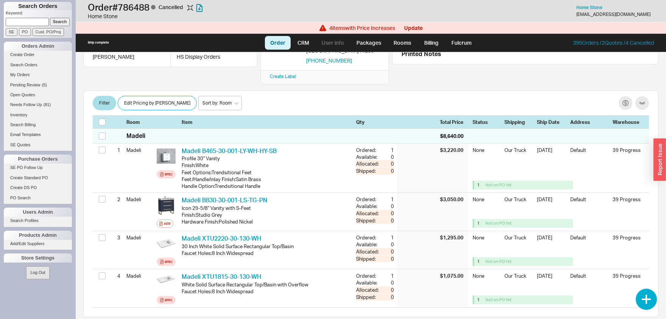
scroll to position [39, 0]
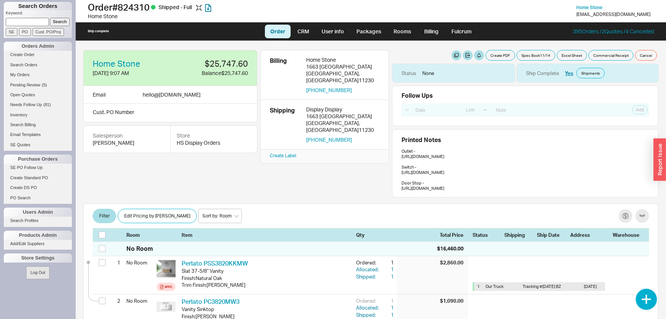
select select "LOW"
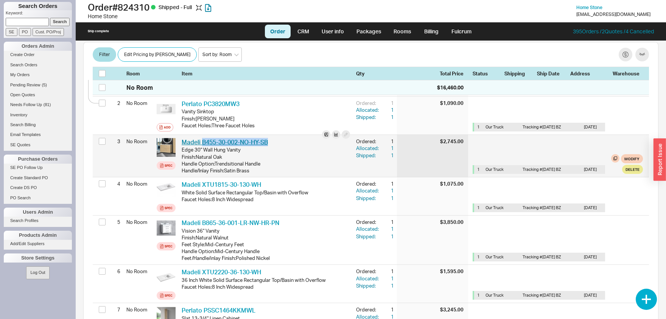
drag, startPoint x: 250, startPoint y: 152, endPoint x: 203, endPoint y: 153, distance: 46.6
click at [203, 146] on div "Madeli B455-30-002-NO-HY-SB MDL B455-30-002-NO-HY-SB" at bounding box center [266, 142] width 169 height 8
copy link "B455-30-002-NO-HY-SB"
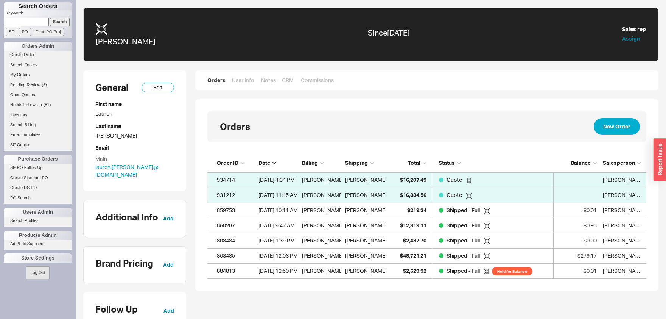
scroll to position [125, 439]
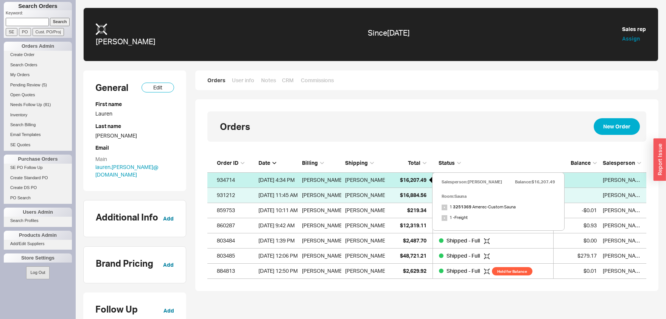
click at [417, 181] on span "$16,207.49" at bounding box center [413, 179] width 27 height 6
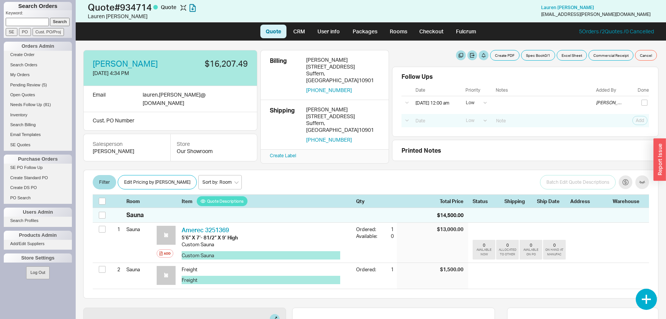
select select "LOW"
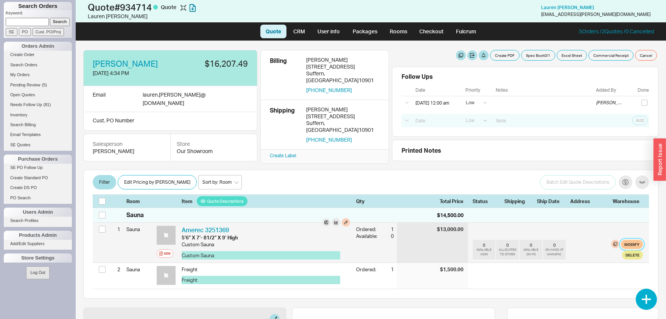
click at [641, 241] on button "Modify" at bounding box center [632, 244] width 22 height 9
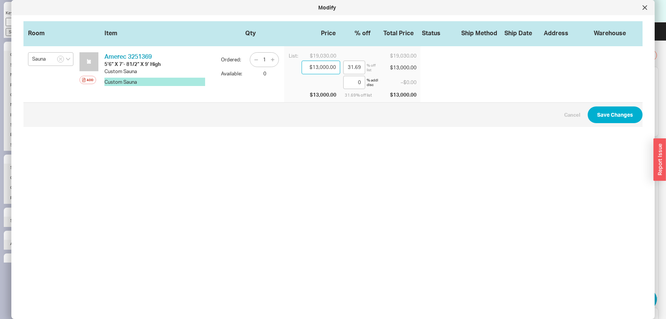
drag, startPoint x: 321, startPoint y: 68, endPoint x: 328, endPoint y: 67, distance: 7.7
click at [328, 67] on input "$13,000.00" at bounding box center [321, 68] width 39 height 14
type input "$134.00"
type input "99.3"
type input "$1,341.00"
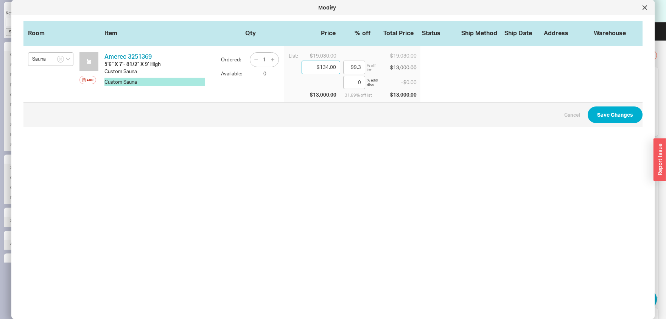
type input "92.95"
type input "$13,418.00"
type input "29.49"
type input "$13,418.00"
click at [612, 116] on button "Save Changes" at bounding box center [615, 114] width 55 height 17
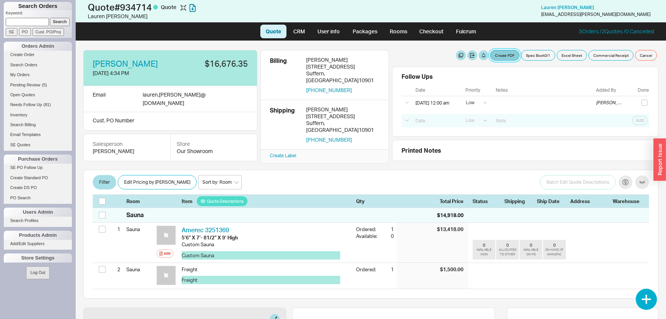
click at [506, 56] on button "Create PDF" at bounding box center [505, 55] width 30 height 11
select select "69473513"
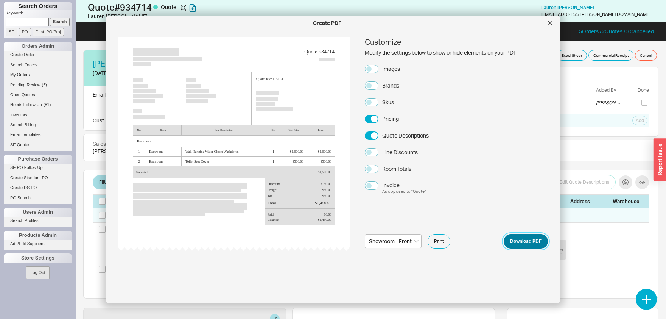
click at [527, 244] on button "Download PDF" at bounding box center [526, 241] width 44 height 14
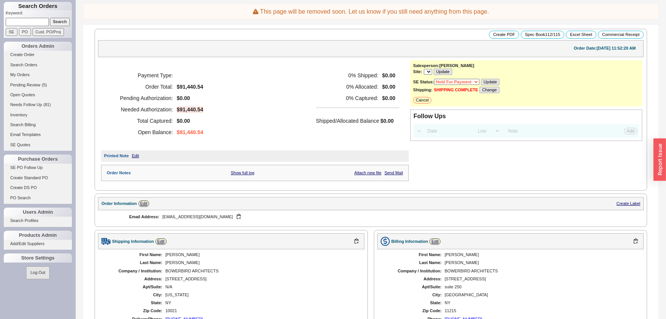
select select "Hold for Pmt"
select select "LOW"
select select "3"
select select "LOW"
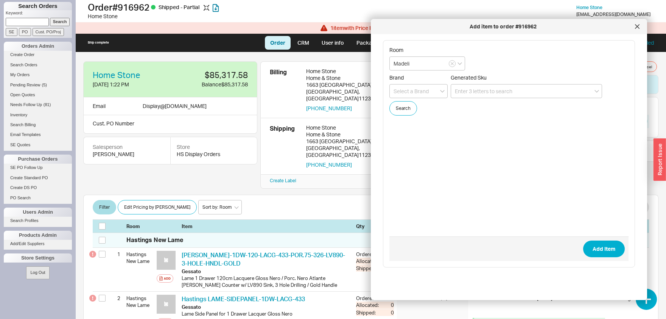
select select "LOW"
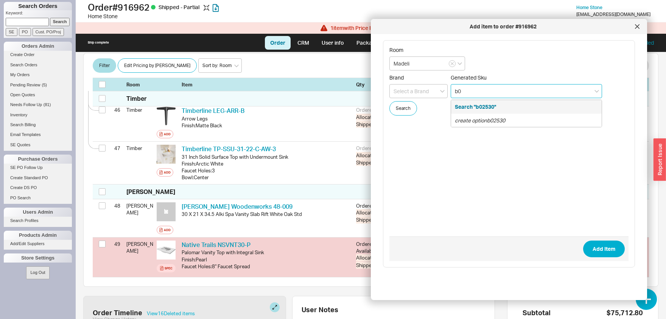
type input "b"
click at [475, 116] on div "create option B025-30-001-MB-PN" at bounding box center [526, 121] width 151 height 14
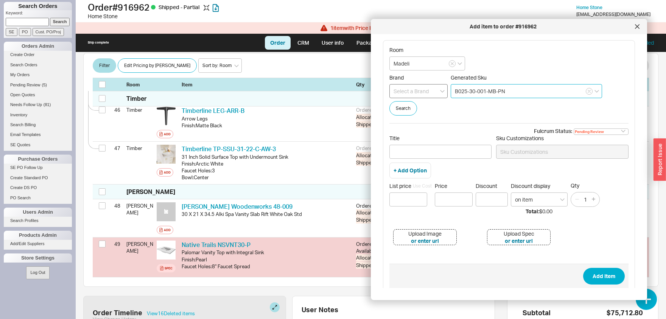
type input "B025-30-001-MB-PN"
click at [423, 92] on input at bounding box center [419, 91] width 58 height 14
type input "Madeli"
type input "gift card"
type input "Madeli"
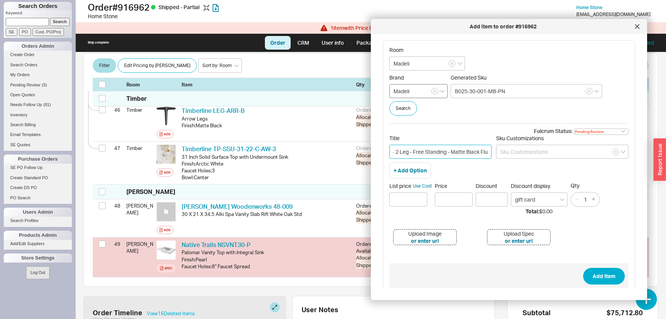
scroll to position [0, 65]
type input "[PERSON_NAME] Duo 30 - 2 Leg - Free Standing - Matte Black Fluted - PN Leg"
type input "$ 3395"
type input "$3,395.00"
click at [613, 273] on button "Add Item" at bounding box center [605, 276] width 42 height 17
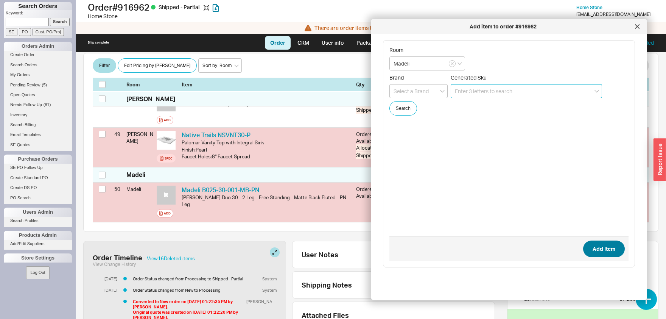
scroll to position [2128, 0]
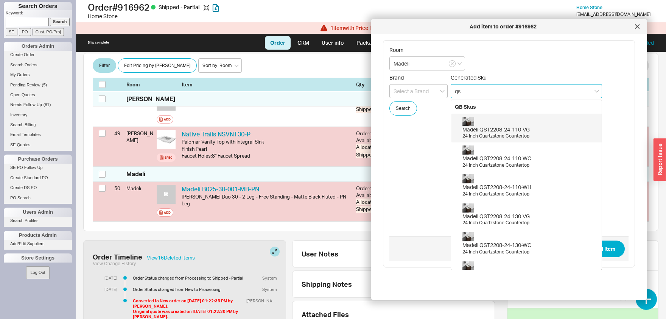
type input "q"
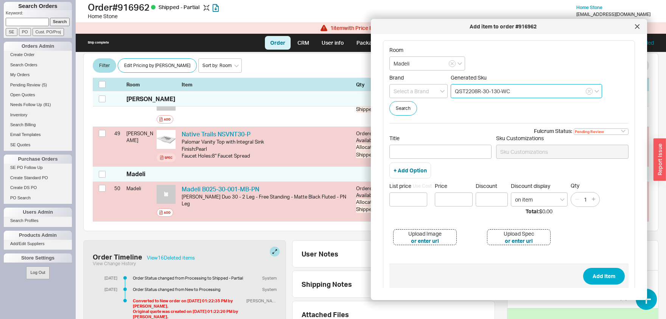
type input "QST2208R-30-130-WC"
click at [401, 92] on input at bounding box center [419, 91] width 58 height 14
click at [422, 104] on div "Madeli" at bounding box center [419, 107] width 58 height 14
type input "Madeli"
type input "gift card"
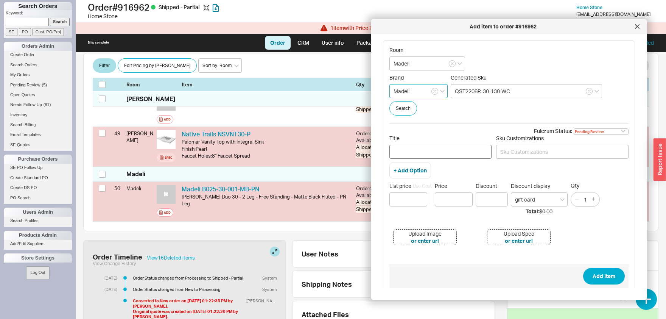
type input "Madeli"
click at [417, 150] on input "Title" at bounding box center [441, 152] width 102 height 14
drag, startPoint x: 406, startPoint y: 153, endPoint x: 377, endPoint y: 151, distance: 29.6
click at [390, 151] on input "3/4" Quarzstone Counter Round Corner -" at bounding box center [441, 152] width 102 height 14
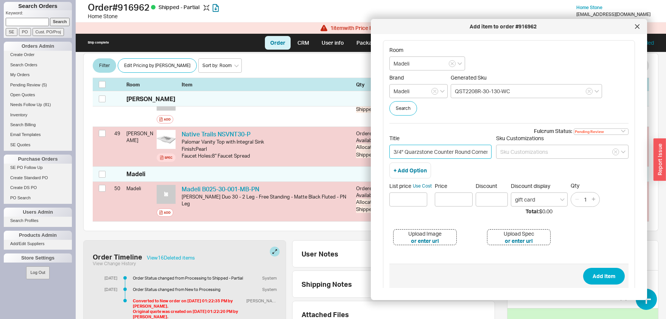
scroll to position [0, 6]
drag, startPoint x: 478, startPoint y: 153, endPoint x: 492, endPoint y: 153, distance: 13.6
click at [492, 153] on input "3/4" Quarzstone Counter Round Corner -" at bounding box center [441, 152] width 102 height 14
click at [487, 151] on input "3/4" Quarzstone Counter Round Corner -" at bounding box center [441, 152] width 102 height 14
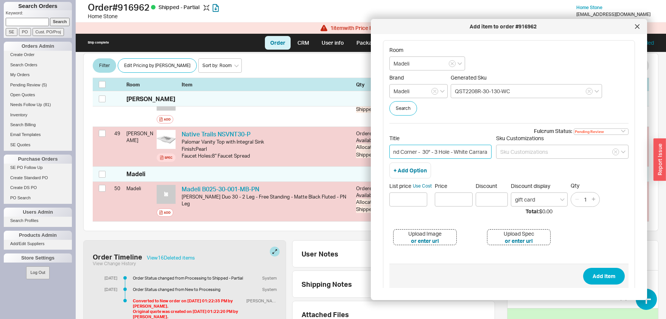
type input "3/4" Quarzstone Counter Round Corner - 30" - 3 Hole - White Carrara"
type input "$ 1375"
type input "$1,375.00"
click at [584, 268] on button "Add Item" at bounding box center [605, 276] width 42 height 17
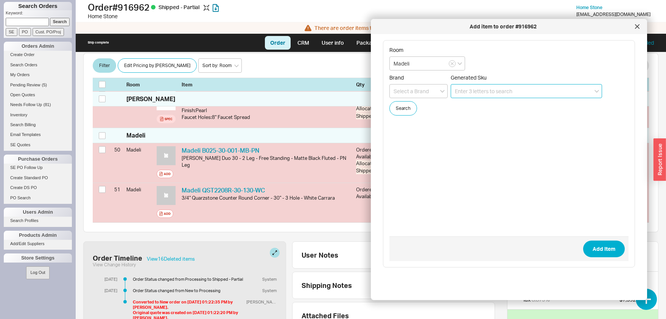
scroll to position [2168, 0]
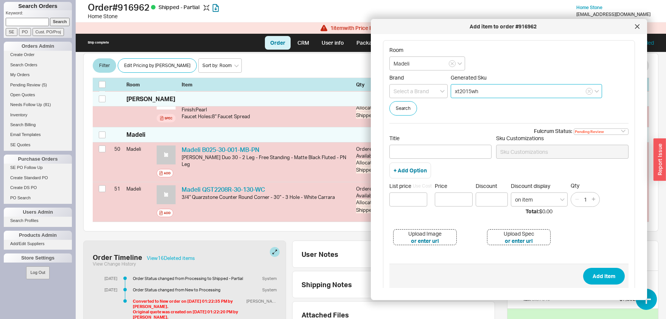
type input "xt2015wh"
click at [416, 76] on span "Brand" at bounding box center [419, 77] width 58 height 7
click at [415, 90] on input at bounding box center [419, 91] width 58 height 14
type input "Madeli"
type input "gift card"
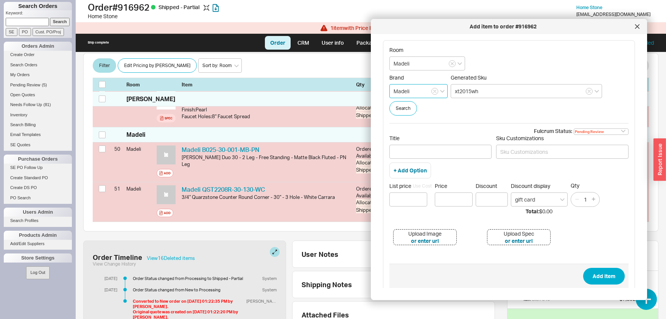
type input "Madeli"
drag, startPoint x: 495, startPoint y: 87, endPoint x: 409, endPoint y: 90, distance: 86.0
click at [451, 90] on input "xt2015wh" at bounding box center [526, 91] width 151 height 14
type input "XT-2015-WH"
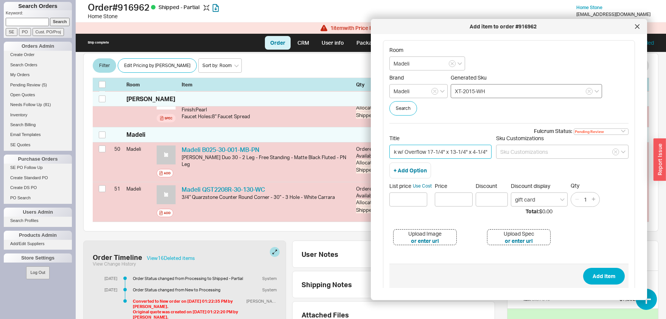
type input "X Stone Undermount Sink w/ Overflow 17-1/4" x 13-1/4" x 4-1/4""
type input "$ 595"
type input "$595.00"
click at [584, 268] on button "Add Item" at bounding box center [605, 276] width 42 height 17
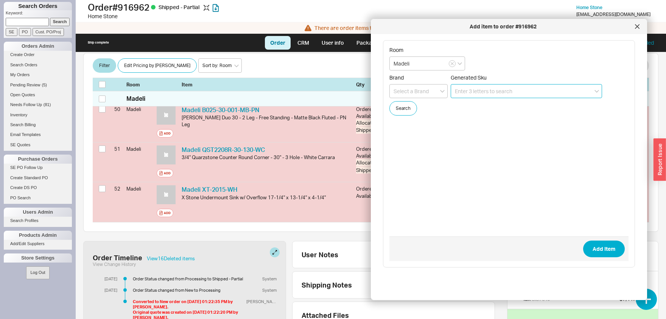
scroll to position [2208, 0]
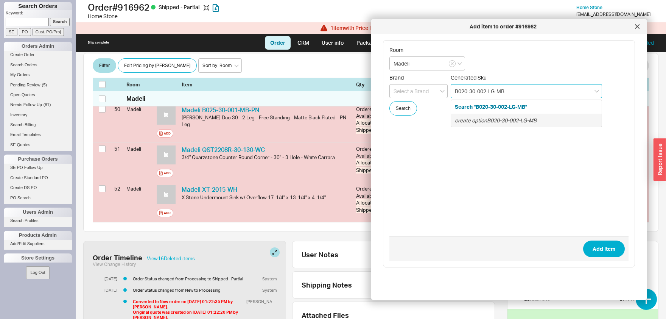
click at [527, 119] on icon "create option B020-30-002-LG-MB" at bounding box center [496, 120] width 82 height 6
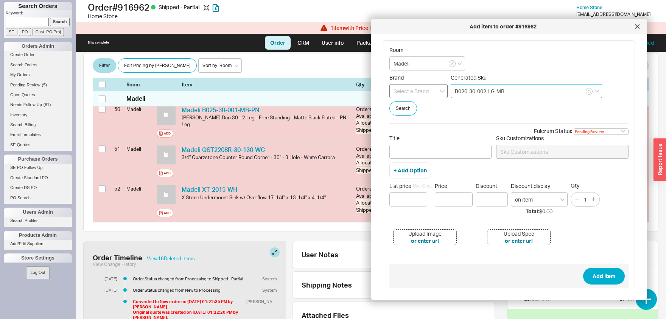
type input "B020-30-002-LG-MB"
click at [431, 92] on input at bounding box center [419, 91] width 58 height 14
type input "Madeli"
type input "gift card"
type input "Madeli"
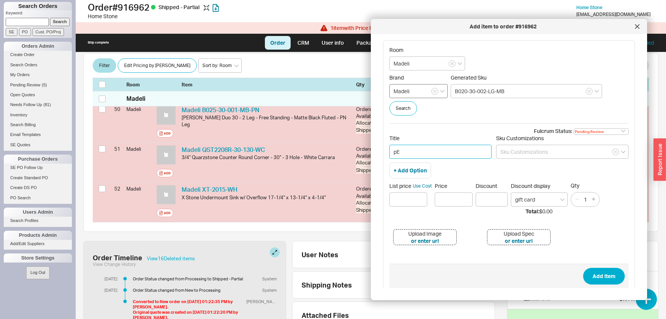
type input "p"
drag, startPoint x: 459, startPoint y: 151, endPoint x: 496, endPoint y: 154, distance: 37.2
click at [492, 154] on input "Perla 30" Wall Hung Vanity Calm Grey - Matte Black - HR Handle" at bounding box center [441, 152] width 102 height 14
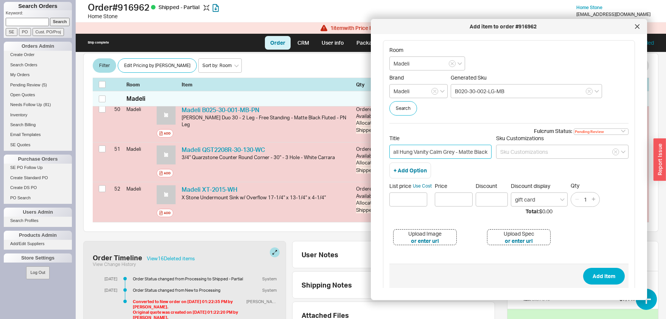
click at [429, 151] on input "Perla 30" Wall Hung Vanity Calm Grey - Matte Black" at bounding box center [441, 152] width 102 height 14
click at [458, 152] on input "Perla 30" Wall Hung Vanity Calm Grey - Matte Black" at bounding box center [441, 152] width 102 height 14
paste input "- HR Handle"
click at [458, 151] on input "Perla 30" Wall Hung Vanity Calm Grey - - HR HandleMatte Black" at bounding box center [441, 152] width 102 height 14
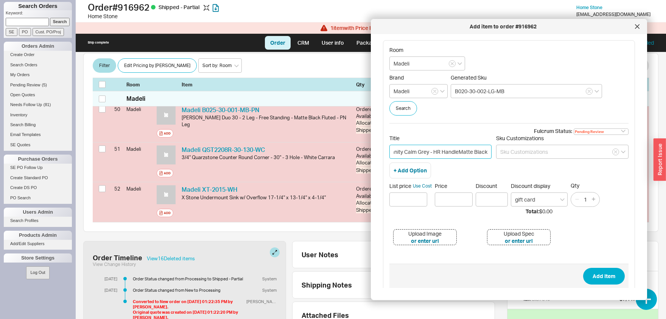
drag, startPoint x: 486, startPoint y: 148, endPoint x: 502, endPoint y: 149, distance: 15.9
click at [492, 149] on input "Perla 30" Wall Hung Vanity Calm Grey - HR HandleMatte Black" at bounding box center [441, 152] width 102 height 14
click at [458, 150] on input "Perla 30" Wall Hung Vanity Calm Grey - HR HandleMatte Black" at bounding box center [441, 152] width 102 height 14
type input "Perla 30" Wall Hung Vanity Calm Grey - HR Handle - Matte Black"
click at [499, 91] on input "B020-30-002-LG-MB" at bounding box center [526, 91] width 151 height 14
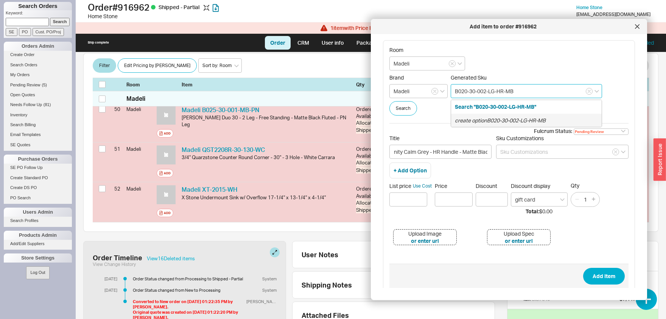
click at [521, 125] on div "create option B020-30-002-LG-HR-MB" at bounding box center [526, 121] width 151 height 14
type input "B020-30-002-LG-HR-MB"
click at [407, 200] on input at bounding box center [409, 199] width 38 height 14
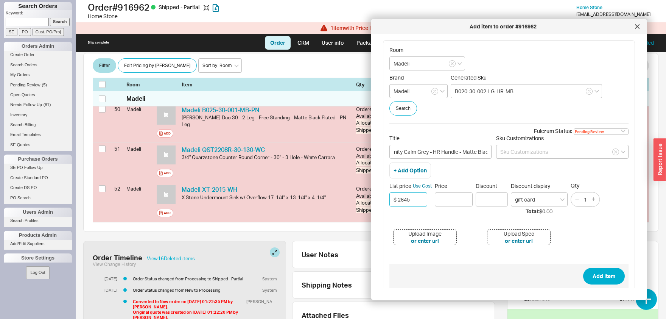
type input "$ 2645"
type input "$2,645.00"
click at [610, 277] on button "Add Item" at bounding box center [605, 276] width 42 height 17
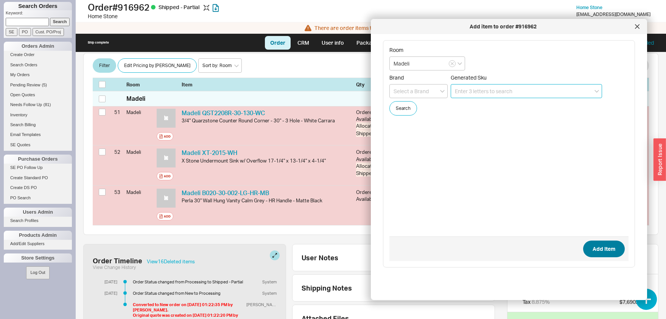
scroll to position [2247, 0]
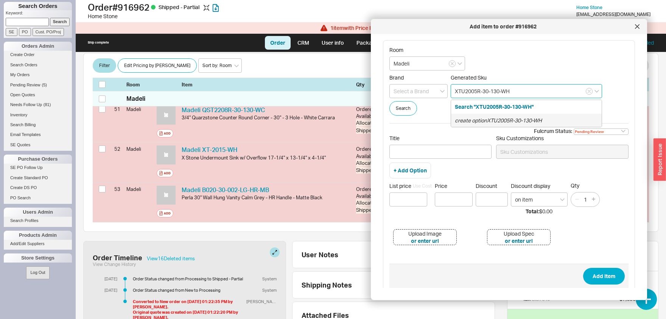
click at [511, 119] on icon "create option XTU2005R-30-130-WH" at bounding box center [498, 120] width 87 height 6
type input "XTU2005R-30-130-WH"
click at [426, 94] on input at bounding box center [419, 91] width 58 height 14
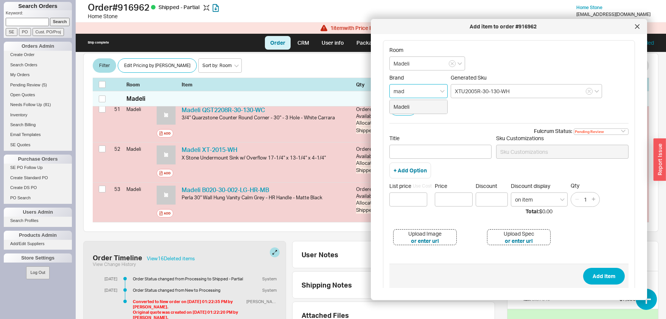
type input "Madeli"
type input "gift card"
type input "Madeli"
type input "P"
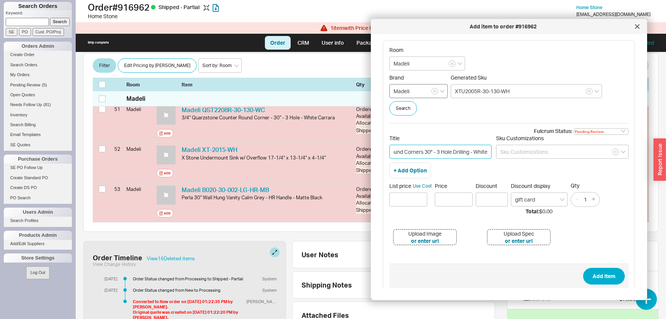
type input "X Stone Countertop / Basin Round Corners 30" - 3 Hole Drilling - White"
type input "$ 1495"
type input "$1,495.00"
click at [584, 268] on button "Add Item" at bounding box center [605, 276] width 42 height 17
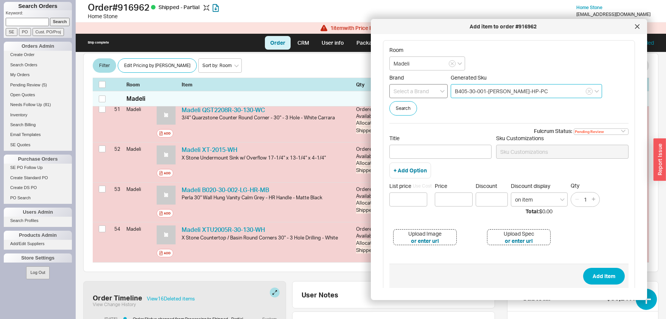
type input "B405-30-001-LC-CG-HP-PC"
click at [424, 89] on input at bounding box center [419, 91] width 58 height 14
type input "Madeli"
type input "gift card"
type input "Madeli"
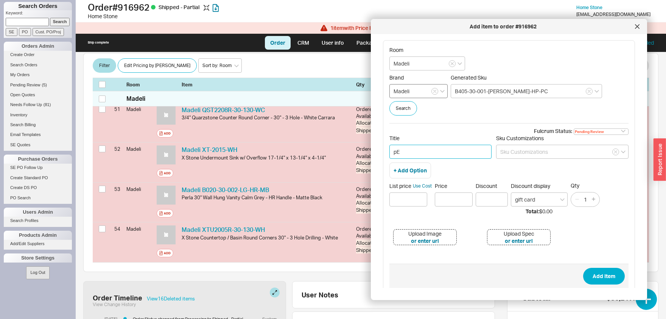
type input "p"
type input "Peak 30 Freestanding Vanity - 30" - LY Leg - Coastal Grey - HP Handle - Polishe…"
type input "$ 3095"
type input "$3,095.00"
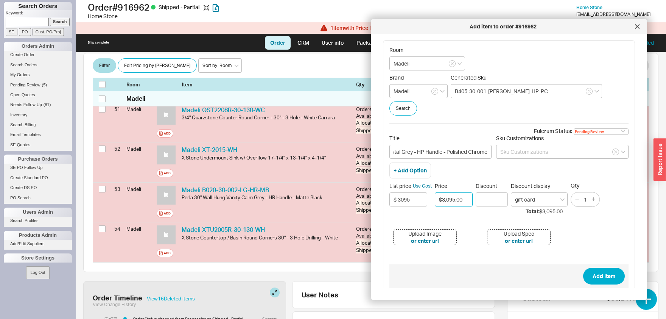
click at [584, 268] on button "Add Item" at bounding box center [605, 276] width 42 height 17
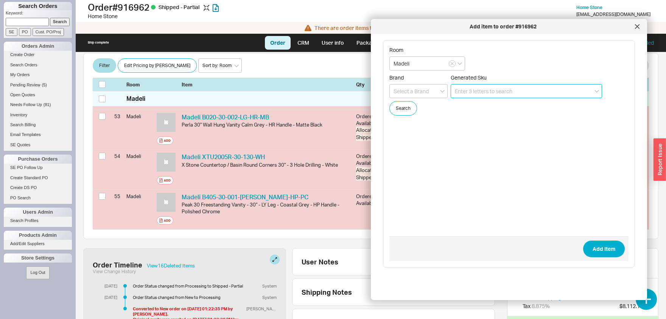
scroll to position [2327, 0]
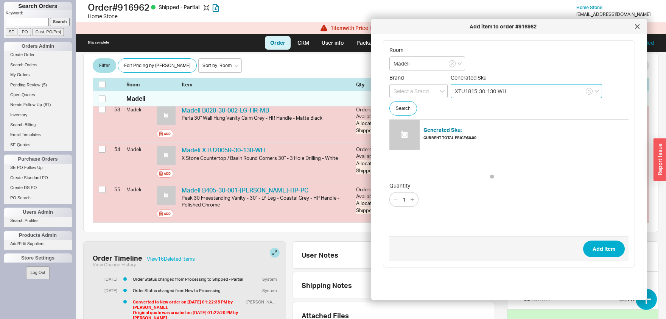
type input "XTU1815-30-130-WH"
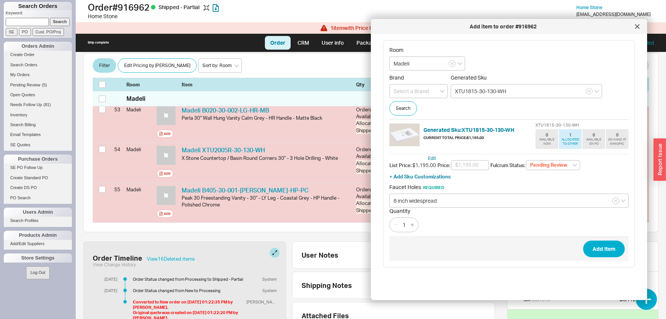
click at [584, 240] on button "Add Item" at bounding box center [605, 248] width 42 height 17
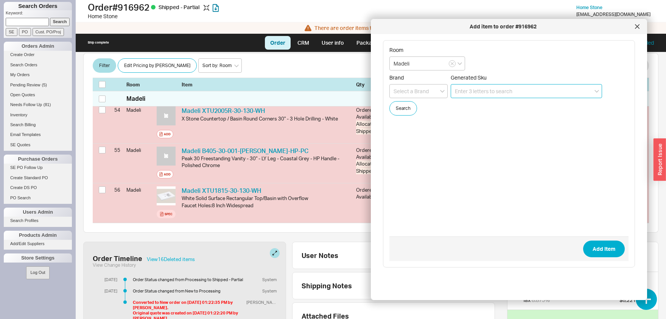
scroll to position [2367, 0]
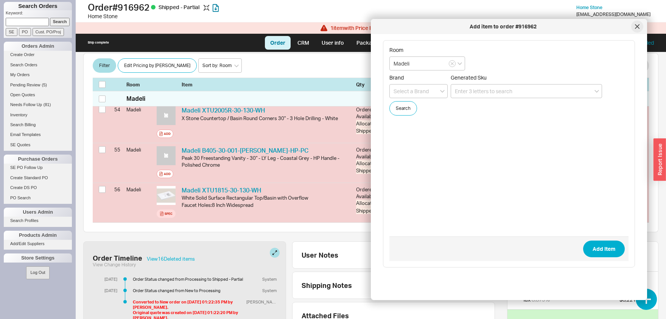
click at [639, 22] on div at bounding box center [638, 26] width 12 height 12
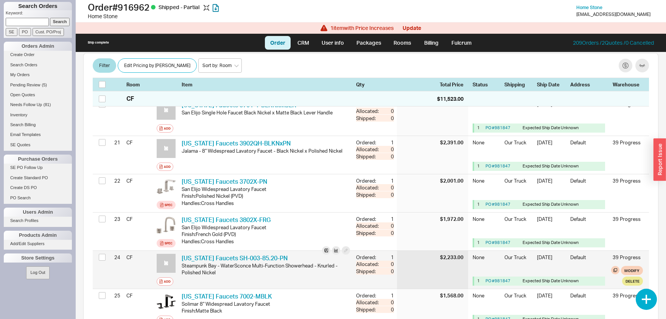
scroll to position [982, 0]
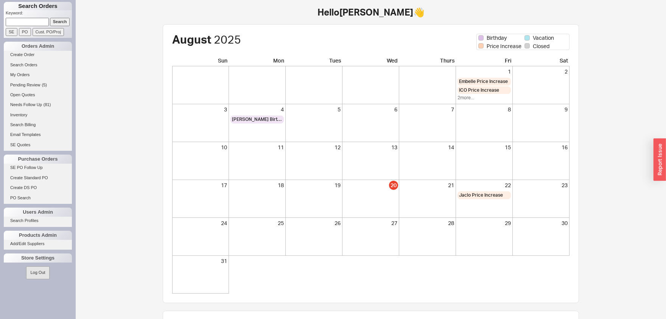
paste input "[STREET_ADDRESS]"
type input "[STREET_ADDRESS]"
click at [34, 22] on input "[STREET_ADDRESS]" at bounding box center [27, 22] width 43 height 8
click at [34, 21] on input "[STREET_ADDRESS]" at bounding box center [27, 22] width 43 height 8
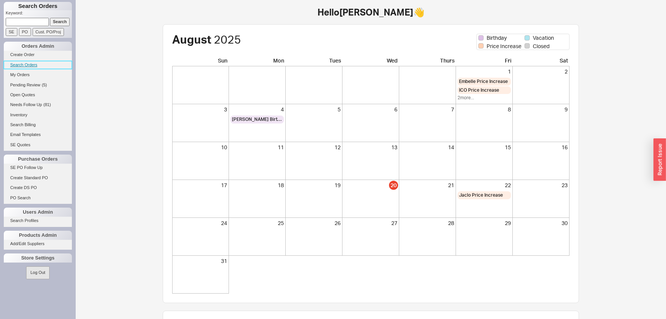
click at [33, 62] on link "Search Orders" at bounding box center [38, 65] width 68 height 8
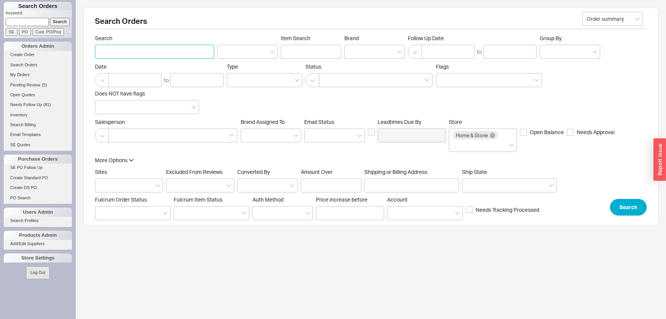
click at [154, 56] on input "Search" at bounding box center [154, 52] width 119 height 14
type input "[PERSON_NAME]"
click at [635, 206] on button "Search" at bounding box center [628, 207] width 37 height 17
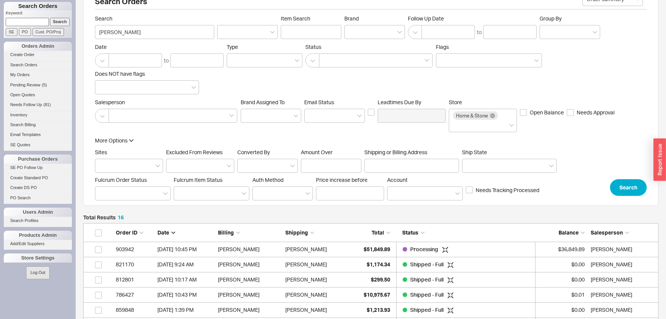
scroll to position [42, 0]
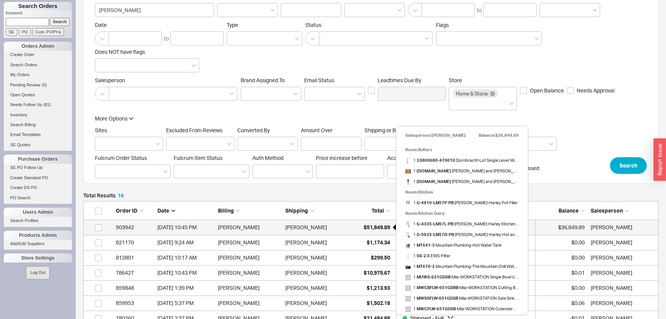
click at [383, 228] on span "$51,849.89" at bounding box center [377, 227] width 27 height 6
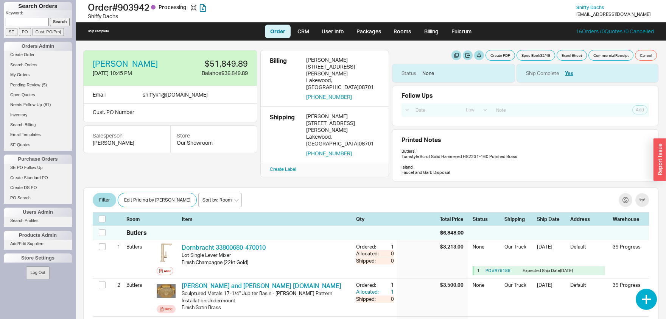
select select "LOW"
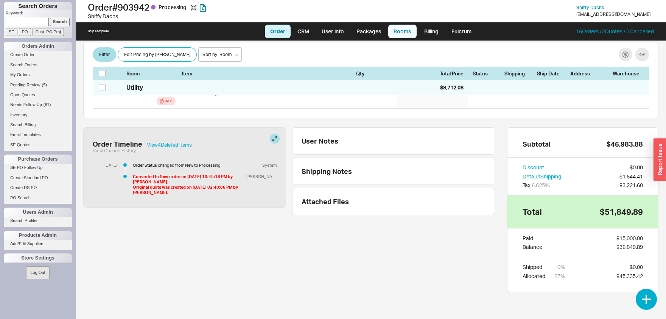
click at [398, 31] on link "Rooms" at bounding box center [403, 32] width 28 height 14
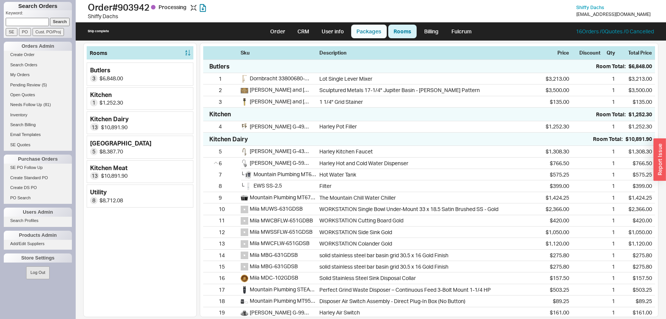
click at [367, 29] on link "Packages" at bounding box center [369, 32] width 36 height 14
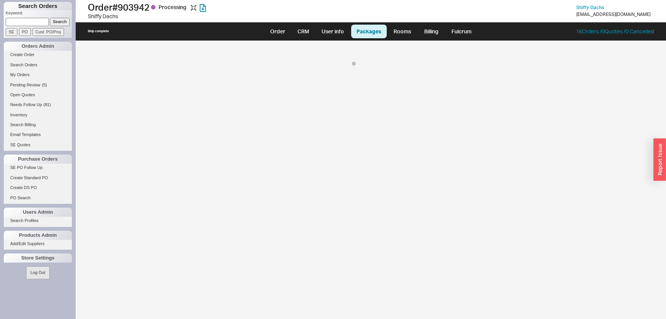
select select "8"
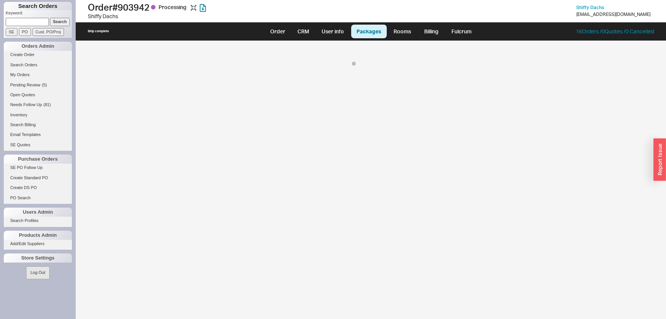
select select "8"
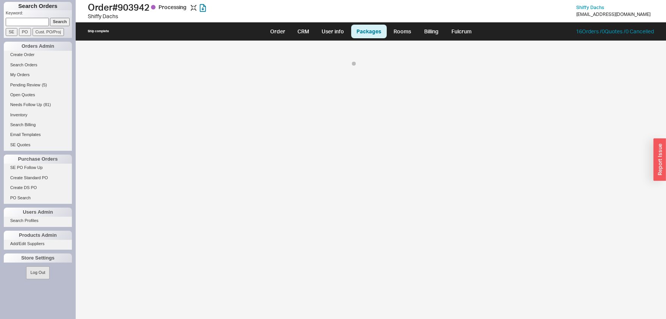
select select "8"
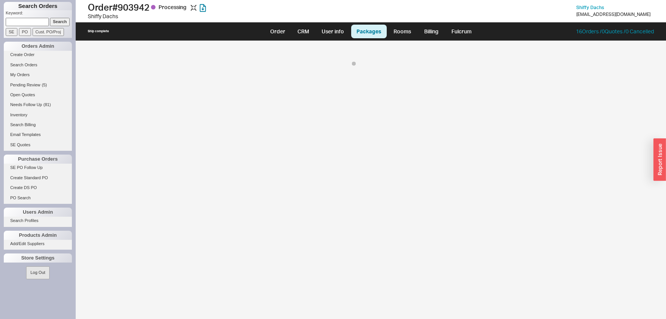
select select "8"
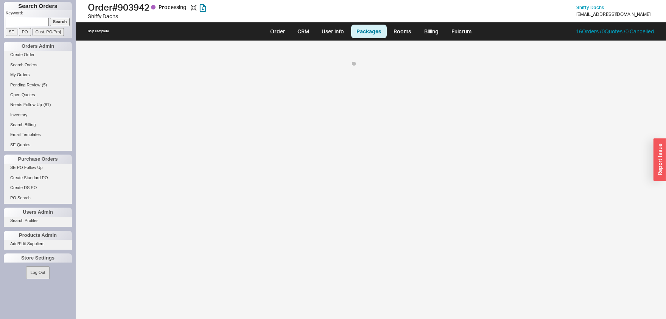
select select "8"
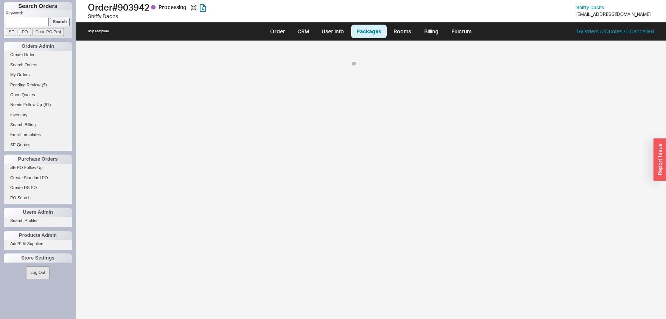
select select "8"
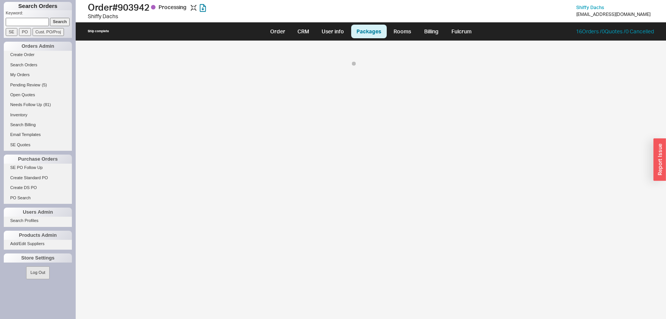
select select "8"
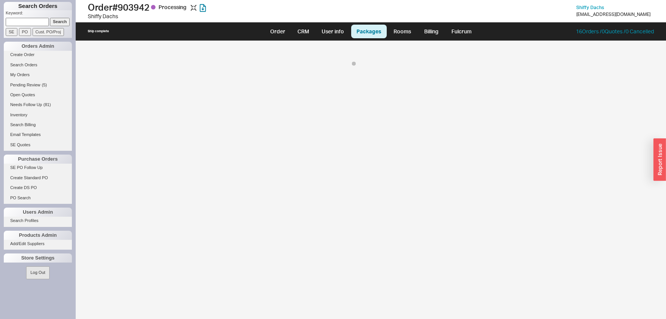
select select "8"
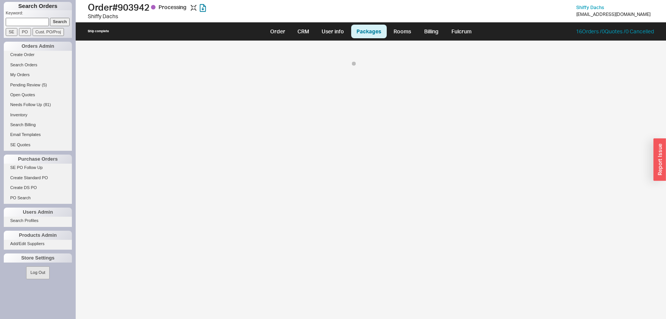
select select "8"
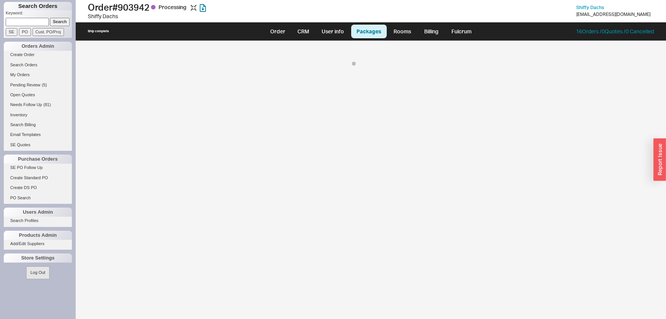
select select "8"
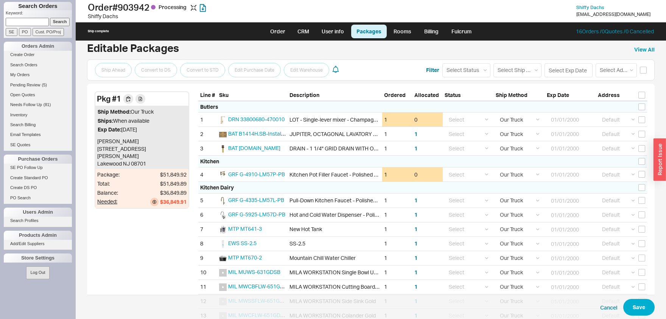
scroll to position [12, 0]
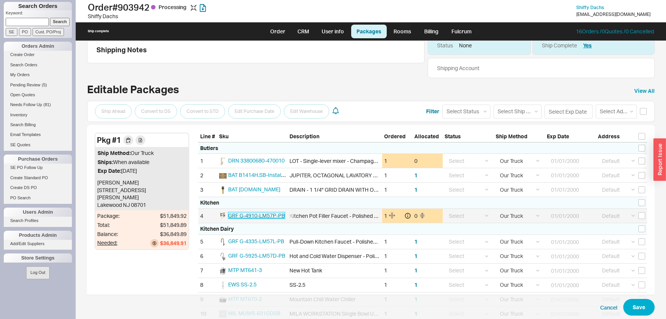
click at [264, 214] on span "GRF G-4910-LM57P-PB" at bounding box center [256, 215] width 57 height 6
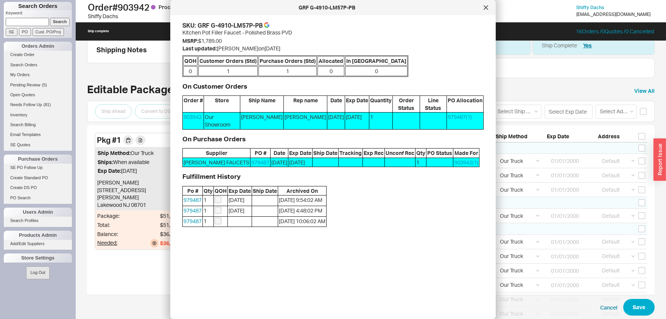
click at [289, 158] on span "9/22/25" at bounding box center [301, 162] width 24 height 9
click at [487, 6] on icon at bounding box center [486, 7] width 5 height 5
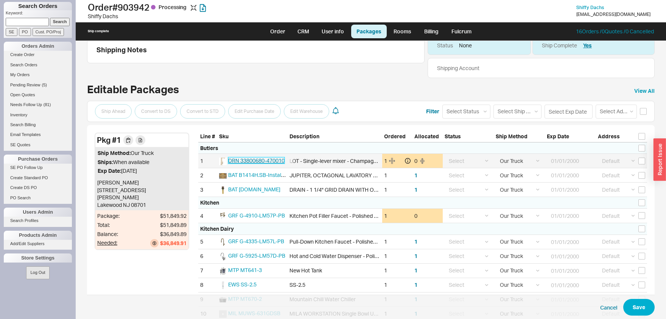
click at [276, 160] on span "DRN 33800680-470010" at bounding box center [256, 160] width 56 height 6
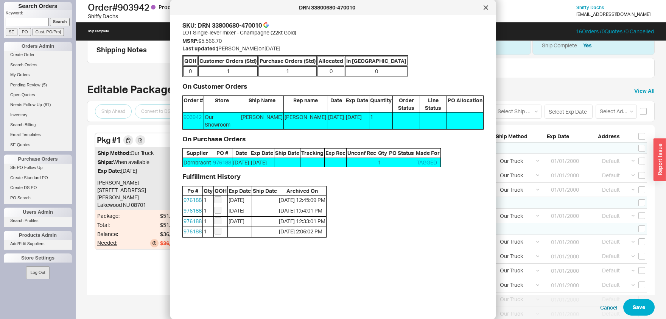
click at [267, 158] on span "8/21/25" at bounding box center [262, 162] width 24 height 9
click at [485, 6] on icon at bounding box center [486, 7] width 5 height 5
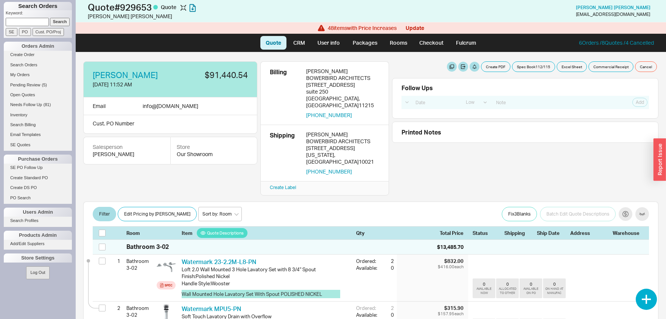
select select "LOW"
click at [103, 207] on button "Filter" at bounding box center [104, 214] width 23 height 14
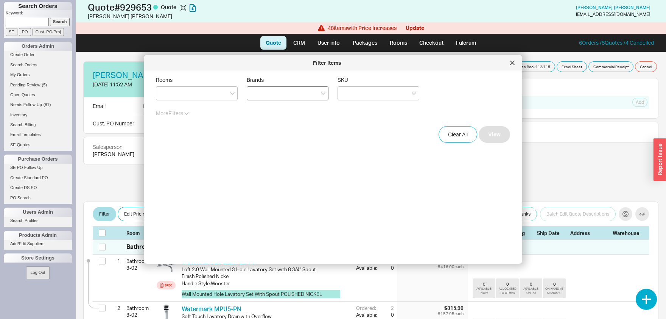
click at [306, 91] on div at bounding box center [288, 93] width 82 height 14
click at [256, 91] on input "Brands" at bounding box center [253, 93] width 5 height 9
type input "rob"
click at [290, 109] on div "Robern" at bounding box center [287, 109] width 81 height 14
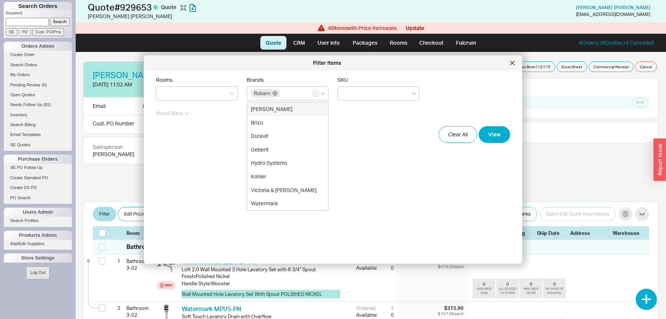
click at [510, 137] on div "Rooms Brands Robern [PERSON_NAME] Brizo Duravit Geberit Hydro Systems [PERSON_N…" at bounding box center [339, 163] width 367 height 175
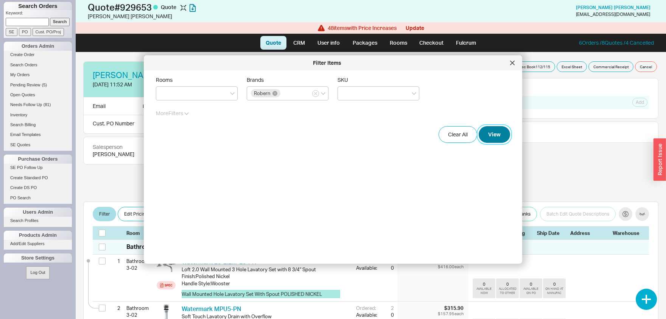
click at [504, 138] on button "View" at bounding box center [494, 134] width 31 height 17
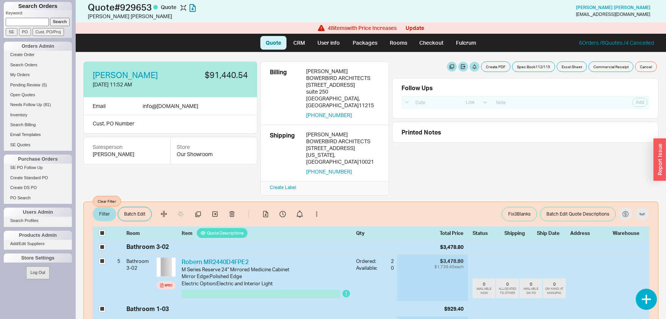
checkbox input "true"
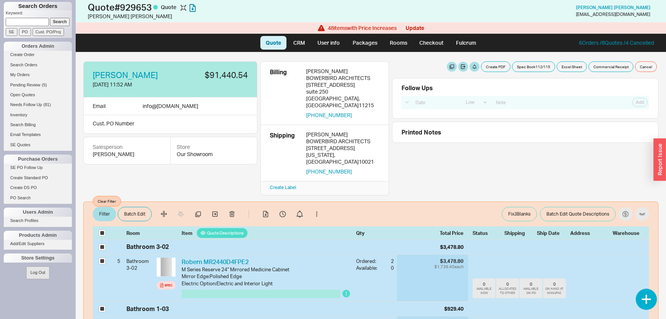
checkbox input "true"
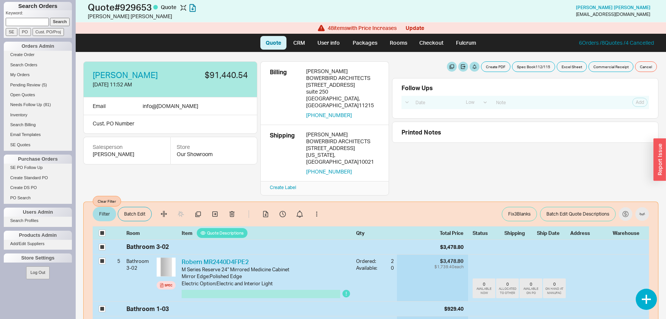
checkbox input "true"
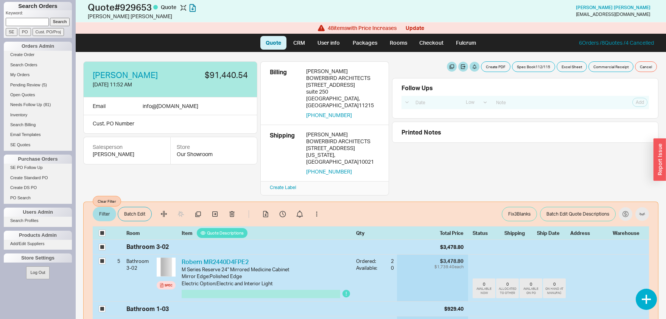
checkbox input "true"
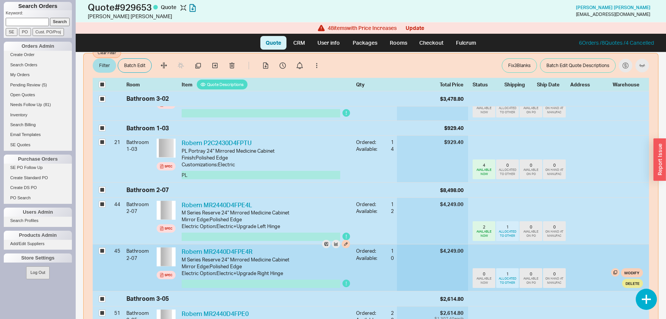
scroll to position [237, 0]
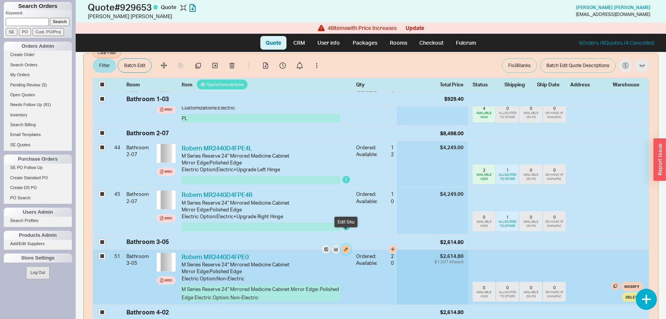
click at [347, 245] on button "button" at bounding box center [346, 249] width 8 height 8
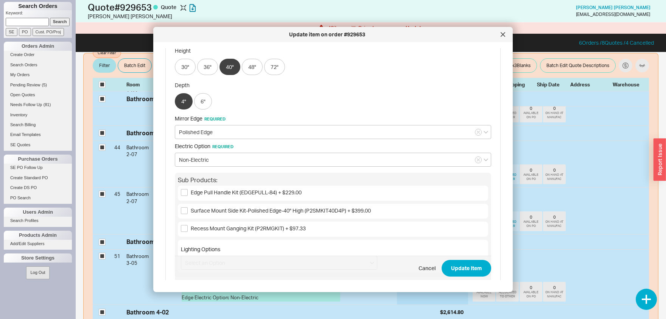
scroll to position [158, 0]
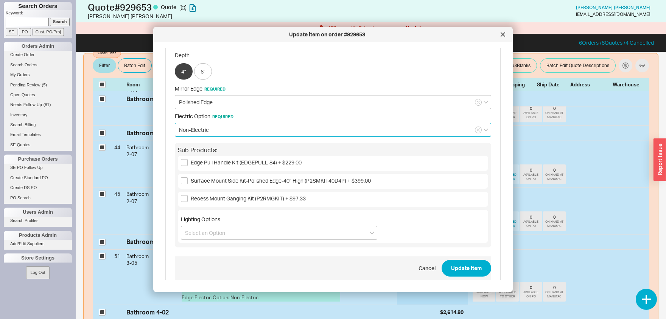
click at [224, 131] on input "Non-Electric" at bounding box center [333, 130] width 317 height 14
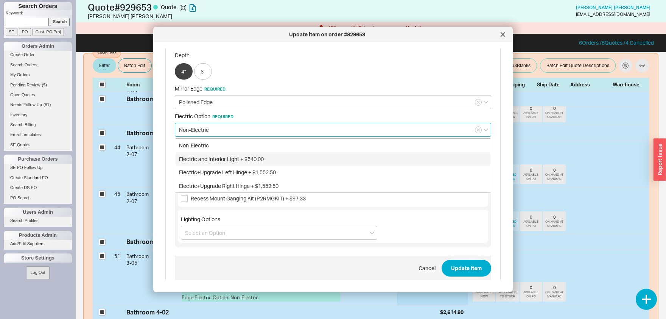
click at [223, 161] on div "Electric and Interior Light + $540.00" at bounding box center [333, 159] width 316 height 14
type input "Electric and Interior Light + $540.00"
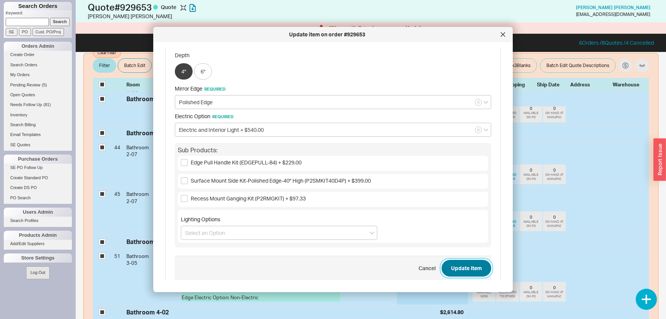
click at [449, 270] on button "Update Item" at bounding box center [467, 268] width 50 height 17
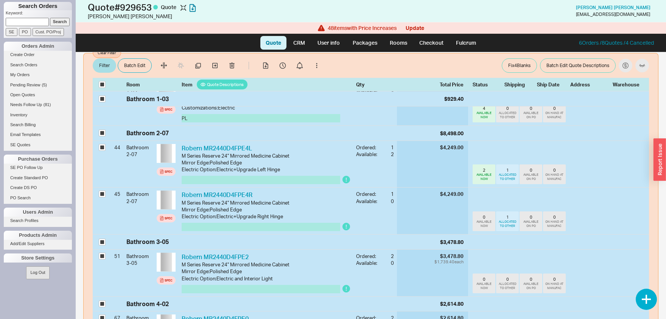
checkbox input "true"
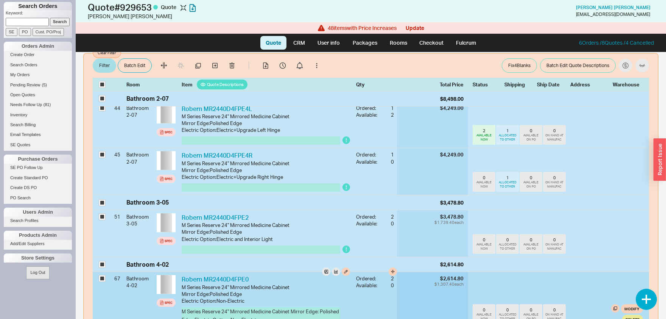
scroll to position [317, 0]
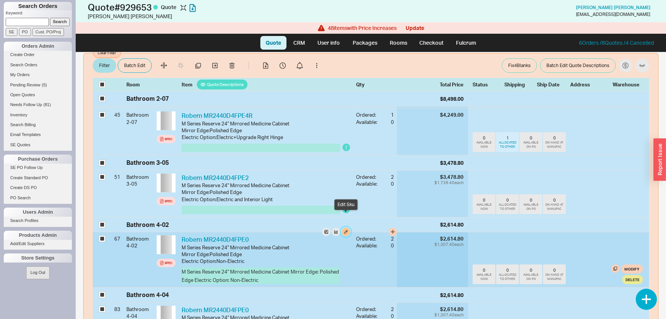
click at [347, 228] on button "button" at bounding box center [346, 232] width 8 height 8
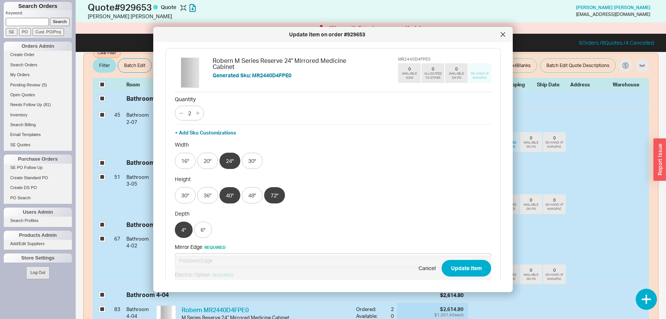
scroll to position [79, 0]
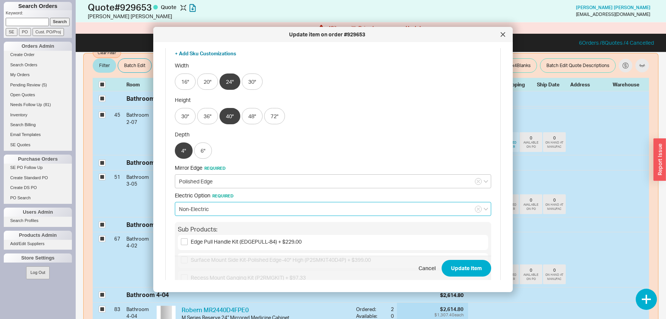
click at [236, 202] on input "Non-Electric" at bounding box center [333, 209] width 317 height 14
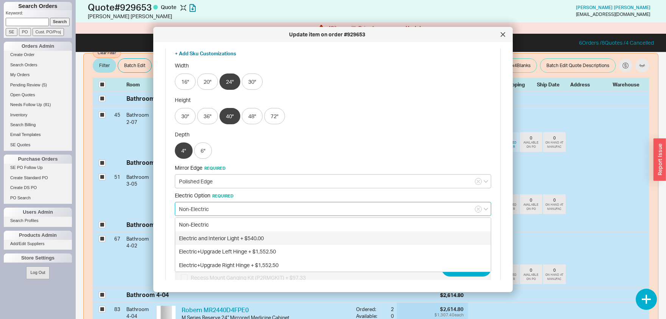
click at [234, 235] on div "Electric and Interior Light + $540.00" at bounding box center [333, 238] width 316 height 14
type input "Electric and Interior Light + $540.00"
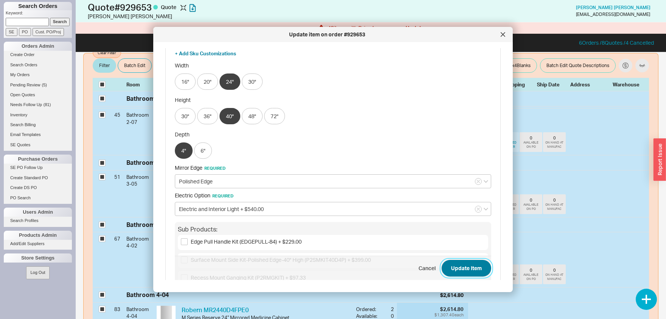
click at [462, 269] on button "Update Item" at bounding box center [467, 268] width 50 height 17
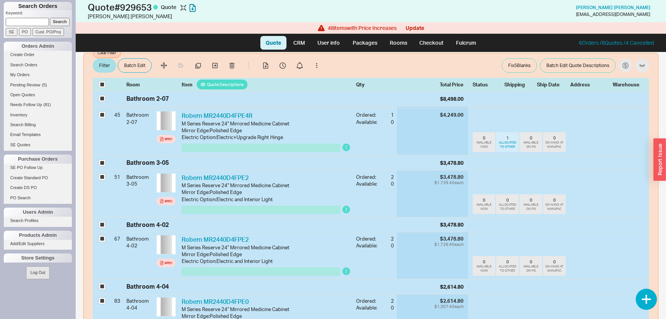
checkbox input "true"
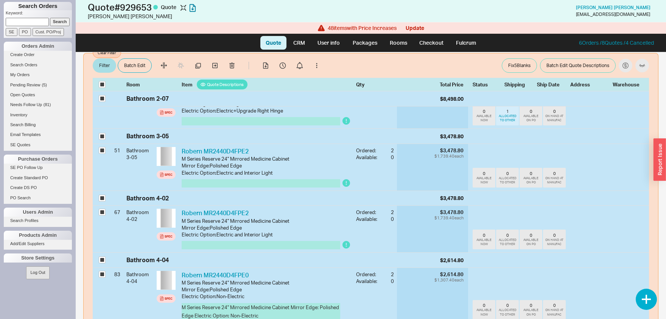
scroll to position [356, 0]
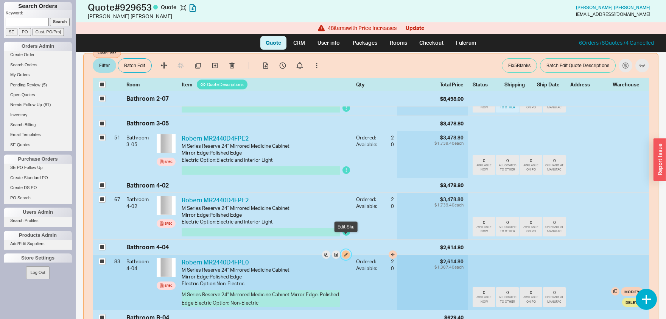
click at [347, 250] on button "button" at bounding box center [346, 254] width 8 height 8
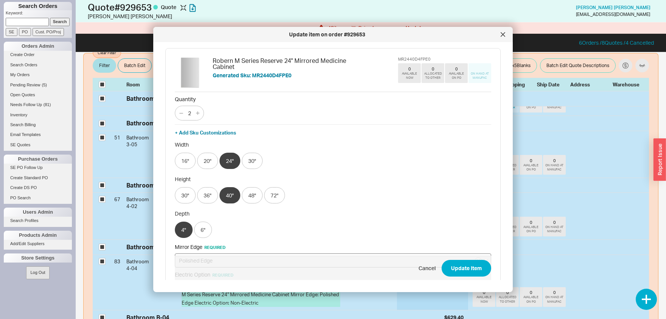
scroll to position [119, 0]
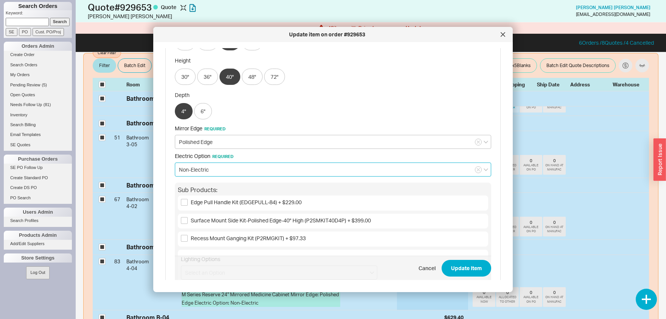
click at [237, 172] on input "Non-Electric" at bounding box center [333, 169] width 317 height 14
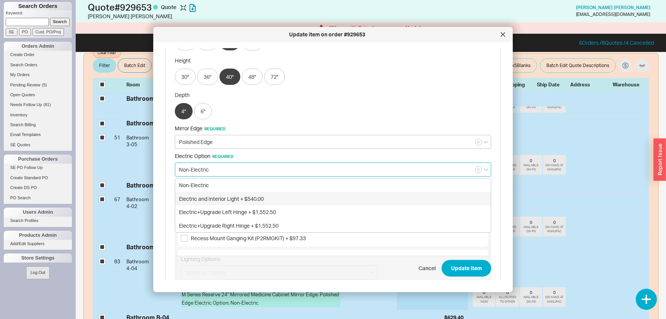
click at [229, 195] on div "Electric and Interior Light + $540.00" at bounding box center [333, 199] width 316 height 14
type input "Electric and Interior Light + $540.00"
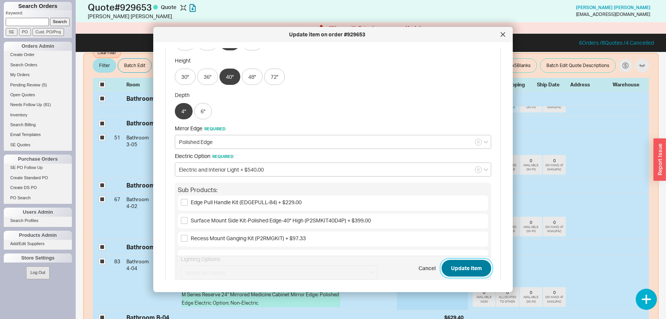
click at [453, 270] on button "Update Item" at bounding box center [467, 268] width 50 height 17
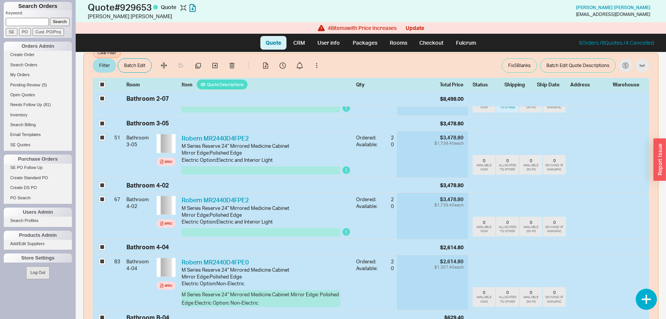
checkbox input "true"
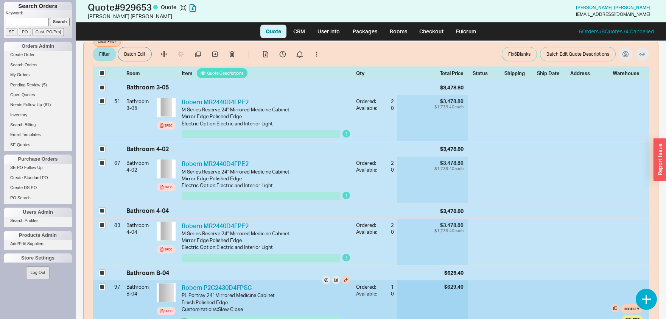
scroll to position [396, 0]
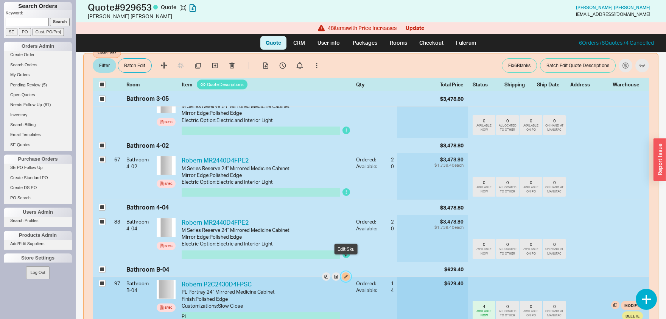
click at [346, 272] on button "button" at bounding box center [346, 276] width 8 height 8
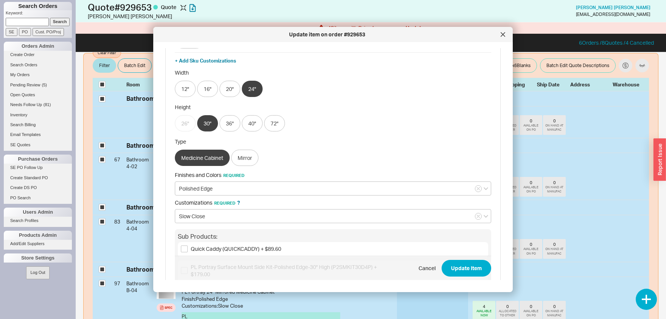
scroll to position [79, 0]
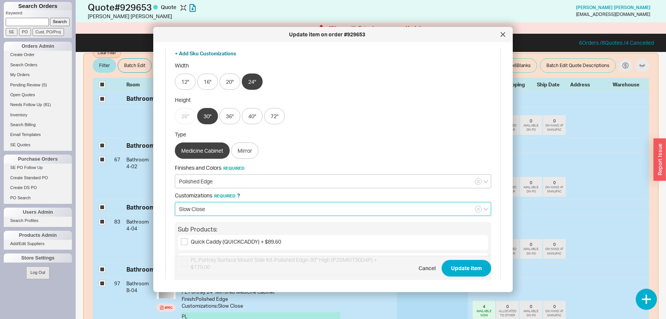
click at [232, 205] on input "Slow Close" at bounding box center [333, 209] width 317 height 14
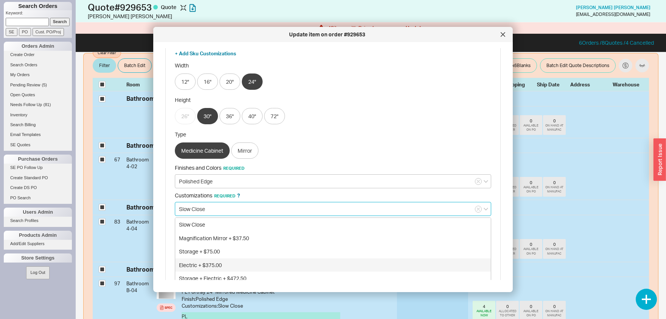
click at [216, 261] on div "Electric + $375.00" at bounding box center [333, 265] width 316 height 14
type input "Electric + $375.00"
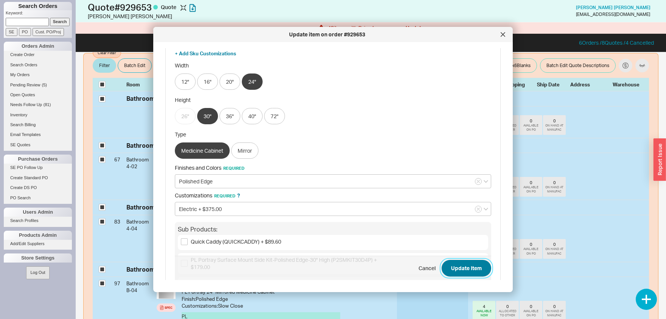
click at [462, 269] on button "Update Item" at bounding box center [467, 268] width 50 height 17
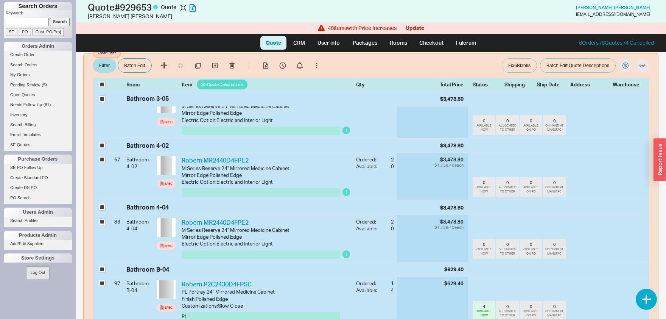
checkbox input "true"
click at [108, 55] on button "Clear Filter" at bounding box center [107, 53] width 28 height 11
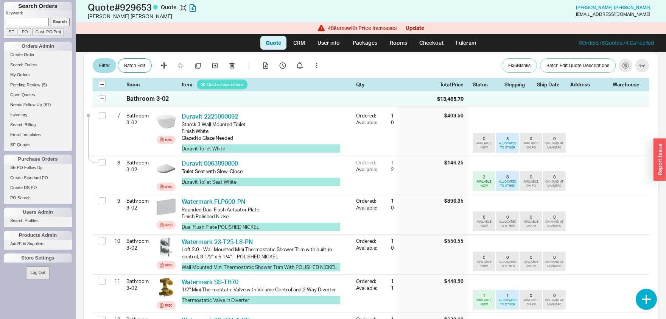
checkbox input "false"
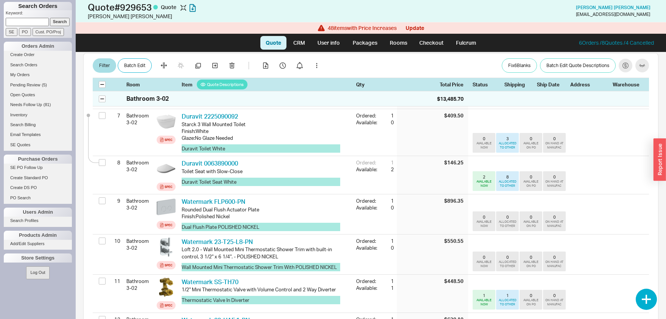
checkbox input "false"
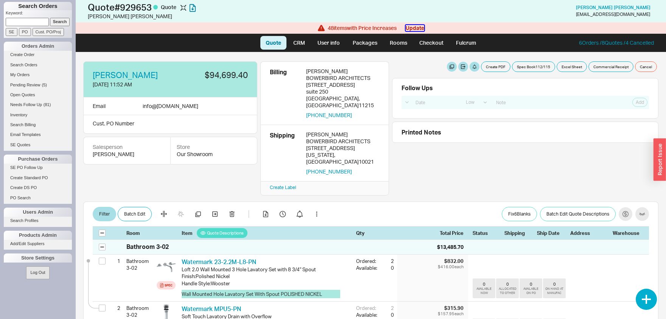
click at [420, 28] on button "Update" at bounding box center [415, 28] width 19 height 6
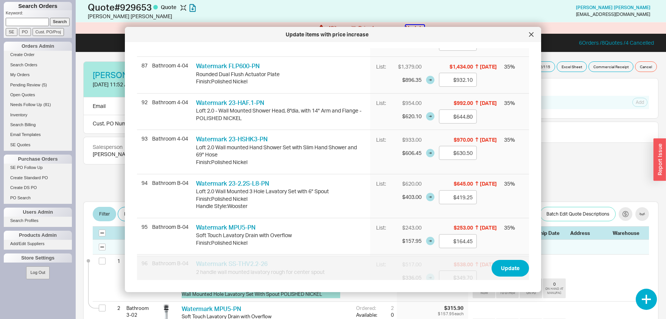
scroll to position [1687, 0]
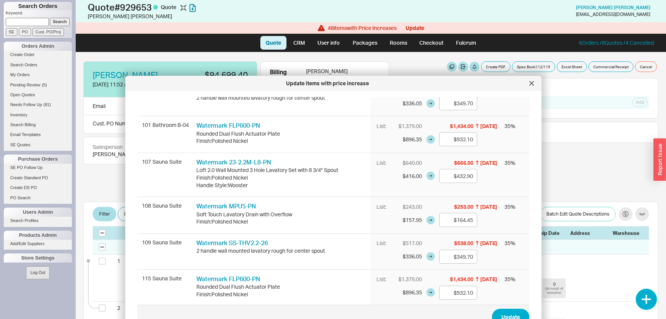
drag, startPoint x: 500, startPoint y: 33, endPoint x: 500, endPoint y: 81, distance: 48.8
click at [500, 81] on div "Update items with price increase" at bounding box center [327, 84] width 397 height 8
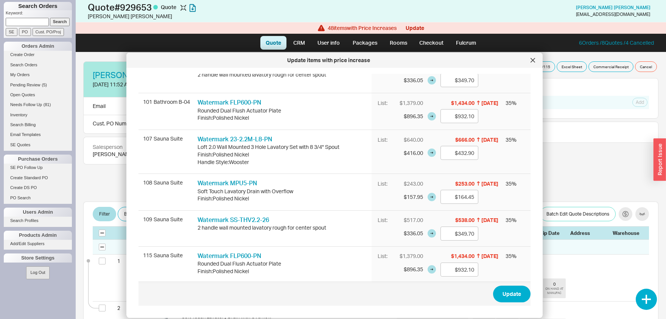
drag, startPoint x: 437, startPoint y: 90, endPoint x: 438, endPoint y: 65, distance: 25.0
click at [438, 62] on div "Update items with price increase" at bounding box center [334, 60] width 417 height 15
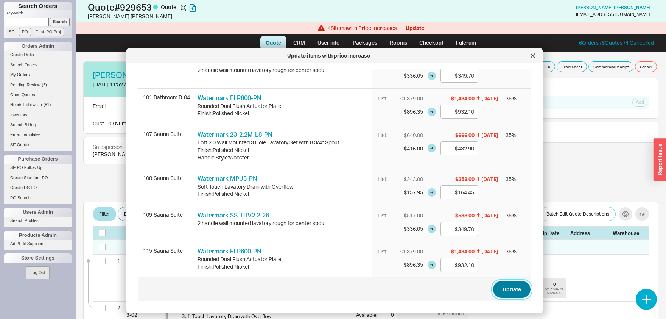
click at [512, 289] on button "Update" at bounding box center [511, 289] width 37 height 17
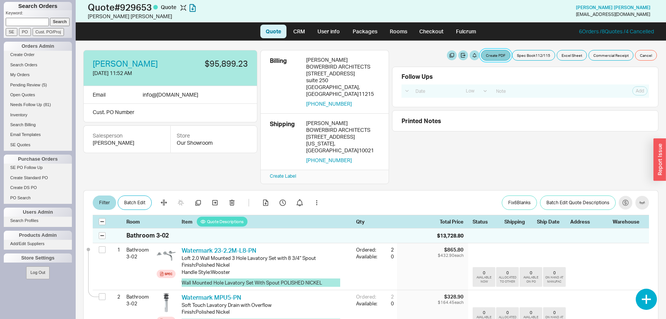
click at [496, 57] on button "Create PDF" at bounding box center [496, 55] width 30 height 11
select select "69473513"
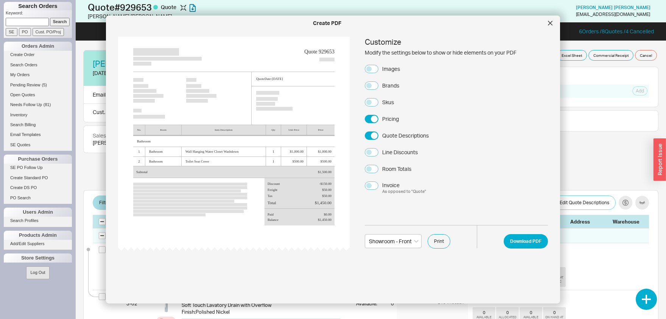
click at [384, 65] on div "Images" at bounding box center [391, 69] width 18 height 8
click at [379, 65] on button "Images" at bounding box center [372, 69] width 14 height 8
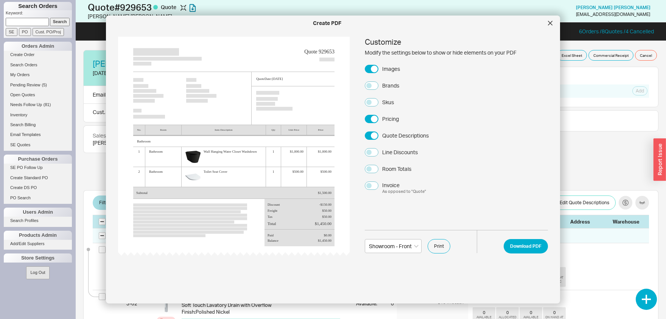
click at [390, 83] on div "Brands" at bounding box center [390, 86] width 17 height 8
click at [379, 83] on button "Brands" at bounding box center [372, 85] width 14 height 8
click at [390, 100] on div "Skus" at bounding box center [388, 102] width 12 height 8
click at [379, 100] on button "Skus" at bounding box center [372, 102] width 14 height 8
click at [529, 248] on button "Download PDF" at bounding box center [526, 246] width 44 height 14
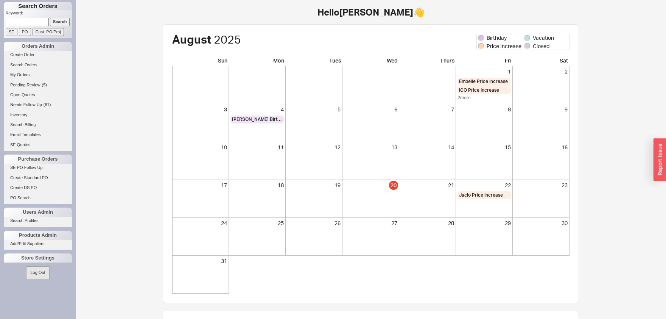
click at [32, 19] on input at bounding box center [27, 22] width 43 height 8
type input "fasten"
click at [61, 22] on input "Search" at bounding box center [60, 22] width 20 height 8
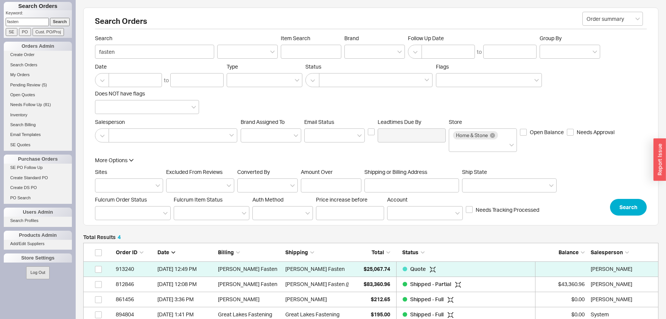
scroll to position [0, 0]
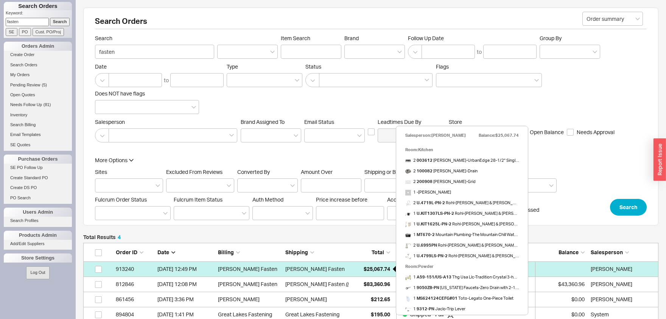
click at [372, 268] on span "$25,067.74" at bounding box center [377, 268] width 27 height 6
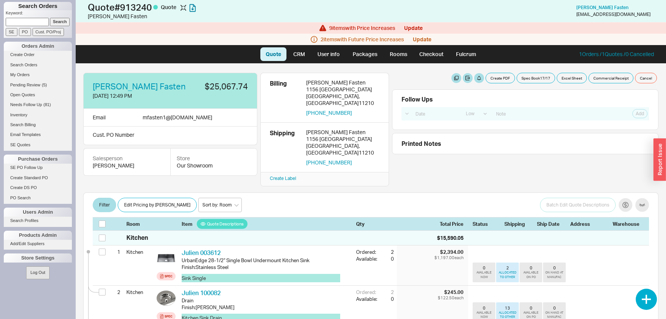
select select "LOW"
click at [415, 26] on button "Update" at bounding box center [413, 28] width 19 height 6
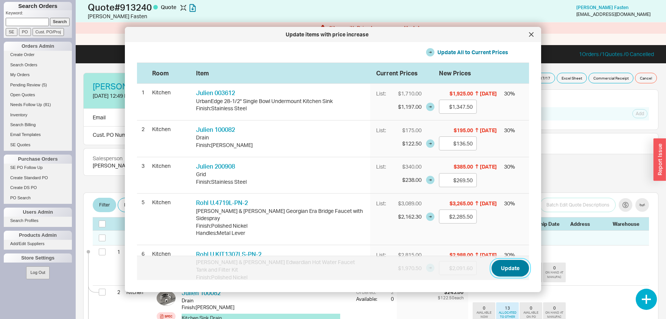
click at [516, 269] on button "Update" at bounding box center [510, 268] width 37 height 17
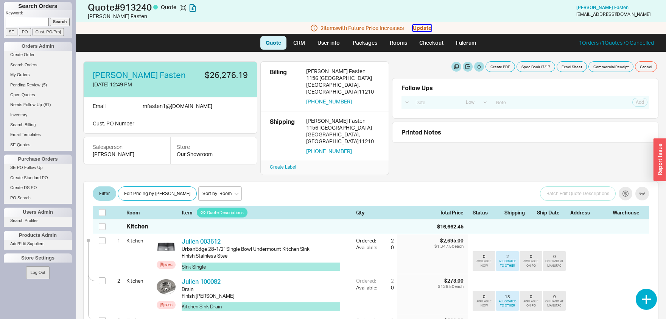
click at [426, 27] on button "Update" at bounding box center [422, 28] width 19 height 6
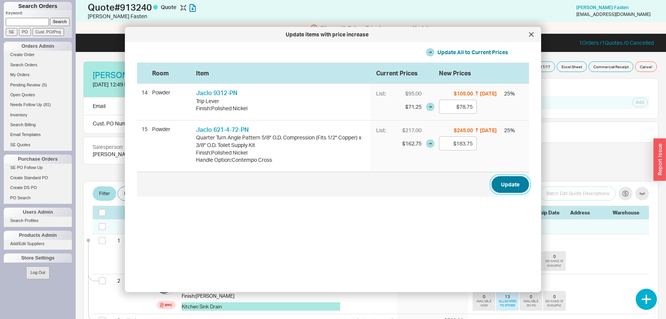
click at [516, 181] on button "Update" at bounding box center [510, 184] width 37 height 17
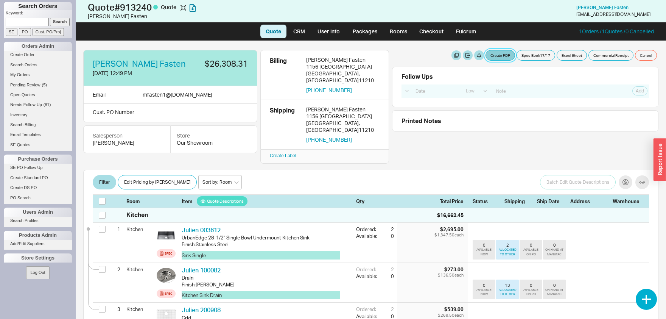
click at [510, 56] on button "Create PDF" at bounding box center [501, 55] width 30 height 11
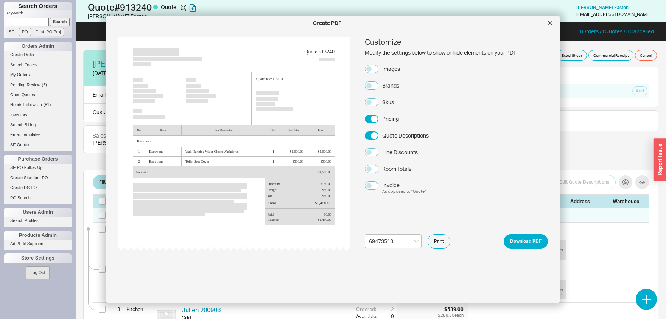
select select "69473513"
click at [523, 248] on button "Download PDF" at bounding box center [526, 241] width 44 height 14
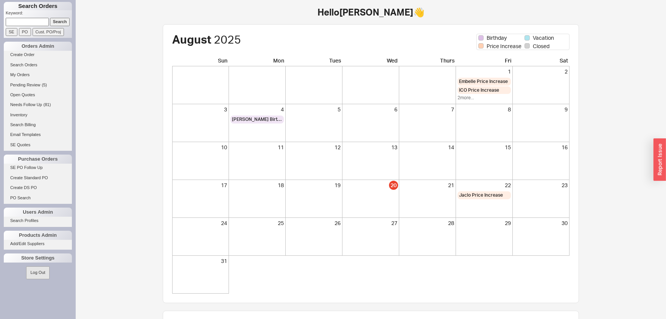
click at [37, 20] on input at bounding box center [27, 22] width 43 height 8
click at [48, 22] on input "williams" at bounding box center [27, 22] width 43 height 8
type input "williams"
click at [56, 22] on input "Search" at bounding box center [60, 22] width 20 height 8
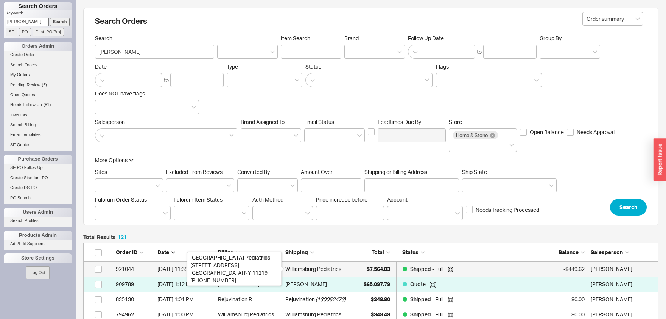
click at [332, 270] on div "Williamsburg Pediatrics" at bounding box center [314, 268] width 56 height 15
click at [325, 264] on div "Williamsburg Pediatrics" at bounding box center [314, 268] width 56 height 15
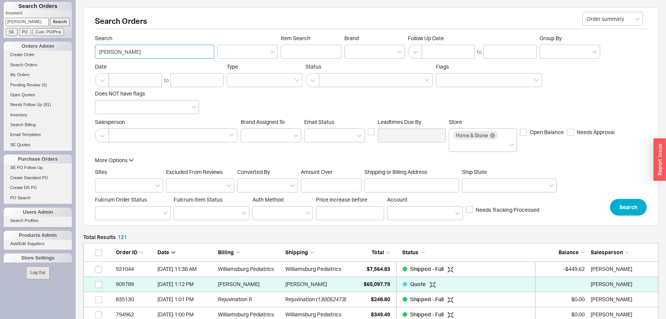
click at [109, 49] on input "williams" at bounding box center [154, 52] width 119 height 14
click at [140, 54] on input "williams" at bounding box center [154, 52] width 119 height 14
type input "sutton"
click at [635, 206] on button "Search" at bounding box center [628, 207] width 37 height 17
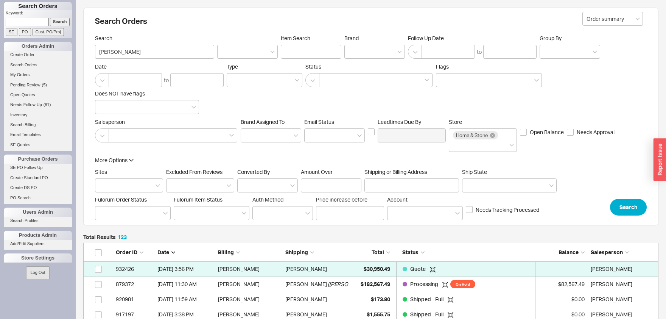
scroll to position [1882, 575]
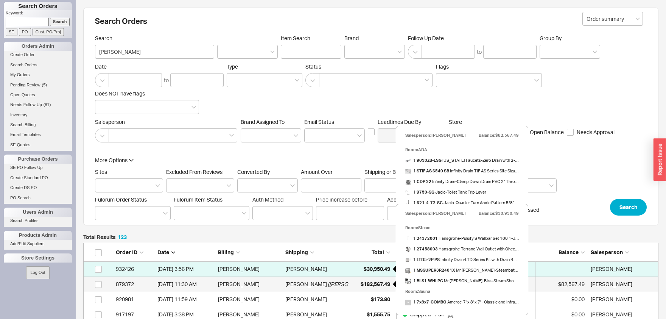
click at [365, 284] on span "$182,567.49" at bounding box center [376, 284] width 30 height 6
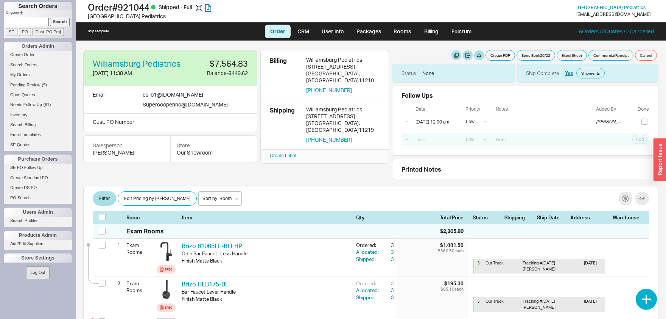
select select "LOW"
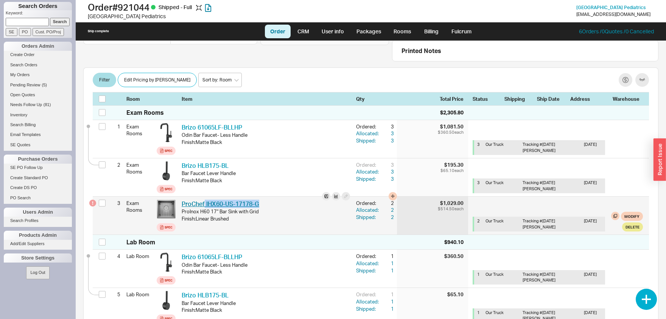
drag, startPoint x: 264, startPoint y: 203, endPoint x: 205, endPoint y: 204, distance: 58.7
click at [205, 204] on div "ProChef IHX60-US-17178-G PCH IHX60-US-17178-G" at bounding box center [266, 204] width 169 height 8
copy link "IHX60-US-17178-G"
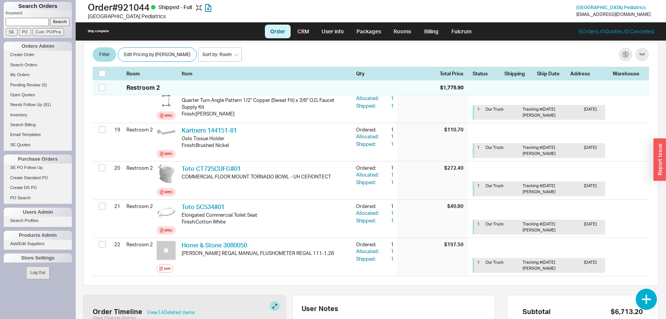
scroll to position [910, 0]
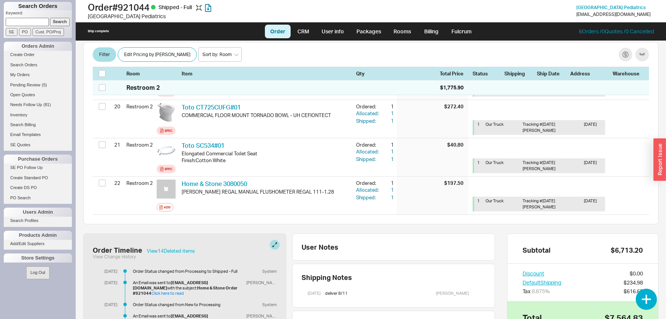
click at [40, 23] on input at bounding box center [27, 22] width 43 height 8
paste input "932663"
type input "932663"
click at [50, 18] on input "Search" at bounding box center [60, 22] width 20 height 8
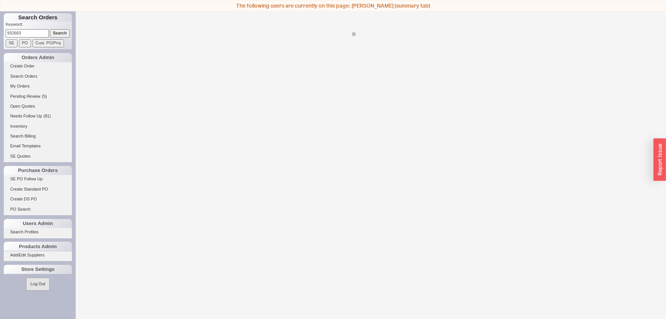
select select "LOW"
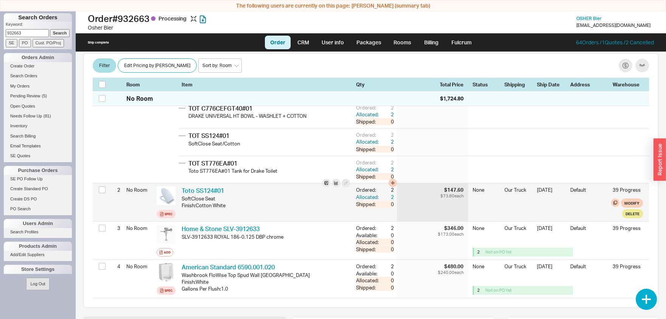
scroll to position [198, 0]
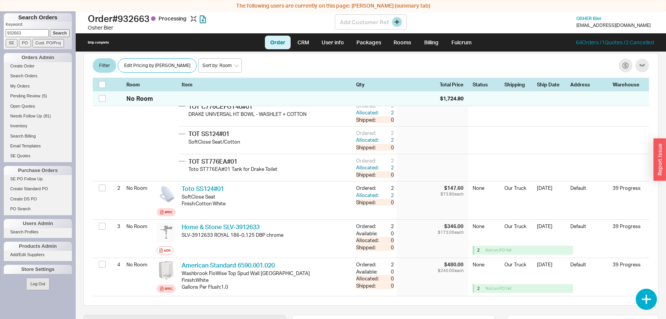
drag, startPoint x: 154, startPoint y: 17, endPoint x: 122, endPoint y: 19, distance: 33.0
click at [122, 19] on h1 "Order # 932663 Processing" at bounding box center [211, 18] width 247 height 11
copy h1 "932663"
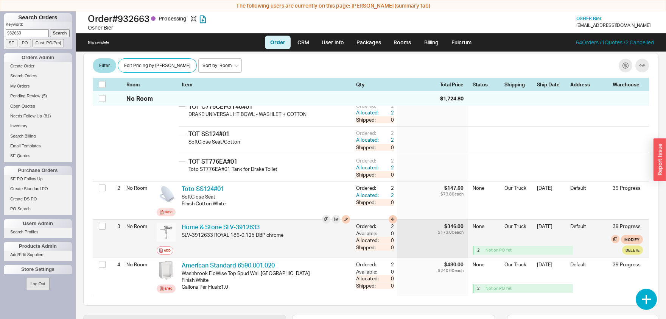
scroll to position [39, 0]
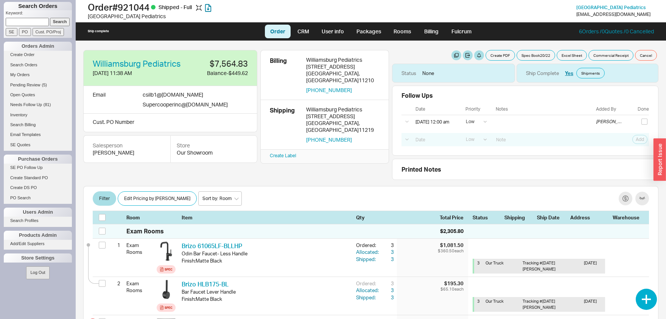
select select "LOW"
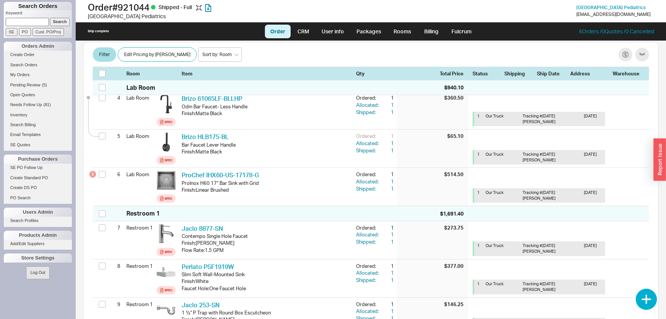
scroll to position [396, 0]
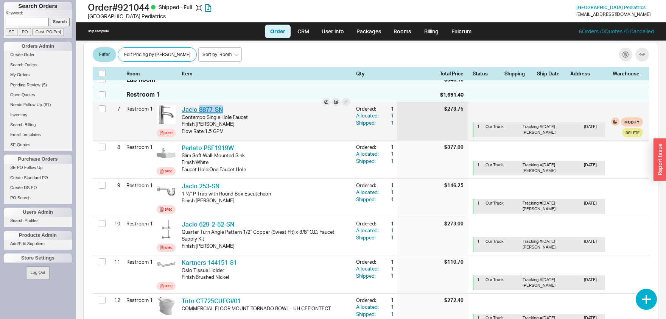
drag, startPoint x: 227, startPoint y: 111, endPoint x: 198, endPoint y: 111, distance: 29.2
click at [198, 111] on div "Jaclo 8877-SN JCL 8877-SN" at bounding box center [266, 109] width 169 height 8
copy link "8877-SN"
click at [241, 104] on div "Jaclo 8877-SN JCL 8877-SN Contempo Single Hole Faucet Finish : Satin Nickel Flo…" at bounding box center [266, 121] width 175 height 38
drag, startPoint x: 208, startPoint y: 108, endPoint x: 198, endPoint y: 109, distance: 9.5
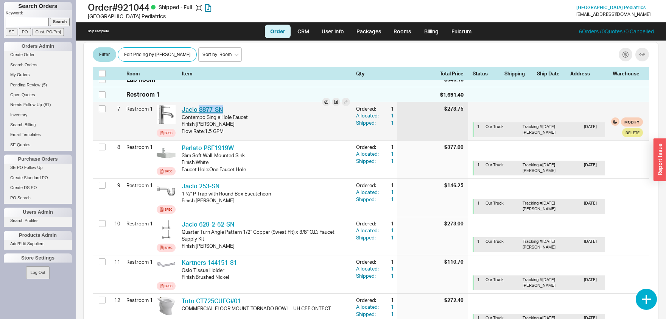
click at [198, 109] on div "Jaclo 8877-SN JCL 8877-SN" at bounding box center [266, 109] width 169 height 8
copy link "8877-SN"
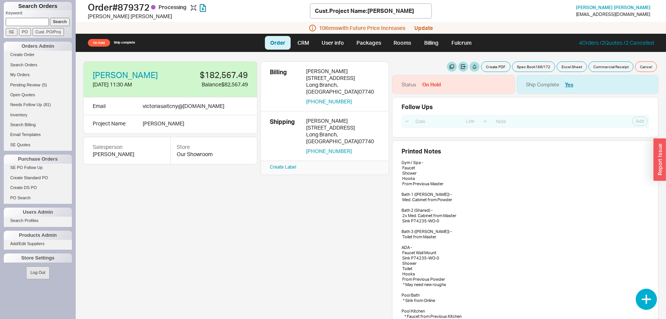
select select "LOW"
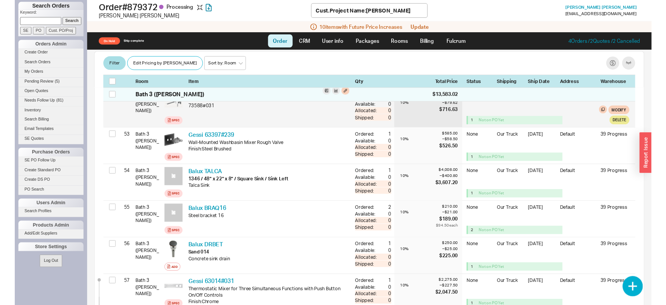
scroll to position [2334, 0]
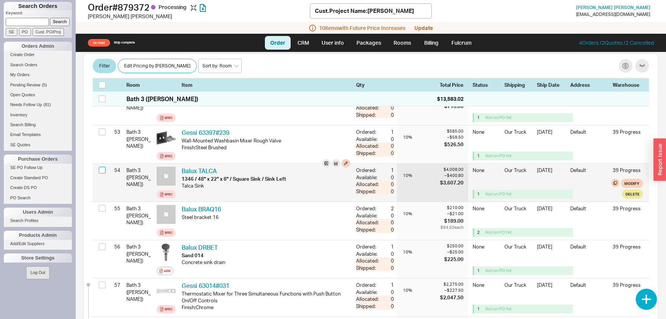
click at [100, 168] on input "checkbox" at bounding box center [102, 170] width 7 height 7
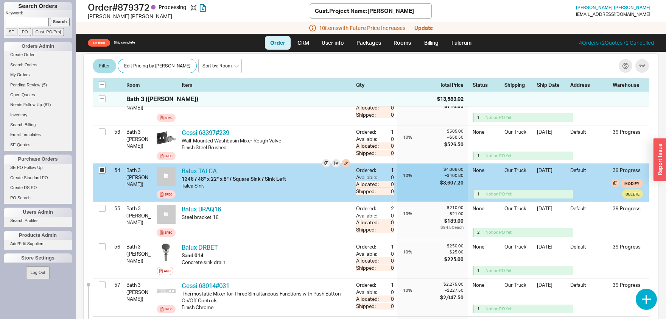
checkbox input "true"
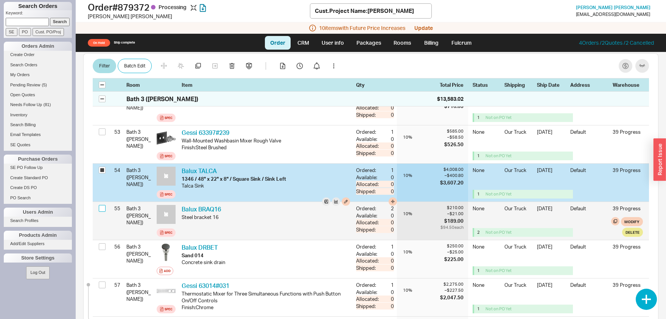
click at [103, 206] on input "checkbox" at bounding box center [102, 208] width 7 height 7
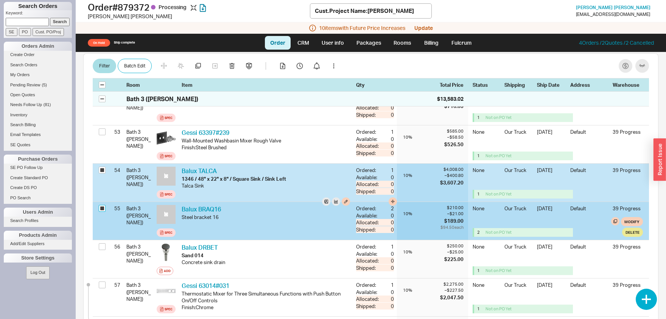
checkbox input "true"
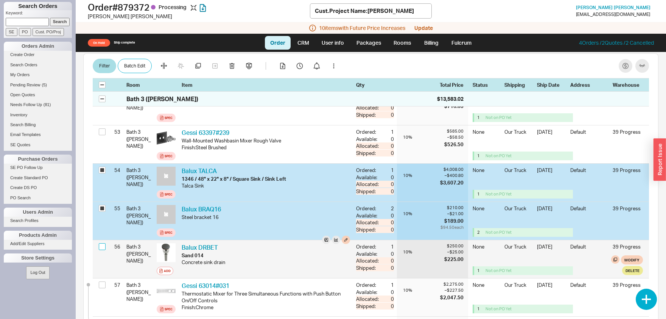
click at [103, 245] on input "checkbox" at bounding box center [102, 246] width 7 height 7
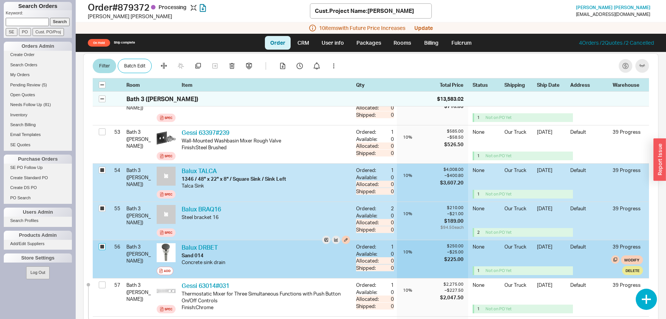
checkbox input "true"
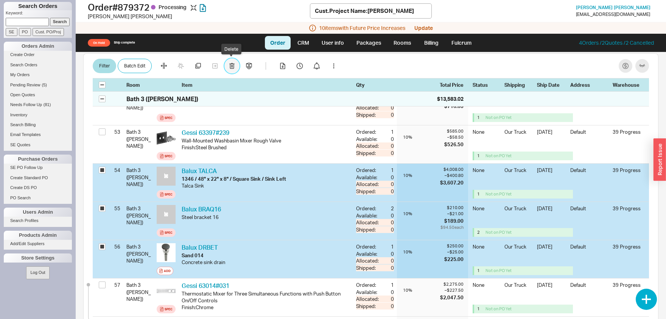
click at [233, 64] on icon "button" at bounding box center [231, 66] width 5 height 6
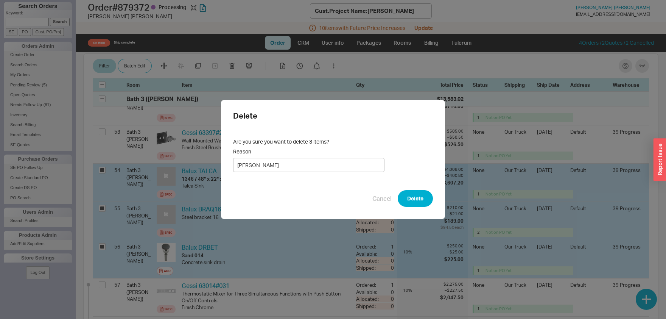
type input "[PERSON_NAME] cancelled"
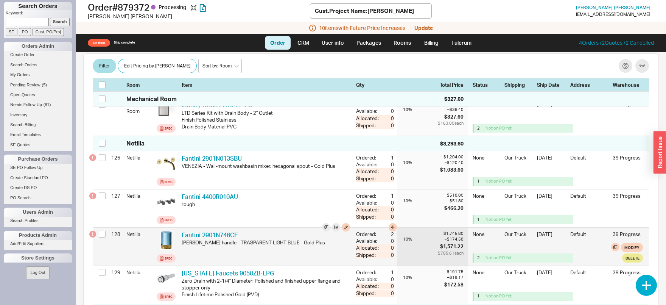
scroll to position [5291, 0]
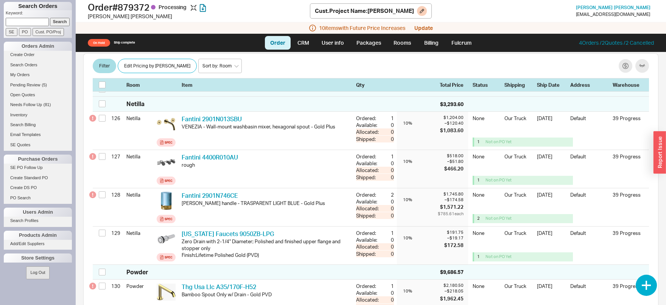
click at [138, 6] on h1 "Order # 879372 Processing" at bounding box center [199, 7] width 222 height 11
copy h1 "879372"
